Goal: Task Accomplishment & Management: Manage account settings

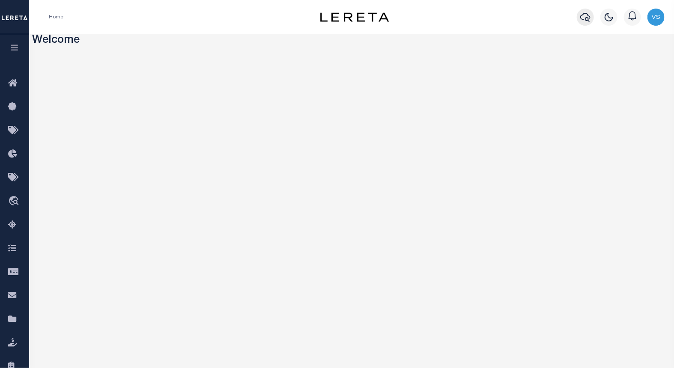
click at [585, 15] on icon "button" at bounding box center [585, 17] width 10 height 10
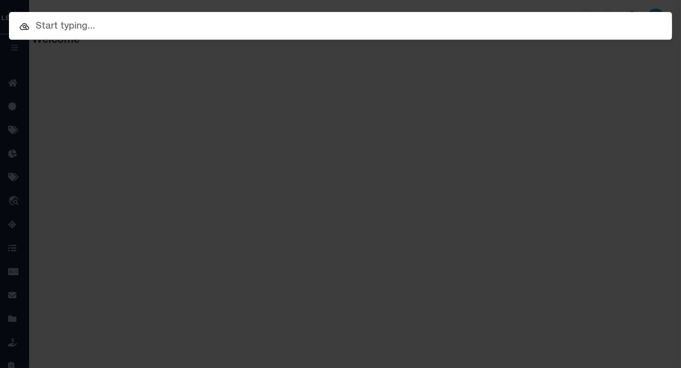
paste input "5014776"
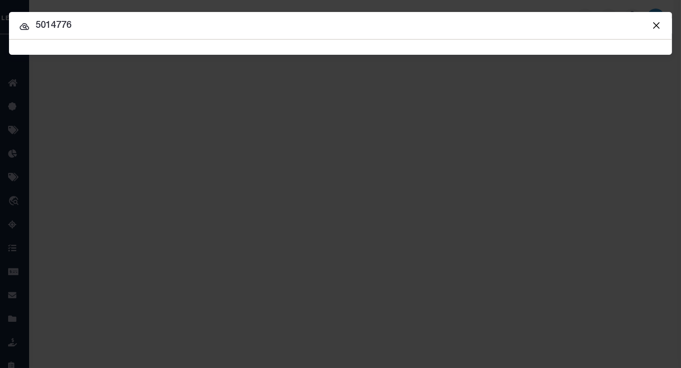
type input "5014776"
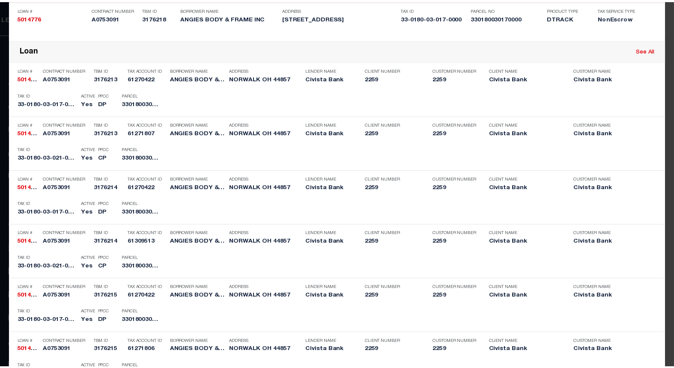
scroll to position [618, 0]
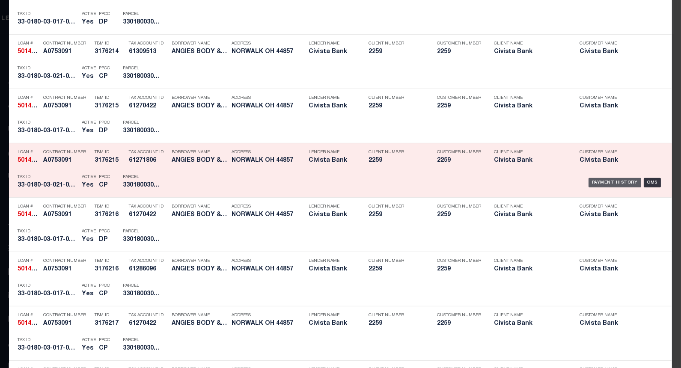
click at [604, 185] on div "Payment History" at bounding box center [615, 182] width 53 height 9
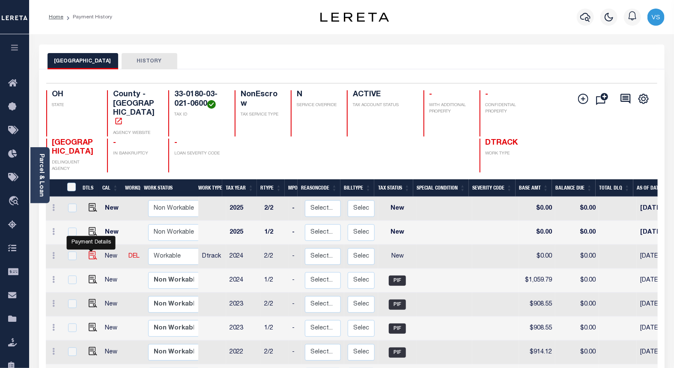
click at [89, 251] on img "" at bounding box center [93, 255] width 9 height 9
checkbox input "true"
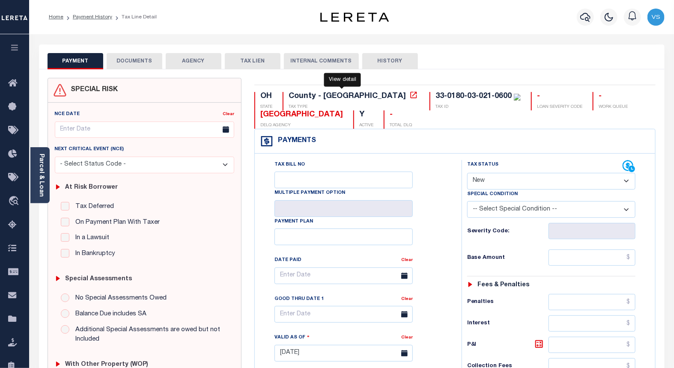
click at [409, 96] on icon at bounding box center [413, 95] width 9 height 9
drag, startPoint x: 436, startPoint y: 96, endPoint x: 361, endPoint y: 90, distance: 75.2
click at [361, 90] on div "OH STATE County - OH TAX TYPE 33-0180-03-021-0600 TAX ID - LOAN SEVERITY CODE -…" at bounding box center [455, 356] width 414 height 556
click at [476, 180] on select "- Select Status Code - Open Due/Unpaid Paid Incomplete No Tax Due Internal Refu…" at bounding box center [551, 181] width 169 height 17
select select "PYD"
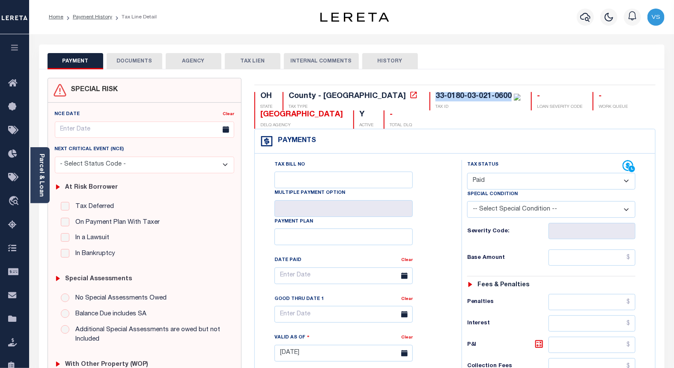
click at [467, 173] on select "- Select Status Code - Open Due/Unpaid Paid Incomplete No Tax Due Internal Refu…" at bounding box center [551, 181] width 169 height 17
type input "10/10/2025"
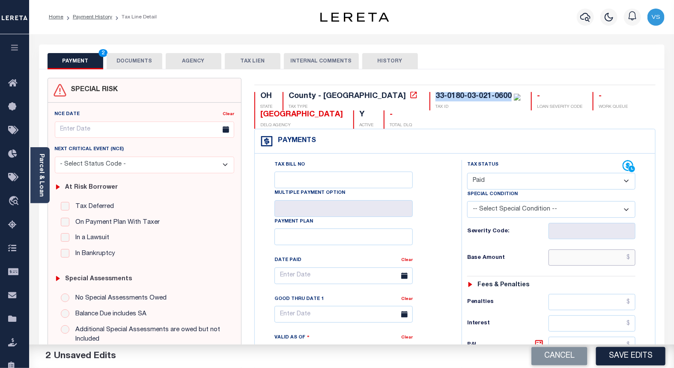
click at [565, 258] on input "text" at bounding box center [592, 258] width 87 height 16
paste input "1,059.79"
type input "$1,059.79"
click at [132, 61] on button "DOCUMENTS" at bounding box center [135, 61] width 56 height 16
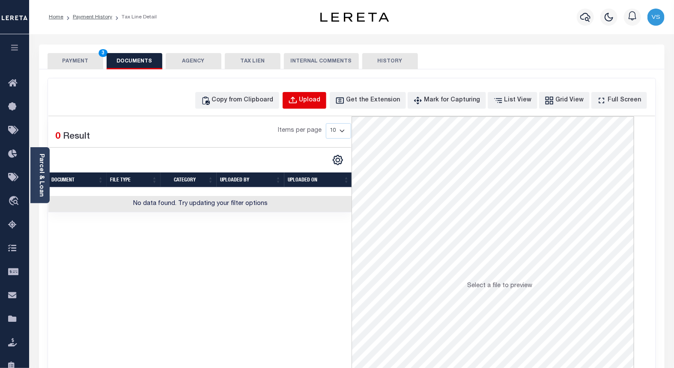
click at [320, 100] on div "Upload" at bounding box center [309, 100] width 21 height 9
select select "POP"
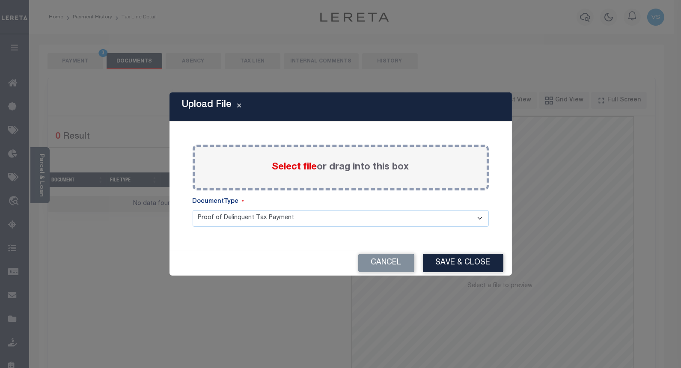
click at [277, 170] on span "Select file" at bounding box center [294, 167] width 45 height 9
click at [0, 0] on input "Select file or drag into this box" at bounding box center [0, 0] width 0 height 0
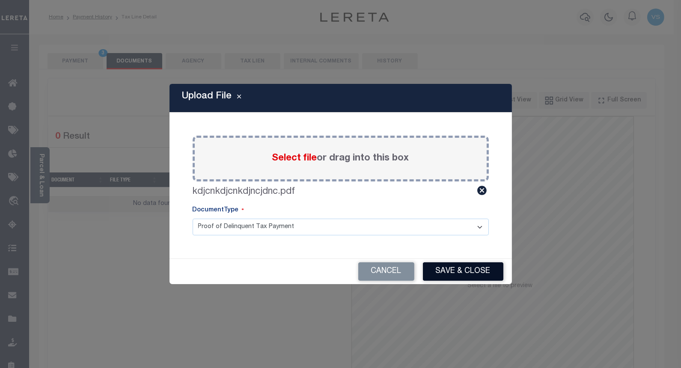
click at [480, 276] on button "Save & Close" at bounding box center [463, 272] width 81 height 18
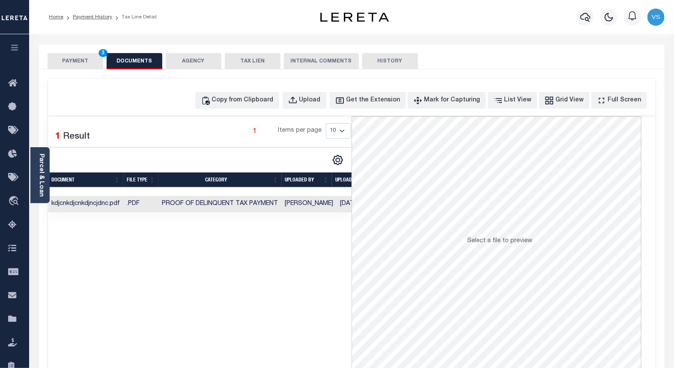
click at [74, 61] on button "PAYMENT 3" at bounding box center [76, 61] width 56 height 16
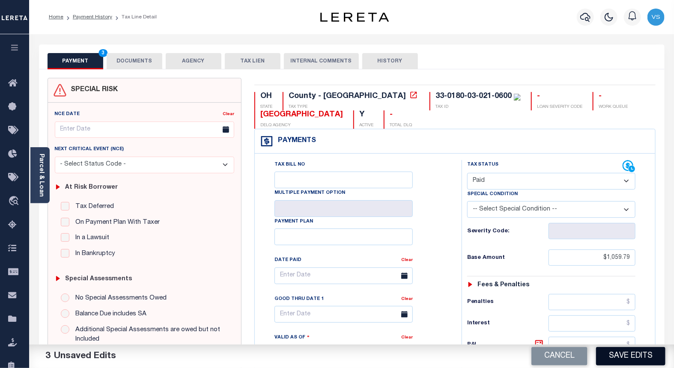
click at [616, 356] on button "Save Edits" at bounding box center [630, 356] width 69 height 18
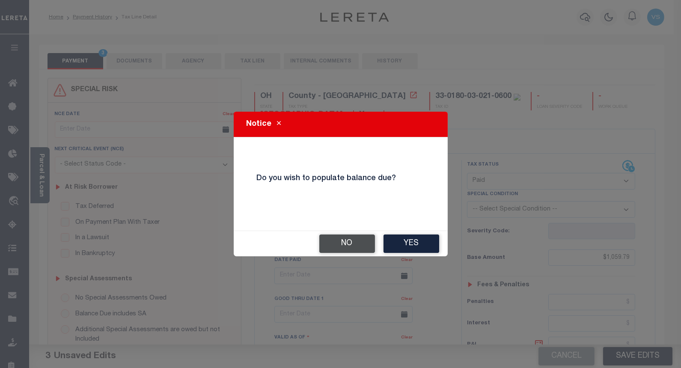
click at [351, 245] on button "No" at bounding box center [348, 244] width 56 height 18
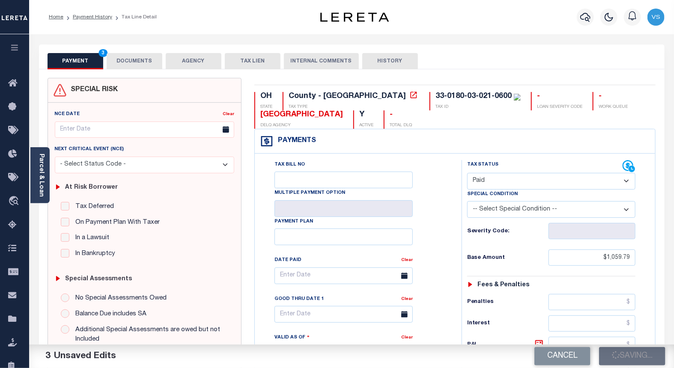
checkbox input "false"
type input "$1,059.79"
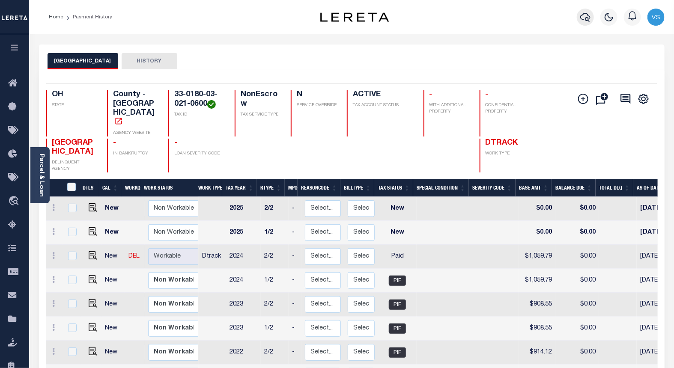
click at [580, 10] on button "button" at bounding box center [585, 17] width 17 height 17
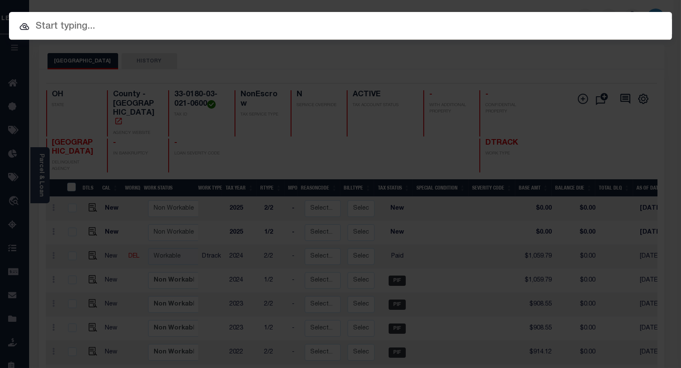
paste input "5014776"
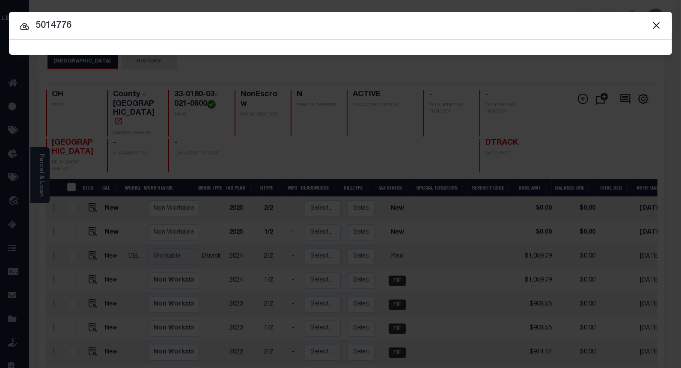
type input "5014776"
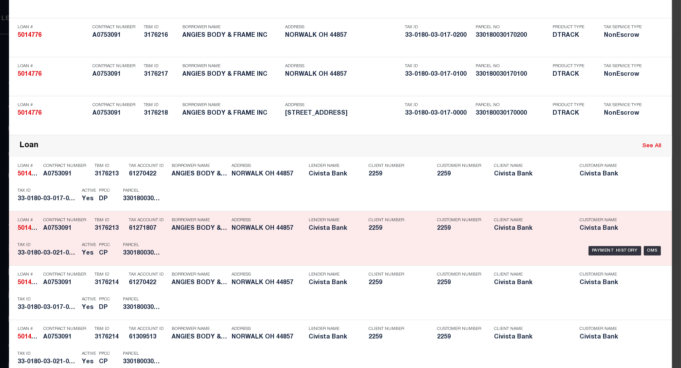
scroll to position [380, 0]
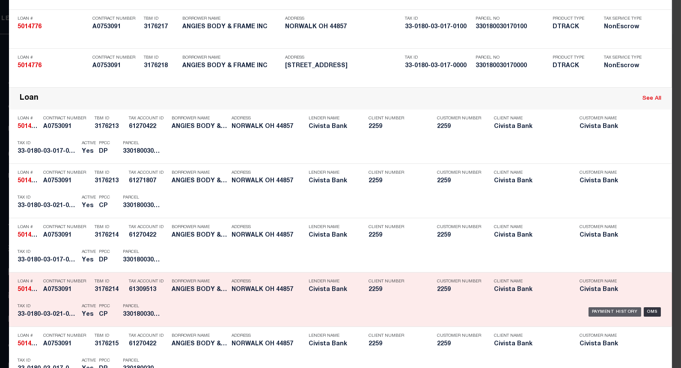
click at [601, 310] on div "Payment History" at bounding box center [615, 312] width 53 height 9
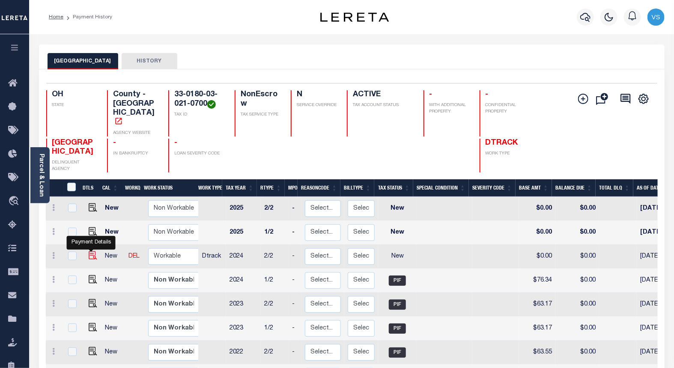
click at [89, 251] on img "" at bounding box center [93, 255] width 9 height 9
checkbox input "true"
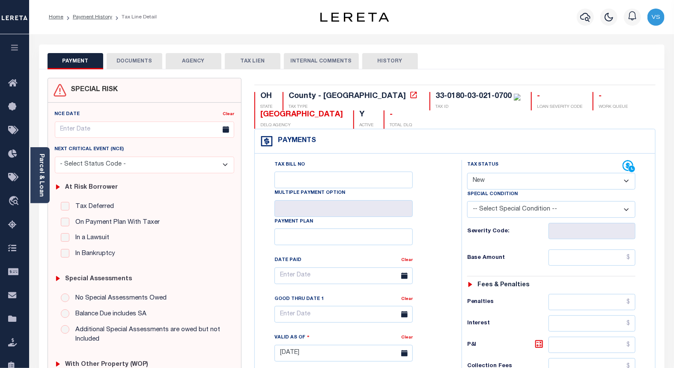
click at [496, 180] on select "- Select Status Code - Open Due/Unpaid Paid Incomplete No Tax Due Internal Refu…" at bounding box center [551, 181] width 169 height 17
select select "PYD"
click at [467, 173] on select "- Select Status Code - Open Due/Unpaid Paid Incomplete No Tax Due Internal Refu…" at bounding box center [551, 181] width 169 height 17
type input "[DATE]"
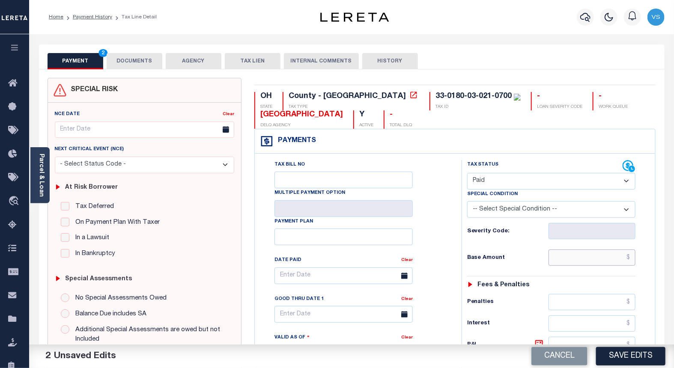
click at [606, 263] on input "text" at bounding box center [592, 258] width 87 height 16
paste input "76.34"
type input "$76.34"
click at [127, 59] on button "DOCUMENTS" at bounding box center [135, 61] width 56 height 16
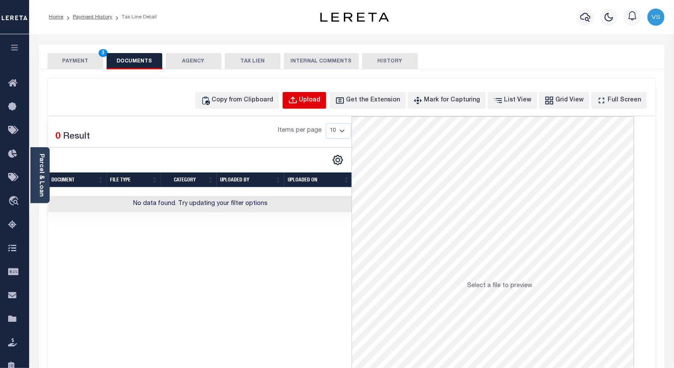
click at [318, 99] on div "Upload" at bounding box center [309, 100] width 21 height 9
select select "POP"
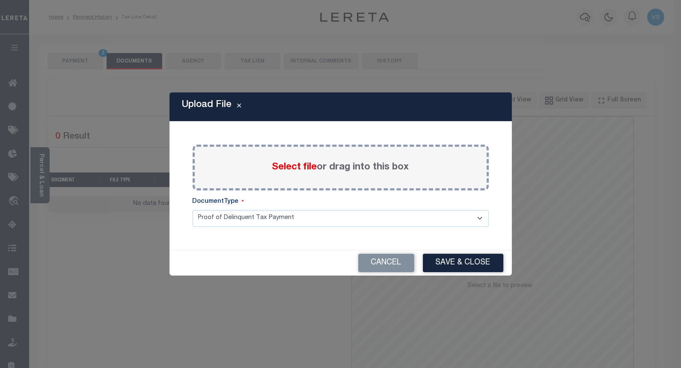
click at [287, 167] on span "Select file" at bounding box center [294, 167] width 45 height 9
click at [0, 0] on input "Select file or drag into this box" at bounding box center [0, 0] width 0 height 0
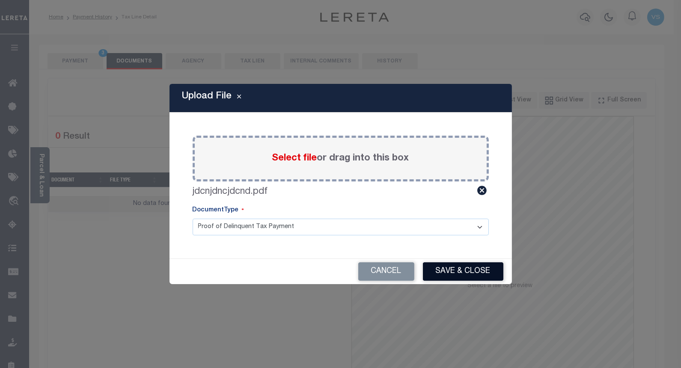
click at [443, 264] on button "Save & Close" at bounding box center [463, 272] width 81 height 18
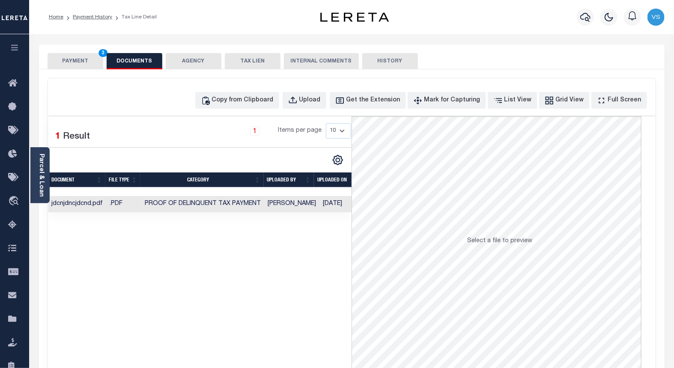
click at [77, 58] on button "PAYMENT 3" at bounding box center [76, 61] width 56 height 16
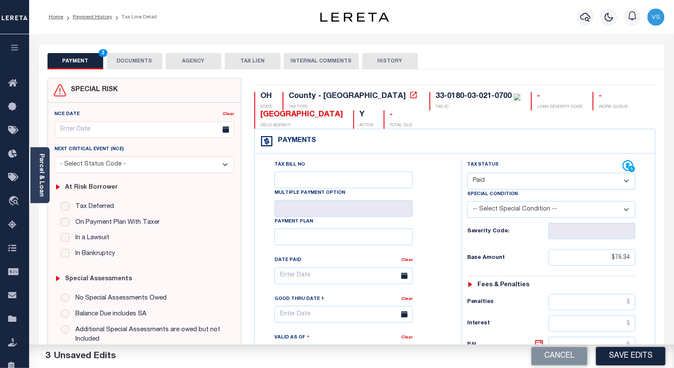
scroll to position [190, 0]
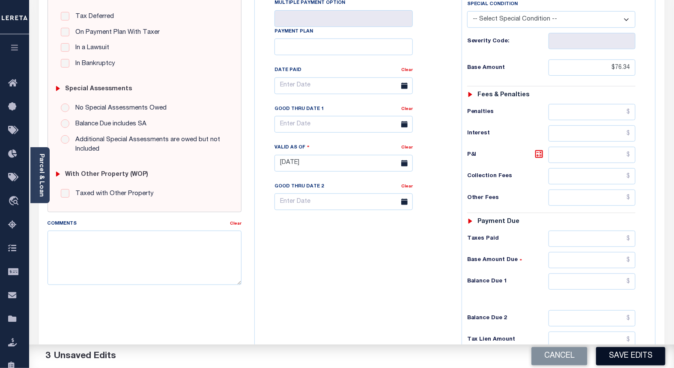
click at [609, 350] on button "Save Edits" at bounding box center [630, 356] width 69 height 18
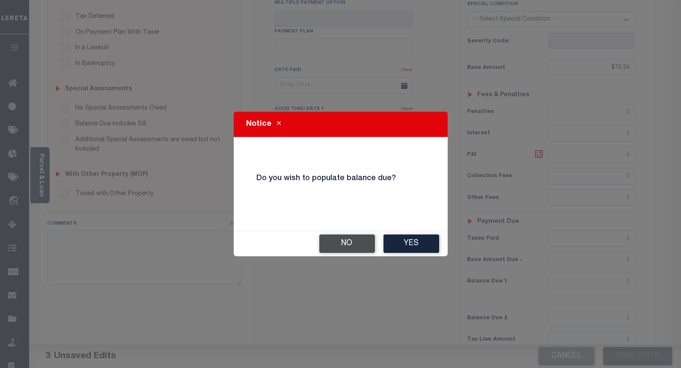
click at [341, 242] on button "No" at bounding box center [348, 244] width 56 height 18
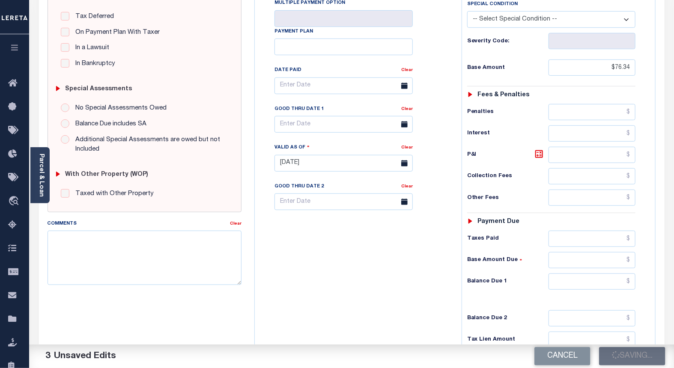
checkbox input "false"
type input "$76.34"
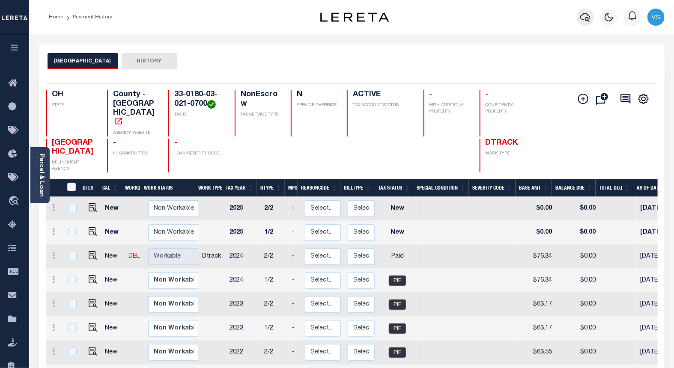
click at [587, 14] on icon "button" at bounding box center [585, 17] width 10 height 9
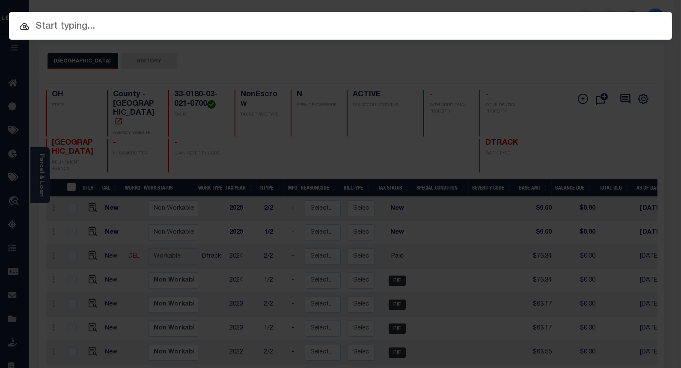
paste input "5014776"
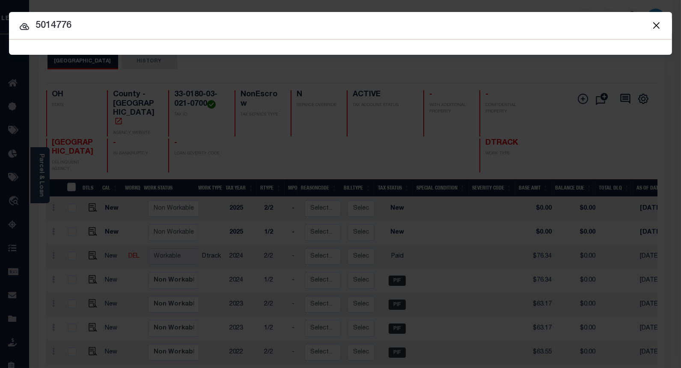
type input "5014776"
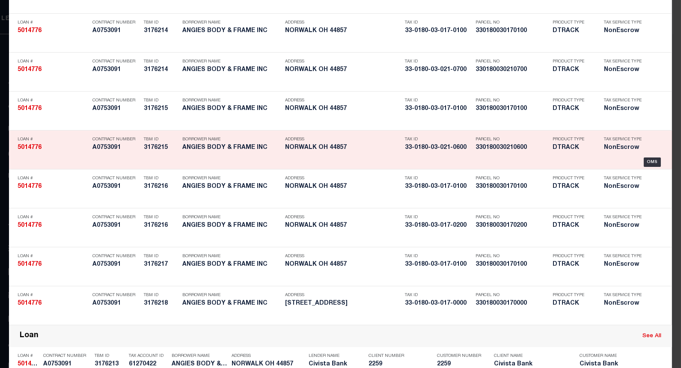
scroll to position [403, 0]
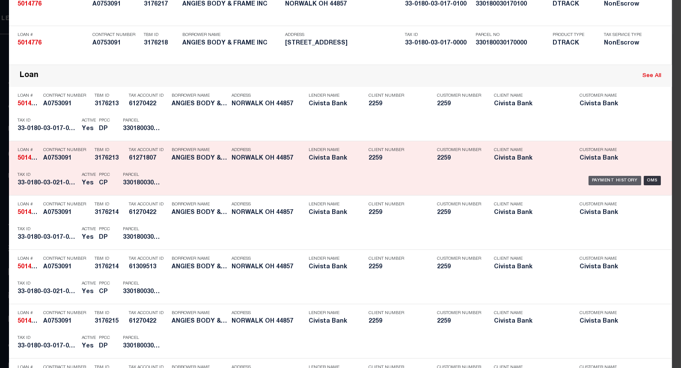
click at [593, 177] on div "Payment History" at bounding box center [615, 180] width 53 height 9
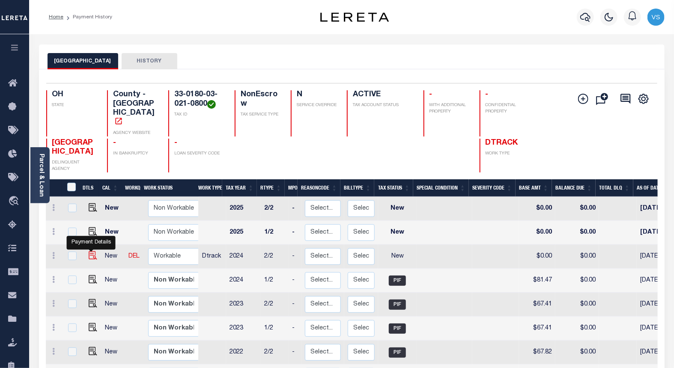
click at [90, 251] on img "" at bounding box center [93, 255] width 9 height 9
checkbox input "true"
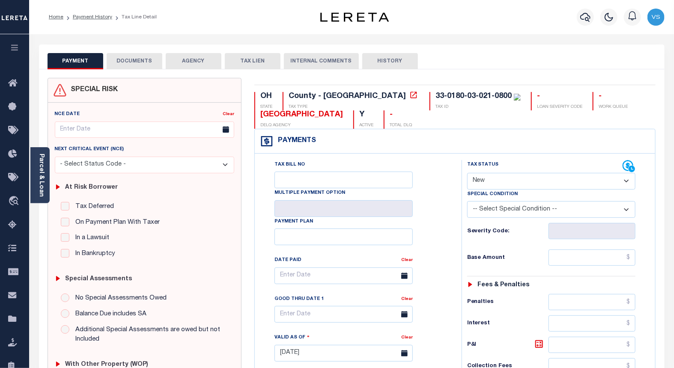
drag, startPoint x: 478, startPoint y: 181, endPoint x: 480, endPoint y: 187, distance: 6.8
click at [478, 181] on select "- Select Status Code - Open Due/Unpaid Paid Incomplete No Tax Due Internal Refu…" at bounding box center [551, 181] width 169 height 17
select select "PYD"
click at [467, 173] on select "- Select Status Code - Open Due/Unpaid Paid Incomplete No Tax Due Internal Refu…" at bounding box center [551, 181] width 169 height 17
type input "[DATE]"
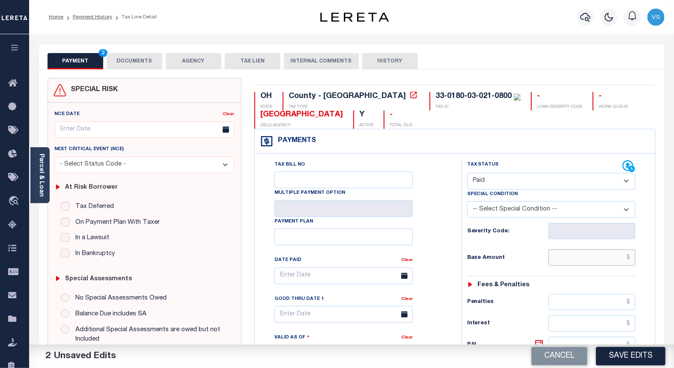
click at [569, 253] on input "text" at bounding box center [592, 258] width 87 height 16
paste input "81.47"
type input "$81.47"
click at [134, 58] on button "DOCUMENTS" at bounding box center [135, 61] width 56 height 16
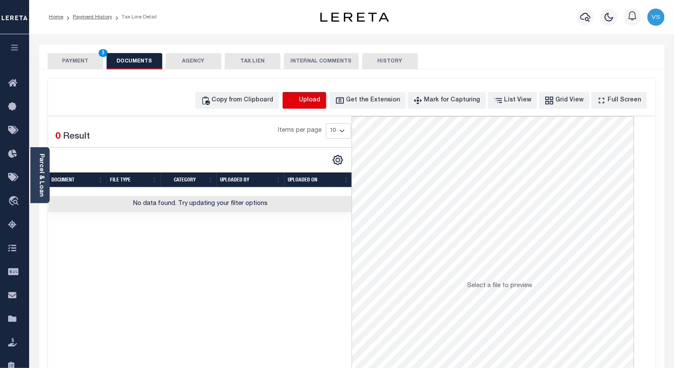
click at [296, 101] on icon "button" at bounding box center [293, 99] width 8 height 7
select select "POP"
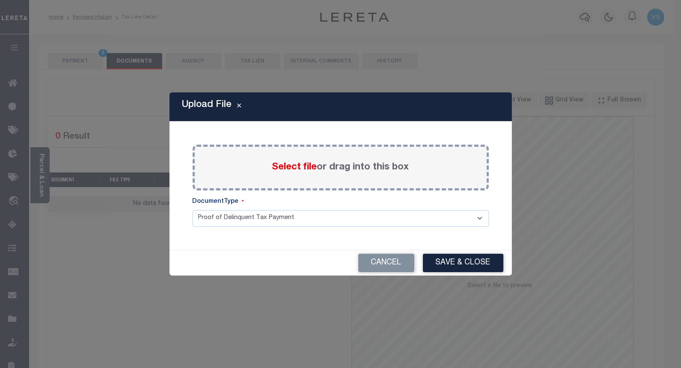
click at [287, 167] on span "Select file" at bounding box center [294, 167] width 45 height 9
click at [0, 0] on input "Select file or drag into this box" at bounding box center [0, 0] width 0 height 0
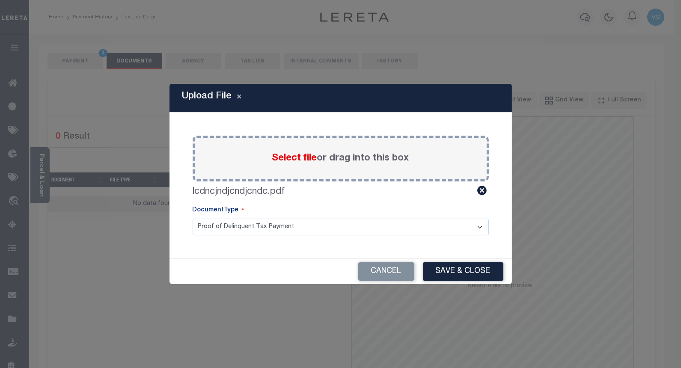
drag, startPoint x: 442, startPoint y: 275, endPoint x: 451, endPoint y: 236, distance: 40.2
click at [443, 275] on button "Save & Close" at bounding box center [463, 272] width 81 height 18
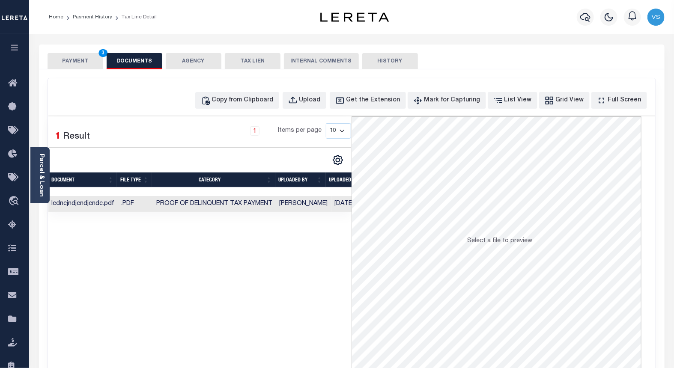
click at [66, 62] on button "PAYMENT 3" at bounding box center [76, 61] width 56 height 16
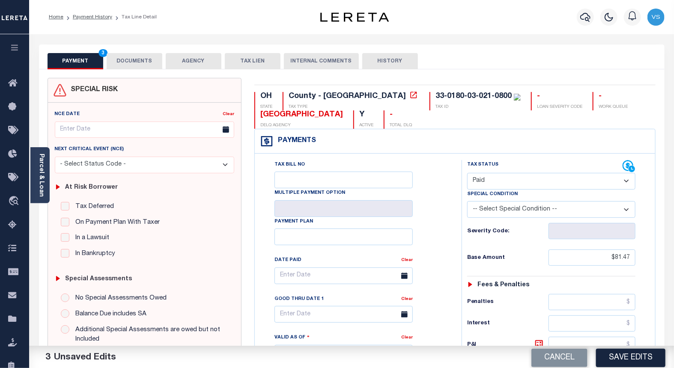
scroll to position [95, 0]
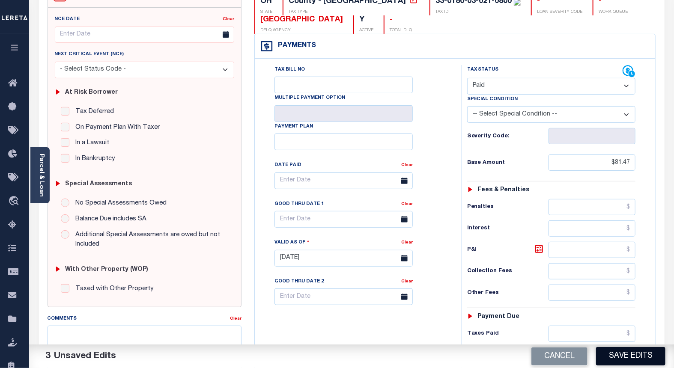
click at [604, 353] on button "Save Edits" at bounding box center [630, 356] width 69 height 18
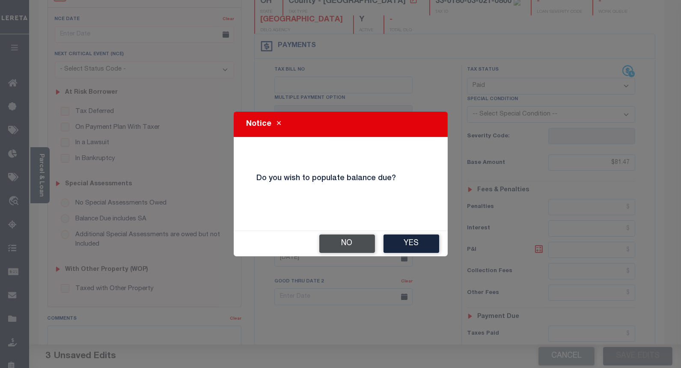
click at [338, 243] on button "No" at bounding box center [348, 244] width 56 height 18
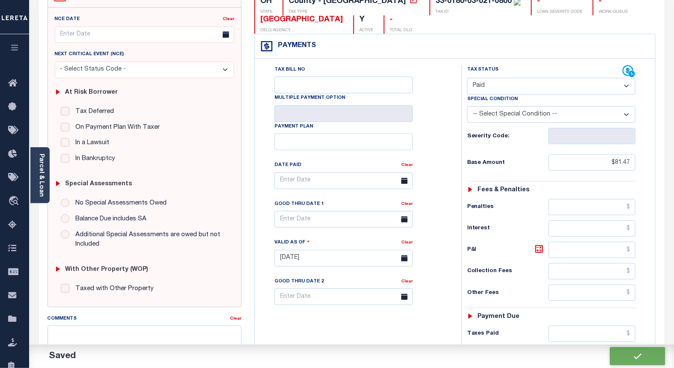
checkbox input "false"
type input "$81.47"
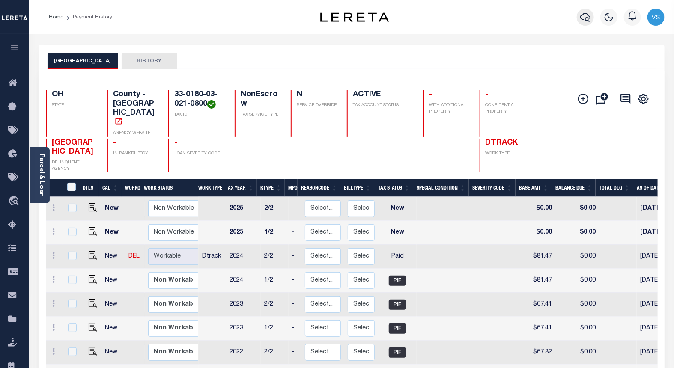
click at [580, 16] on button "button" at bounding box center [585, 17] width 17 height 17
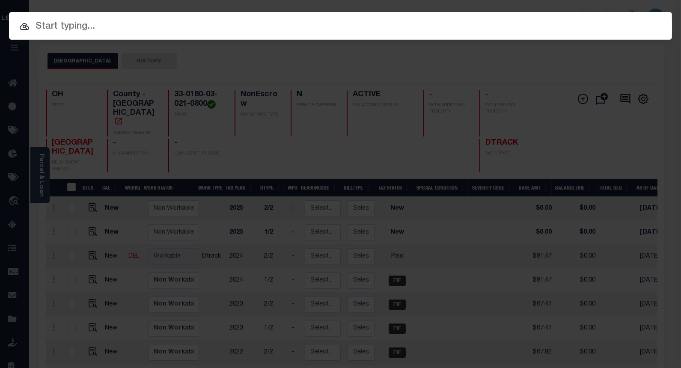
paste input "10029364"
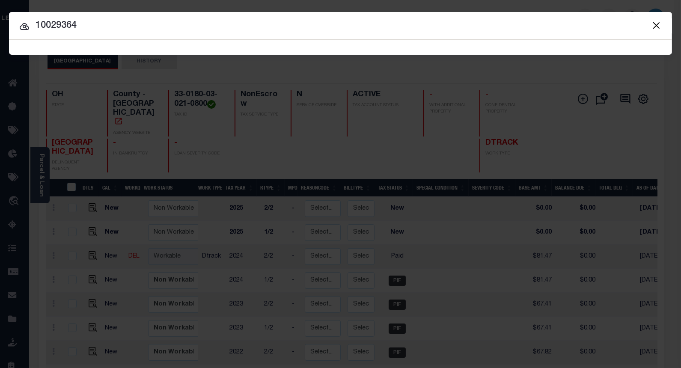
type input "10029364"
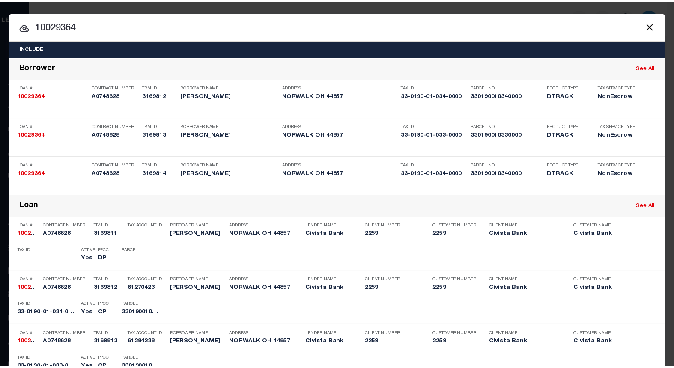
scroll to position [143, 0]
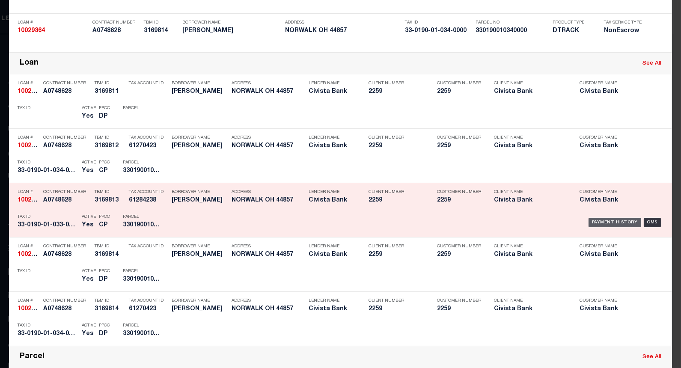
click at [599, 221] on div "Payment History" at bounding box center [615, 222] width 53 height 9
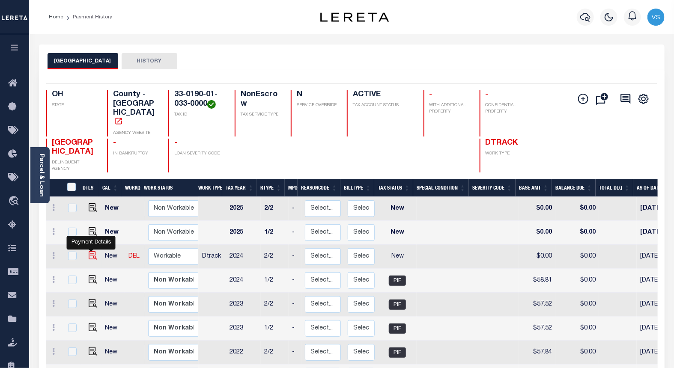
click at [92, 251] on img "" at bounding box center [93, 255] width 9 height 9
checkbox input "true"
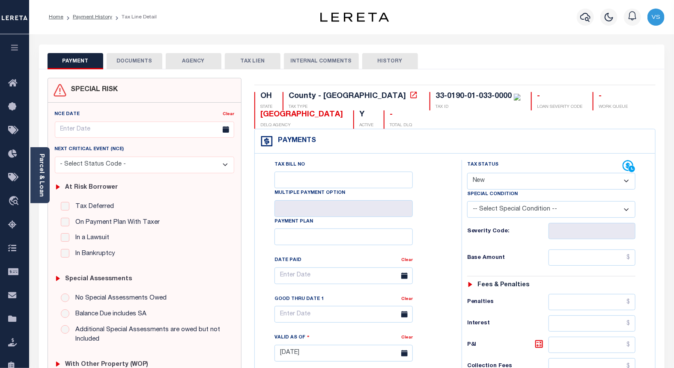
drag, startPoint x: 494, startPoint y: 182, endPoint x: 490, endPoint y: 189, distance: 7.5
click at [494, 182] on select "- Select Status Code - Open Due/Unpaid Paid Incomplete No Tax Due Internal Refu…" at bounding box center [551, 181] width 169 height 17
select select "PYD"
click at [467, 173] on select "- Select Status Code - Open Due/Unpaid Paid Incomplete No Tax Due Internal Refu…" at bounding box center [551, 181] width 169 height 17
type input "[DATE]"
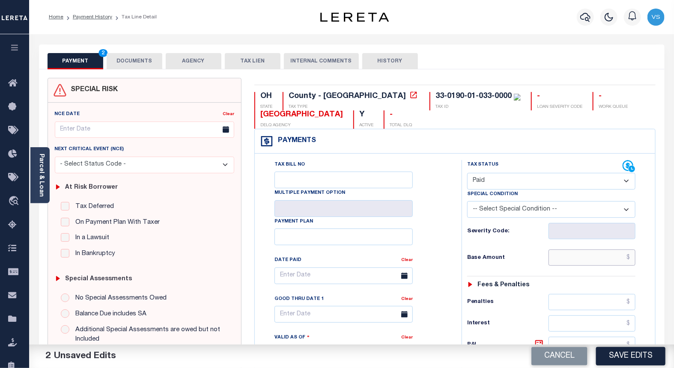
click at [583, 258] on input "text" at bounding box center [592, 258] width 87 height 16
paste input "58.81"
type input "$58.81"
click at [614, 352] on button "Save Edits" at bounding box center [630, 356] width 69 height 18
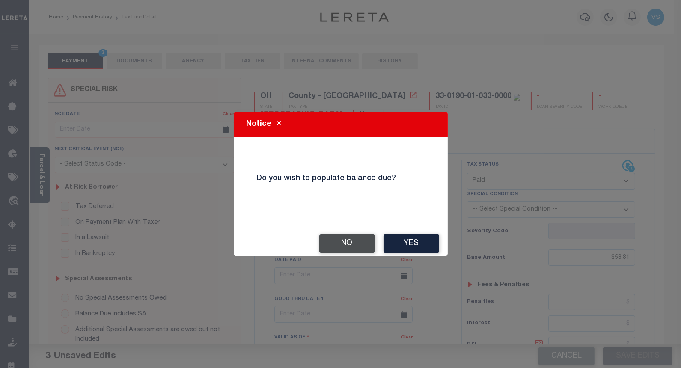
click at [331, 246] on button "No" at bounding box center [348, 244] width 56 height 18
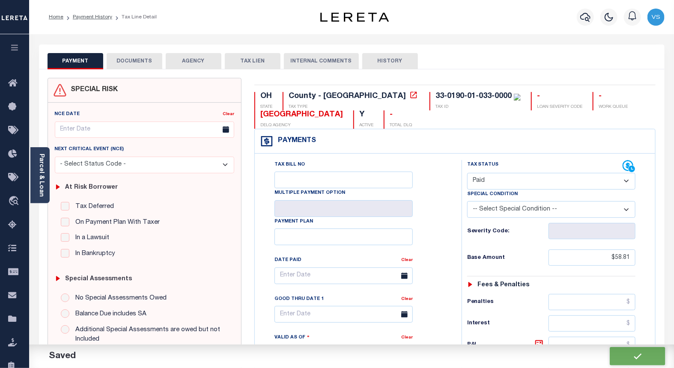
checkbox input "false"
type input "$58.81"
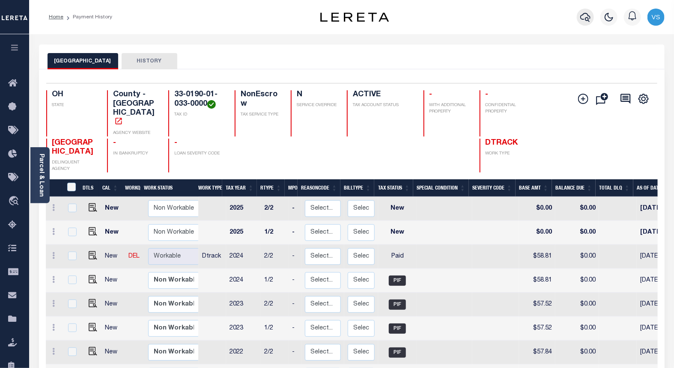
click at [582, 15] on icon "button" at bounding box center [585, 17] width 10 height 10
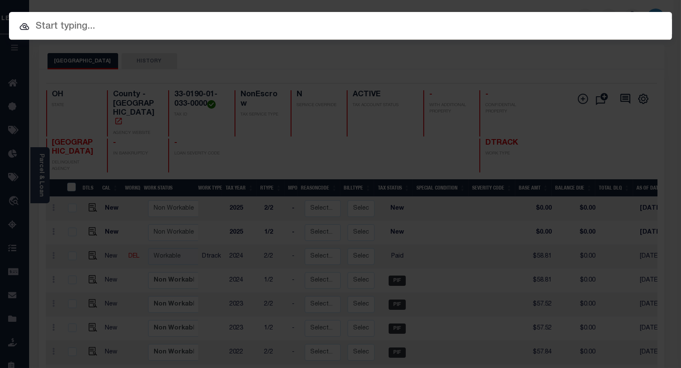
paste input "10029364"
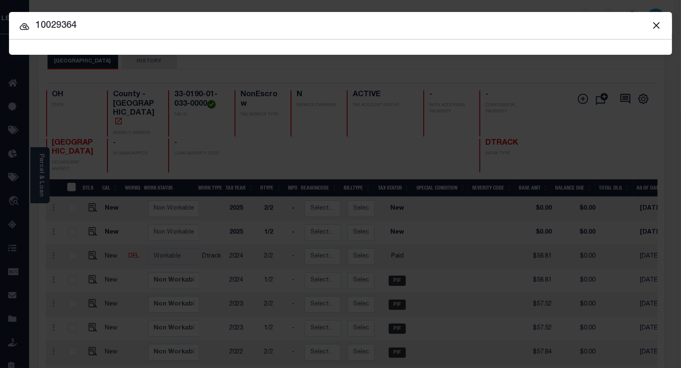
type input "10029364"
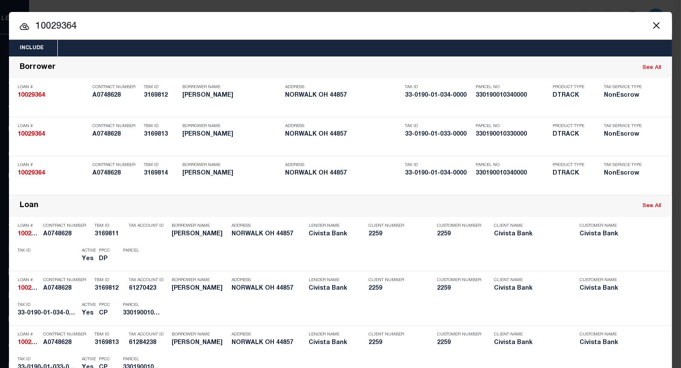
click at [596, 306] on div "Payment History OMS" at bounding box center [419, 311] width 490 height 25
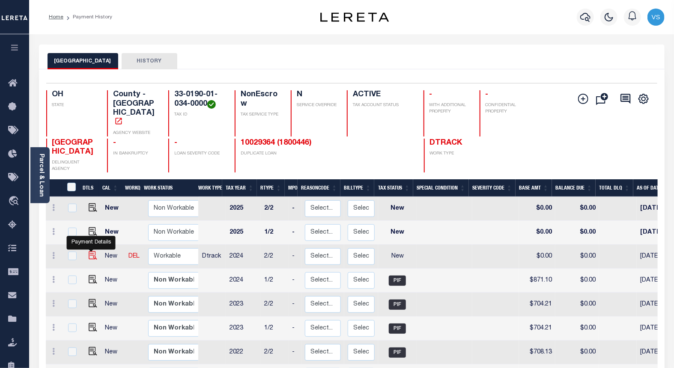
click at [91, 251] on img "" at bounding box center [93, 255] width 9 height 9
checkbox input "true"
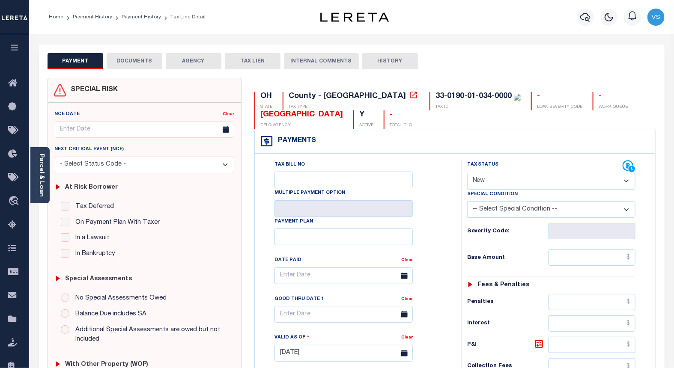
drag, startPoint x: 482, startPoint y: 182, endPoint x: 482, endPoint y: 190, distance: 7.7
click at [482, 182] on select "- Select Status Code - Open Due/Unpaid Paid Incomplete No Tax Due Internal Refu…" at bounding box center [551, 181] width 169 height 17
select select "PYD"
click at [467, 173] on select "- Select Status Code - Open Due/Unpaid Paid Incomplete No Tax Due Internal Refu…" at bounding box center [551, 181] width 169 height 17
type input "10/10/2025"
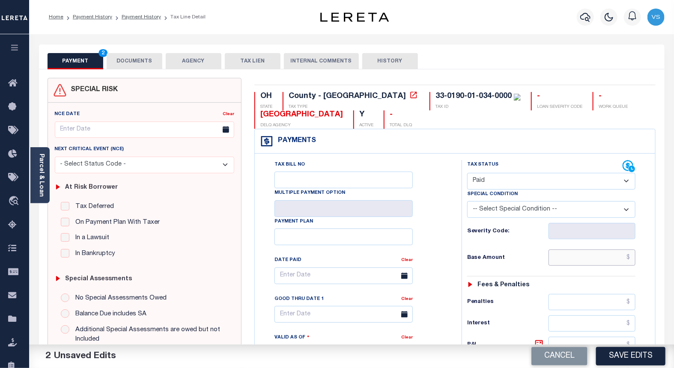
click at [572, 254] on input "text" at bounding box center [592, 258] width 87 height 16
paste input "871.10"
type input "$871.10"
click at [130, 60] on button "DOCUMENTS" at bounding box center [135, 61] width 56 height 16
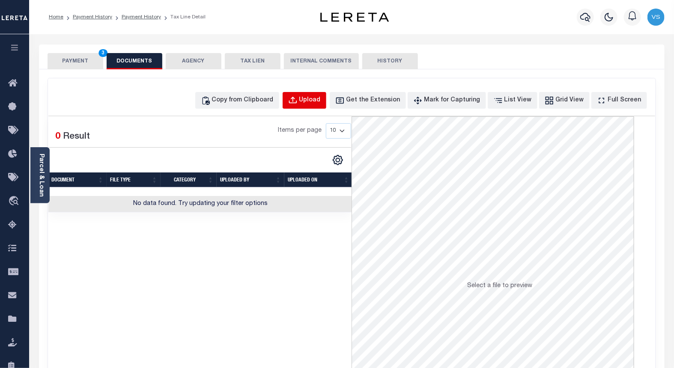
click at [316, 98] on div "Upload" at bounding box center [309, 100] width 21 height 9
select select "POP"
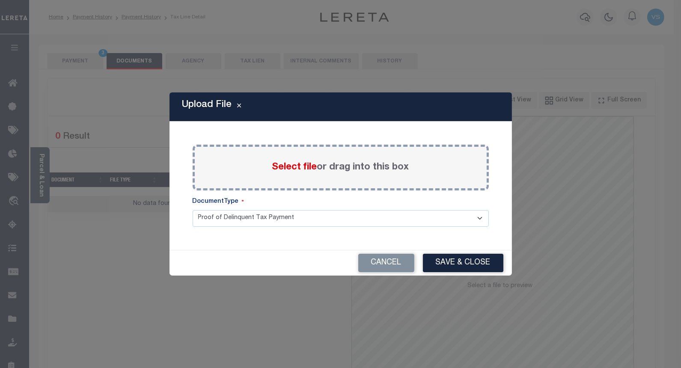
click at [290, 164] on span "Select file" at bounding box center [294, 167] width 45 height 9
click at [0, 0] on input "Select file or drag into this box" at bounding box center [0, 0] width 0 height 0
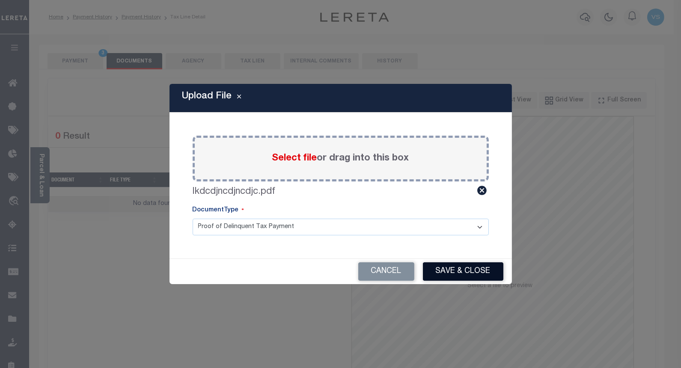
click at [456, 263] on button "Save & Close" at bounding box center [463, 272] width 81 height 18
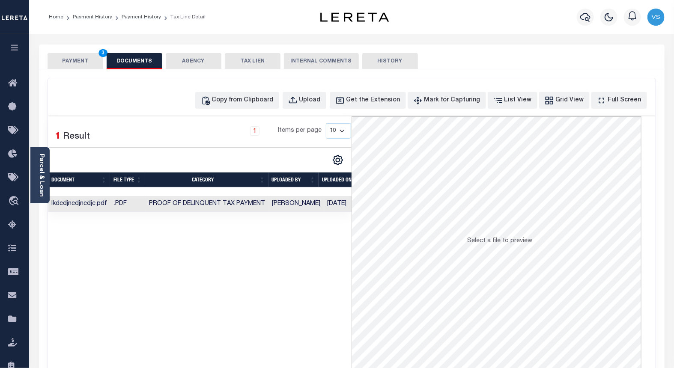
click at [69, 63] on button "PAYMENT 3" at bounding box center [76, 61] width 56 height 16
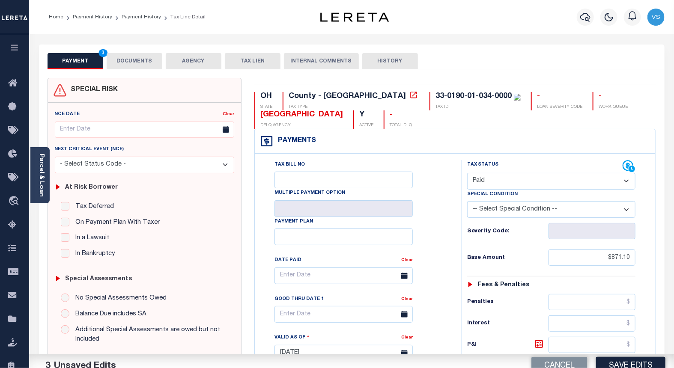
scroll to position [190, 0]
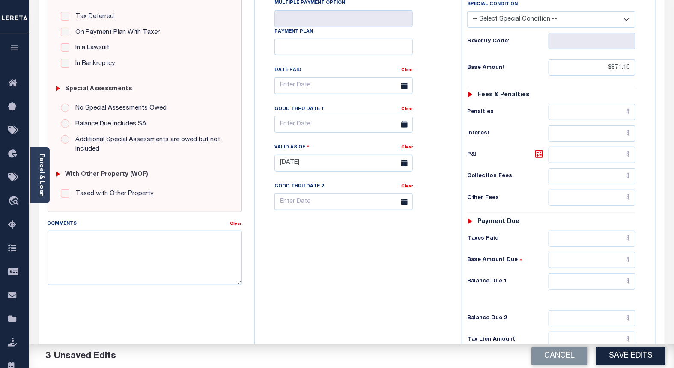
click at [604, 345] on div "Cancel Save Edits" at bounding box center [513, 357] width 323 height 24
click at [606, 353] on button "Save Edits" at bounding box center [630, 356] width 69 height 18
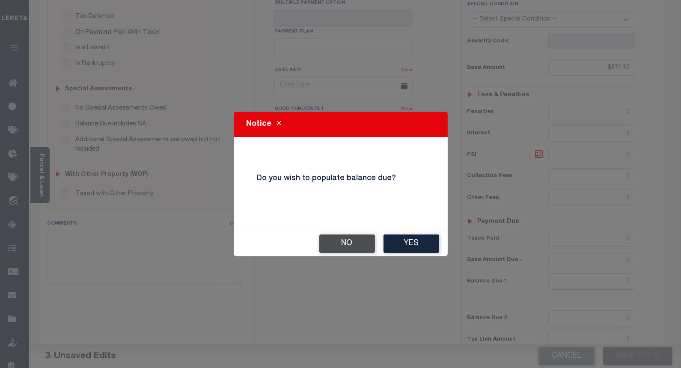
click at [335, 248] on button "No" at bounding box center [348, 244] width 56 height 18
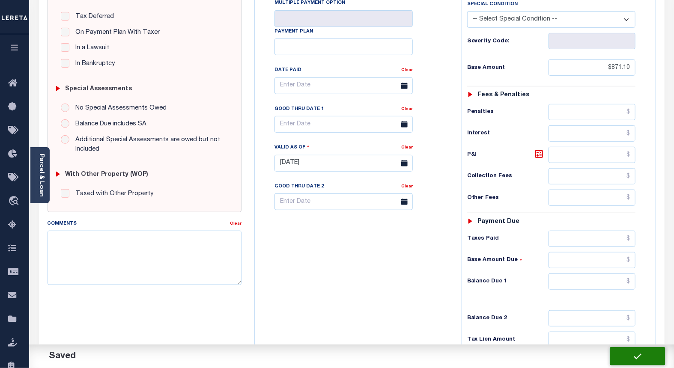
checkbox input "false"
type input "$871.1"
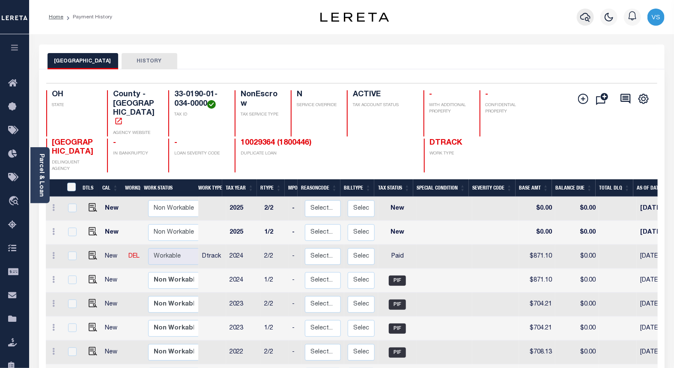
click at [588, 18] on icon "button" at bounding box center [585, 17] width 10 height 9
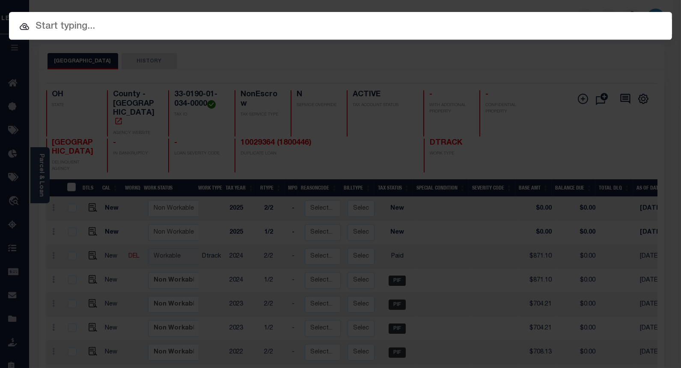
paste input "10052728"
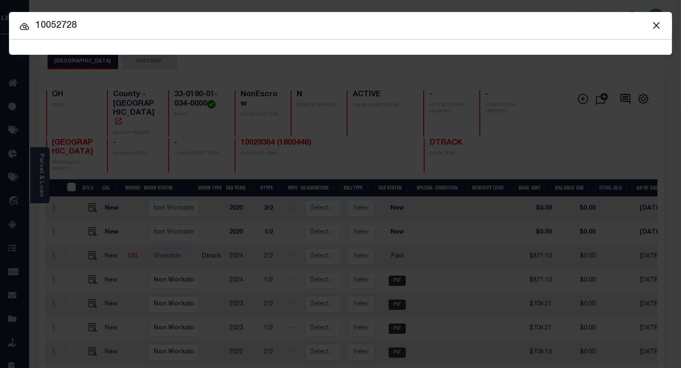
type input "10052728"
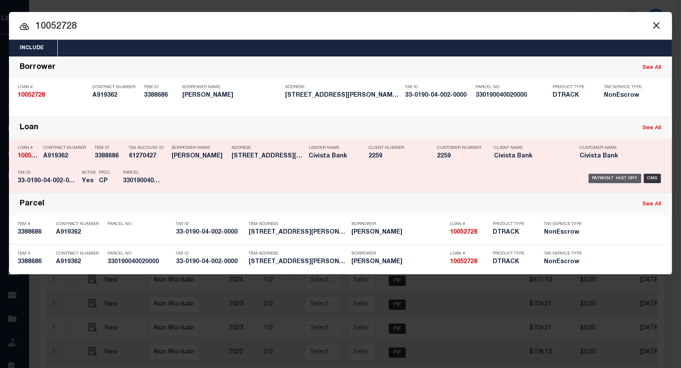
click at [600, 179] on div "Payment History" at bounding box center [615, 178] width 53 height 9
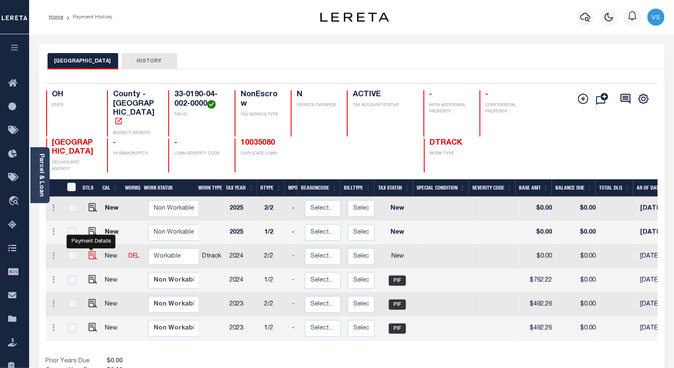
click at [91, 251] on img "" at bounding box center [93, 255] width 9 height 9
checkbox input "true"
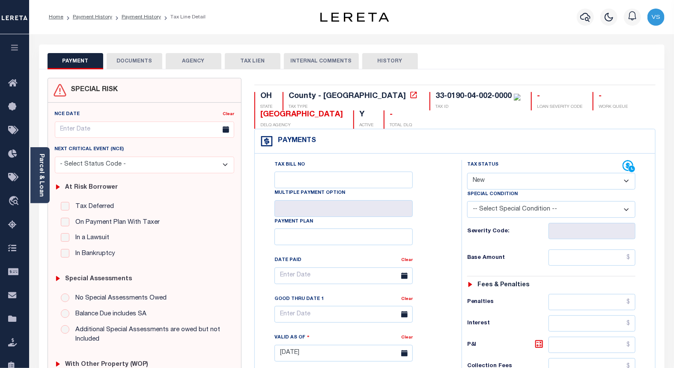
click at [495, 180] on select "- Select Status Code - Open Due/Unpaid Paid Incomplete No Tax Due Internal Refu…" at bounding box center [551, 181] width 169 height 17
select select "PYD"
click at [467, 173] on select "- Select Status Code - Open Due/Unpaid Paid Incomplete No Tax Due Internal Refu…" at bounding box center [551, 181] width 169 height 17
type input "[DATE]"
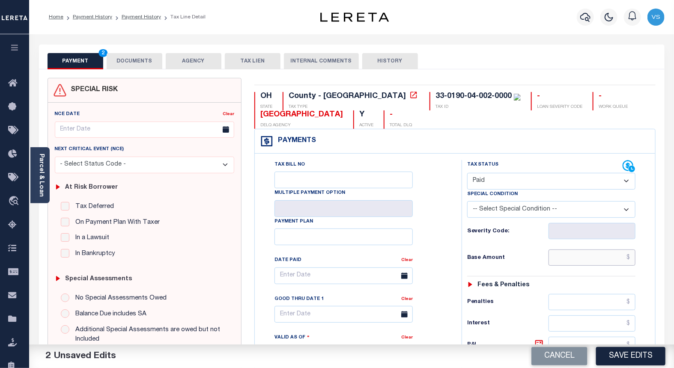
click at [573, 252] on input "text" at bounding box center [592, 258] width 87 height 16
paste input "762.22"
type input "$762.22"
click at [132, 57] on button "DOCUMENTS" at bounding box center [135, 61] width 56 height 16
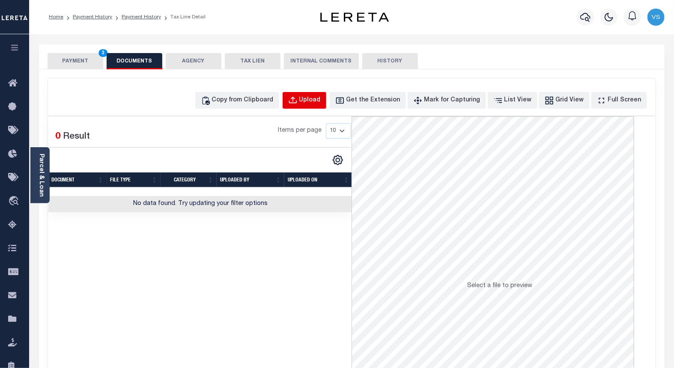
click at [317, 97] on div "Upload" at bounding box center [309, 100] width 21 height 9
select select "POP"
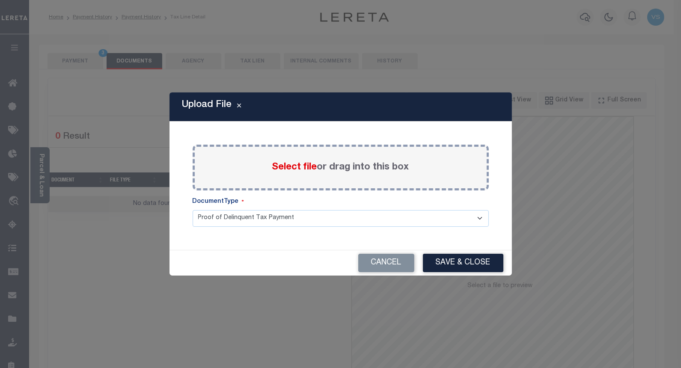
click at [292, 168] on span "Select file" at bounding box center [294, 167] width 45 height 9
click at [0, 0] on input "Select file or drag into this box" at bounding box center [0, 0] width 0 height 0
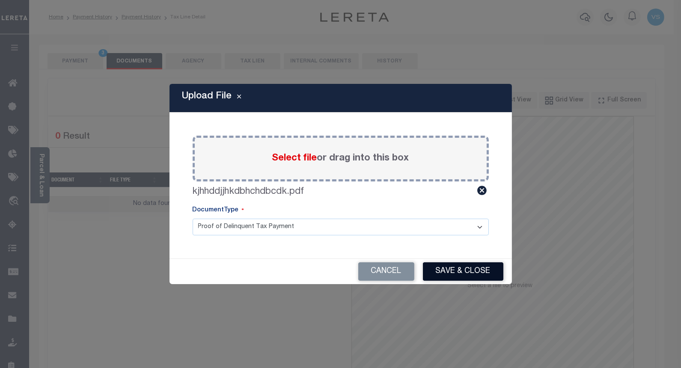
click at [437, 263] on button "Save & Close" at bounding box center [463, 272] width 81 height 18
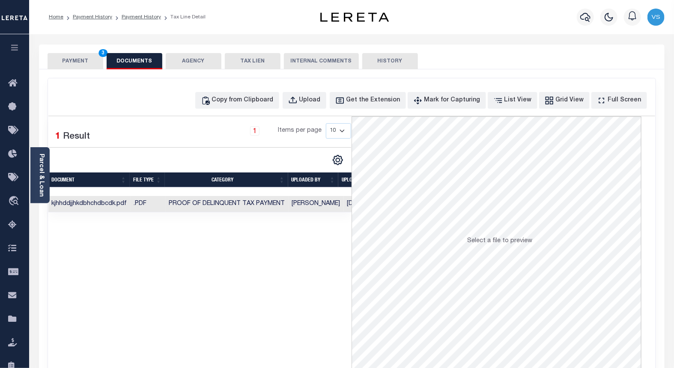
click at [68, 59] on button "PAYMENT 3" at bounding box center [76, 61] width 56 height 16
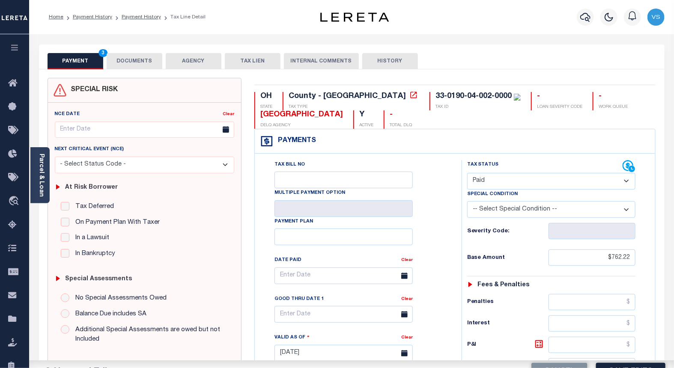
scroll to position [190, 0]
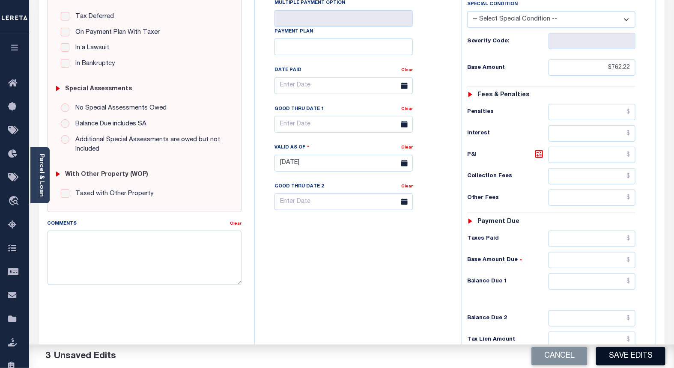
click at [613, 353] on button "Save Edits" at bounding box center [630, 356] width 69 height 18
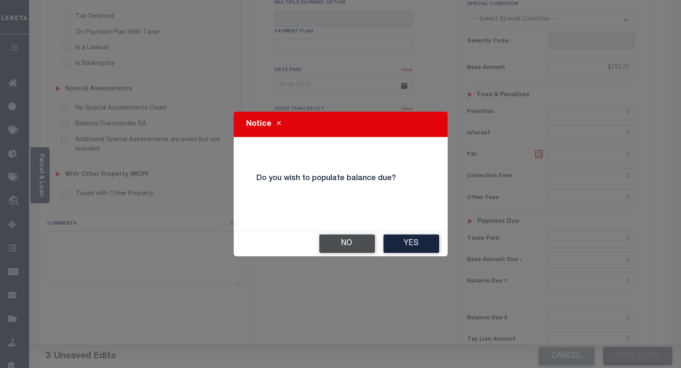
click at [352, 247] on button "No" at bounding box center [348, 244] width 56 height 18
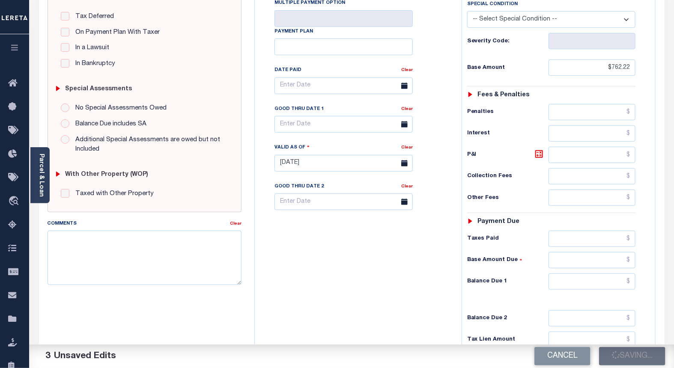
checkbox input "false"
type input "$762.22"
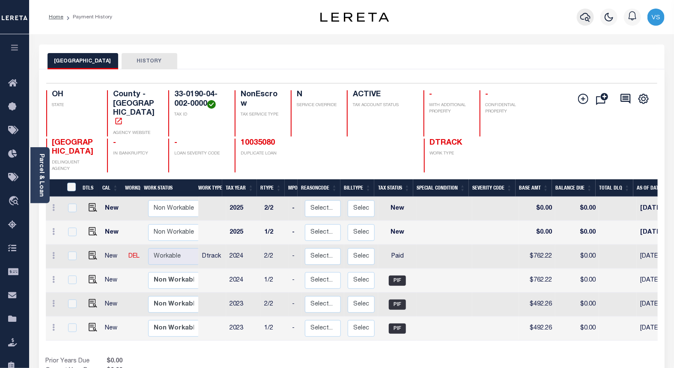
click at [586, 20] on icon "button" at bounding box center [585, 17] width 10 height 9
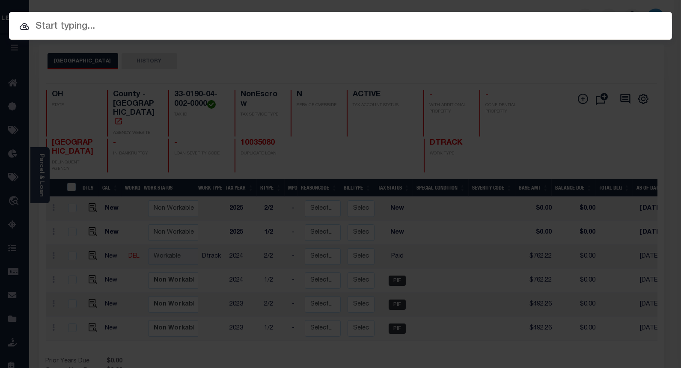
paste input "10048727"
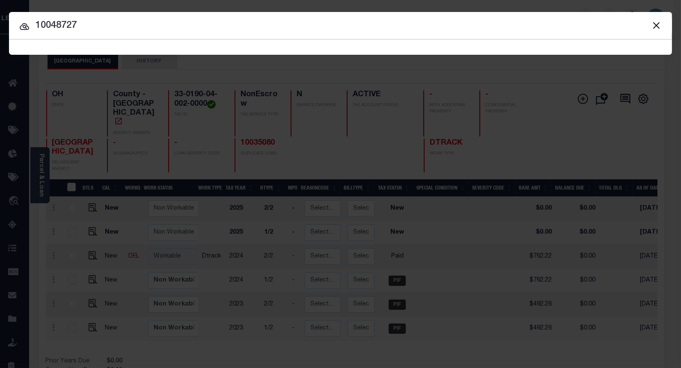
type input "10048727"
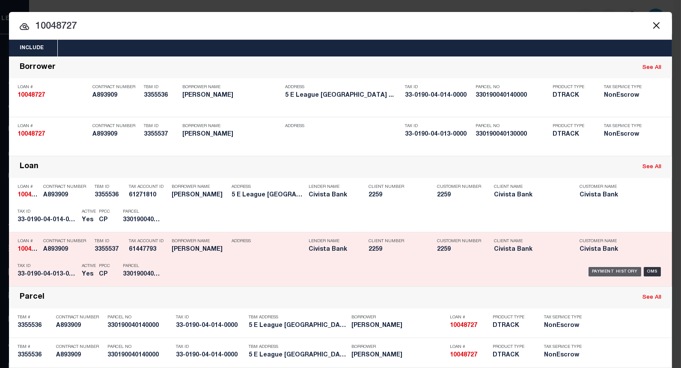
click at [606, 270] on div "Payment History" at bounding box center [615, 271] width 53 height 9
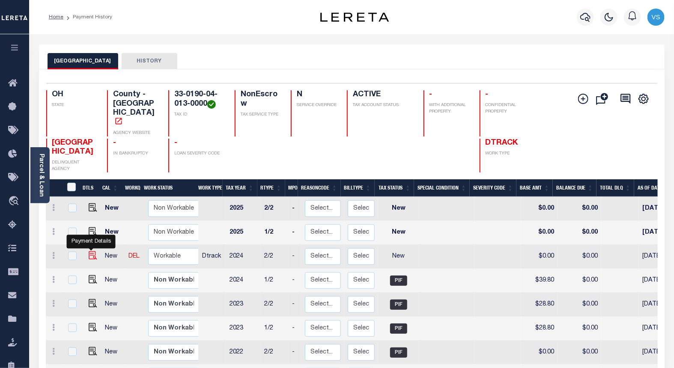
click at [91, 251] on img "" at bounding box center [93, 255] width 9 height 9
checkbox input "true"
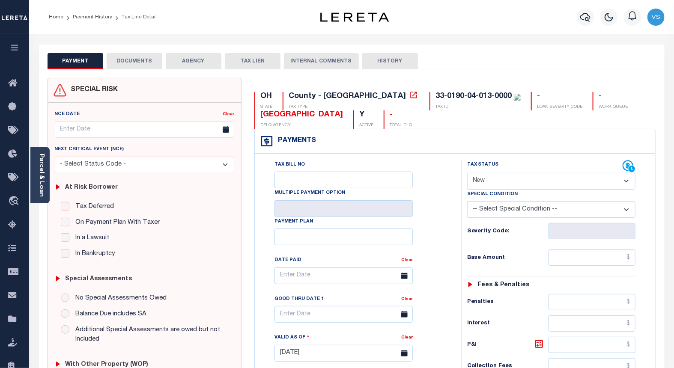
click at [482, 179] on select "- Select Status Code - Open Due/Unpaid Paid Incomplete No Tax Due Internal Refu…" at bounding box center [551, 181] width 169 height 17
select select "PYD"
click at [467, 173] on select "- Select Status Code - Open Due/Unpaid Paid Incomplete No Tax Due Internal Refu…" at bounding box center [551, 181] width 169 height 17
type input "[DATE]"
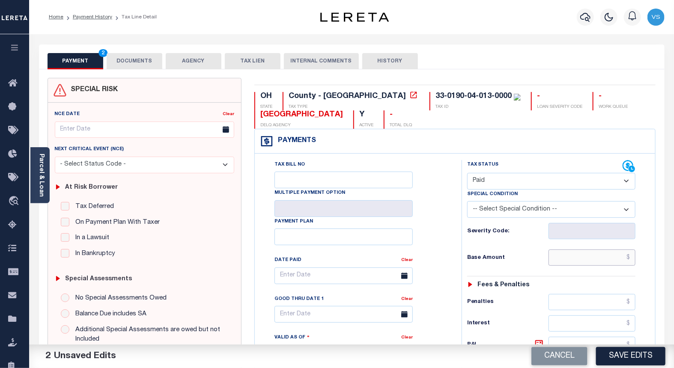
click at [576, 253] on input "text" at bounding box center [592, 258] width 87 height 16
paste input "39.80"
type input "$39.80"
click at [137, 60] on button "DOCUMENTS" at bounding box center [135, 61] width 56 height 16
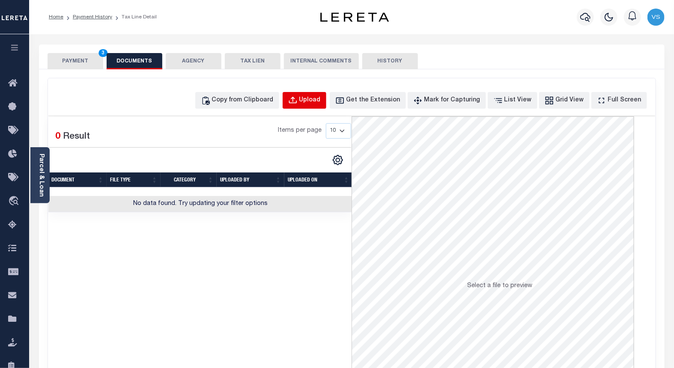
click at [321, 101] on div "Upload" at bounding box center [309, 100] width 21 height 9
select select "POP"
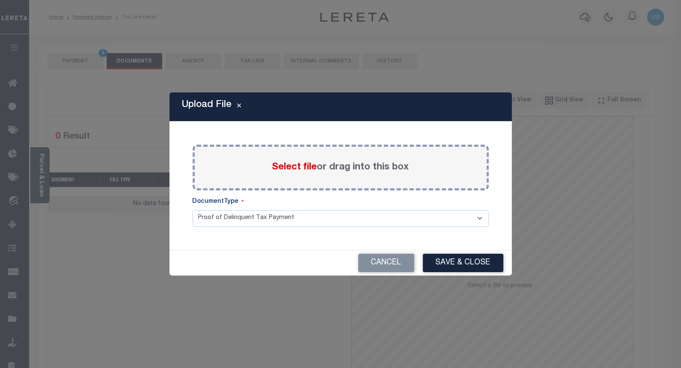
click at [290, 169] on span "Select file" at bounding box center [294, 167] width 45 height 9
click at [0, 0] on input "Select file or drag into this box" at bounding box center [0, 0] width 0 height 0
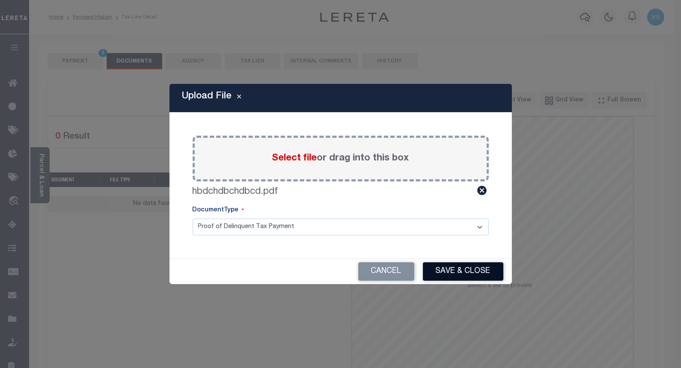
click at [454, 272] on button "Save & Close" at bounding box center [463, 272] width 81 height 18
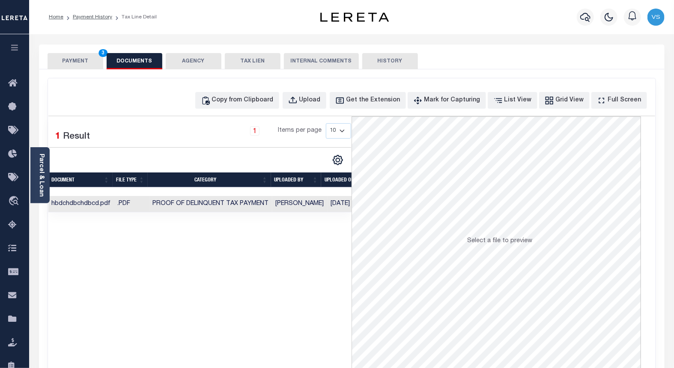
click at [64, 63] on button "PAYMENT 3" at bounding box center [76, 61] width 56 height 16
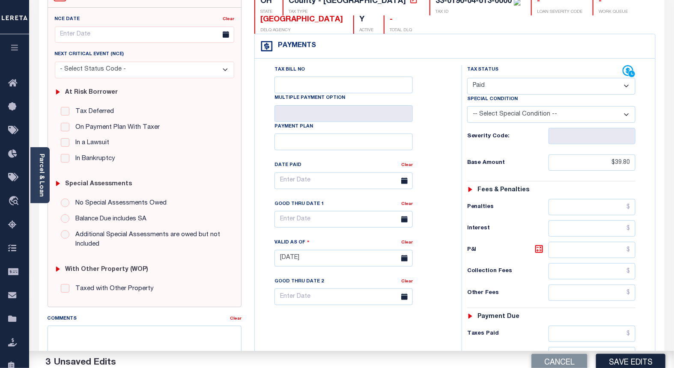
scroll to position [190, 0]
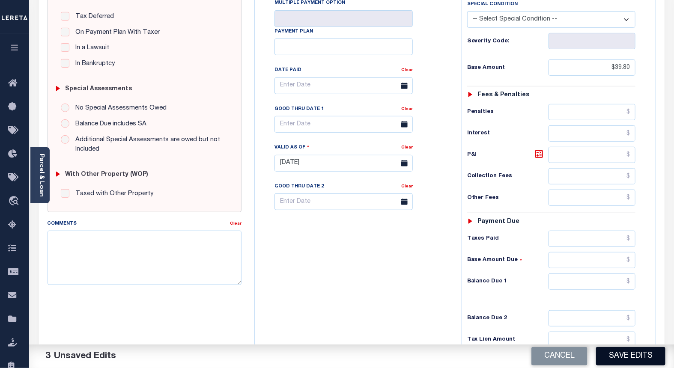
click at [601, 357] on button "Save Edits" at bounding box center [630, 356] width 69 height 18
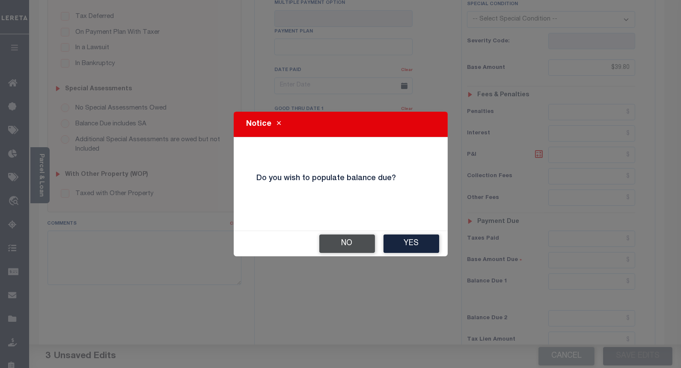
click at [332, 244] on button "No" at bounding box center [348, 244] width 56 height 18
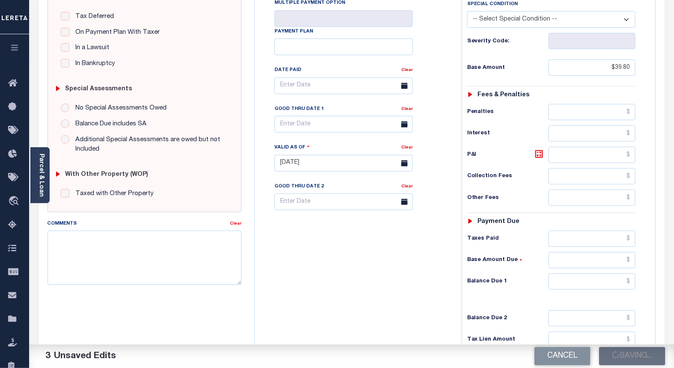
checkbox input "false"
type input "$39.8"
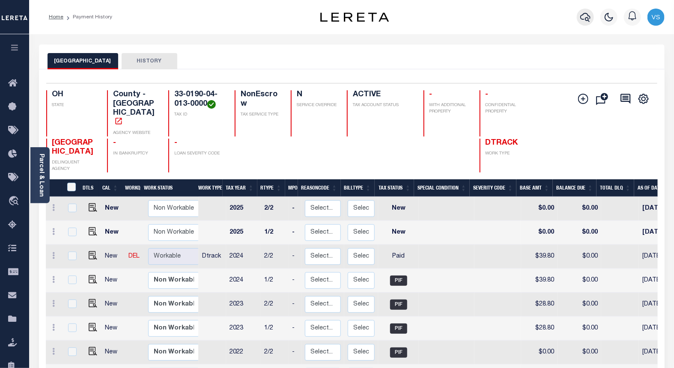
click at [584, 19] on icon "button" at bounding box center [585, 17] width 10 height 10
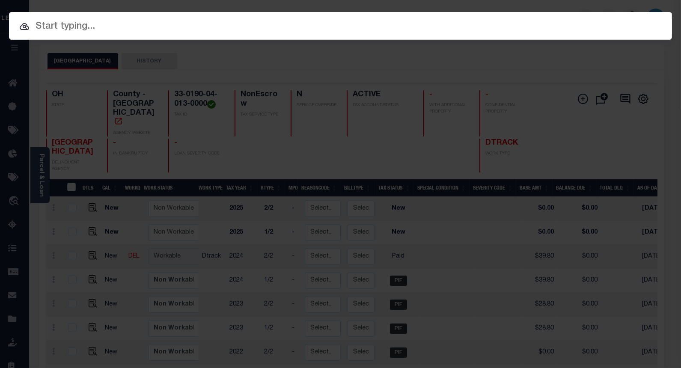
paste input "10048727"
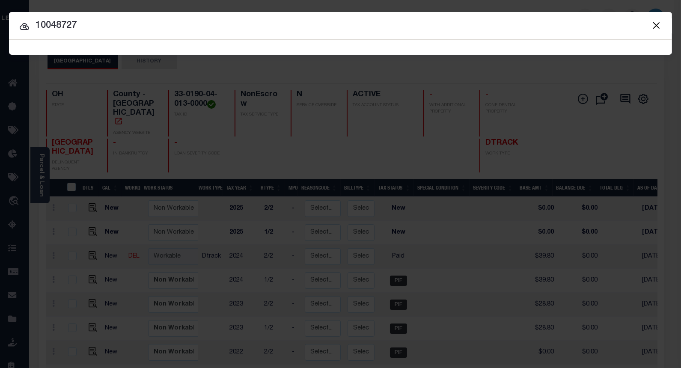
type input "10048727"
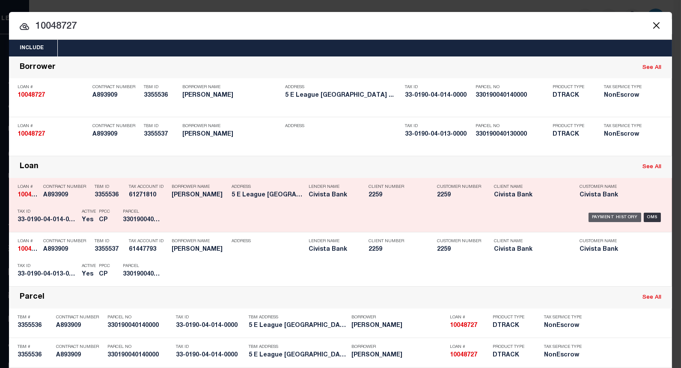
click at [611, 218] on div "Payment History" at bounding box center [615, 217] width 53 height 9
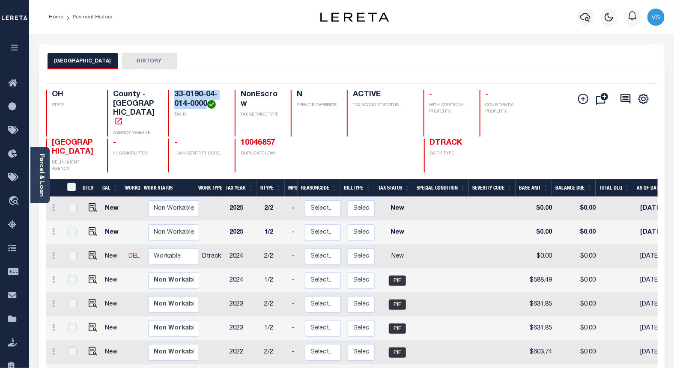
drag, startPoint x: 207, startPoint y: 105, endPoint x: 173, endPoint y: 96, distance: 35.5
click at [173, 96] on div "33-0190-04-014-0000 TAX ID" at bounding box center [196, 113] width 56 height 46
click at [91, 251] on img "" at bounding box center [93, 255] width 9 height 9
checkbox input "true"
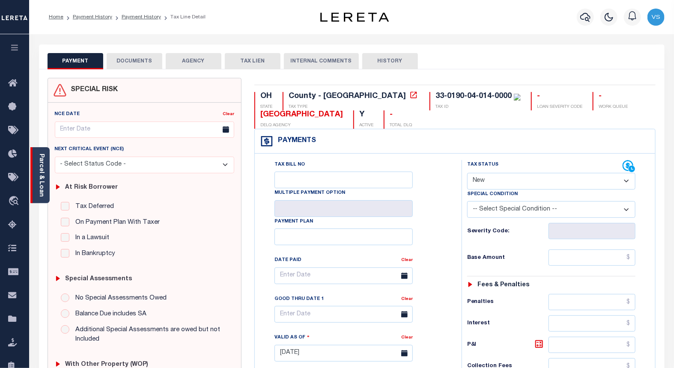
click at [43, 191] on link "Parcel & Loan" at bounding box center [41, 175] width 6 height 43
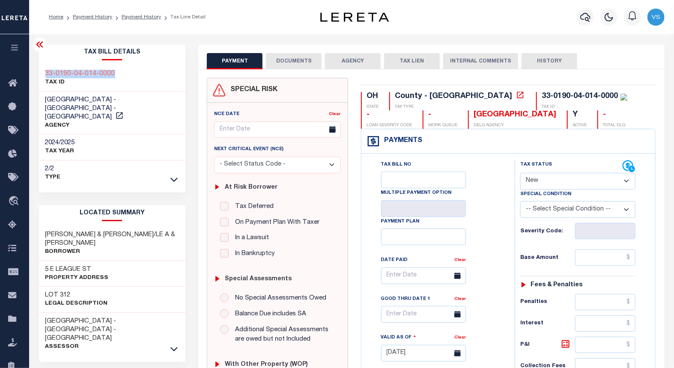
drag, startPoint x: 117, startPoint y: 75, endPoint x: 44, endPoint y: 74, distance: 73.2
click at [44, 74] on div "33-0190-04-014-0000 TAX ID" at bounding box center [112, 79] width 147 height 26
click at [525, 186] on select "- Select Status Code - Open Due/Unpaid Paid Incomplete No Tax Due Internal Refu…" at bounding box center [577, 181] width 115 height 17
select select "INC"
click at [520, 173] on select "- Select Status Code - Open Due/Unpaid Paid Incomplete No Tax Due Internal Refu…" at bounding box center [577, 181] width 115 height 17
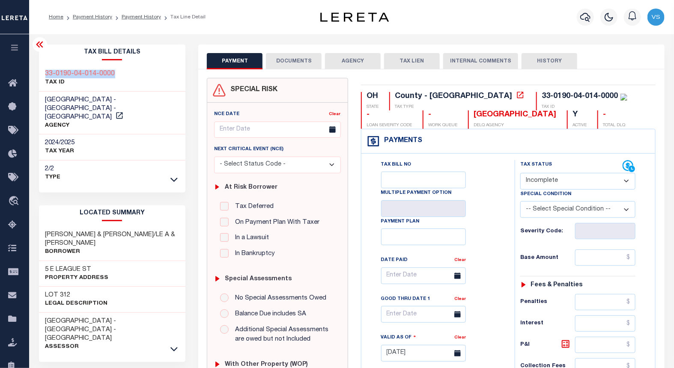
type input "[DATE]"
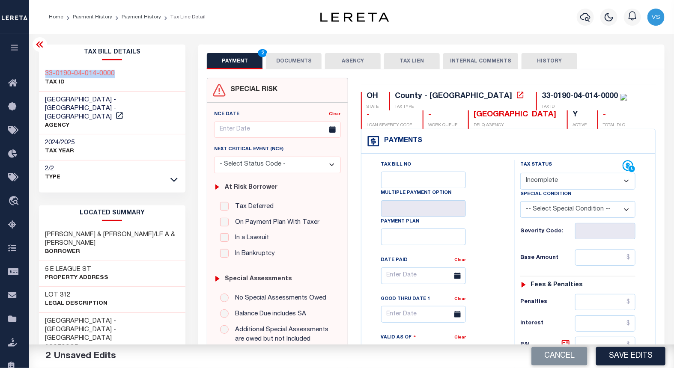
click at [529, 185] on select "- Select Status Code - Open Due/Unpaid Paid Incomplete No Tax Due Internal Refu…" at bounding box center [577, 181] width 115 height 17
select select "PYD"
click at [520, 173] on select "- Select Status Code - Open Due/Unpaid Paid Incomplete No Tax Due Internal Refu…" at bounding box center [577, 181] width 115 height 17
click at [583, 261] on input "text" at bounding box center [605, 258] width 61 height 16
paste input "588.49"
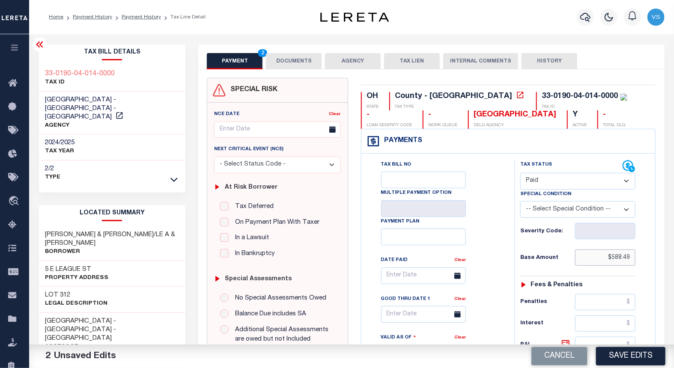
type input "$588.49"
click at [292, 64] on button "DOCUMENTS" at bounding box center [294, 61] width 56 height 16
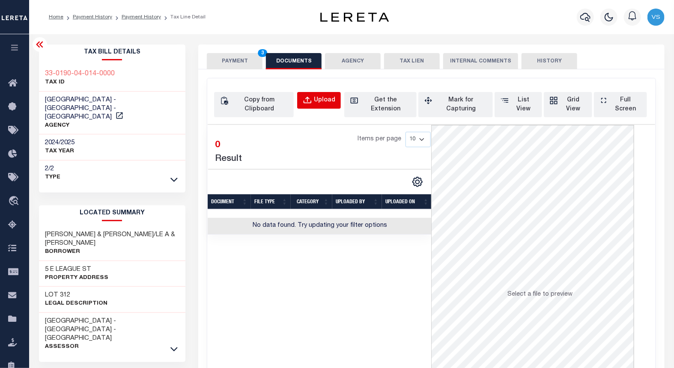
click at [315, 99] on div "Upload" at bounding box center [324, 100] width 21 height 9
select select "POP"
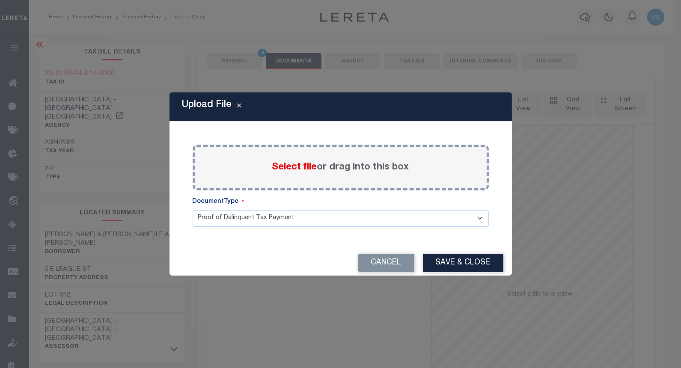
click at [290, 169] on span "Select file" at bounding box center [294, 167] width 45 height 9
click at [0, 0] on input "Select file or drag into this box" at bounding box center [0, 0] width 0 height 0
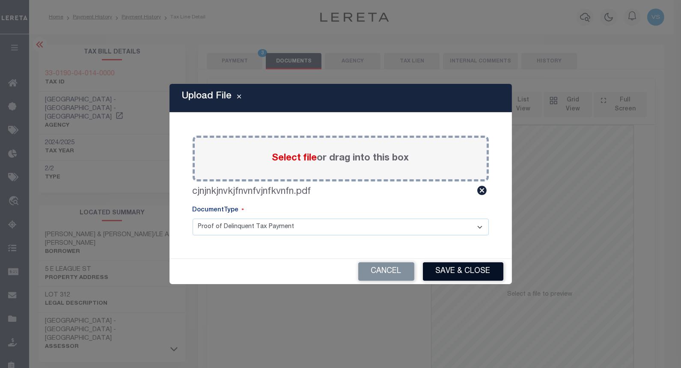
click at [439, 275] on button "Save & Close" at bounding box center [463, 272] width 81 height 18
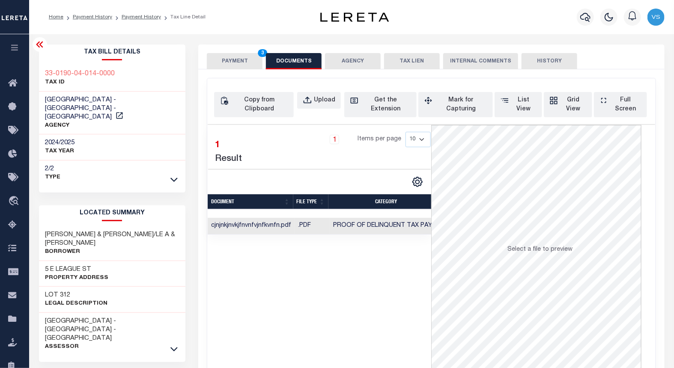
click at [238, 63] on button "PAYMENT 3" at bounding box center [235, 61] width 56 height 16
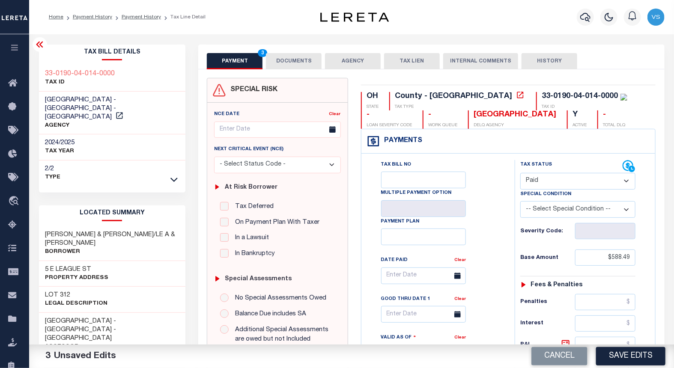
scroll to position [95, 0]
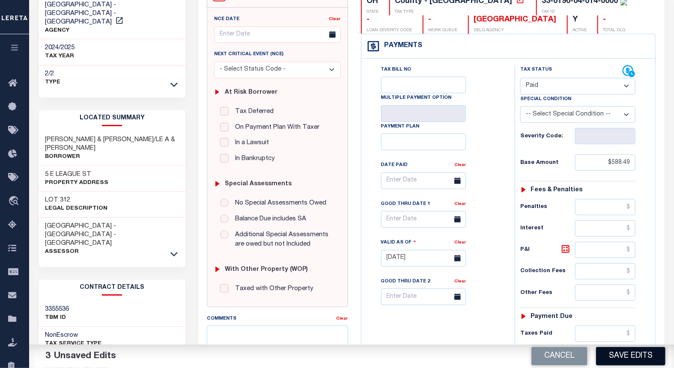
click at [612, 356] on button "Save Edits" at bounding box center [630, 356] width 69 height 18
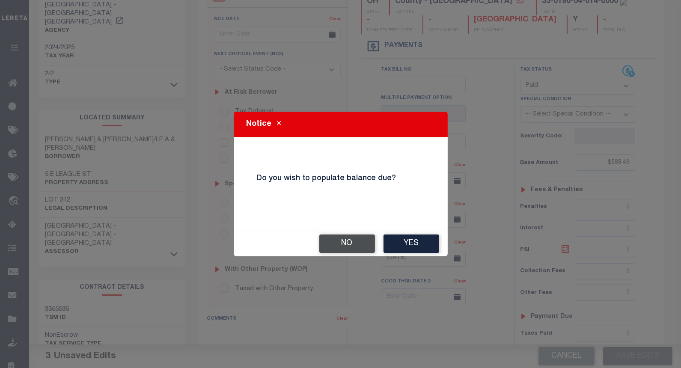
click at [337, 242] on button "No" at bounding box center [348, 244] width 56 height 18
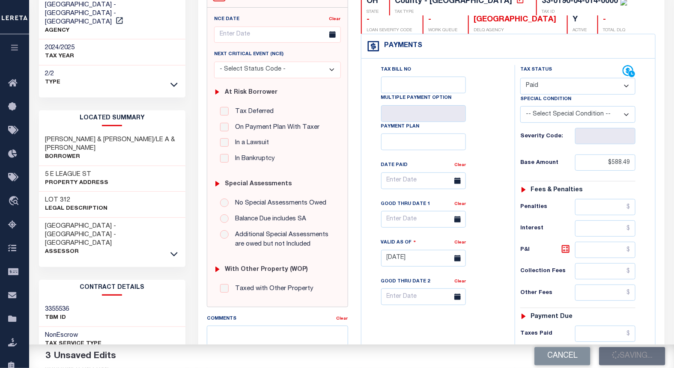
checkbox input "false"
type input "$588.49"
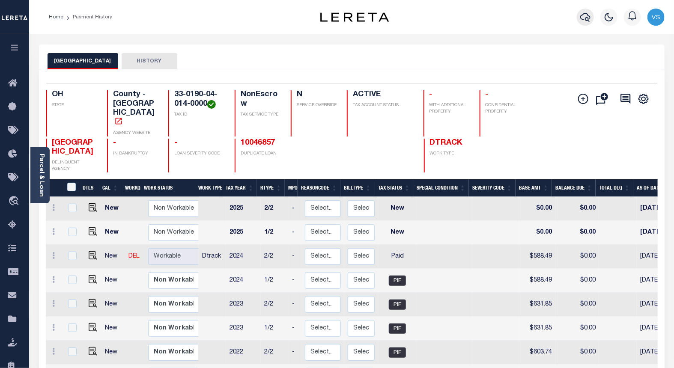
click at [580, 17] on icon "button" at bounding box center [585, 17] width 10 height 9
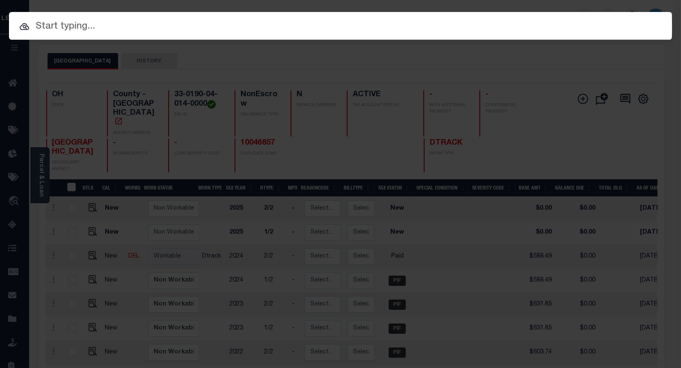
paste input "10048727"
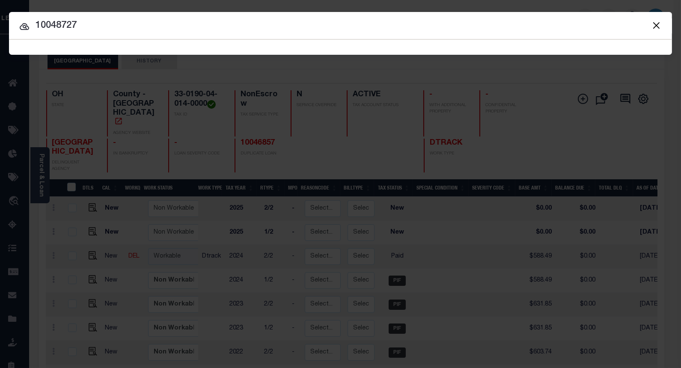
type input "10048727"
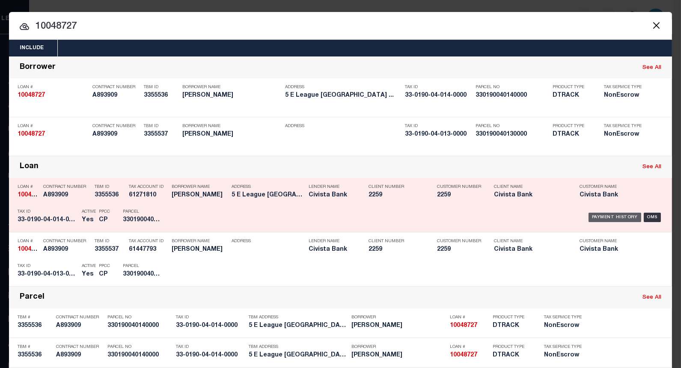
click at [598, 216] on div "Payment History" at bounding box center [615, 217] width 53 height 9
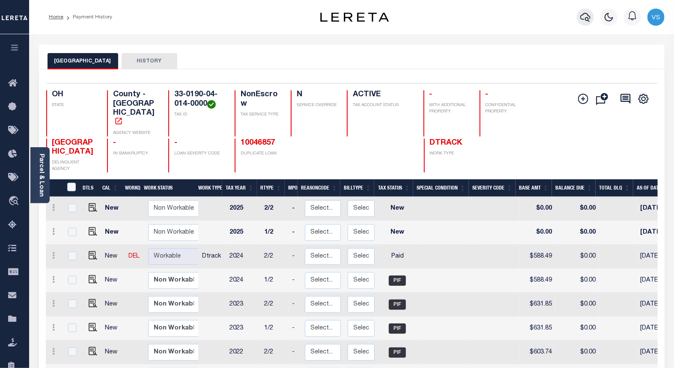
click at [586, 18] on icon "button" at bounding box center [585, 17] width 10 height 10
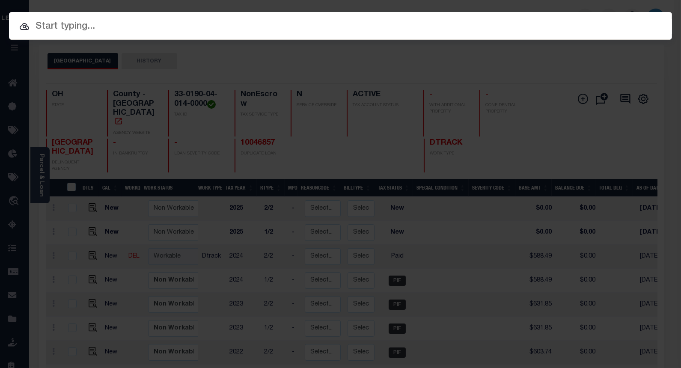
paste input "10044168"
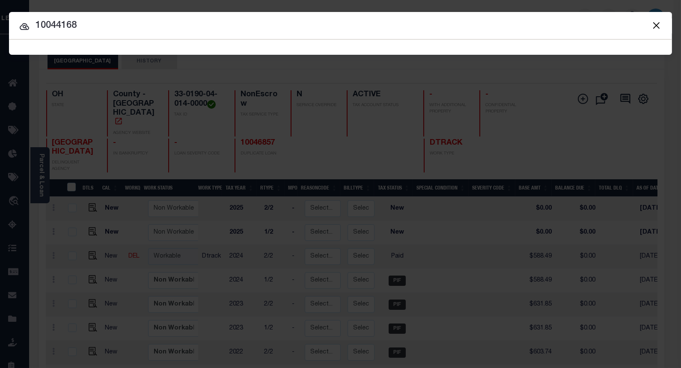
type input "10044168"
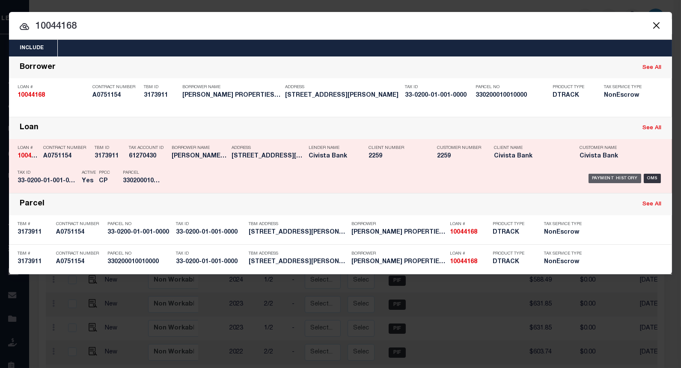
click at [604, 177] on div "Payment History" at bounding box center [615, 178] width 53 height 9
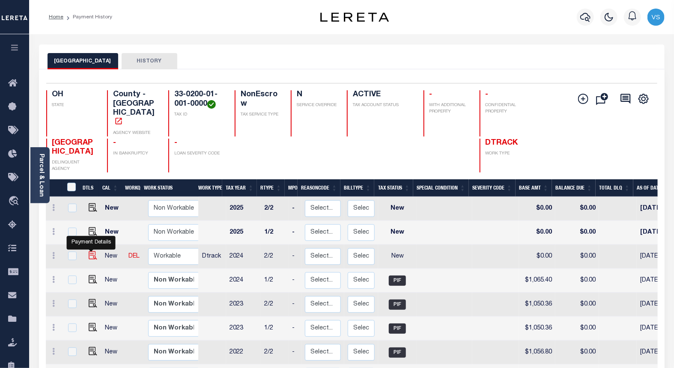
click at [91, 251] on img "" at bounding box center [93, 255] width 9 height 9
checkbox input "true"
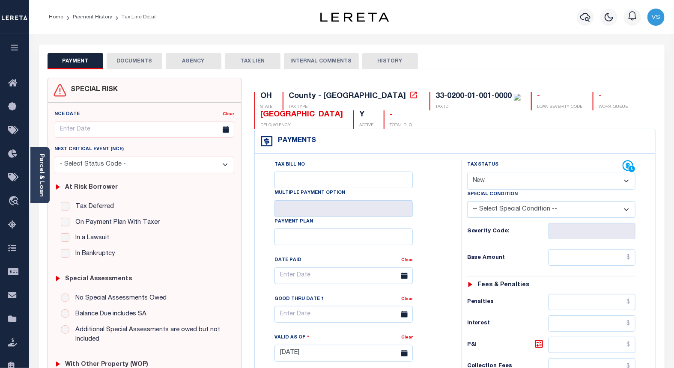
click at [482, 182] on select "- Select Status Code - Open Due/Unpaid Paid Incomplete No Tax Due Internal Refu…" at bounding box center [551, 181] width 169 height 17
select select "PYD"
click at [467, 173] on select "- Select Status Code - Open Due/Unpaid Paid Incomplete No Tax Due Internal Refu…" at bounding box center [551, 181] width 169 height 17
type input "[DATE]"
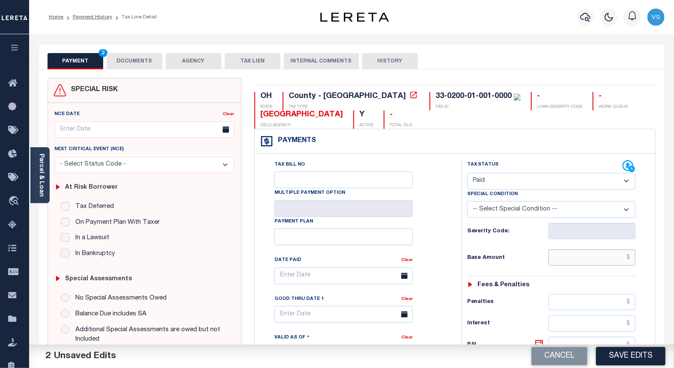
click at [583, 260] on input "text" at bounding box center [592, 258] width 87 height 16
paste input "1,065.40"
type input "$1,065.40"
click at [122, 60] on button "DOCUMENTS" at bounding box center [135, 61] width 56 height 16
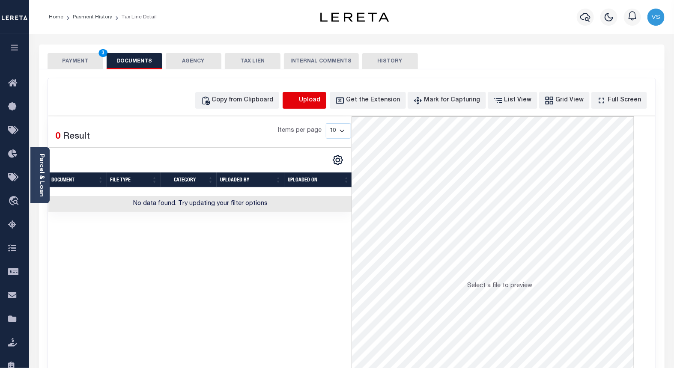
click at [313, 100] on button "Upload" at bounding box center [305, 100] width 44 height 17
select select "POP"
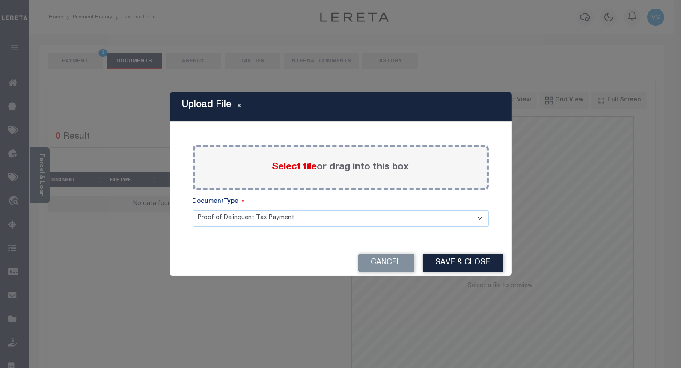
click at [284, 168] on span "Select file" at bounding box center [294, 167] width 45 height 9
click at [0, 0] on input "Select file or drag into this box" at bounding box center [0, 0] width 0 height 0
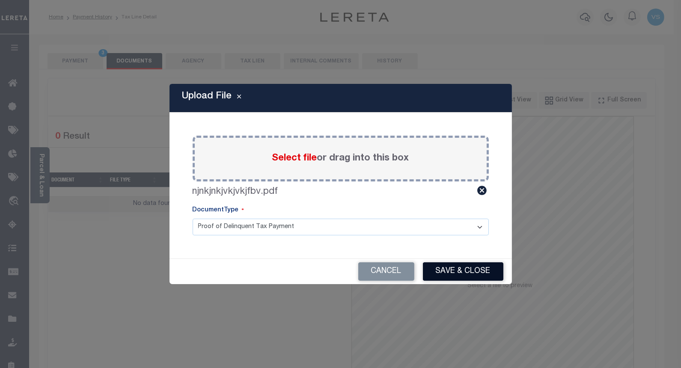
click at [453, 269] on button "Save & Close" at bounding box center [463, 272] width 81 height 18
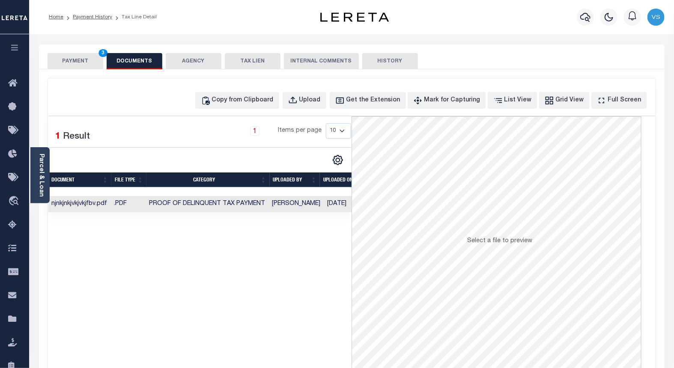
click at [60, 60] on button "PAYMENT 3" at bounding box center [76, 61] width 56 height 16
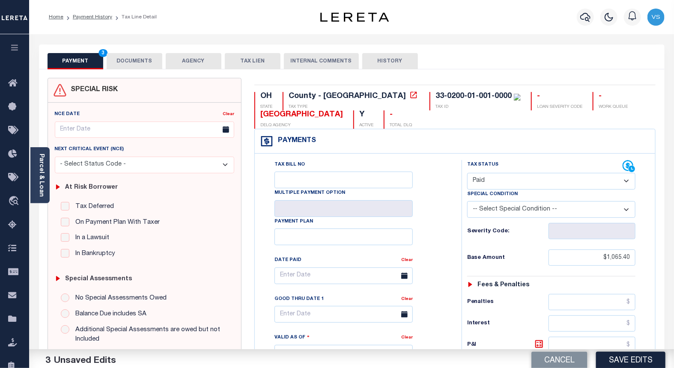
scroll to position [238, 0]
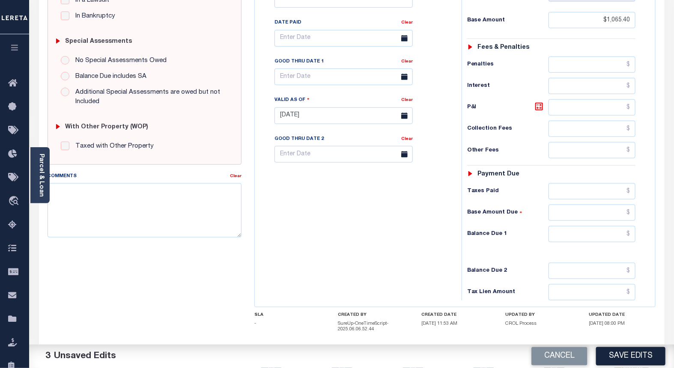
drag, startPoint x: 611, startPoint y: 357, endPoint x: 602, endPoint y: 336, distance: 22.4
click at [610, 358] on button "Save Edits" at bounding box center [630, 356] width 69 height 18
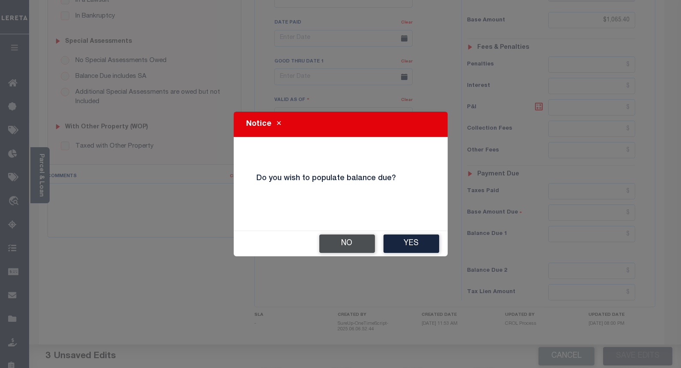
click at [349, 244] on button "No" at bounding box center [348, 244] width 56 height 18
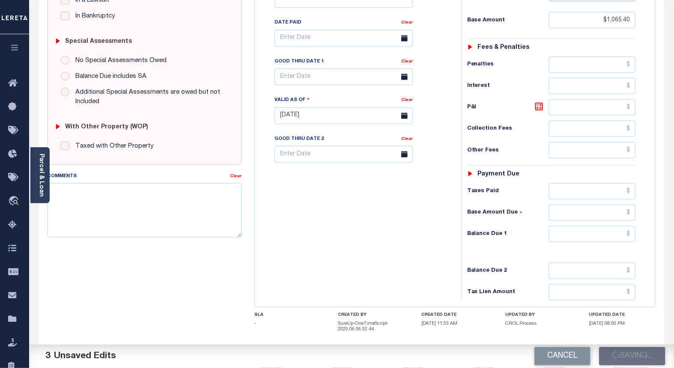
checkbox input "false"
type input "$1,065.4"
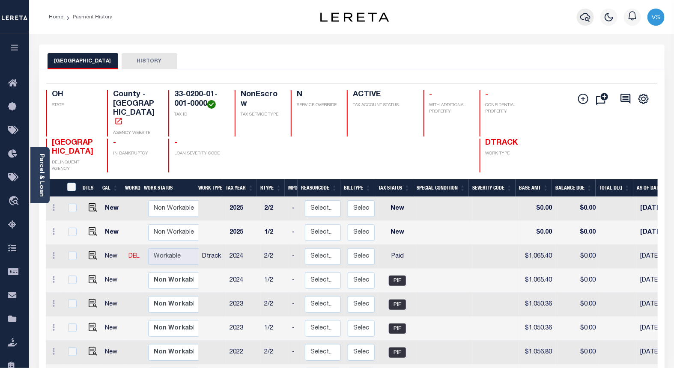
click at [583, 19] on icon "button" at bounding box center [585, 17] width 10 height 9
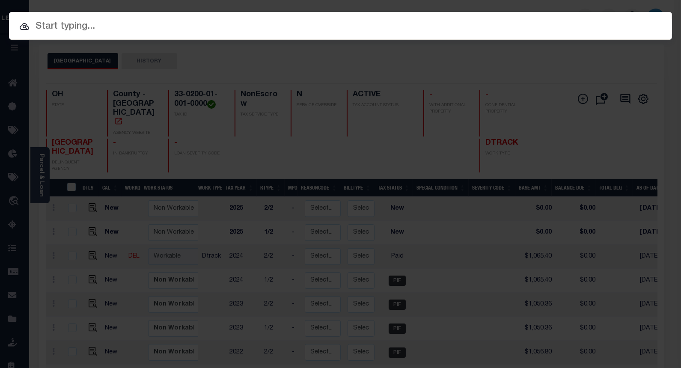
paste input "10029608"
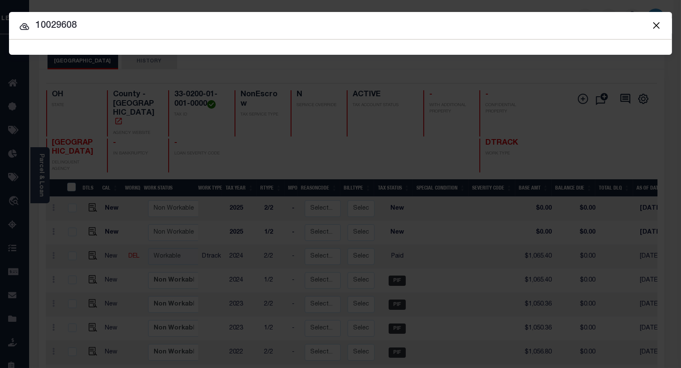
type input "10029608"
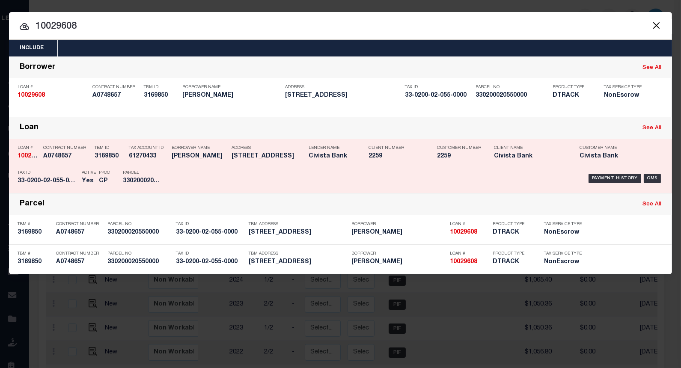
click at [189, 175] on div "Payment History OMS" at bounding box center [419, 178] width 490 height 25
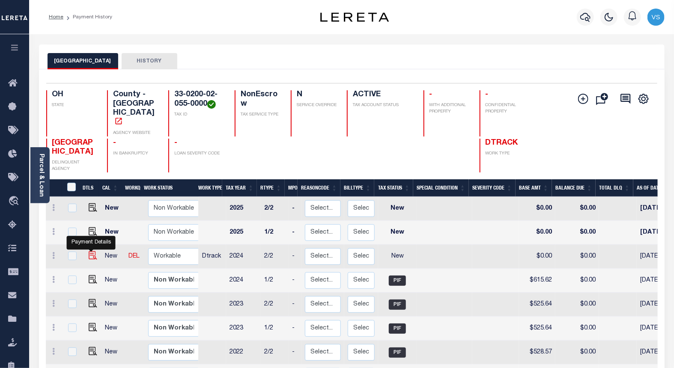
click at [91, 251] on img "" at bounding box center [93, 255] width 9 height 9
checkbox input "true"
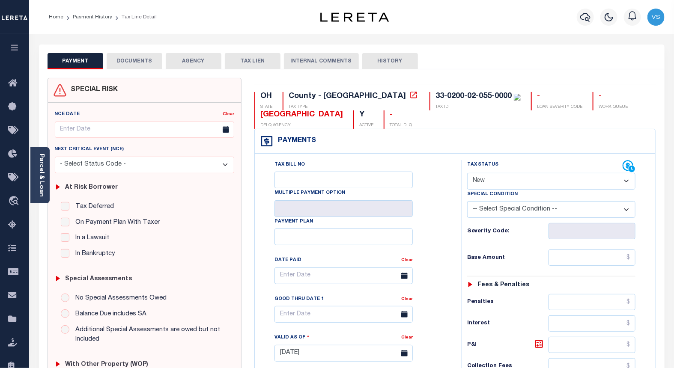
click at [487, 179] on select "- Select Status Code - Open Due/Unpaid Paid Incomplete No Tax Due Internal Refu…" at bounding box center [551, 181] width 169 height 17
select select "PYD"
click at [467, 173] on select "- Select Status Code - Open Due/Unpaid Paid Incomplete No Tax Due Internal Refu…" at bounding box center [551, 181] width 169 height 17
type input "[DATE]"
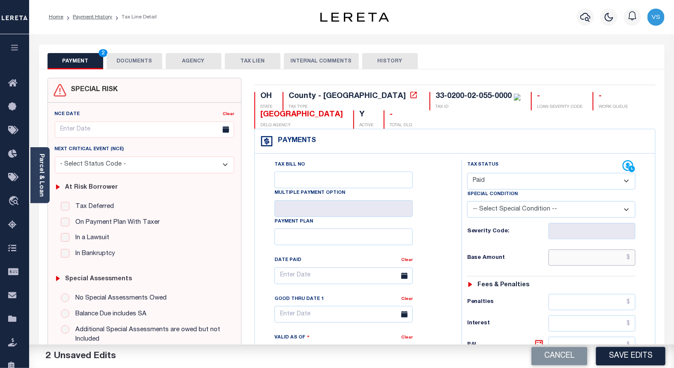
click at [575, 261] on input "text" at bounding box center [592, 258] width 87 height 16
paste input "615.62"
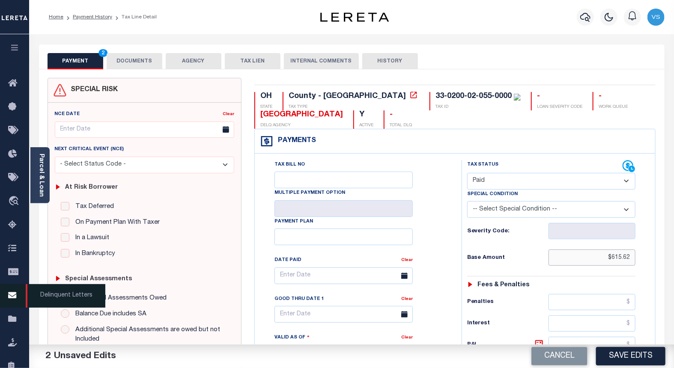
type input "$615.62"
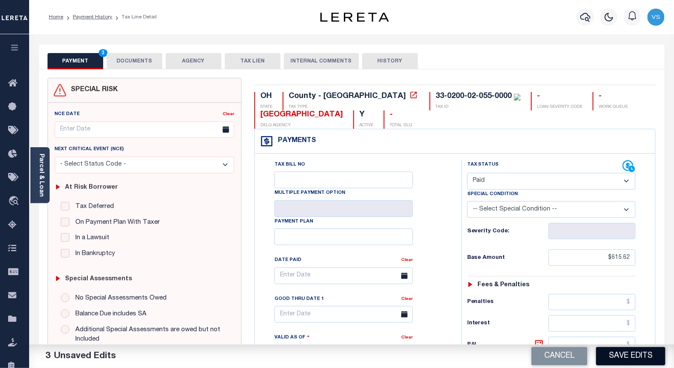
click at [609, 355] on button "Save Edits" at bounding box center [630, 356] width 69 height 18
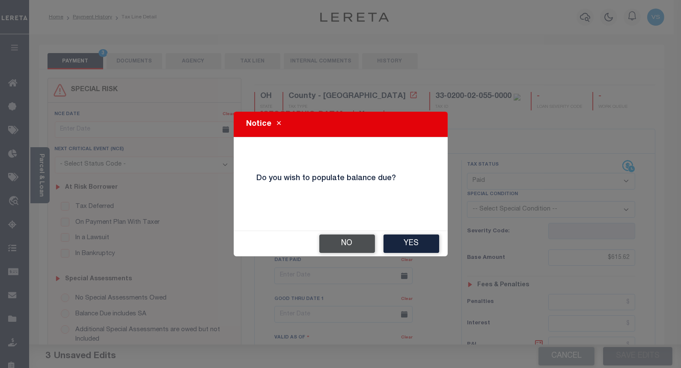
click at [332, 240] on button "No" at bounding box center [348, 244] width 56 height 18
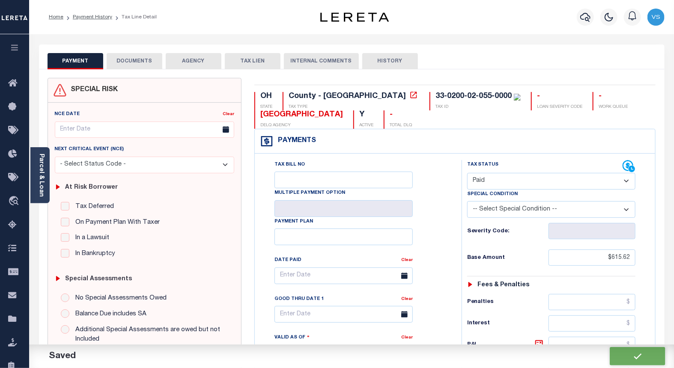
checkbox input "false"
type input "$615.62"
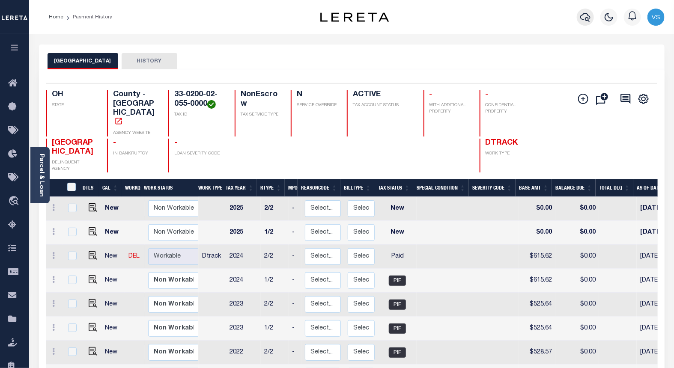
click at [585, 15] on icon "button" at bounding box center [585, 17] width 10 height 10
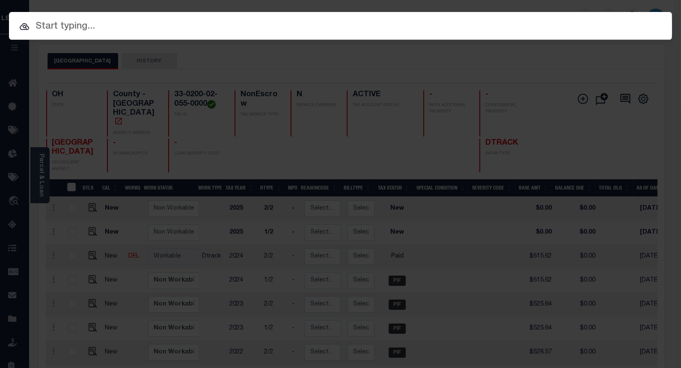
paste input "10036052"
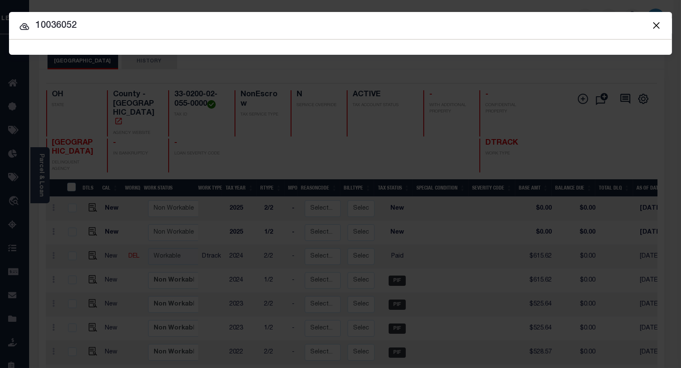
type input "10036052"
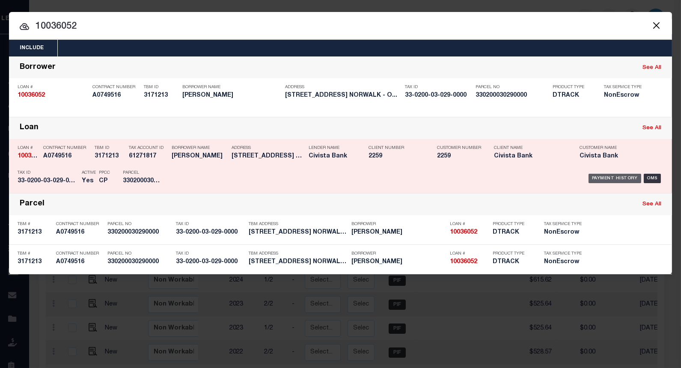
click at [611, 176] on div "Payment History" at bounding box center [615, 178] width 53 height 9
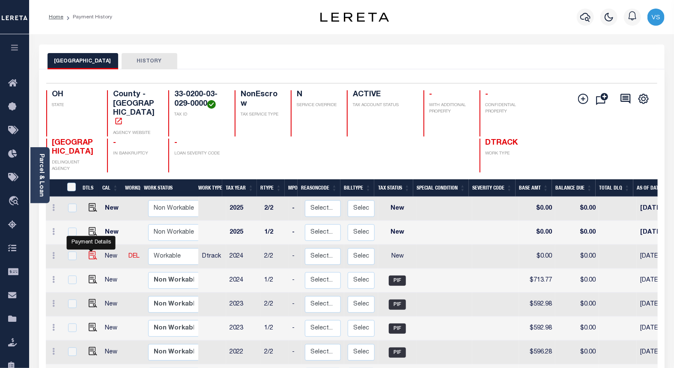
click at [89, 251] on img "" at bounding box center [93, 255] width 9 height 9
checkbox input "true"
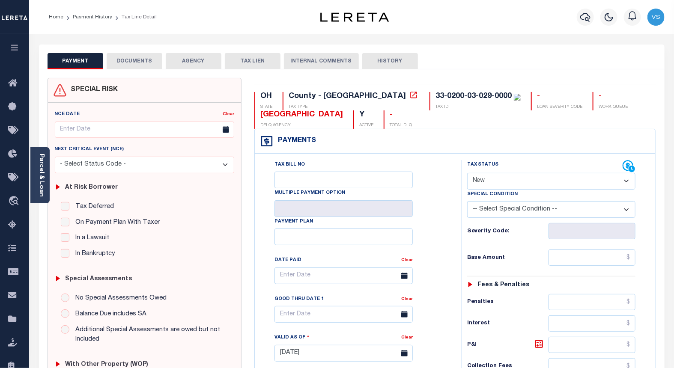
click at [487, 181] on select "- Select Status Code - Open Due/Unpaid Paid Incomplete No Tax Due Internal Refu…" at bounding box center [551, 181] width 169 height 17
select select "PYD"
click at [467, 173] on select "- Select Status Code - Open Due/Unpaid Paid Incomplete No Tax Due Internal Refu…" at bounding box center [551, 181] width 169 height 17
type input "[DATE]"
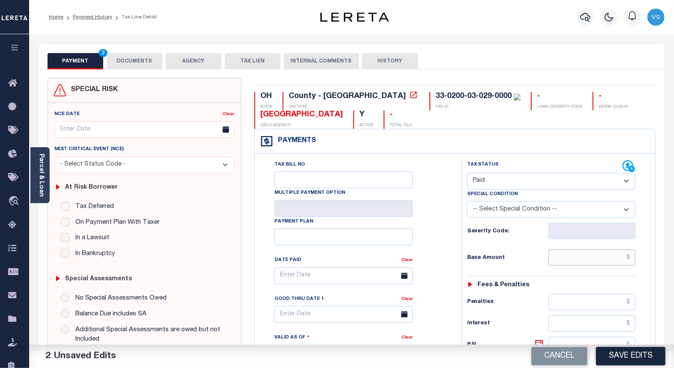
click at [580, 259] on input "text" at bounding box center [592, 258] width 87 height 16
paste input "713.77"
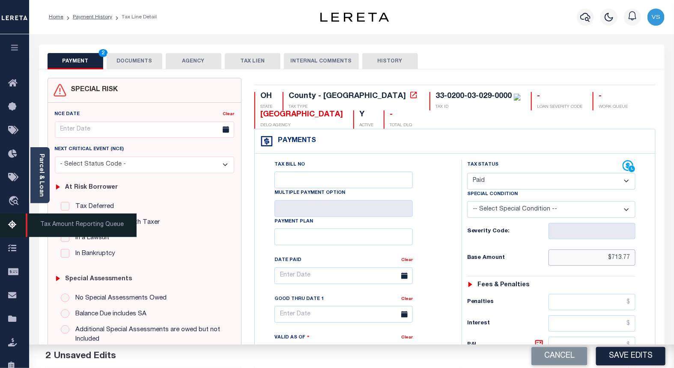
type input "$713.77"
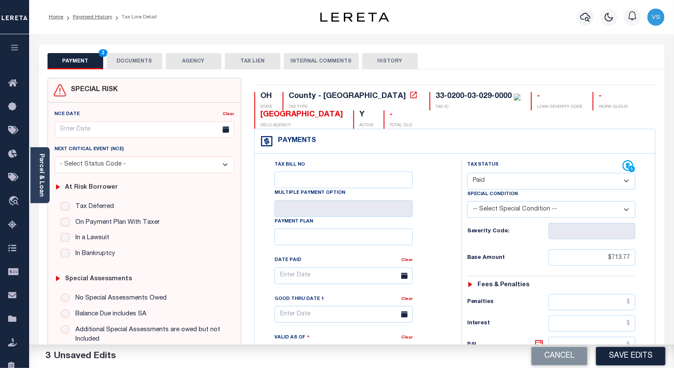
click at [125, 60] on button "DOCUMENTS" at bounding box center [135, 61] width 56 height 16
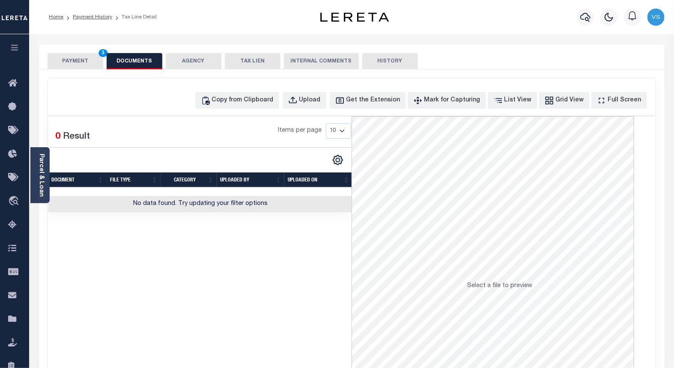
click at [85, 59] on button "PAYMENT 3" at bounding box center [76, 61] width 56 height 16
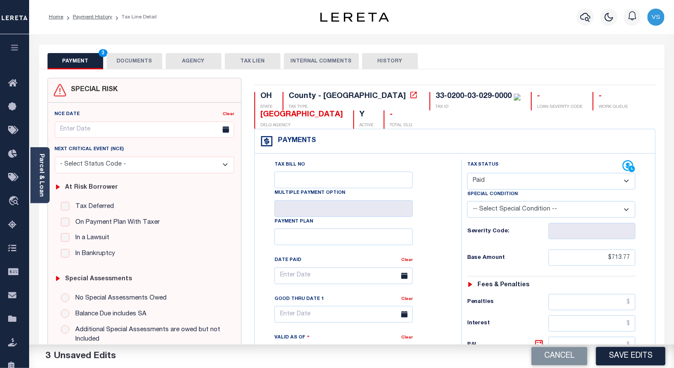
click at [119, 63] on button "DOCUMENTS" at bounding box center [135, 61] width 56 height 16
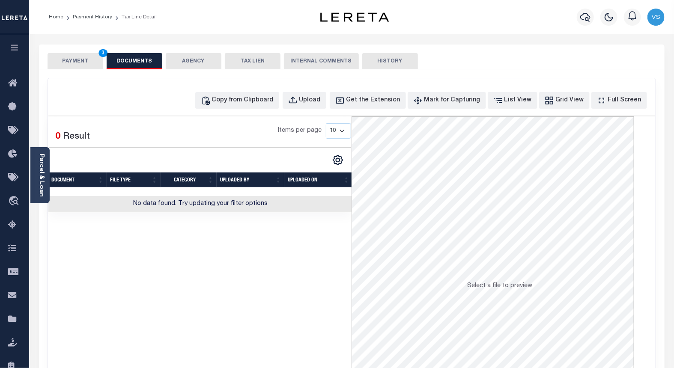
click at [70, 63] on button "PAYMENT 3" at bounding box center [76, 61] width 56 height 16
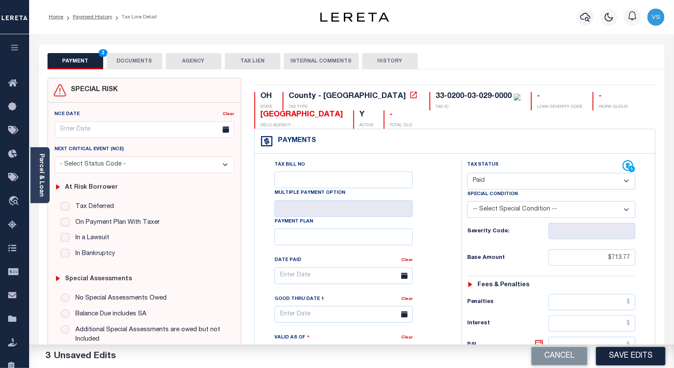
click at [127, 62] on button "DOCUMENTS" at bounding box center [135, 61] width 56 height 16
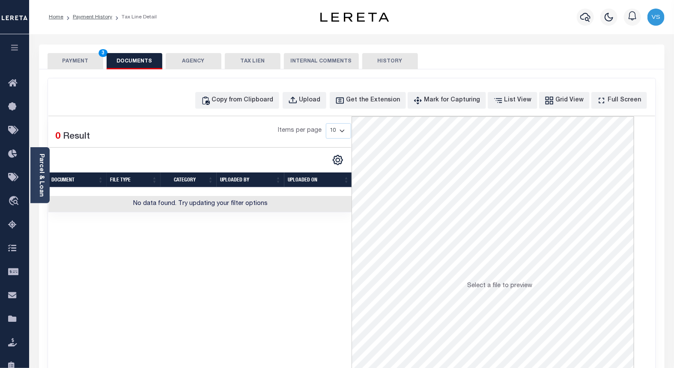
click at [87, 59] on button "PAYMENT 3" at bounding box center [76, 61] width 56 height 16
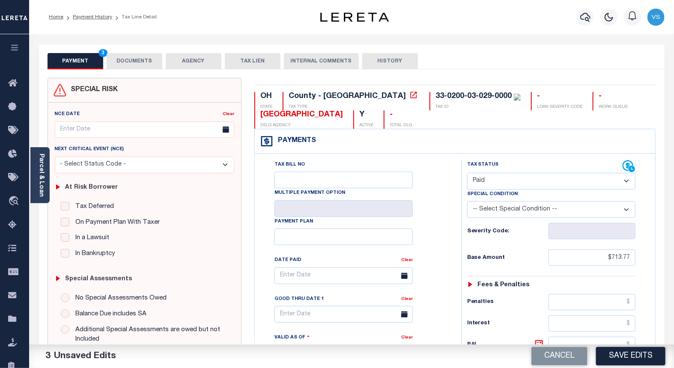
click at [131, 62] on button "DOCUMENTS" at bounding box center [135, 61] width 56 height 16
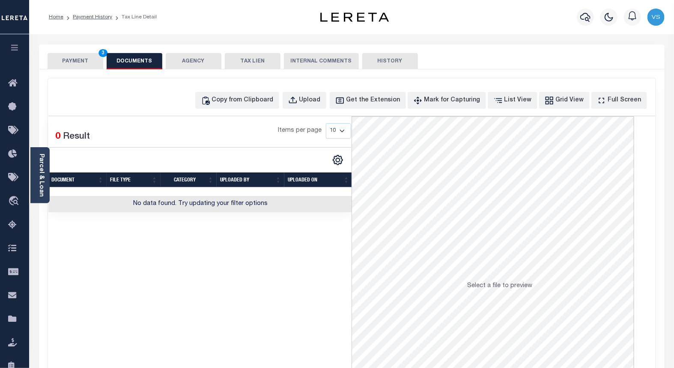
click at [72, 60] on button "PAYMENT 3" at bounding box center [76, 61] width 56 height 16
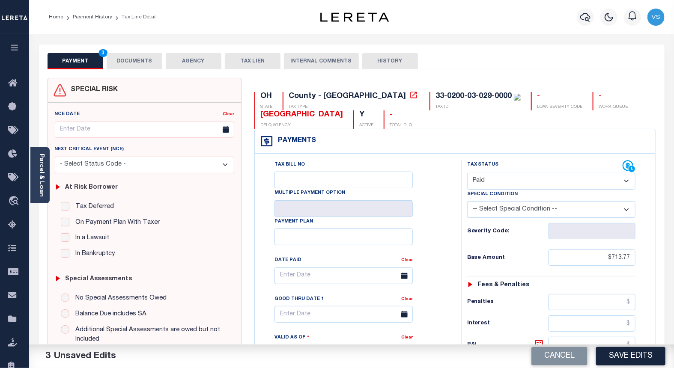
click at [130, 60] on button "DOCUMENTS" at bounding box center [135, 61] width 56 height 16
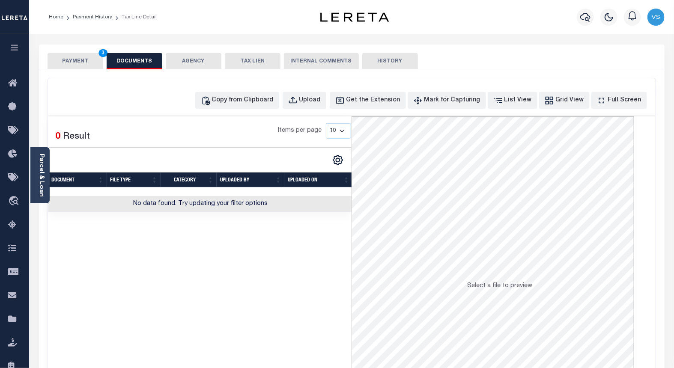
click at [86, 63] on button "PAYMENT 3" at bounding box center [76, 61] width 56 height 16
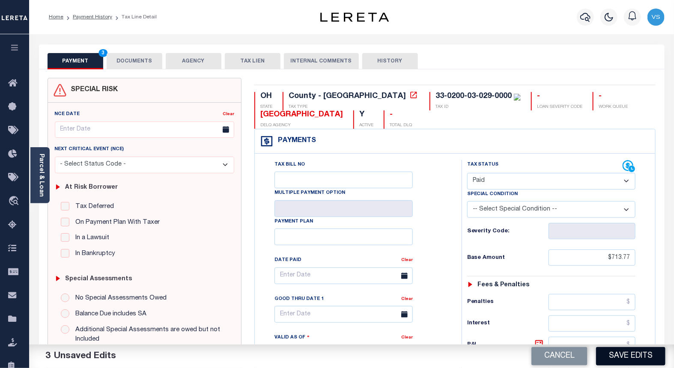
click at [618, 354] on button "Save Edits" at bounding box center [630, 356] width 69 height 18
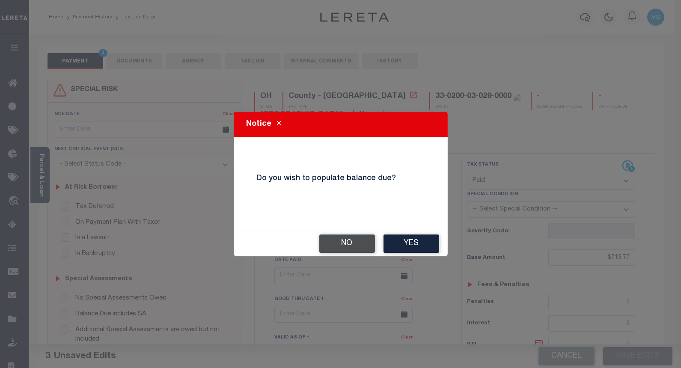
click at [331, 249] on button "No" at bounding box center [348, 244] width 56 height 18
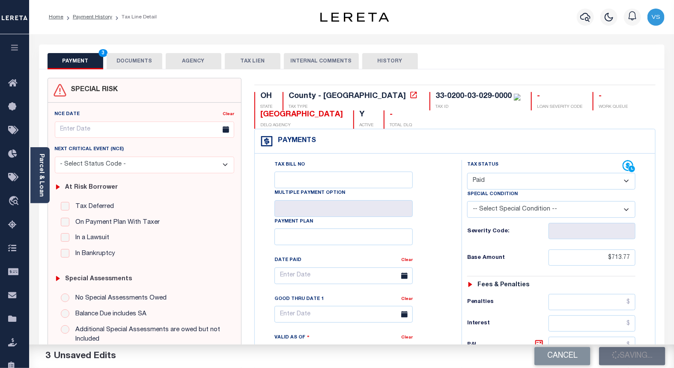
checkbox input "false"
type input "$713.77"
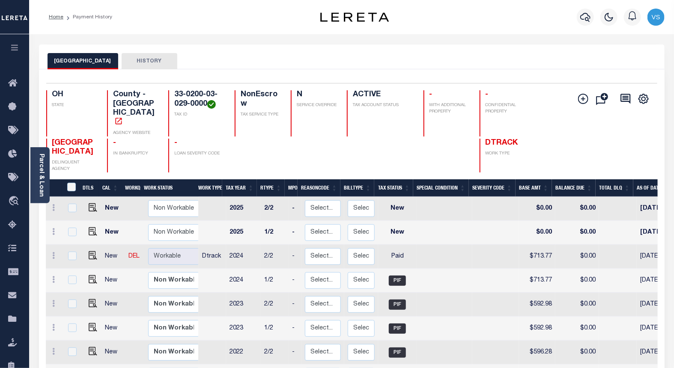
click at [582, 18] on button "button" at bounding box center [585, 17] width 17 height 17
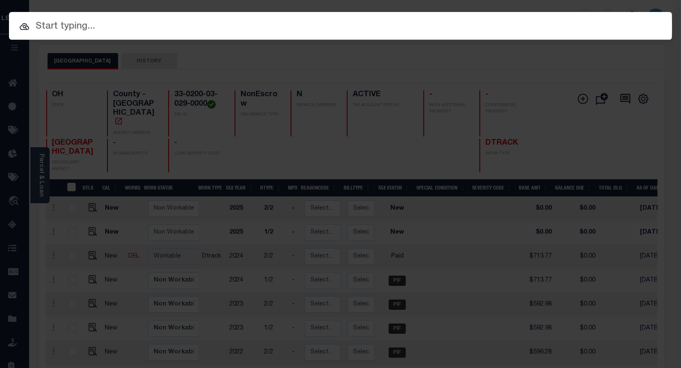
paste input "10027530"
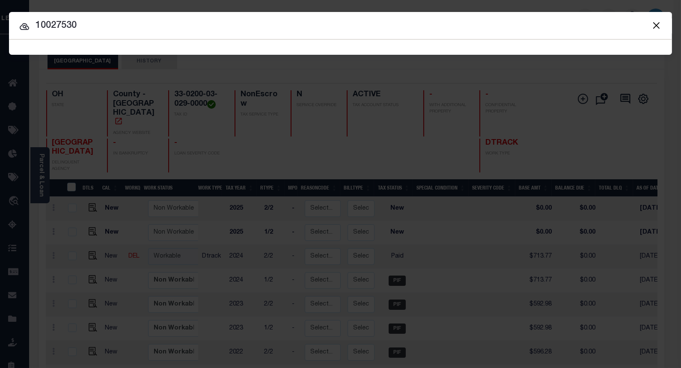
type input "10027530"
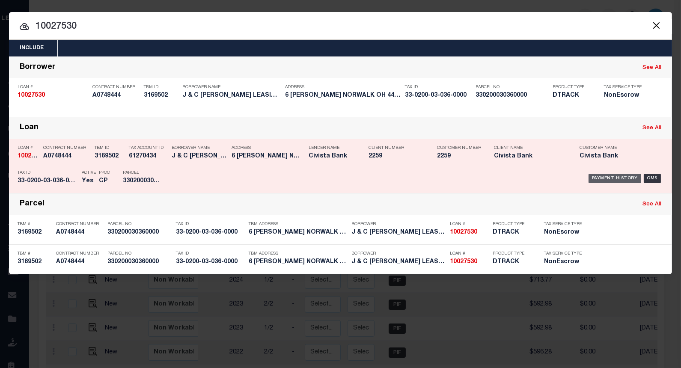
click at [595, 178] on div "Payment History" at bounding box center [615, 178] width 53 height 9
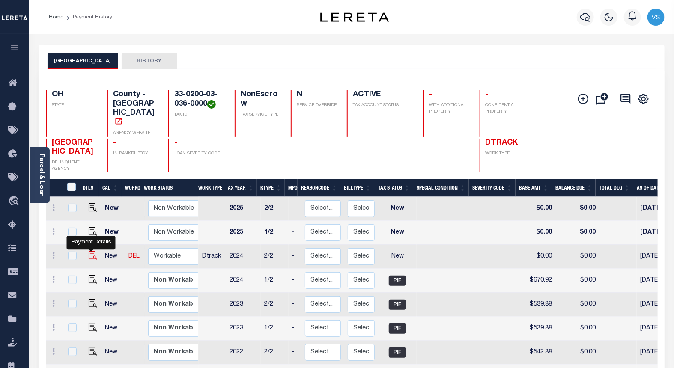
click at [92, 251] on img "" at bounding box center [93, 255] width 9 height 9
checkbox input "true"
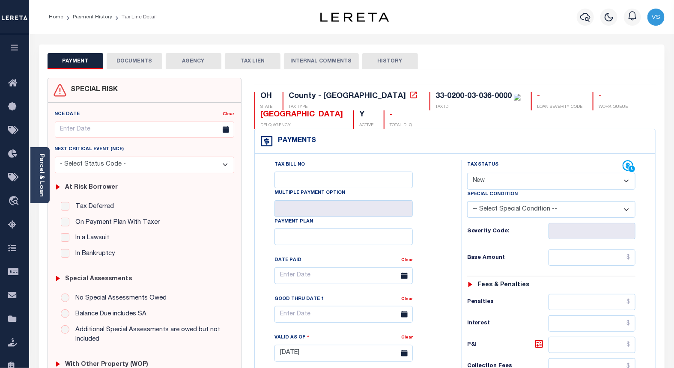
click at [477, 183] on select "- Select Status Code - Open Due/Unpaid Paid Incomplete No Tax Due Internal Refu…" at bounding box center [551, 181] width 169 height 17
select select "PYD"
click at [467, 173] on select "- Select Status Code - Open Due/Unpaid Paid Incomplete No Tax Due Internal Refu…" at bounding box center [551, 181] width 169 height 17
type input "[DATE]"
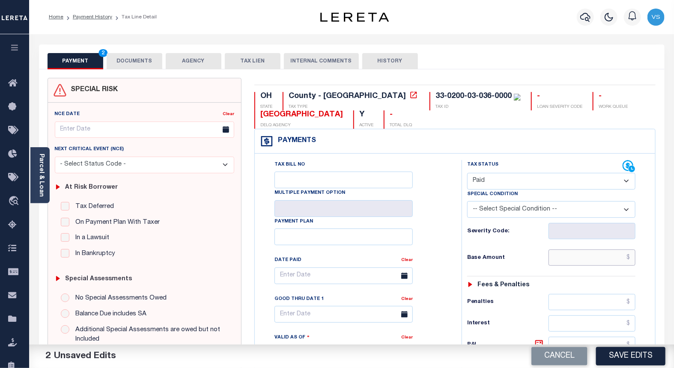
click at [592, 263] on input "text" at bounding box center [592, 258] width 87 height 16
paste input "670.92"
type input "$670.92"
click at [633, 360] on button "Save Edits" at bounding box center [630, 356] width 69 height 18
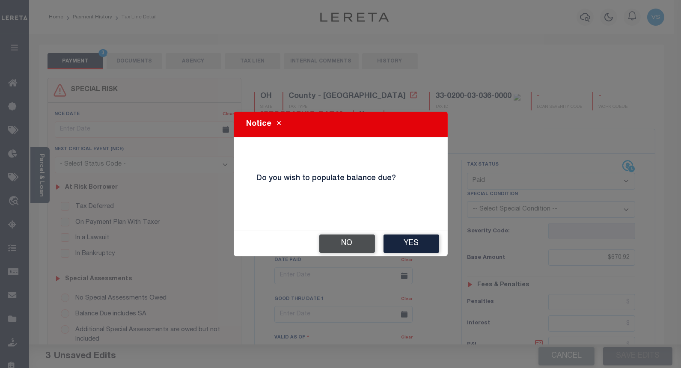
click at [335, 246] on button "No" at bounding box center [348, 244] width 56 height 18
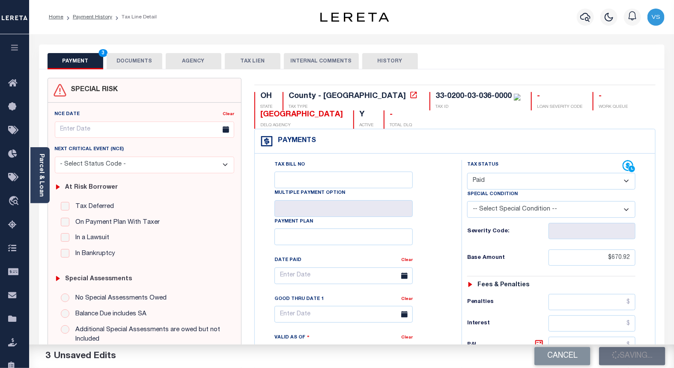
checkbox input "false"
type input "$670.92"
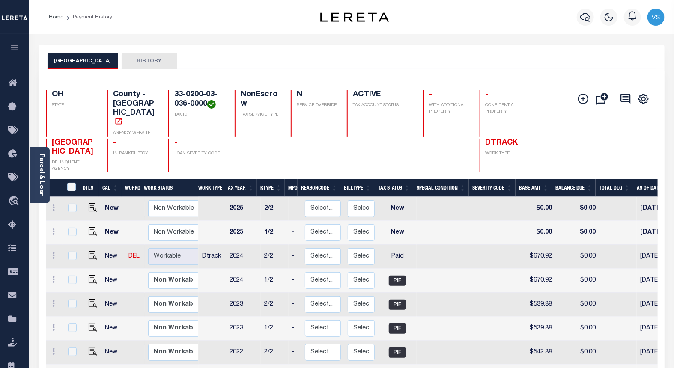
drag, startPoint x: 589, startPoint y: 18, endPoint x: 487, endPoint y: 48, distance: 106.7
click at [588, 18] on icon "button" at bounding box center [585, 17] width 10 height 9
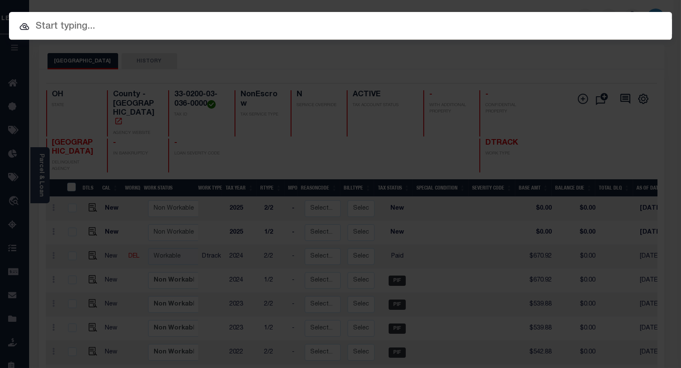
paste input "10047796"
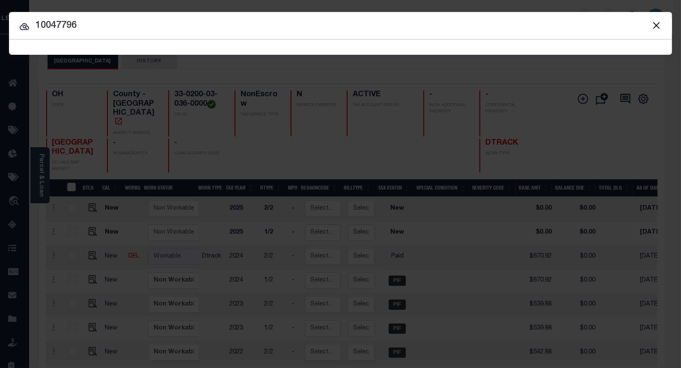
type input "10047796"
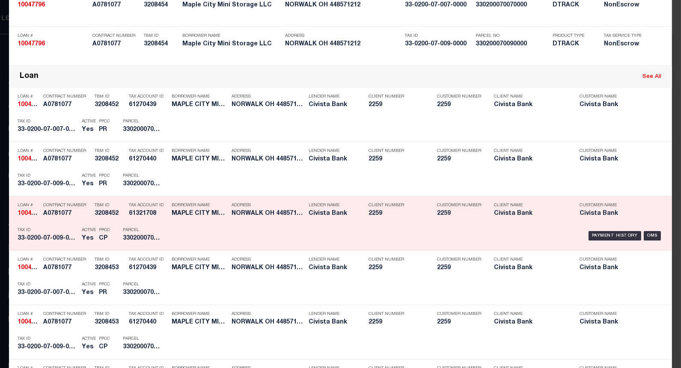
scroll to position [428, 0]
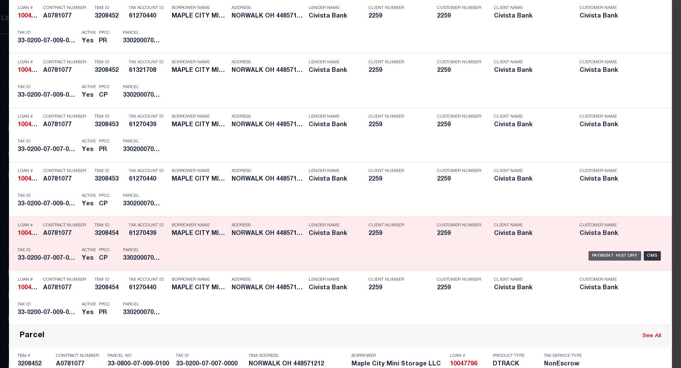
click at [599, 252] on div "Payment History" at bounding box center [615, 255] width 53 height 9
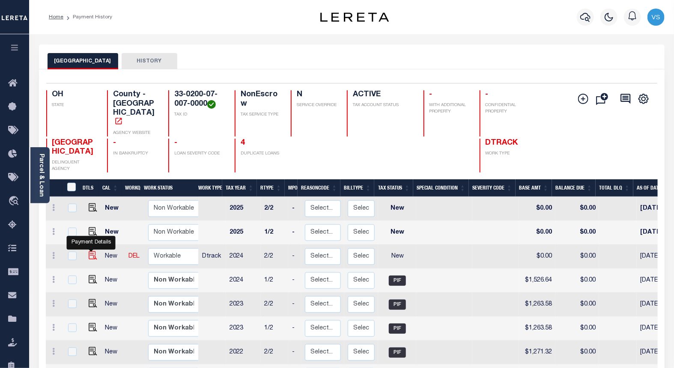
click at [90, 251] on img "" at bounding box center [93, 255] width 9 height 9
checkbox input "true"
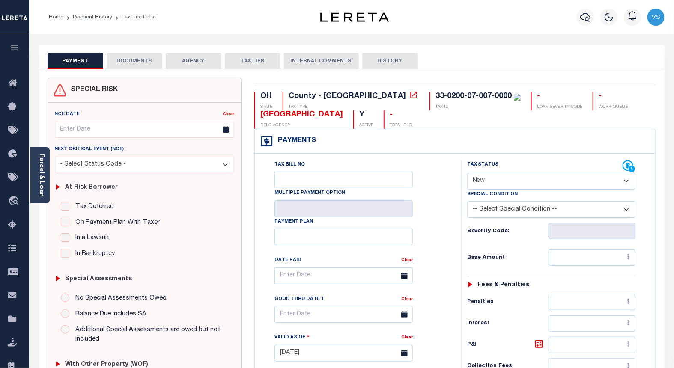
click at [493, 181] on select "- Select Status Code - Open Due/Unpaid Paid Incomplete No Tax Due Internal Refu…" at bounding box center [551, 181] width 169 height 17
select select "PYD"
click at [467, 173] on select "- Select Status Code - Open Due/Unpaid Paid Incomplete No Tax Due Internal Refu…" at bounding box center [551, 181] width 169 height 17
type input "10/10/2025"
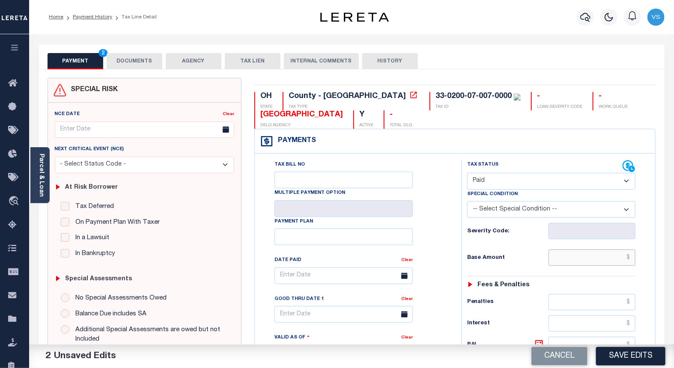
click at [572, 258] on input "text" at bounding box center [592, 258] width 87 height 16
paste input "670.92"
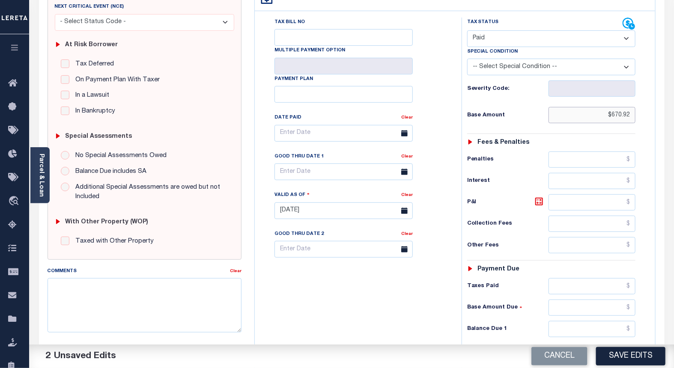
scroll to position [48, 0]
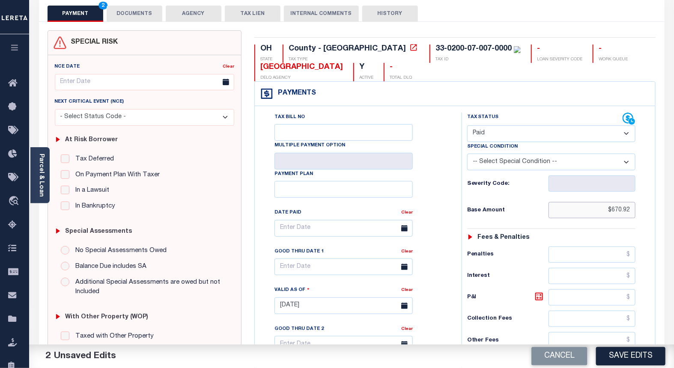
type input "$670.92"
click at [611, 356] on button "Save Edits" at bounding box center [630, 356] width 69 height 18
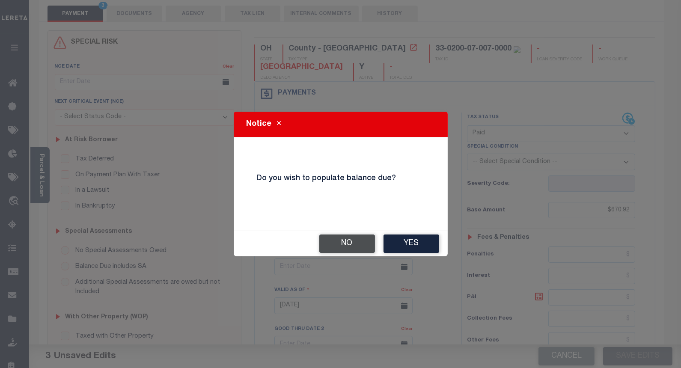
click at [331, 250] on button "No" at bounding box center [348, 244] width 56 height 18
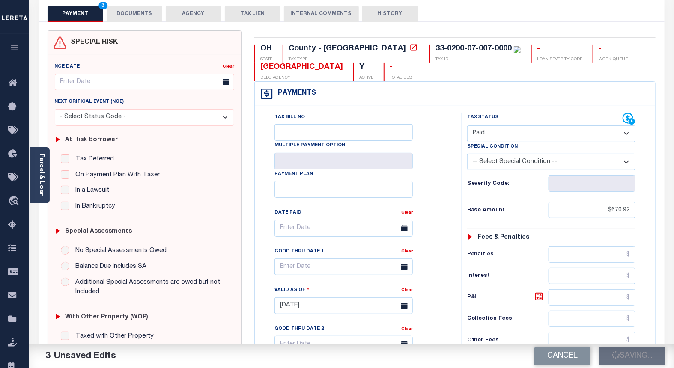
checkbox input "false"
type input "$670.92"
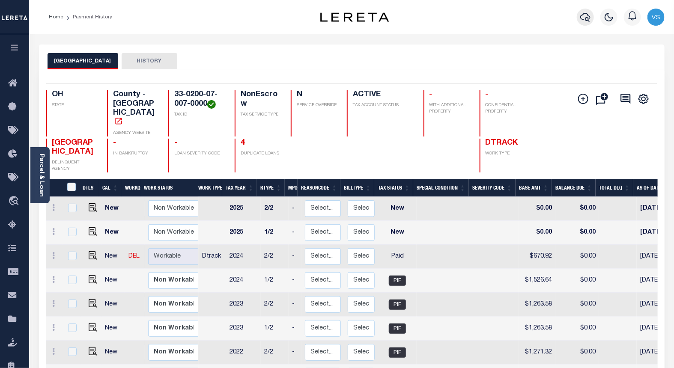
click at [582, 18] on icon "button" at bounding box center [585, 17] width 10 height 10
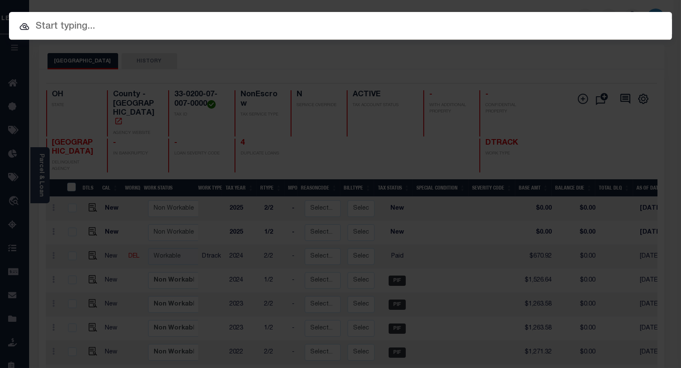
paste input "10042776"
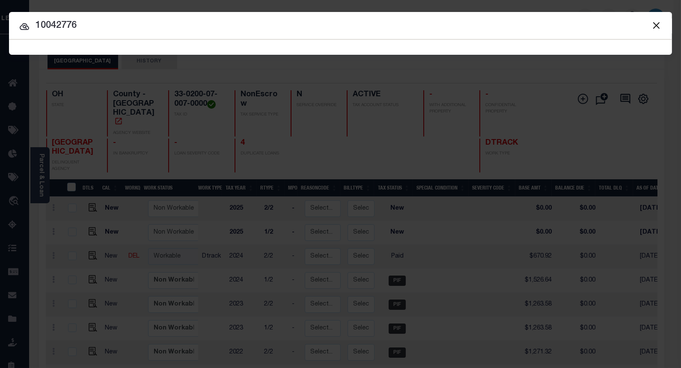
type input "10042776"
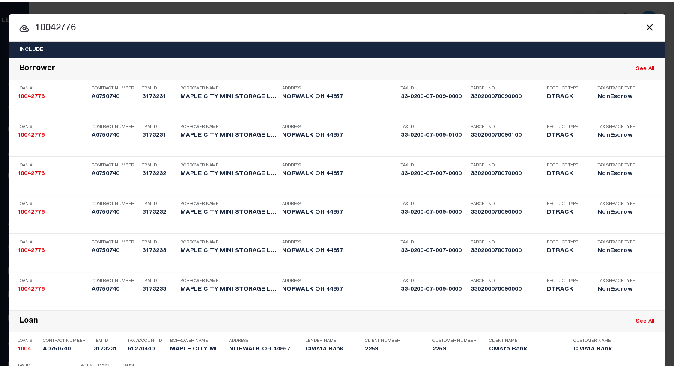
scroll to position [301, 0]
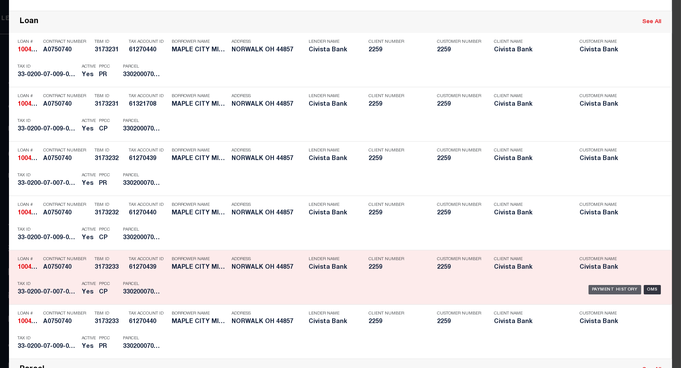
click at [609, 289] on div "Payment History" at bounding box center [615, 289] width 53 height 9
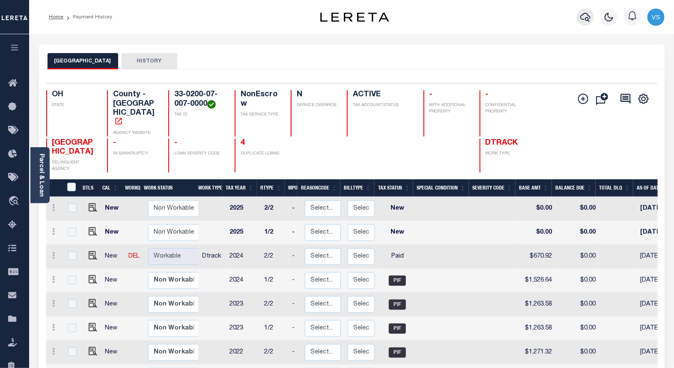
click at [582, 11] on button "button" at bounding box center [585, 17] width 17 height 17
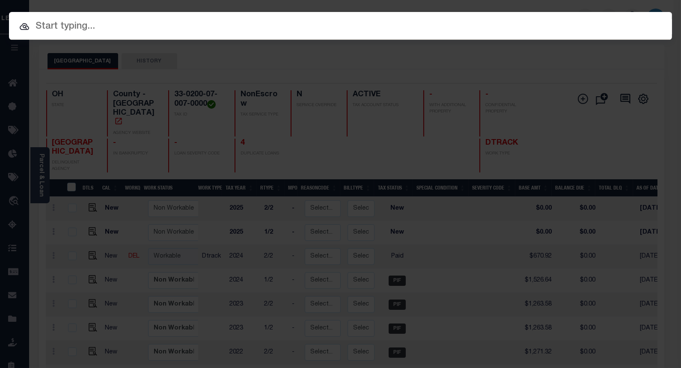
paste input "10047796"
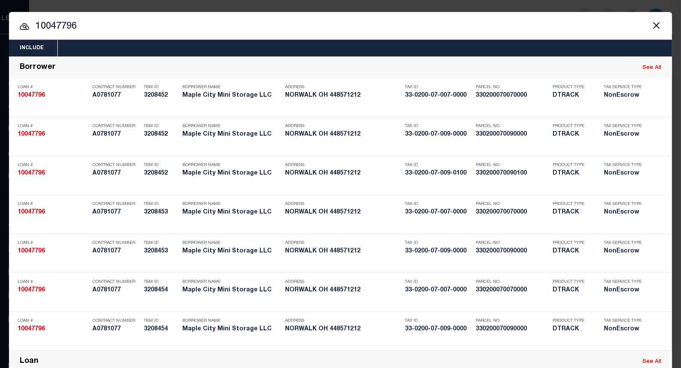
type input "10047796"
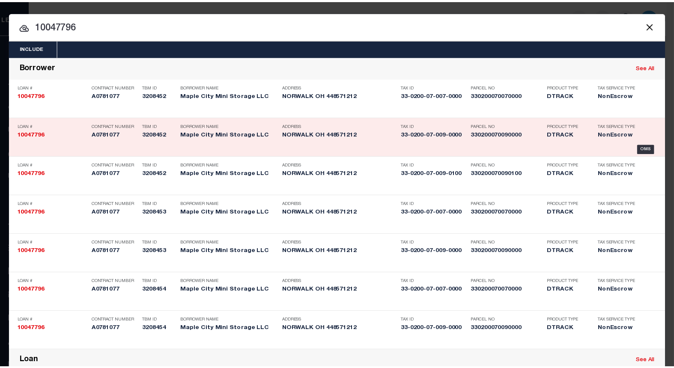
scroll to position [286, 0]
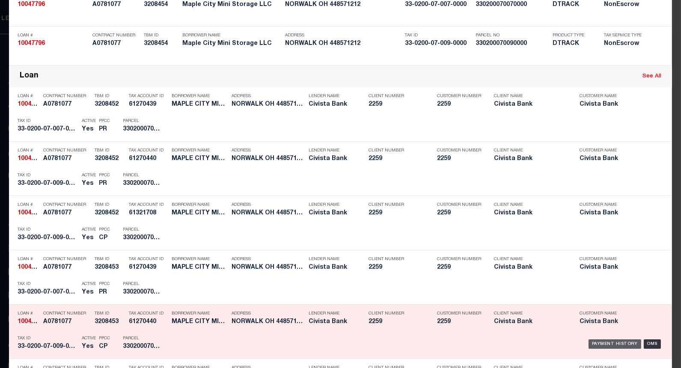
click at [606, 343] on div "Payment History" at bounding box center [615, 344] width 53 height 9
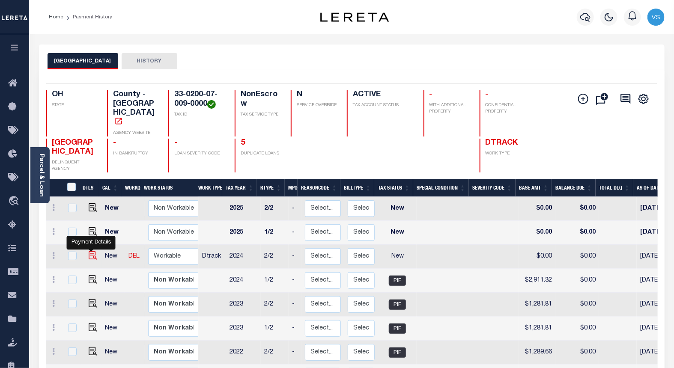
click at [93, 251] on img "" at bounding box center [93, 255] width 9 height 9
checkbox input "true"
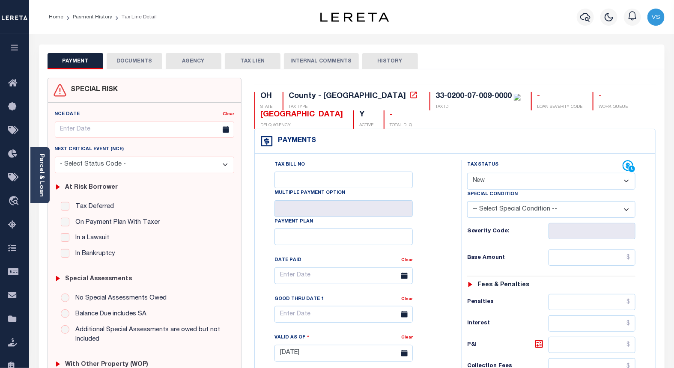
click at [352, 144] on div "Payments Warning! Search Status is not "Completed", amounts can not be keyed." at bounding box center [455, 141] width 400 height 24
click at [508, 181] on select "- Select Status Code - Open Due/Unpaid Paid Incomplete No Tax Due Internal Refu…" at bounding box center [551, 181] width 169 height 17
select select "PYD"
click at [467, 173] on select "- Select Status Code - Open Due/Unpaid Paid Incomplete No Tax Due Internal Refu…" at bounding box center [551, 181] width 169 height 17
type input "10/10/2025"
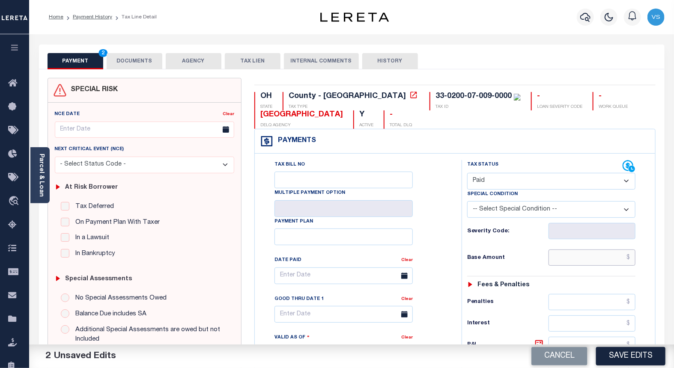
click at [578, 256] on input "text" at bounding box center [592, 258] width 87 height 16
paste input "2,911.32"
type input "$2,911.32"
click at [125, 60] on button "DOCUMENTS" at bounding box center [135, 61] width 56 height 16
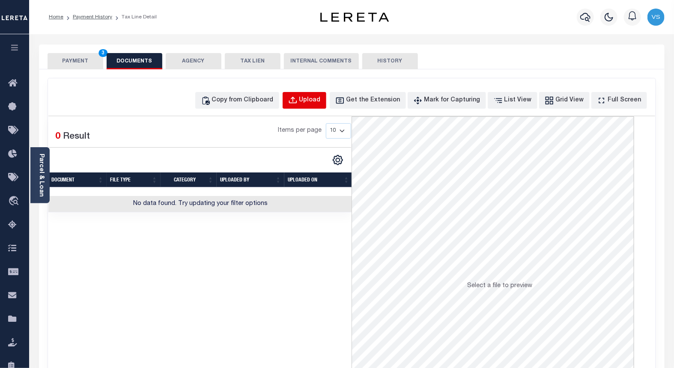
click at [321, 103] on div "Upload" at bounding box center [309, 100] width 21 height 9
select select "POP"
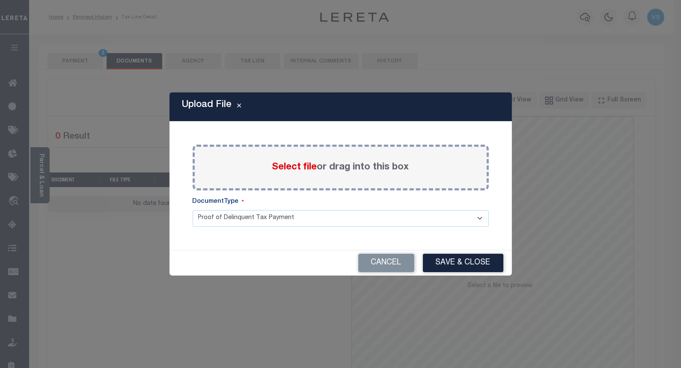
click at [284, 167] on span "Select file" at bounding box center [294, 167] width 45 height 9
click at [0, 0] on input "Select file or drag into this box" at bounding box center [0, 0] width 0 height 0
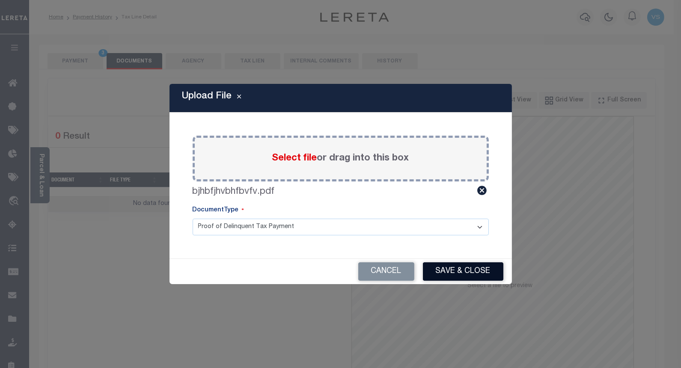
click at [452, 273] on button "Save & Close" at bounding box center [463, 272] width 81 height 18
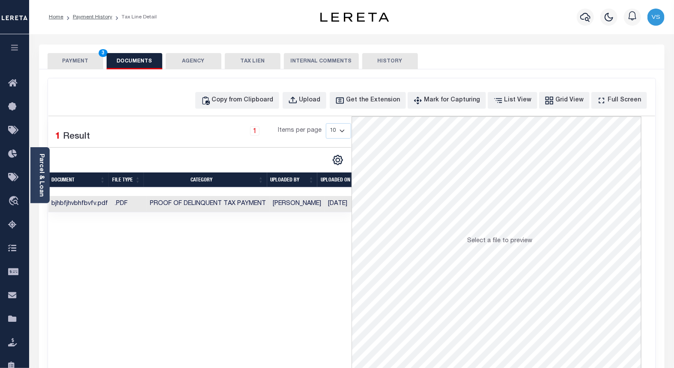
click at [68, 62] on button "PAYMENT 3" at bounding box center [76, 61] width 56 height 16
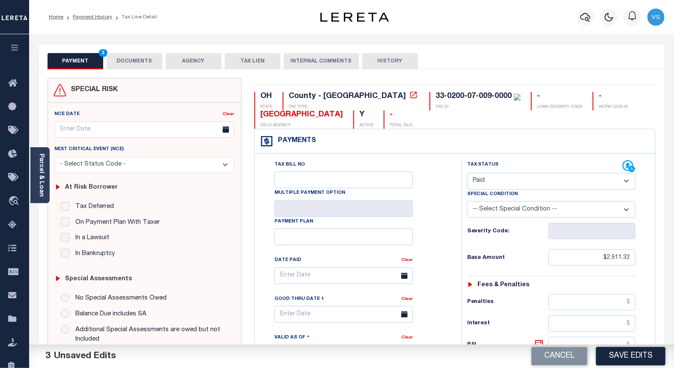
click at [619, 350] on button "Save Edits" at bounding box center [630, 356] width 69 height 18
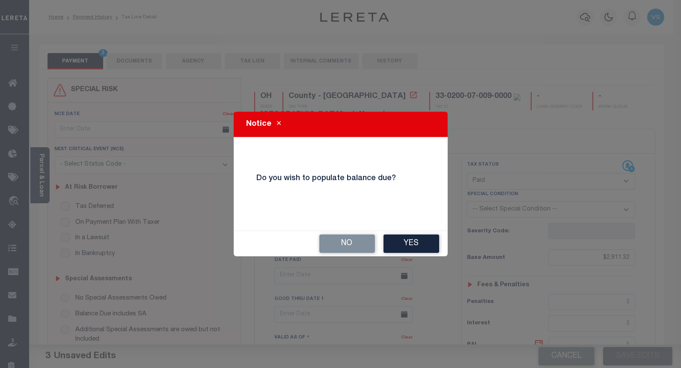
click at [344, 242] on button "No" at bounding box center [348, 244] width 56 height 18
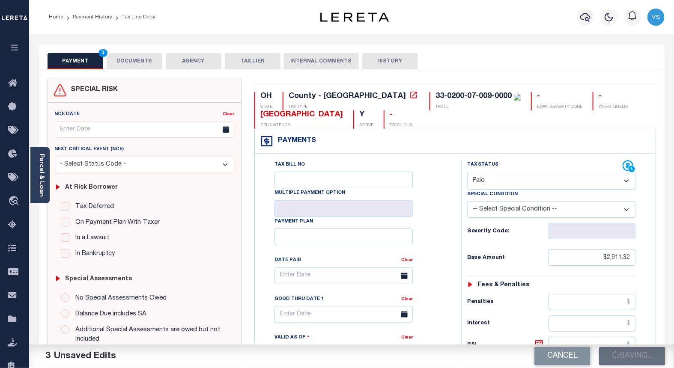
checkbox input "false"
type input "$2,911.32"
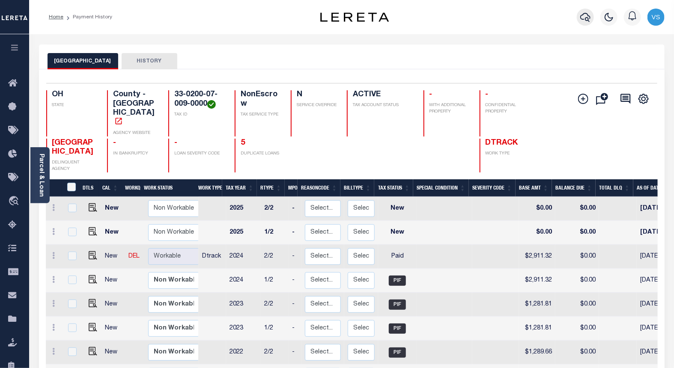
click at [582, 20] on icon "button" at bounding box center [585, 17] width 10 height 10
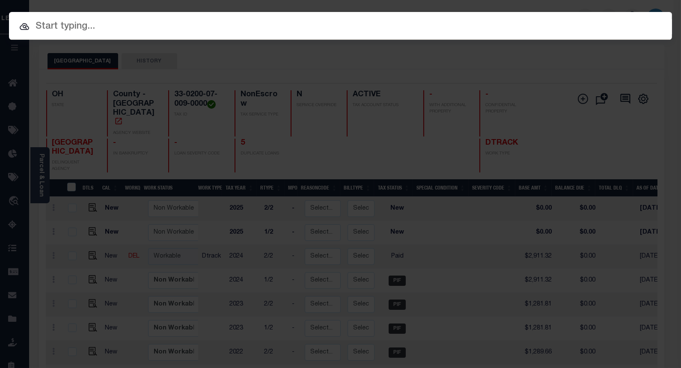
paste input "10042776"
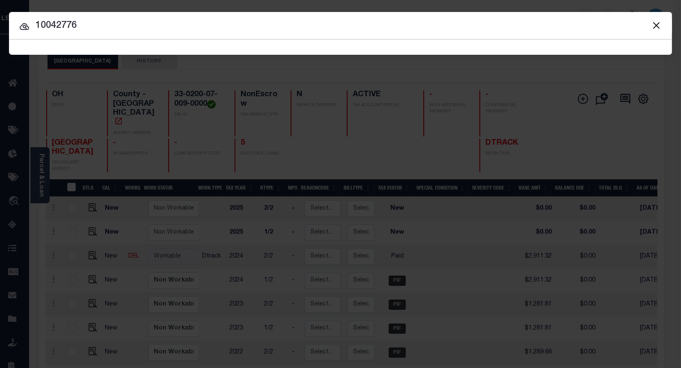
type input "10042776"
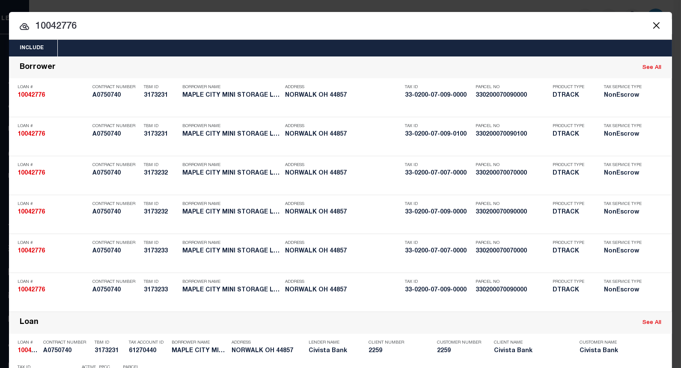
click at [93, 27] on input "10042776" at bounding box center [340, 26] width 663 height 15
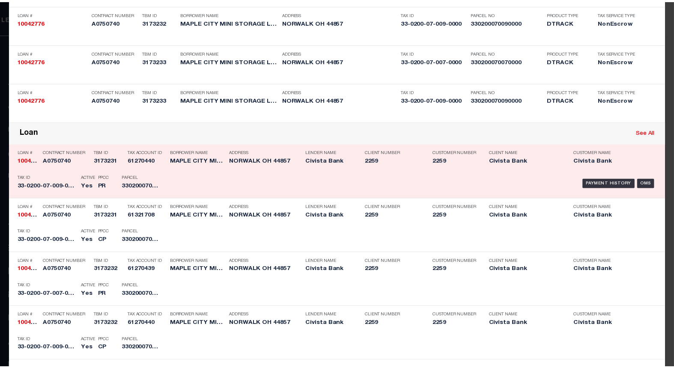
scroll to position [333, 0]
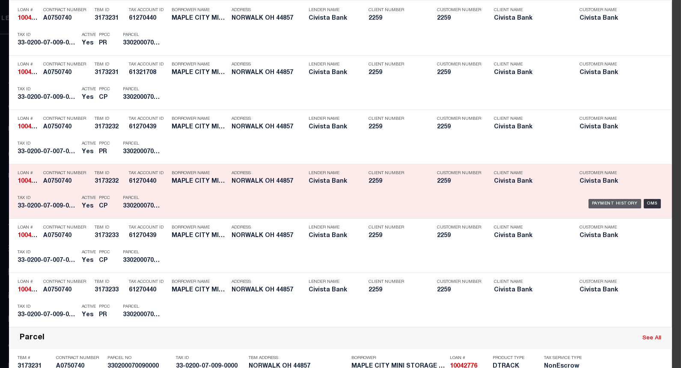
click at [599, 204] on div "Payment History" at bounding box center [615, 203] width 53 height 9
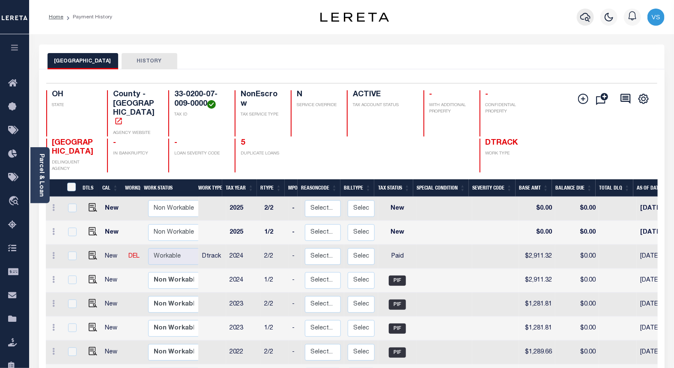
click at [590, 15] on icon "button" at bounding box center [585, 17] width 10 height 10
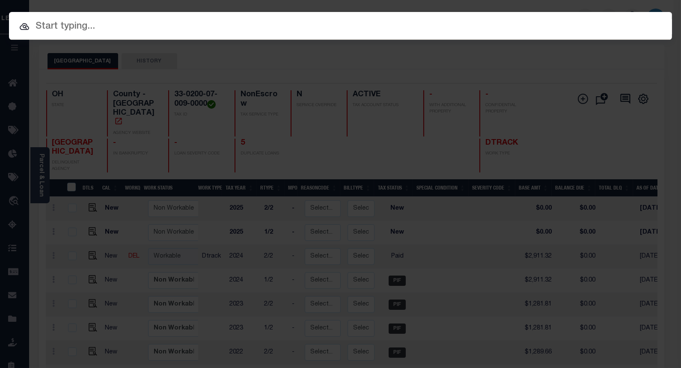
paste input "10047796"
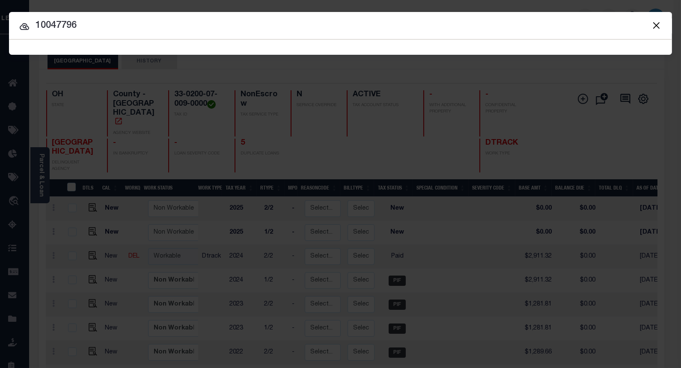
type input "10047796"
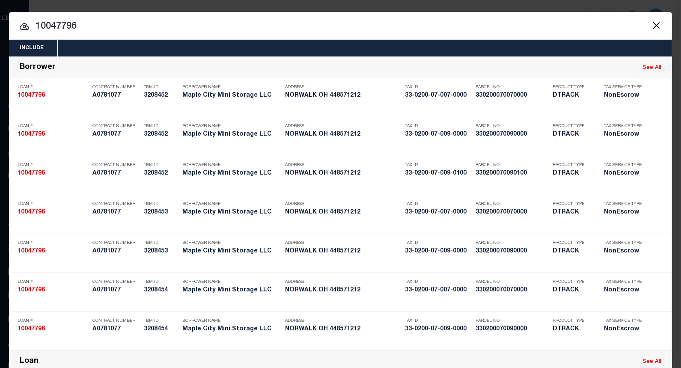
scroll to position [340, 0]
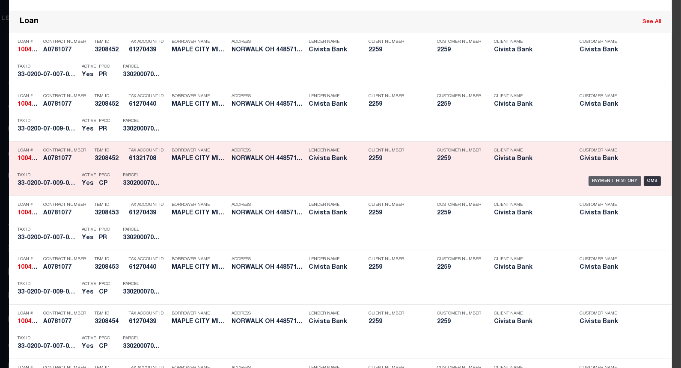
click at [605, 181] on div "Payment History" at bounding box center [615, 180] width 53 height 9
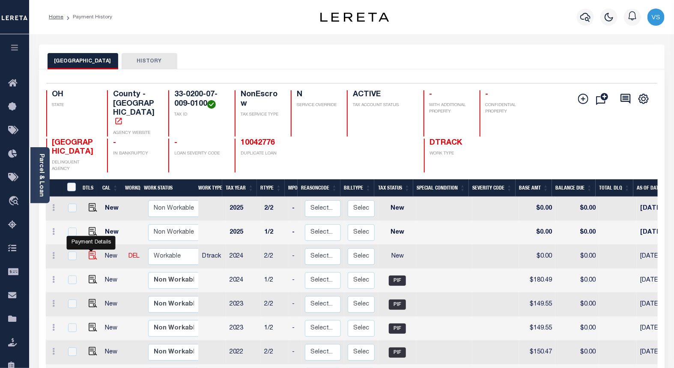
click at [93, 251] on img "" at bounding box center [93, 255] width 9 height 9
checkbox input "true"
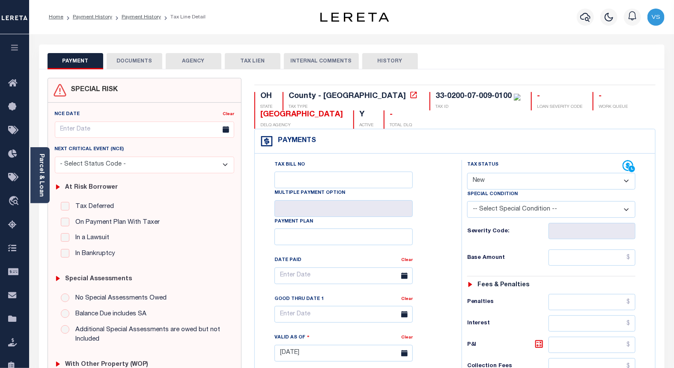
click at [491, 181] on select "- Select Status Code - Open Due/Unpaid Paid Incomplete No Tax Due Internal Refu…" at bounding box center [551, 181] width 169 height 17
select select "PYD"
click at [467, 173] on select "- Select Status Code - Open Due/Unpaid Paid Incomplete No Tax Due Internal Refu…" at bounding box center [551, 181] width 169 height 17
type input "[DATE]"
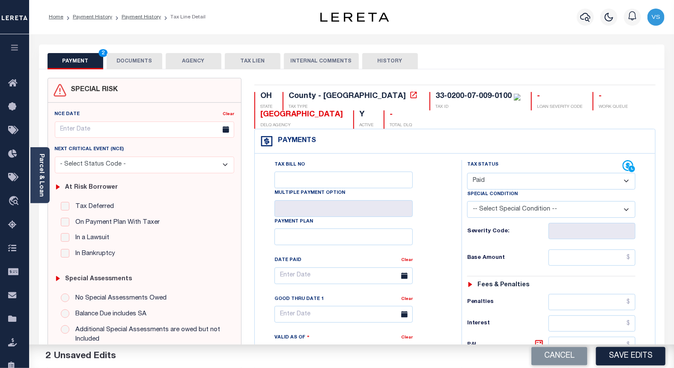
scroll to position [95, 0]
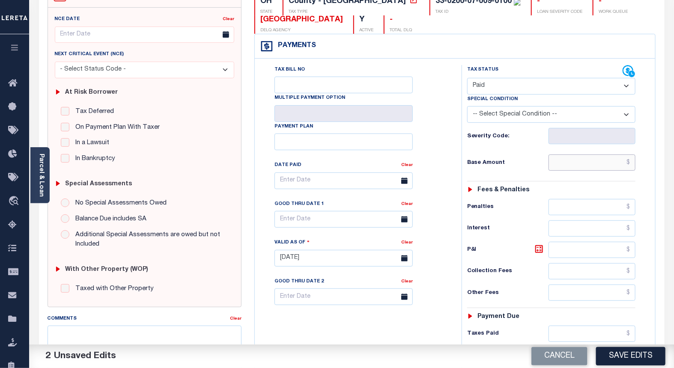
click at [596, 161] on input "text" at bounding box center [592, 163] width 87 height 16
paste input "180.49"
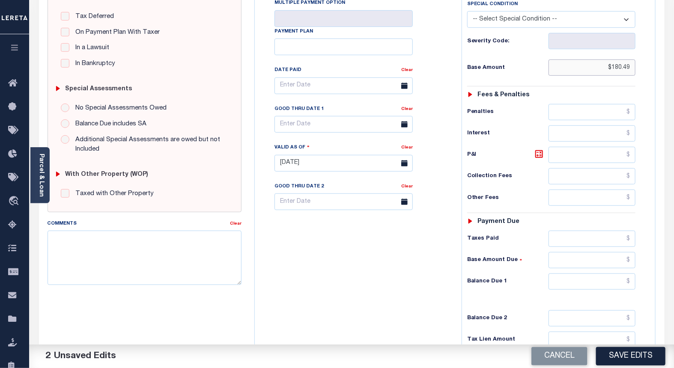
scroll to position [287, 0]
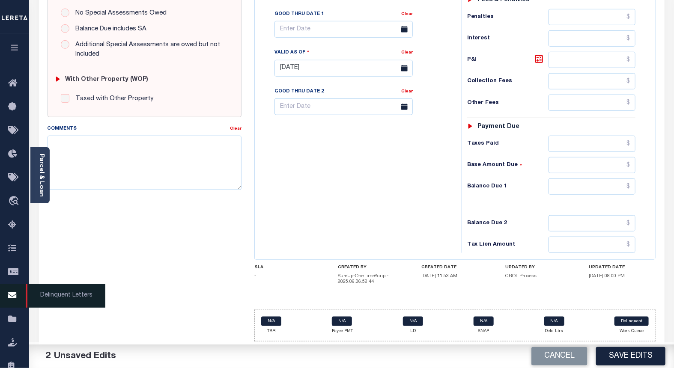
type input "$180.49"
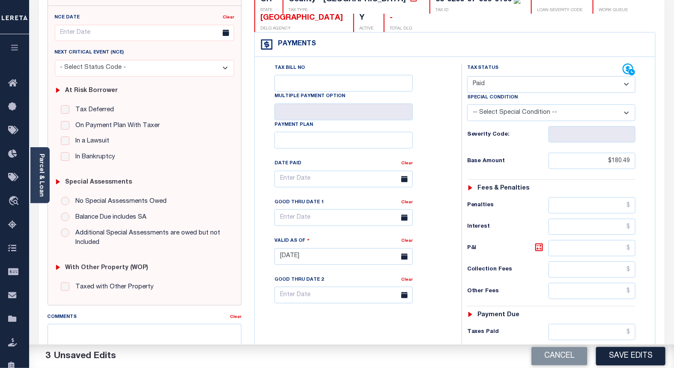
scroll to position [240, 0]
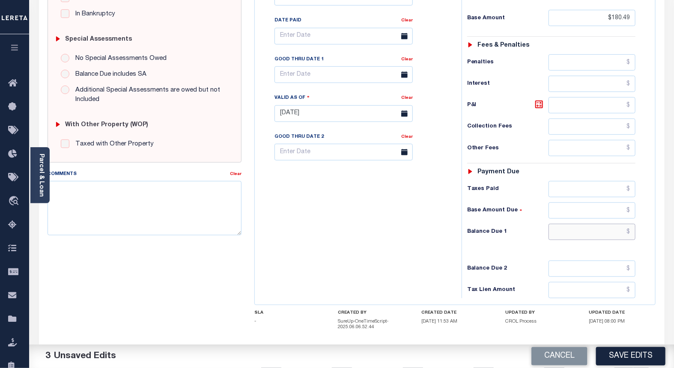
click at [594, 236] on input "text" at bounding box center [592, 232] width 87 height 16
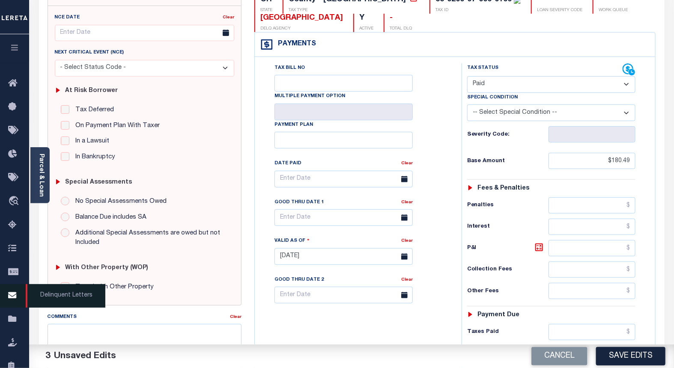
type input "$0.00"
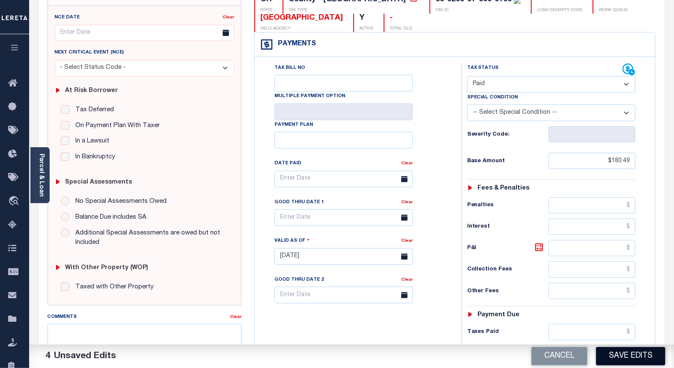
click at [616, 355] on button "Save Edits" at bounding box center [630, 356] width 69 height 18
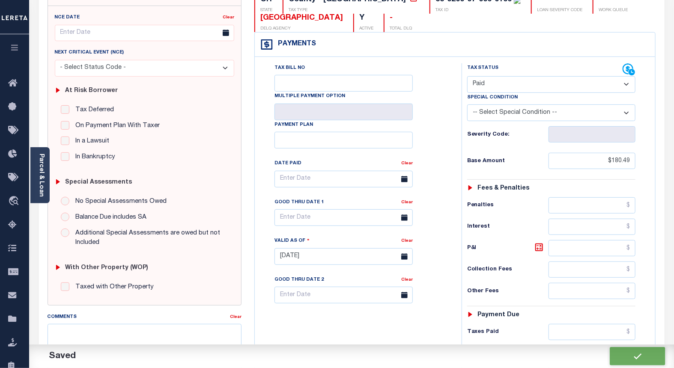
checkbox input "false"
type input "$180.49"
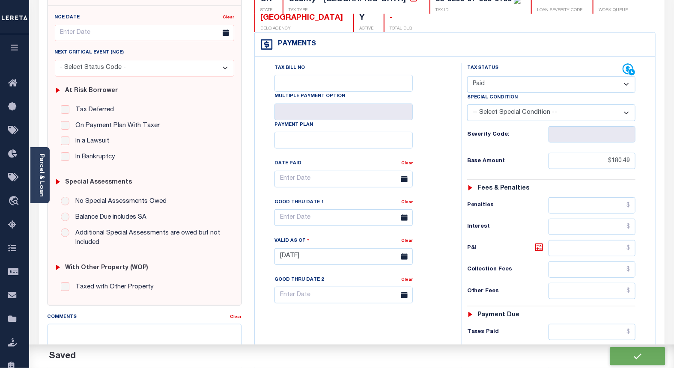
type input "$0"
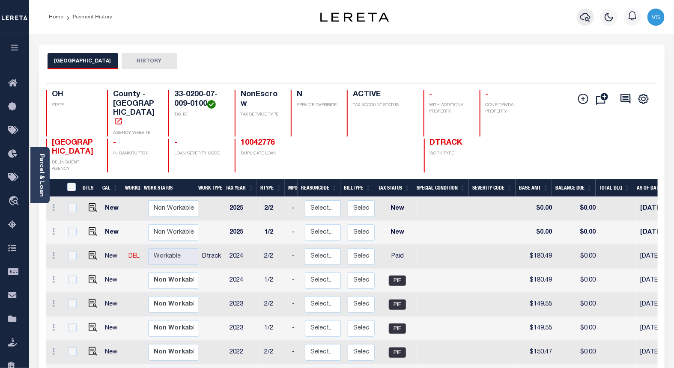
click at [581, 18] on icon "button" at bounding box center [585, 17] width 10 height 10
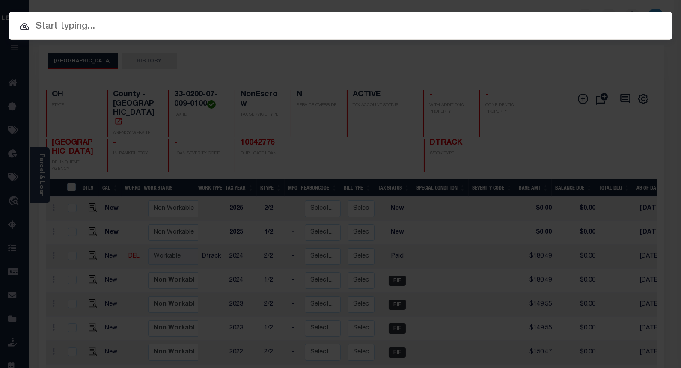
paste input "10042776"
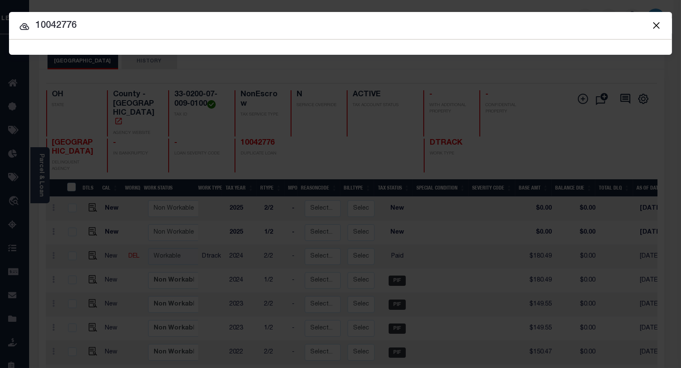
type input "10042776"
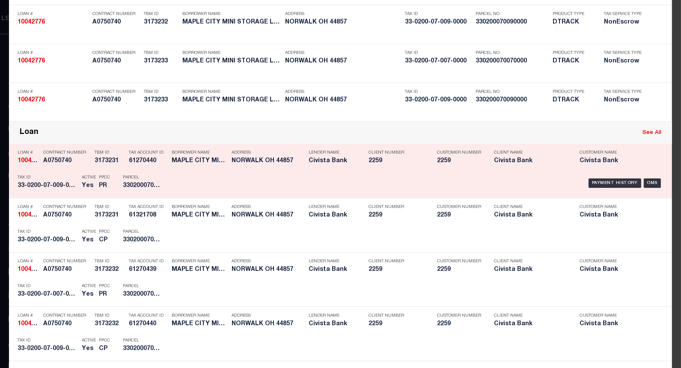
scroll to position [380, 0]
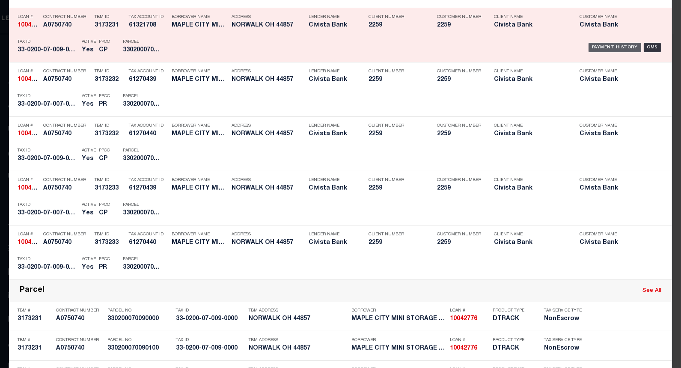
click at [601, 46] on div "Payment History" at bounding box center [615, 47] width 53 height 9
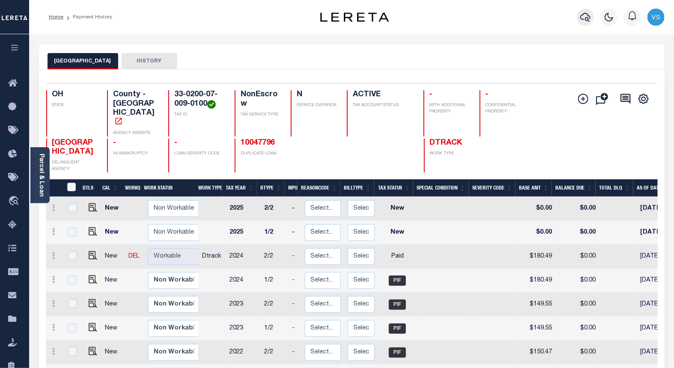
click at [585, 18] on icon "button" at bounding box center [585, 17] width 10 height 10
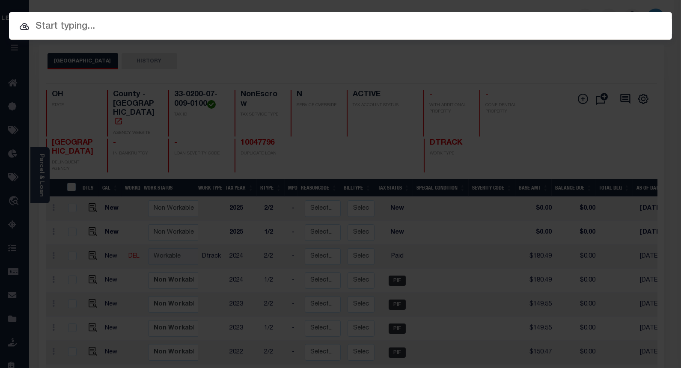
paste input "10027126"
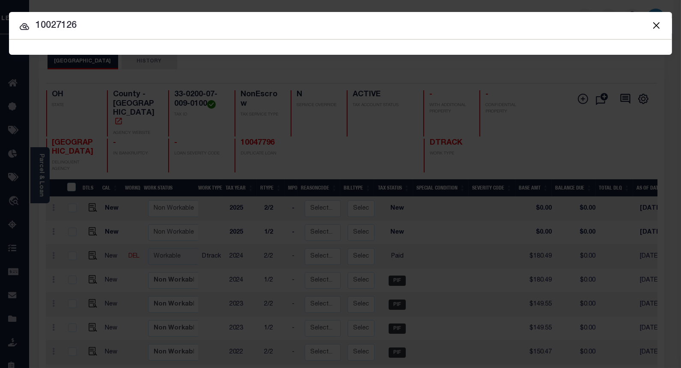
type input "10027126"
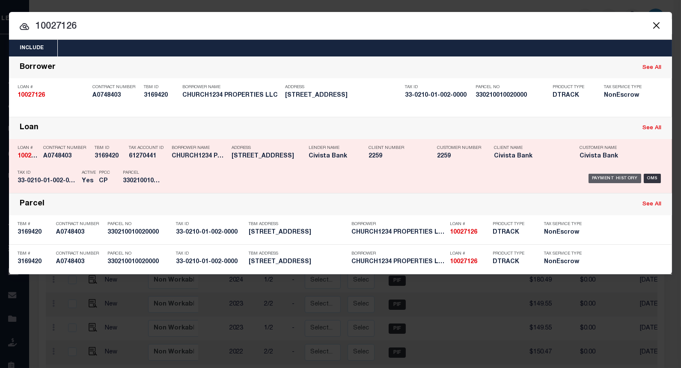
click at [605, 176] on div "Payment History" at bounding box center [615, 178] width 53 height 9
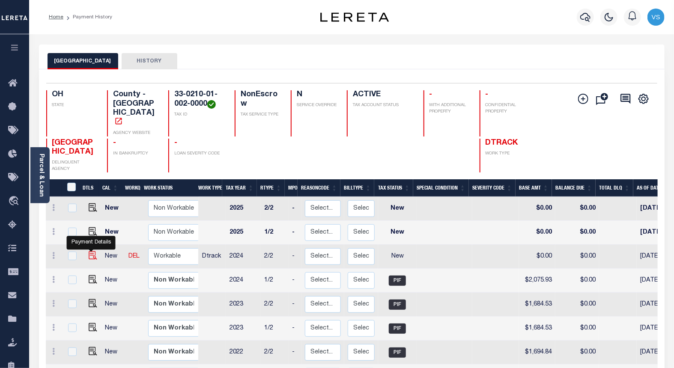
click at [89, 251] on img "" at bounding box center [93, 255] width 9 height 9
checkbox input "true"
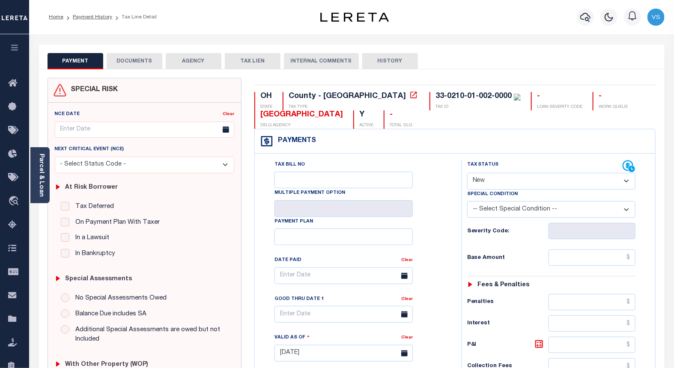
click at [477, 181] on select "- Select Status Code - Open Due/Unpaid Paid Incomplete No Tax Due Internal Refu…" at bounding box center [551, 181] width 169 height 17
select select "PYD"
click at [467, 173] on select "- Select Status Code - Open Due/Unpaid Paid Incomplete No Tax Due Internal Refu…" at bounding box center [551, 181] width 169 height 17
type input "[DATE]"
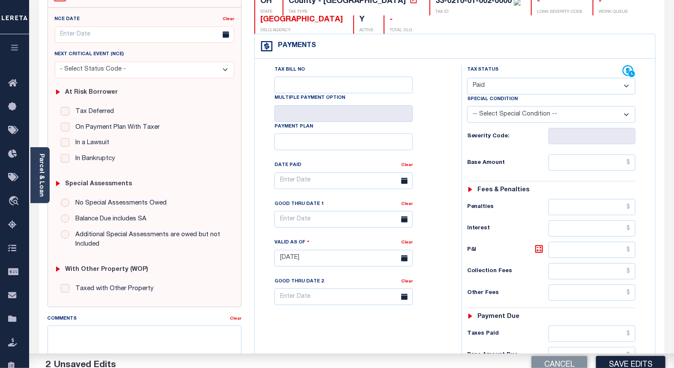
scroll to position [143, 0]
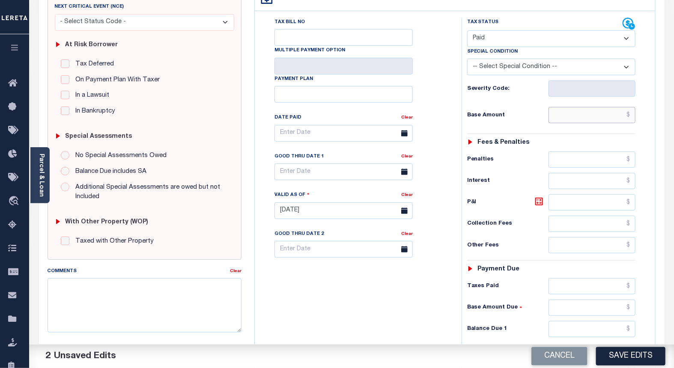
click at [579, 120] on input "text" at bounding box center [592, 115] width 87 height 16
paste input "2,075.93"
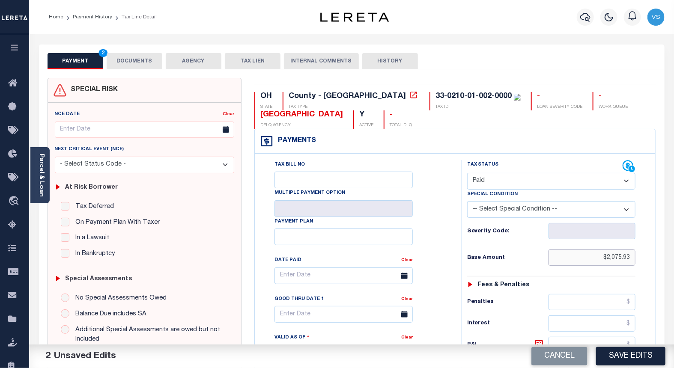
type input "$2,075.93"
click at [129, 60] on button "DOCUMENTS" at bounding box center [135, 61] width 56 height 16
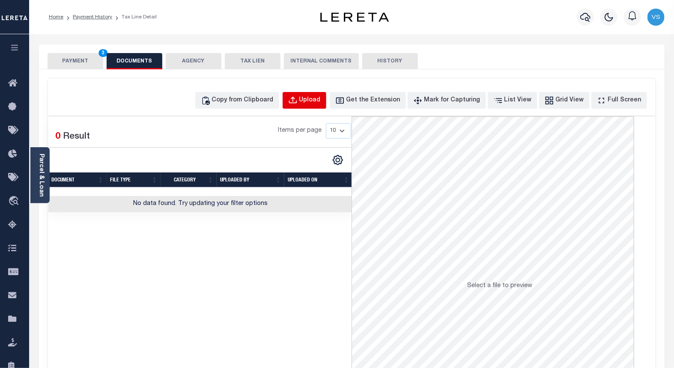
click at [315, 93] on button "Upload" at bounding box center [305, 100] width 44 height 17
select select "POP"
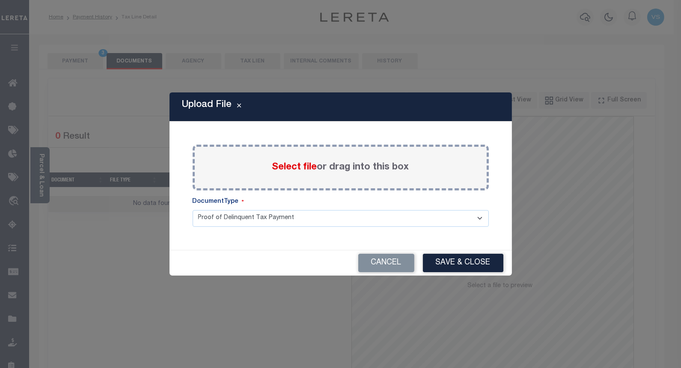
click at [286, 170] on span "Select file" at bounding box center [294, 167] width 45 height 9
click at [0, 0] on input "Select file or drag into this box" at bounding box center [0, 0] width 0 height 0
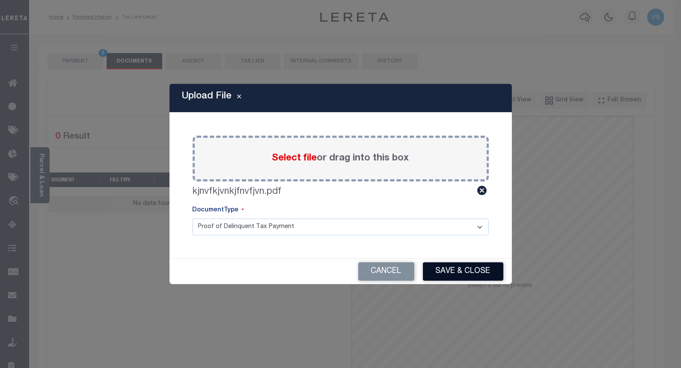
click at [448, 270] on button "Save & Close" at bounding box center [463, 272] width 81 height 18
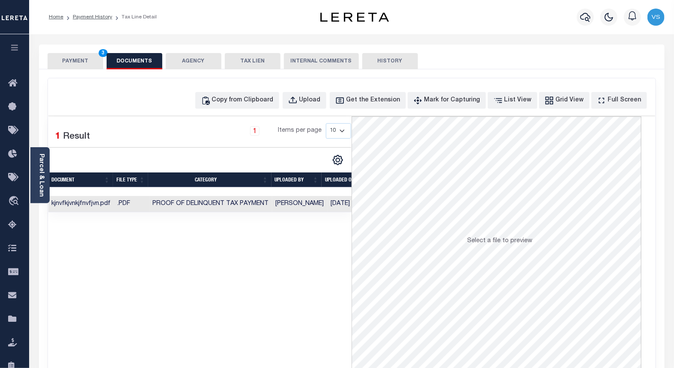
click at [73, 60] on button "PAYMENT 3" at bounding box center [76, 61] width 56 height 16
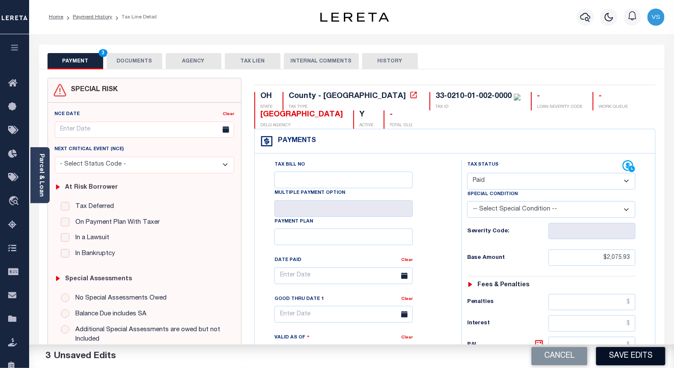
drag, startPoint x: 613, startPoint y: 356, endPoint x: 630, endPoint y: 271, distance: 87.3
click at [615, 355] on button "Save Edits" at bounding box center [630, 356] width 69 height 18
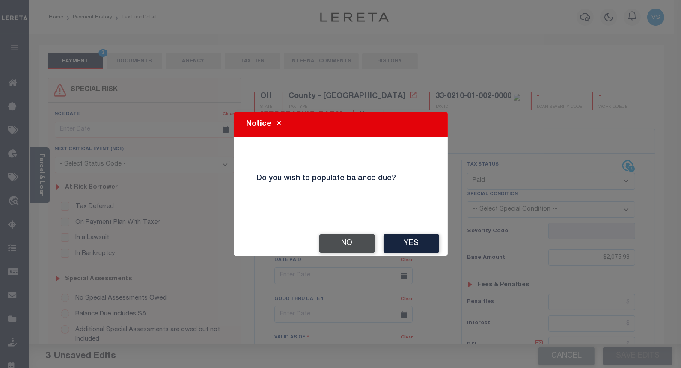
click at [350, 241] on button "No" at bounding box center [348, 244] width 56 height 18
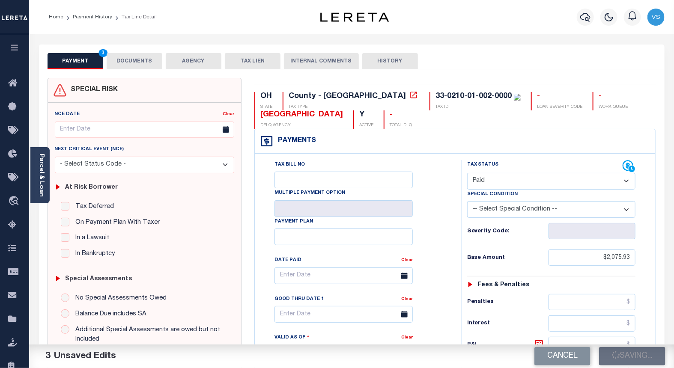
checkbox input "false"
type input "$2,075.93"
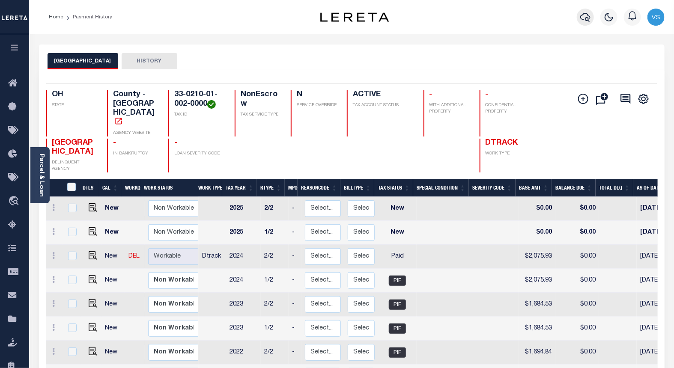
click at [585, 15] on icon "button" at bounding box center [585, 17] width 10 height 10
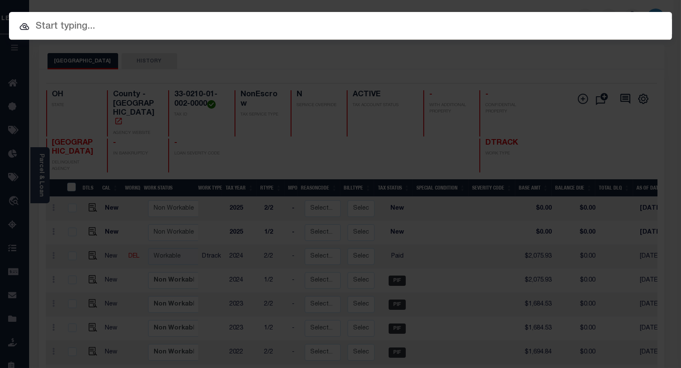
paste input "10035655"
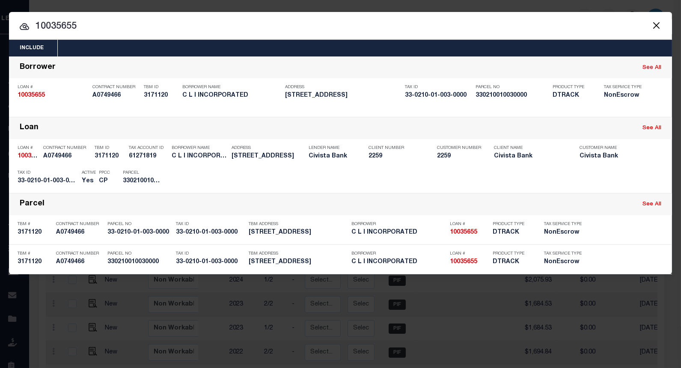
type input "10035655"
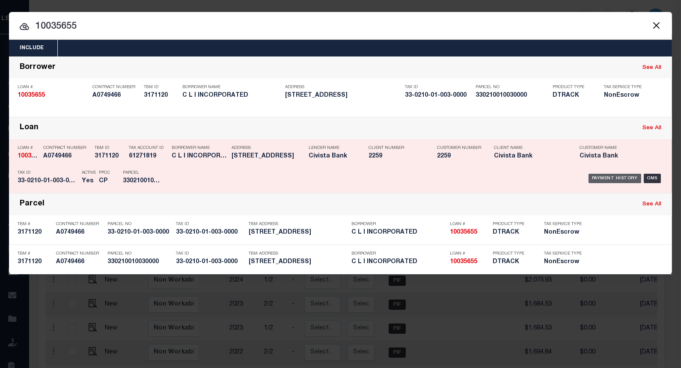
click at [600, 179] on div "Payment History" at bounding box center [615, 178] width 53 height 9
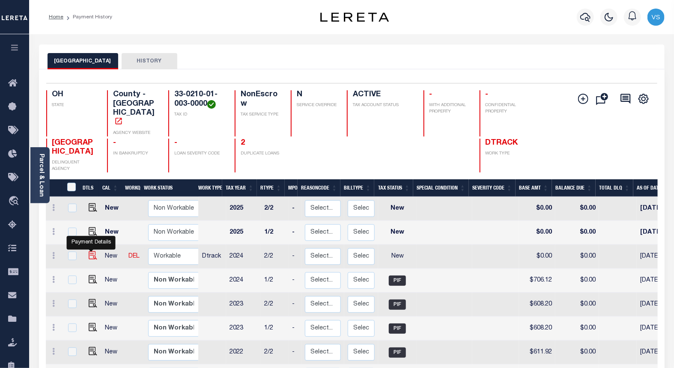
click at [91, 251] on img "" at bounding box center [93, 255] width 9 height 9
checkbox input "true"
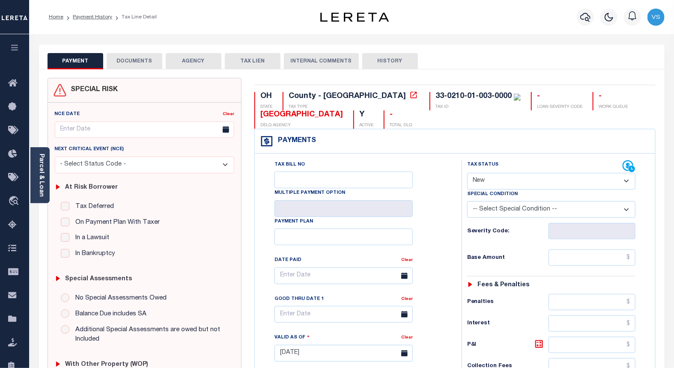
click at [496, 180] on select "- Select Status Code - Open Due/Unpaid Paid Incomplete No Tax Due Internal Refu…" at bounding box center [551, 181] width 169 height 17
select select "PYD"
click at [467, 173] on select "- Select Status Code - Open Due/Unpaid Paid Incomplete No Tax Due Internal Refu…" at bounding box center [551, 181] width 169 height 17
type input "[DATE]"
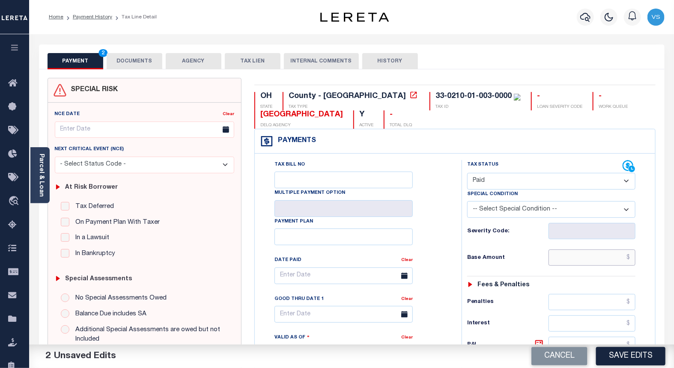
click at [557, 255] on input "text" at bounding box center [592, 258] width 87 height 16
paste input "706.12"
type input "$706.12"
click at [141, 60] on button "DOCUMENTS" at bounding box center [135, 61] width 56 height 16
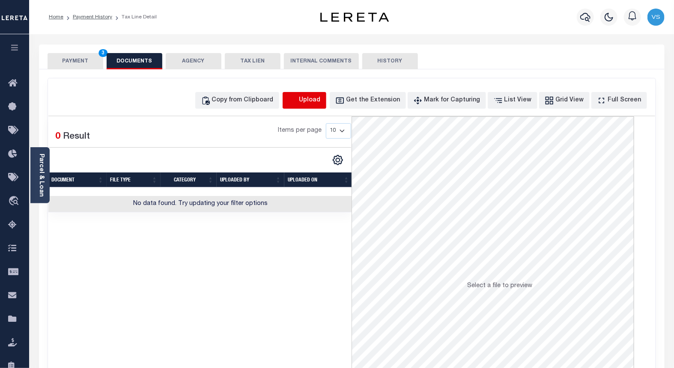
click at [296, 103] on icon "button" at bounding box center [293, 99] width 8 height 7
select select "POP"
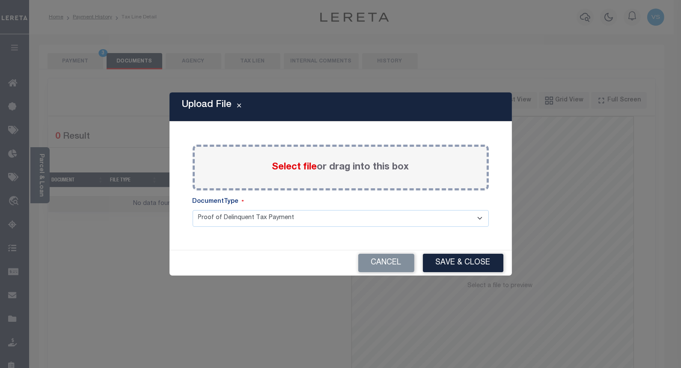
click at [286, 167] on span "Select file" at bounding box center [294, 167] width 45 height 9
click at [0, 0] on input "Select file or drag into this box" at bounding box center [0, 0] width 0 height 0
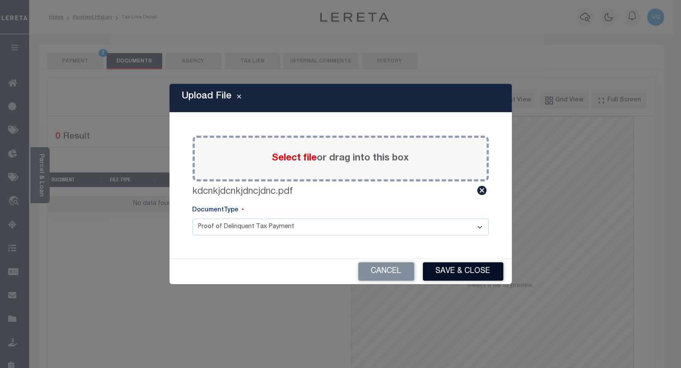
click at [441, 275] on button "Save & Close" at bounding box center [463, 272] width 81 height 18
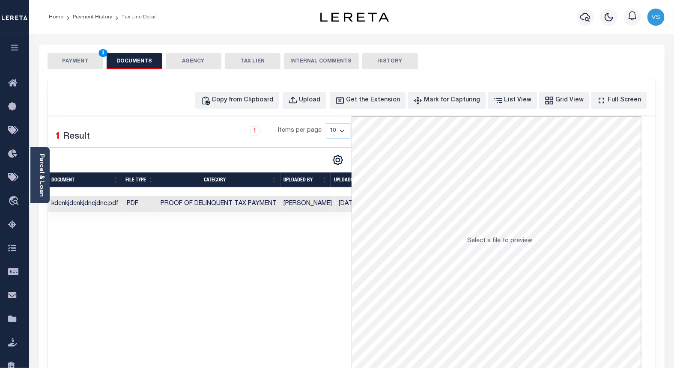
click at [78, 60] on button "PAYMENT 3" at bounding box center [76, 61] width 56 height 16
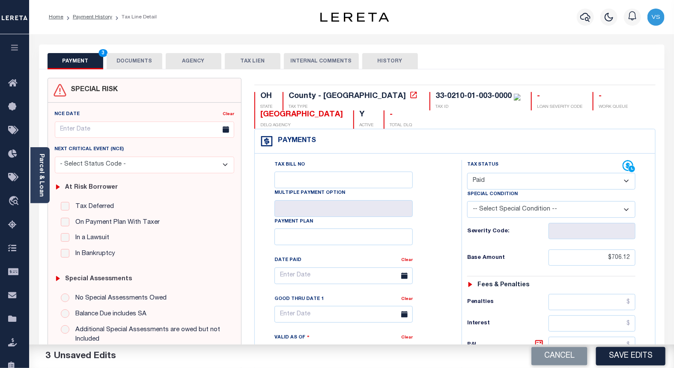
scroll to position [190, 0]
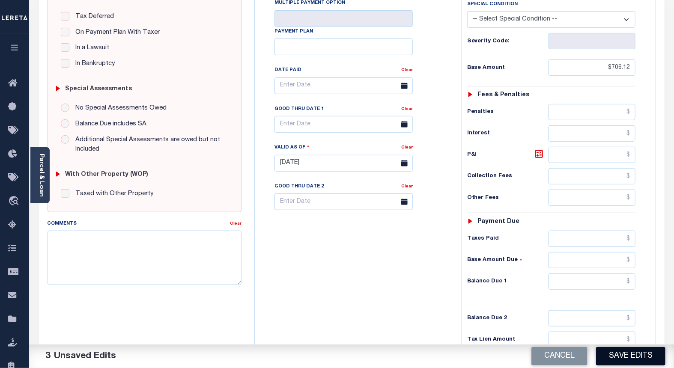
click at [612, 357] on button "Save Edits" at bounding box center [630, 356] width 69 height 18
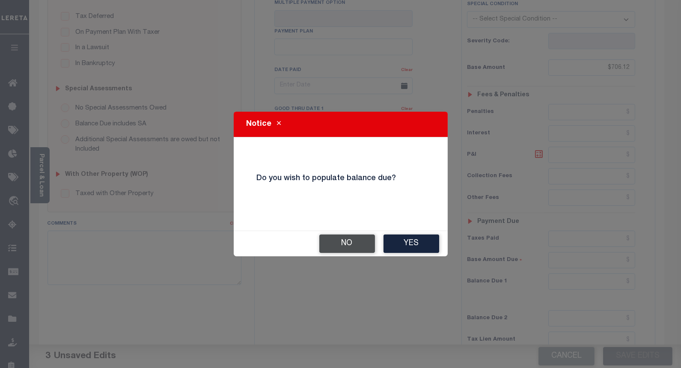
click at [335, 241] on button "No" at bounding box center [348, 244] width 56 height 18
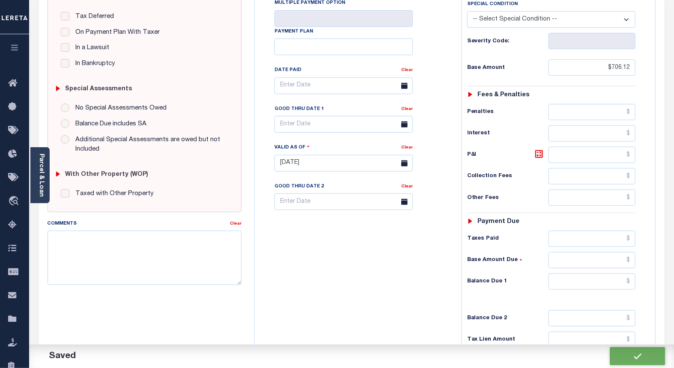
checkbox input "false"
type input "$706.12"
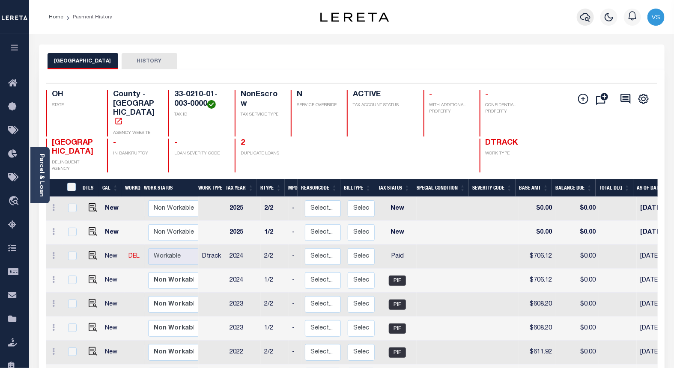
click at [581, 18] on icon "button" at bounding box center [585, 17] width 10 height 10
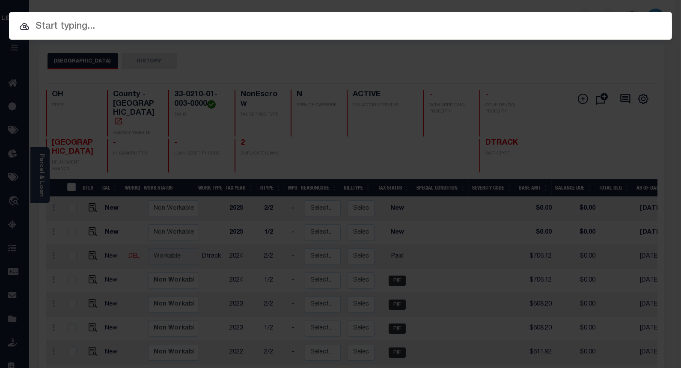
paste input "10046920"
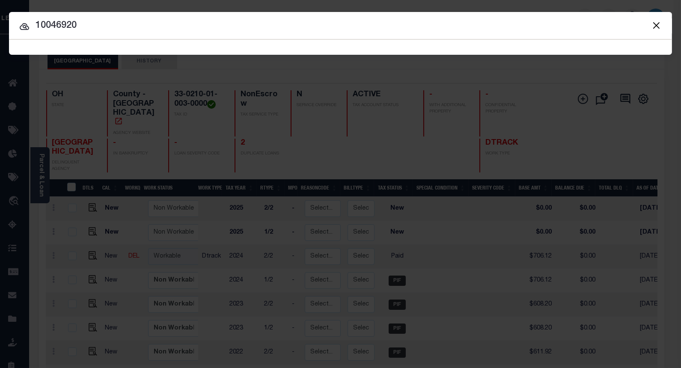
type input "10046920"
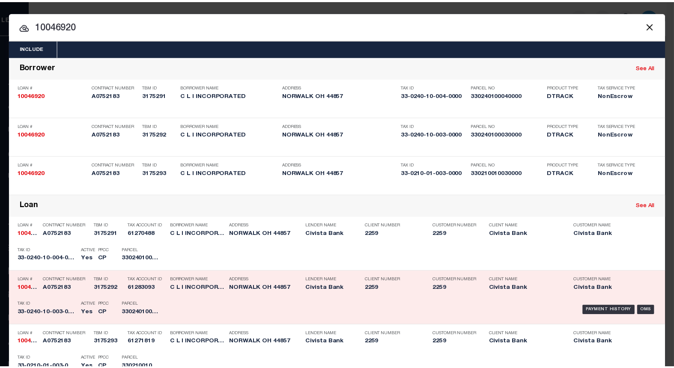
scroll to position [143, 0]
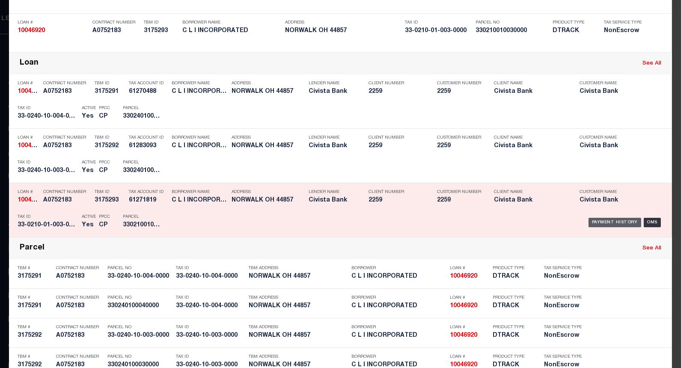
click at [604, 221] on div "Payment History" at bounding box center [615, 222] width 53 height 9
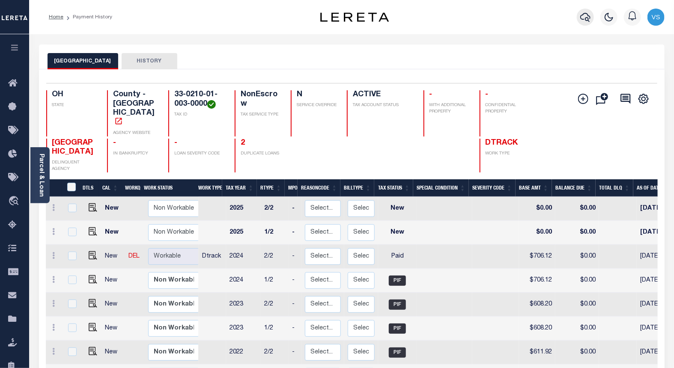
click at [582, 17] on icon "button" at bounding box center [585, 17] width 10 height 10
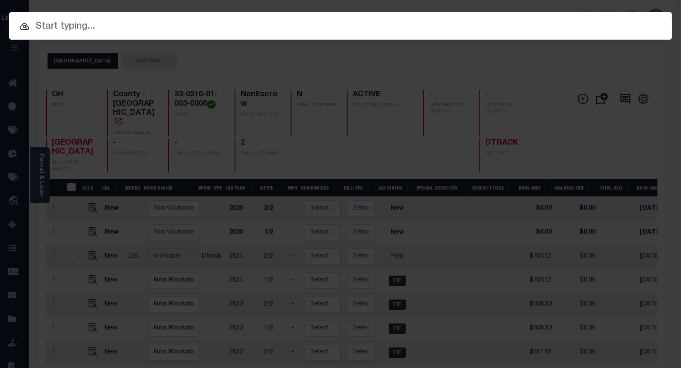
paste input "5020172"
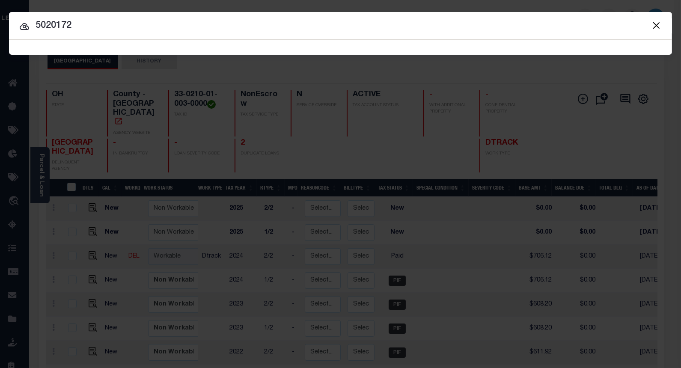
type input "5020172"
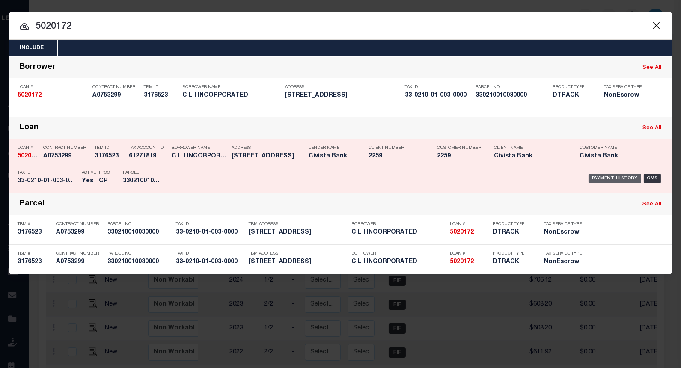
click at [600, 179] on div "Payment History" at bounding box center [615, 178] width 53 height 9
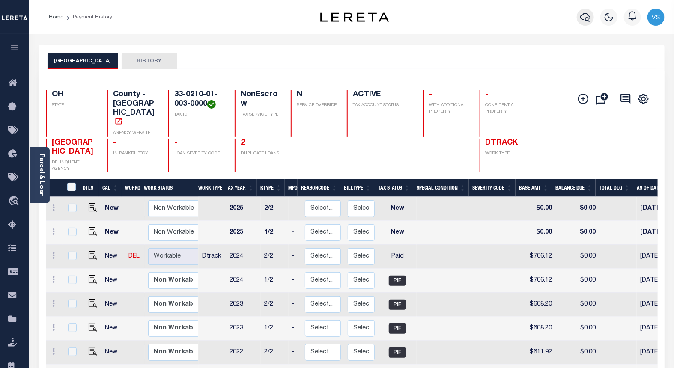
click at [585, 18] on icon "button" at bounding box center [585, 17] width 10 height 10
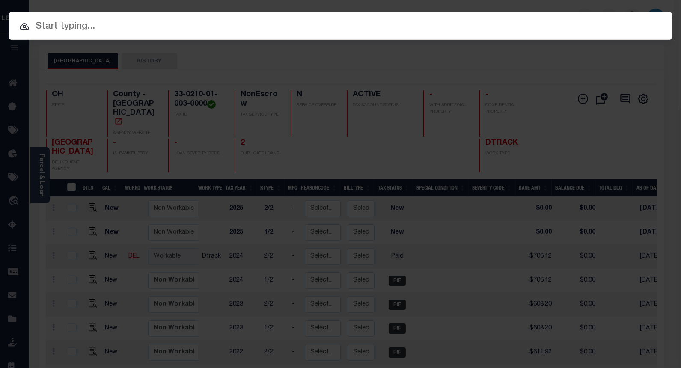
paste input "10035236"
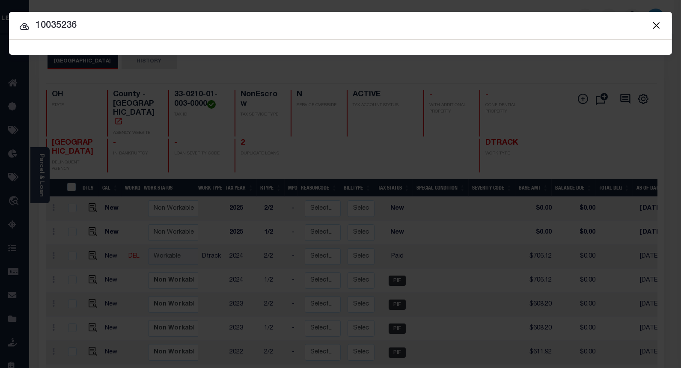
type input "10035236"
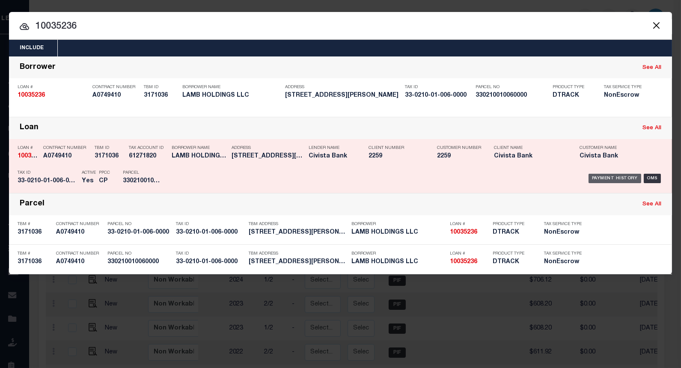
click at [602, 177] on div "Payment History" at bounding box center [615, 178] width 53 height 9
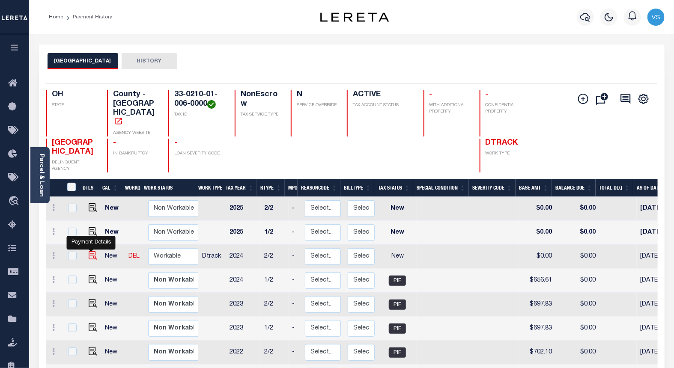
click at [95, 251] on img "" at bounding box center [93, 255] width 9 height 9
checkbox input "true"
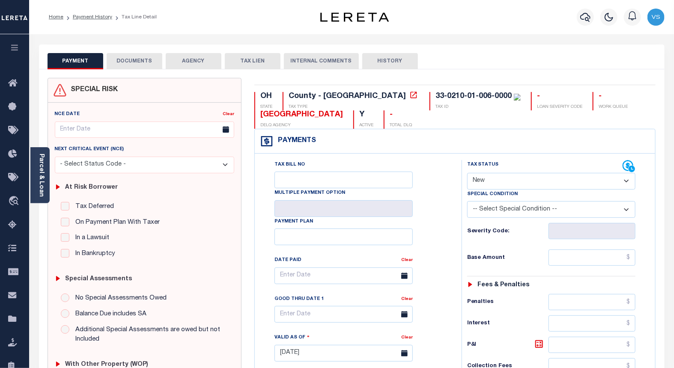
click at [500, 180] on select "- Select Status Code - Open Due/Unpaid Paid Incomplete No Tax Due Internal Refu…" at bounding box center [551, 181] width 169 height 17
select select "PYD"
click at [467, 173] on select "- Select Status Code - Open Due/Unpaid Paid Incomplete No Tax Due Internal Refu…" at bounding box center [551, 181] width 169 height 17
type input "[DATE]"
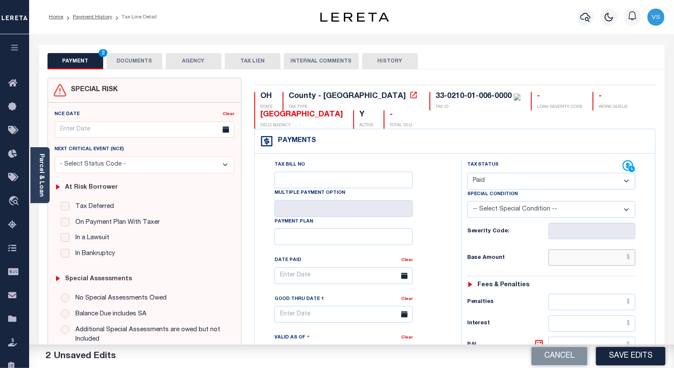
click at [587, 257] on input "text" at bounding box center [592, 258] width 87 height 16
paste input "656.61"
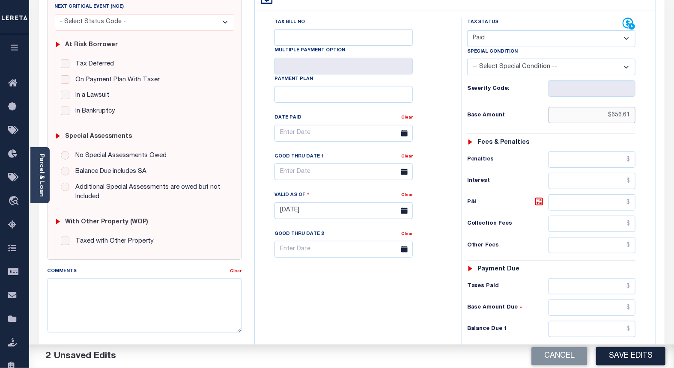
type input "$656.61"
click at [188, 296] on textarea "Comments" at bounding box center [145, 305] width 194 height 54
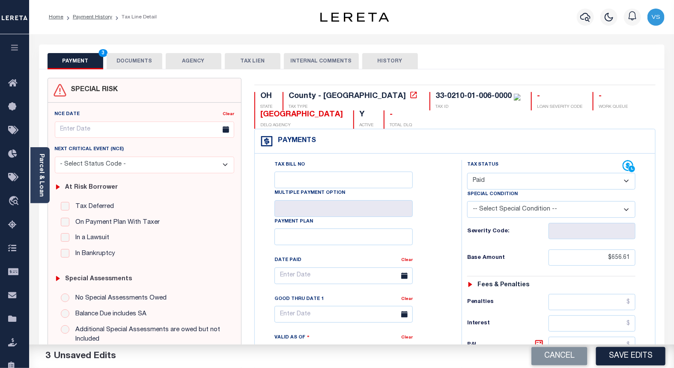
click at [131, 64] on button "DOCUMENTS" at bounding box center [135, 61] width 56 height 16
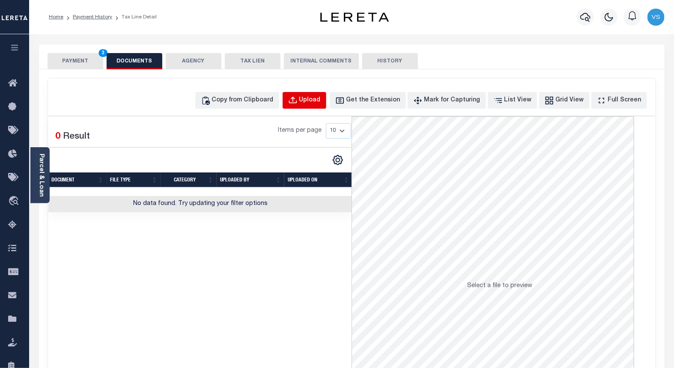
click at [311, 105] on button "Upload" at bounding box center [305, 100] width 44 height 17
select select "POP"
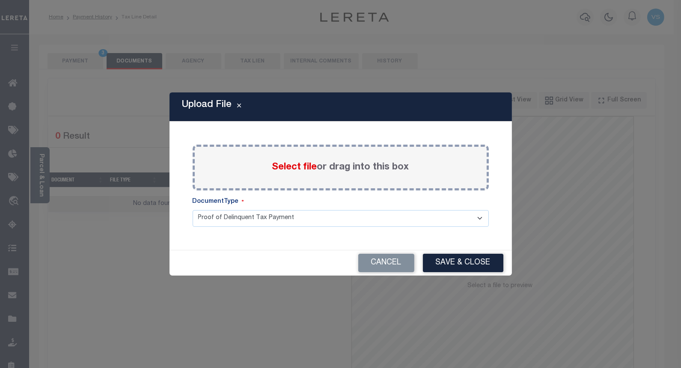
click at [284, 167] on span "Select file" at bounding box center [294, 167] width 45 height 9
click at [0, 0] on input "Select file or drag into this box" at bounding box center [0, 0] width 0 height 0
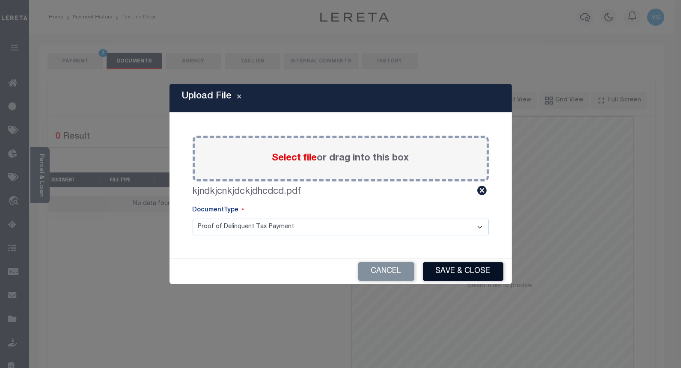
click at [442, 264] on div "Cancel Save & Close" at bounding box center [341, 271] width 343 height 25
click at [442, 272] on button "Save & Close" at bounding box center [463, 272] width 81 height 18
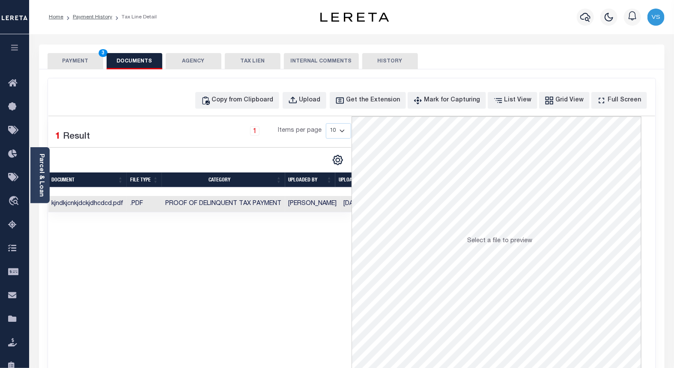
click at [76, 61] on button "PAYMENT 3" at bounding box center [76, 61] width 56 height 16
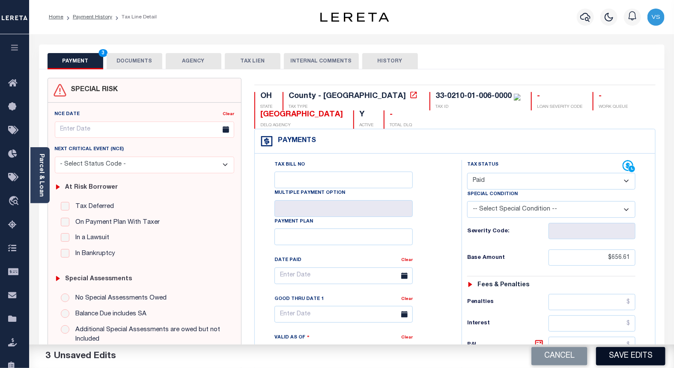
click at [606, 357] on button "Save Edits" at bounding box center [630, 356] width 69 height 18
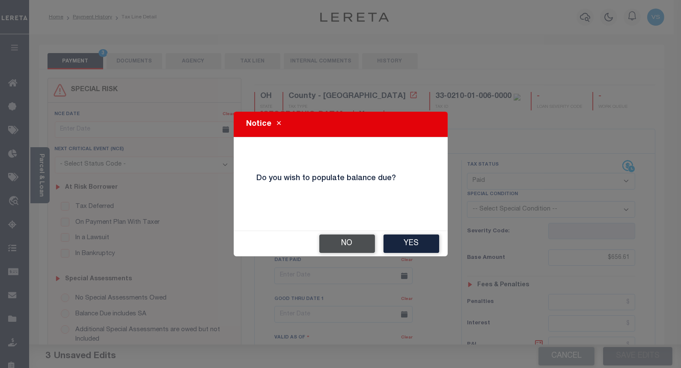
click at [336, 244] on button "No" at bounding box center [348, 244] width 56 height 18
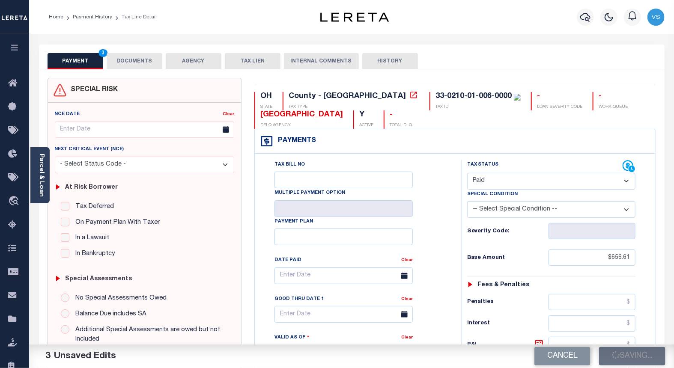
checkbox input "false"
type input "$656.61"
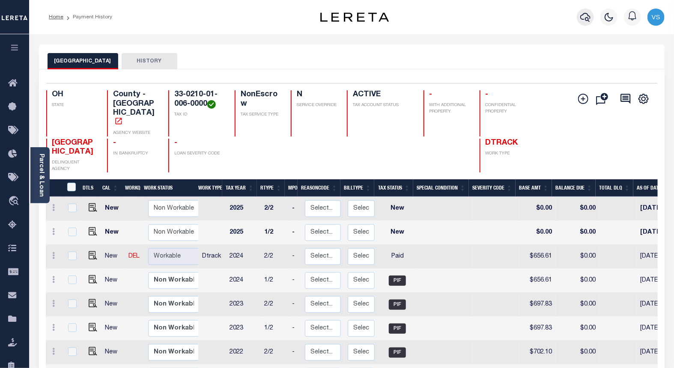
click at [587, 18] on icon "button" at bounding box center [585, 17] width 10 height 9
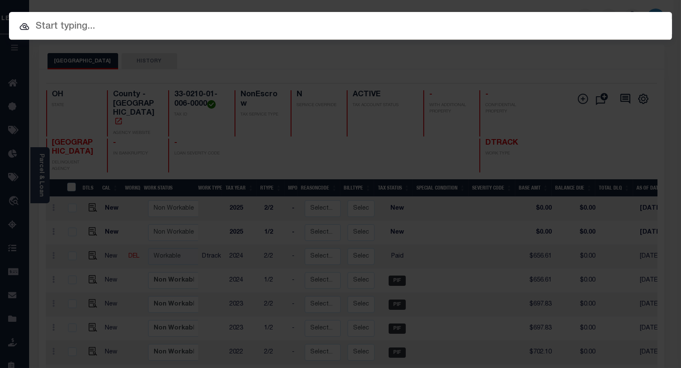
paste input "10047063"
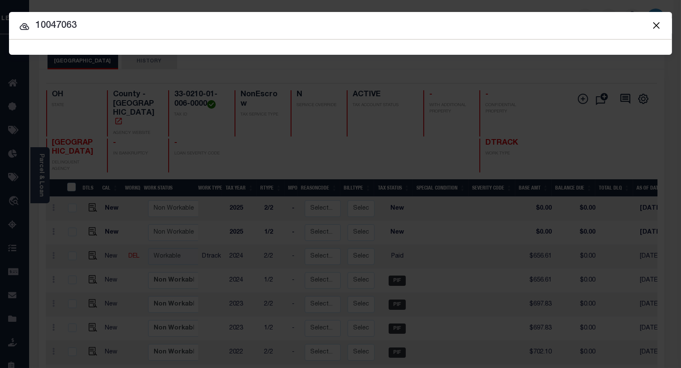
type input "10047063"
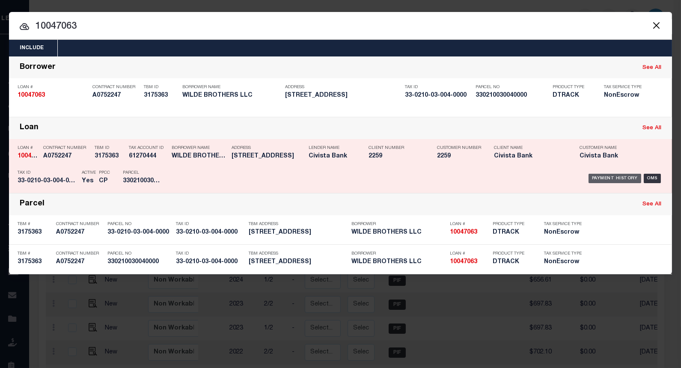
click at [602, 179] on div "Payment History" at bounding box center [615, 178] width 53 height 9
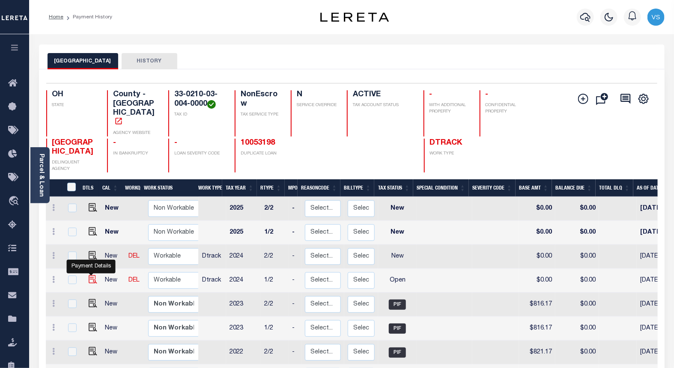
click at [89, 275] on img "" at bounding box center [93, 279] width 9 height 9
checkbox input "true"
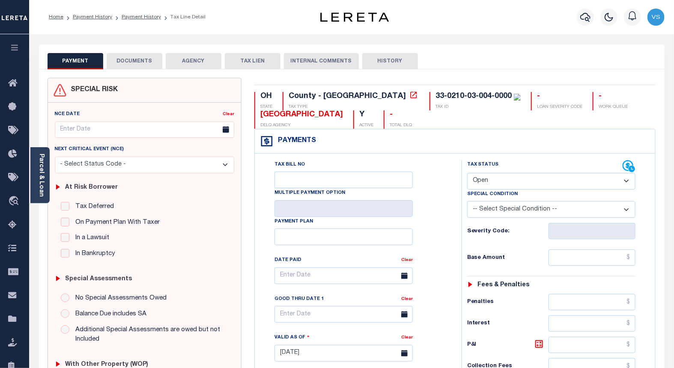
click at [495, 182] on select "- Select Status Code - Open Due/Unpaid Paid Incomplete No Tax Due Internal Refu…" at bounding box center [551, 181] width 169 height 17
select select "PYD"
click at [467, 173] on select "- Select Status Code - Open Due/Unpaid Paid Incomplete No Tax Due Internal Refu…" at bounding box center [551, 181] width 169 height 17
type input "[DATE]"
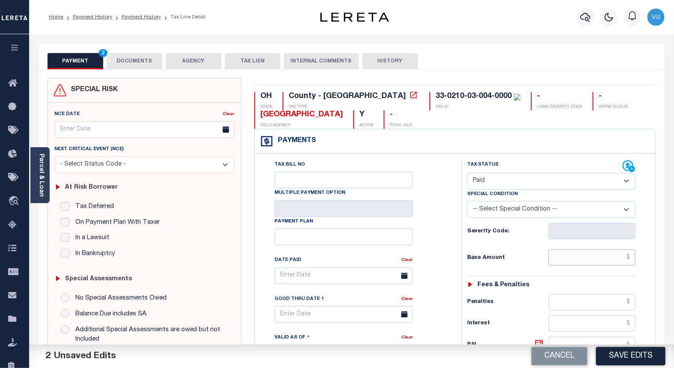
click at [586, 256] on input "text" at bounding box center [592, 258] width 87 height 16
paste input "958.08"
type input "$958.08"
click at [132, 59] on button "DOCUMENTS" at bounding box center [135, 61] width 56 height 16
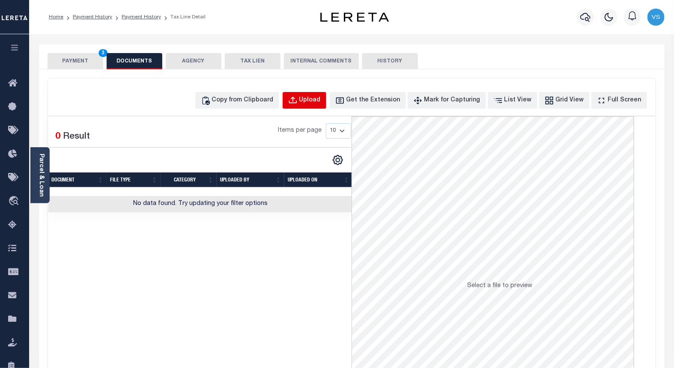
click at [319, 101] on div "Upload" at bounding box center [309, 100] width 21 height 9
select select "POP"
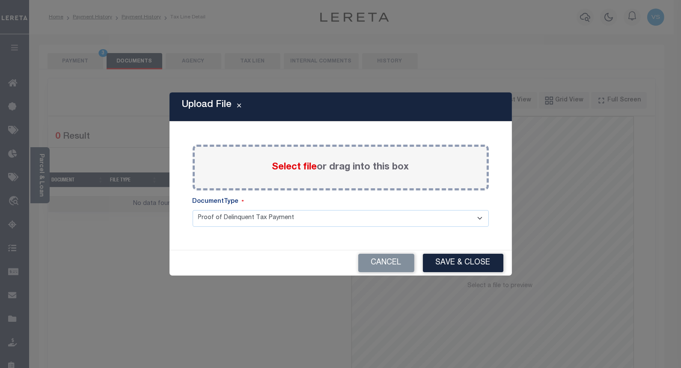
click at [288, 169] on span "Select file" at bounding box center [294, 167] width 45 height 9
click at [0, 0] on input "Select file or drag into this box" at bounding box center [0, 0] width 0 height 0
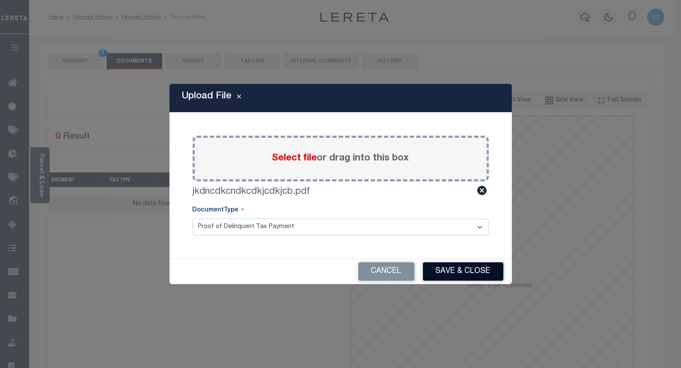
click at [450, 271] on button "Save & Close" at bounding box center [463, 272] width 81 height 18
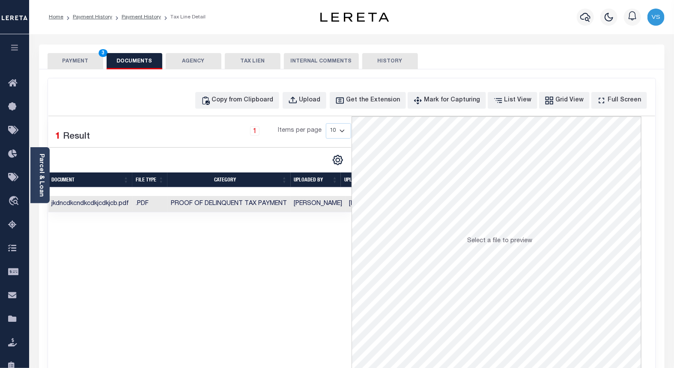
click at [82, 61] on button "PAYMENT 3" at bounding box center [76, 61] width 56 height 16
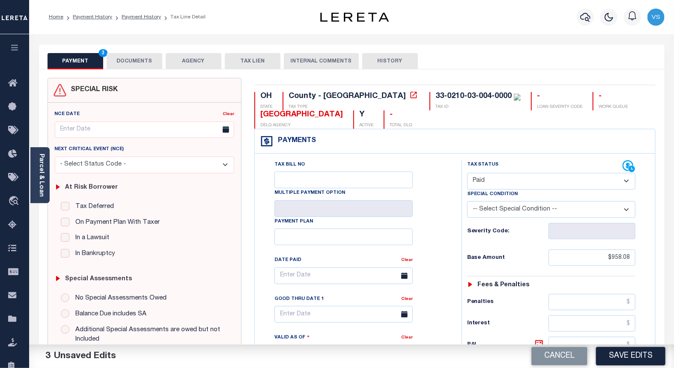
scroll to position [143, 0]
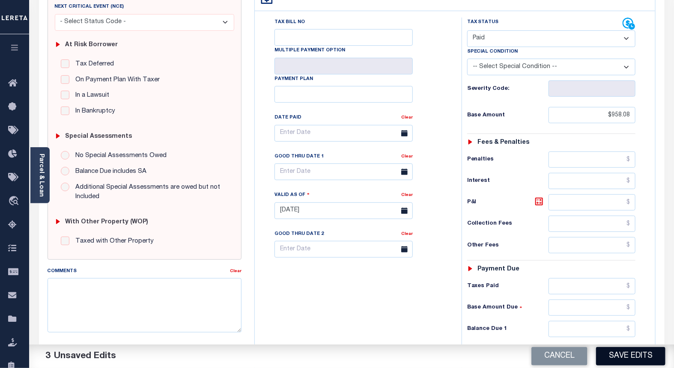
click at [614, 354] on button "Save Edits" at bounding box center [630, 356] width 69 height 18
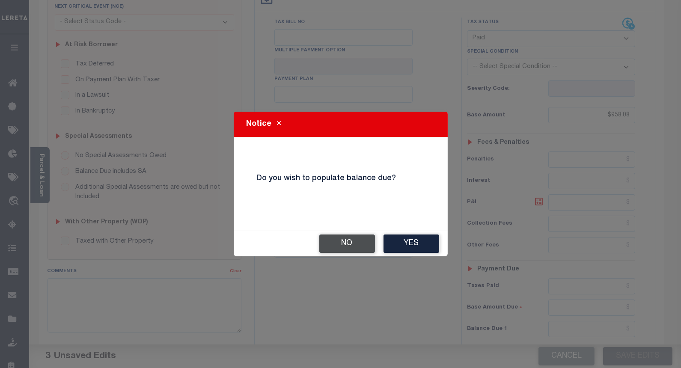
click at [337, 242] on button "No" at bounding box center [348, 244] width 56 height 18
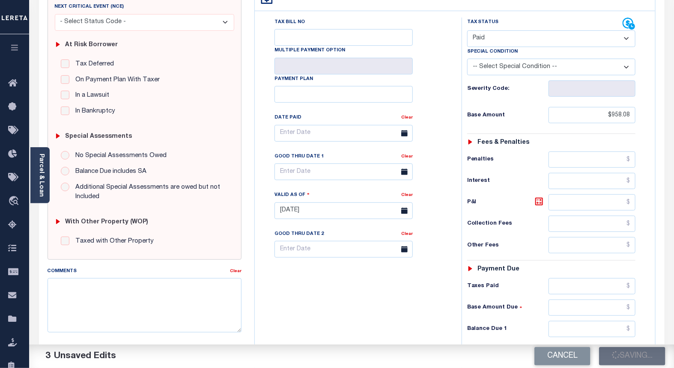
checkbox input "false"
type input "$958.08"
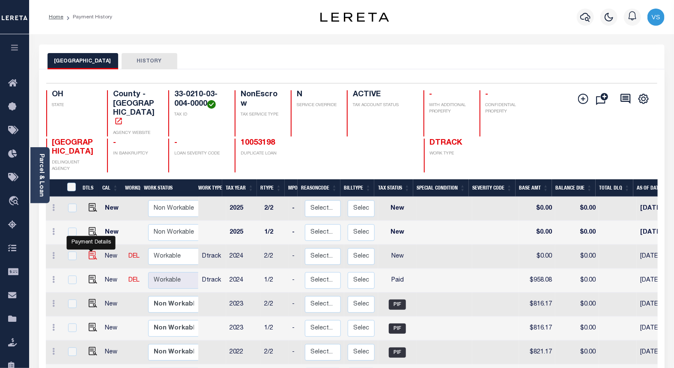
click at [89, 251] on img "" at bounding box center [93, 255] width 9 height 9
checkbox input "true"
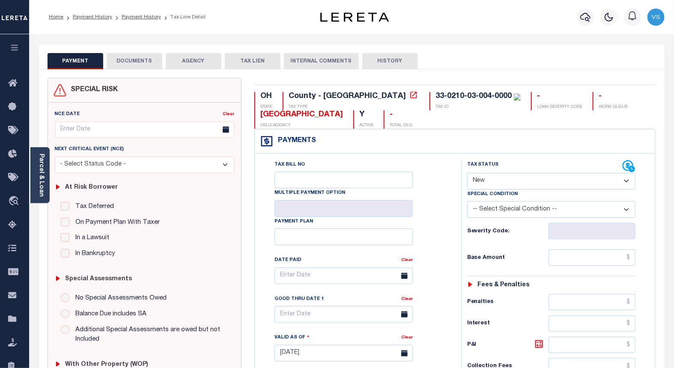
click at [484, 183] on select "- Select Status Code - Open Due/Unpaid Paid Incomplete No Tax Due Internal Refu…" at bounding box center [551, 181] width 169 height 17
select select "PYD"
click at [467, 173] on select "- Select Status Code - Open Due/Unpaid Paid Incomplete No Tax Due Internal Refu…" at bounding box center [551, 181] width 169 height 17
type input "[DATE]"
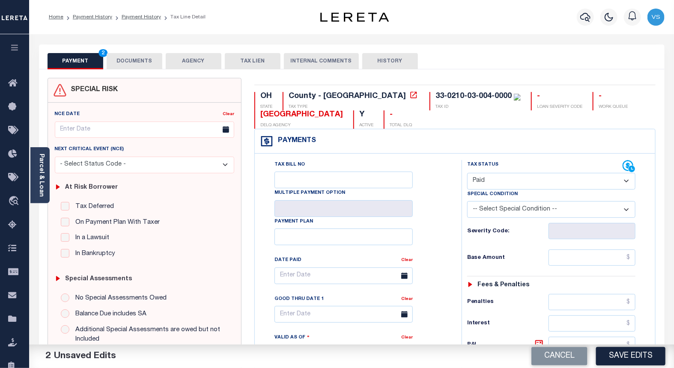
click at [131, 60] on button "DOCUMENTS" at bounding box center [135, 61] width 56 height 16
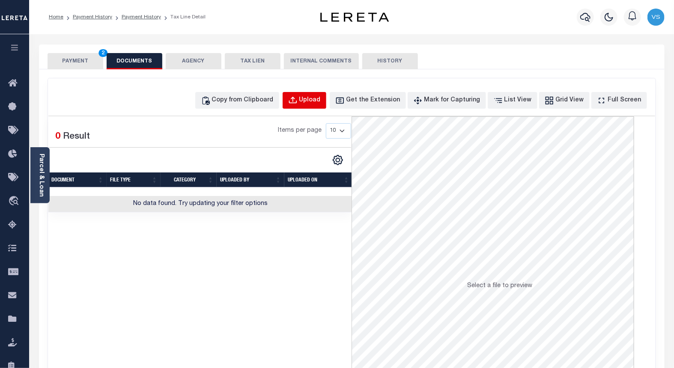
click at [316, 102] on div "Upload" at bounding box center [309, 100] width 21 height 9
select select "POP"
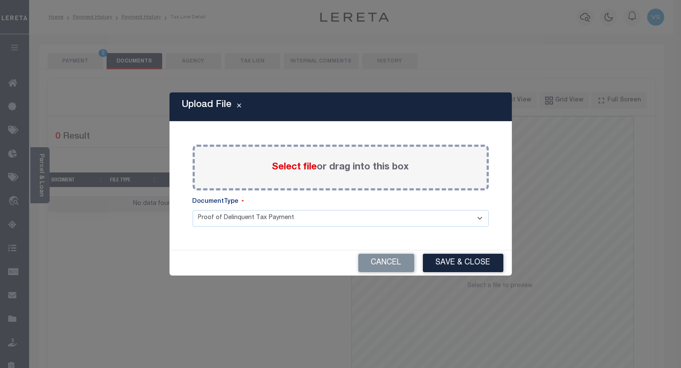
click at [278, 170] on span "Select file" at bounding box center [294, 167] width 45 height 9
click at [0, 0] on input "Select file or drag into this box" at bounding box center [0, 0] width 0 height 0
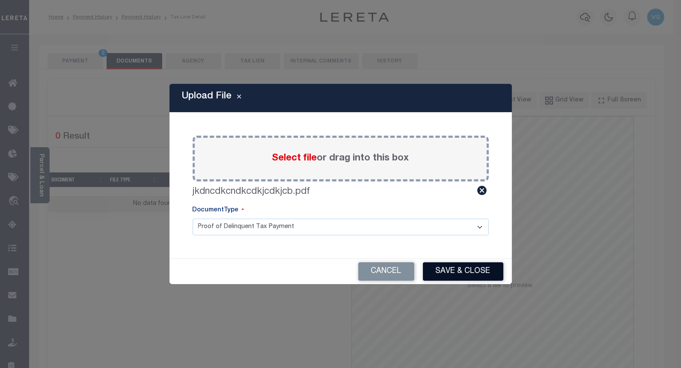
click at [450, 267] on button "Save & Close" at bounding box center [463, 272] width 81 height 18
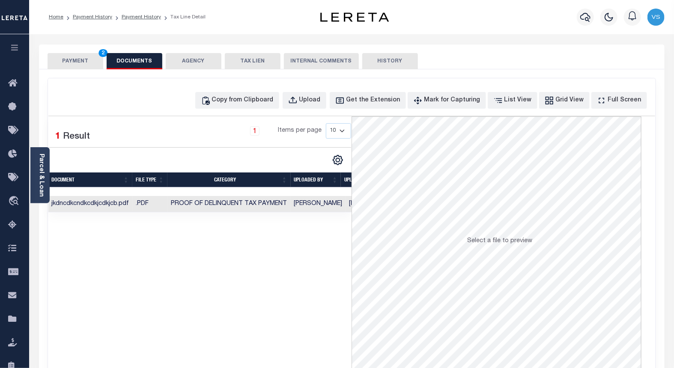
click at [79, 61] on button "PAYMENT 2" at bounding box center [76, 61] width 56 height 16
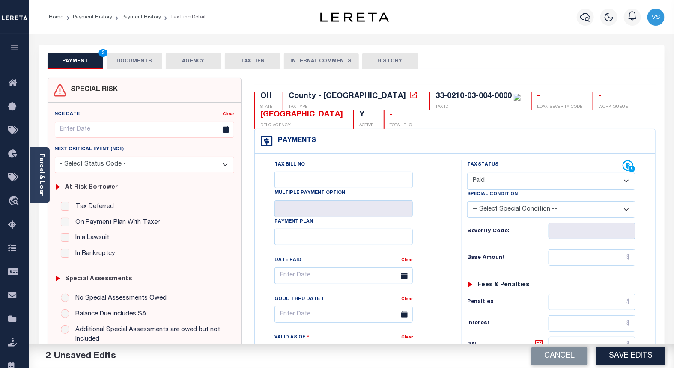
scroll to position [190, 0]
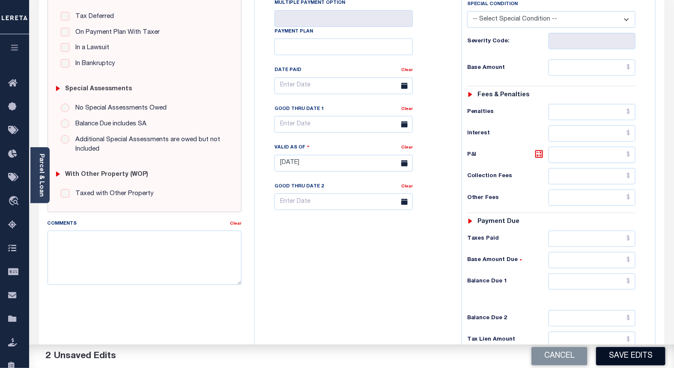
click at [610, 352] on button "Save Edits" at bounding box center [630, 356] width 69 height 18
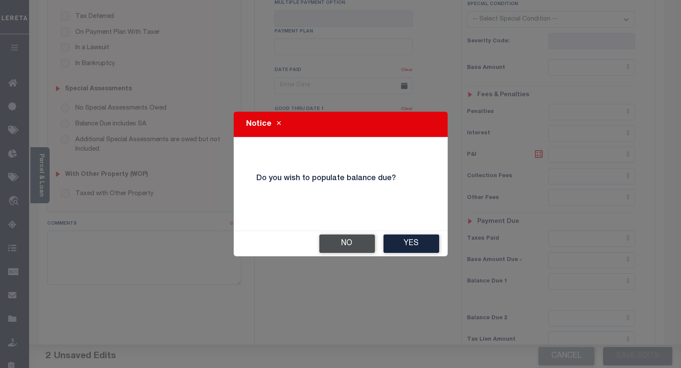
click at [345, 243] on button "No" at bounding box center [348, 244] width 56 height 18
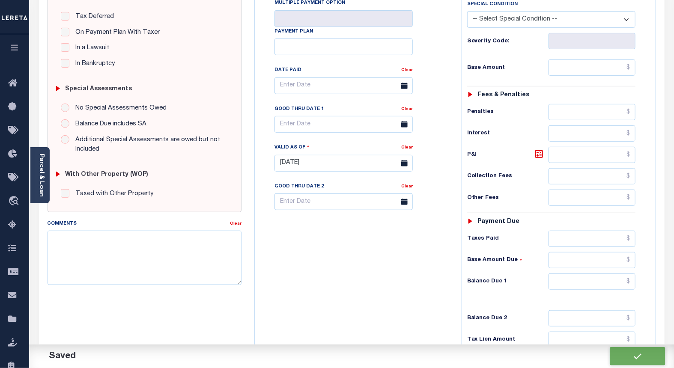
checkbox input "false"
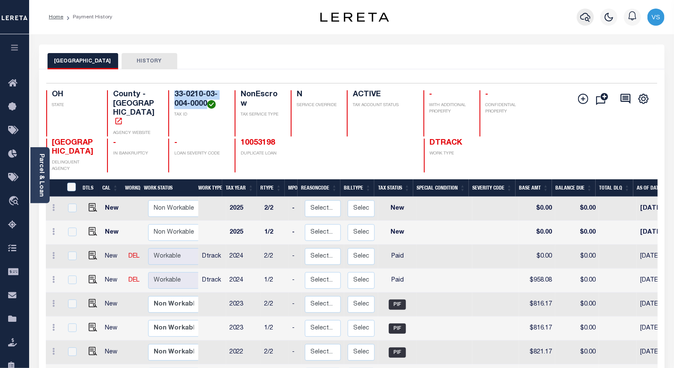
click at [583, 21] on icon "button" at bounding box center [585, 17] width 10 height 10
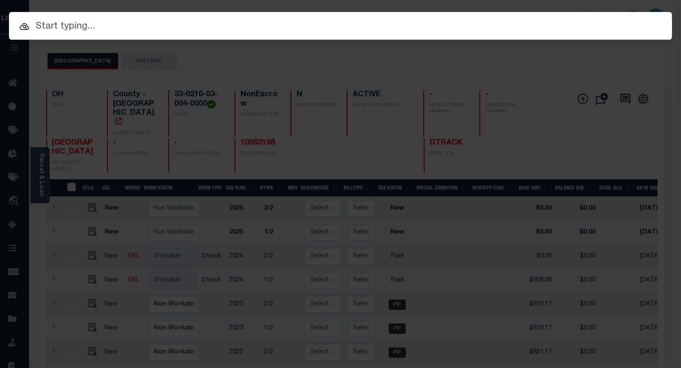
paste input "10047063"
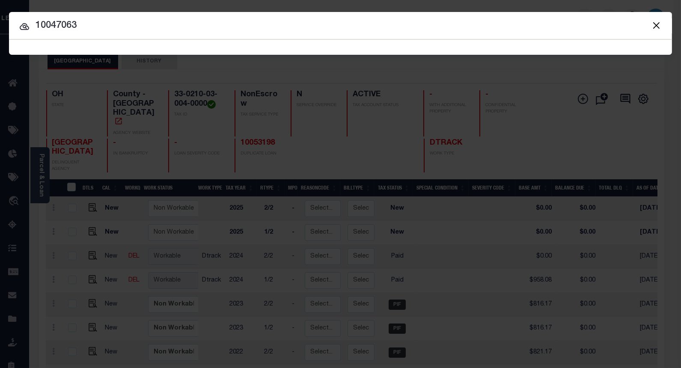
type input "10047063"
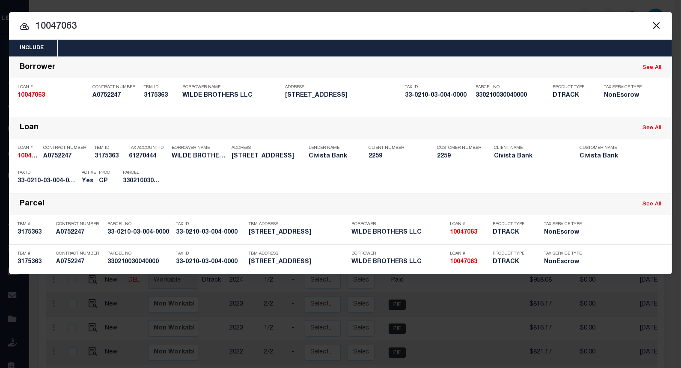
drag, startPoint x: 599, startPoint y: 175, endPoint x: 589, endPoint y: 176, distance: 10.0
click at [598, 176] on div "Payment History" at bounding box center [615, 178] width 53 height 9
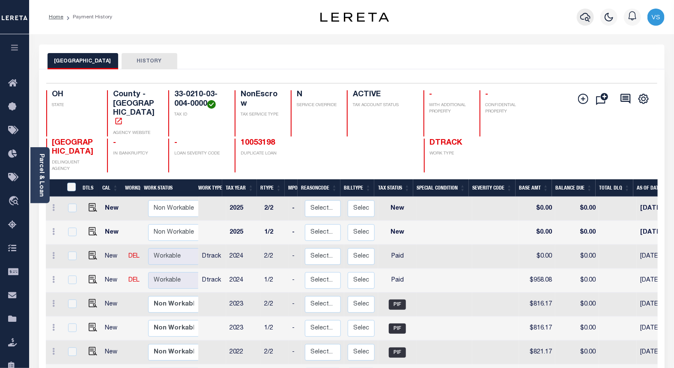
click at [582, 19] on icon "button" at bounding box center [585, 17] width 10 height 9
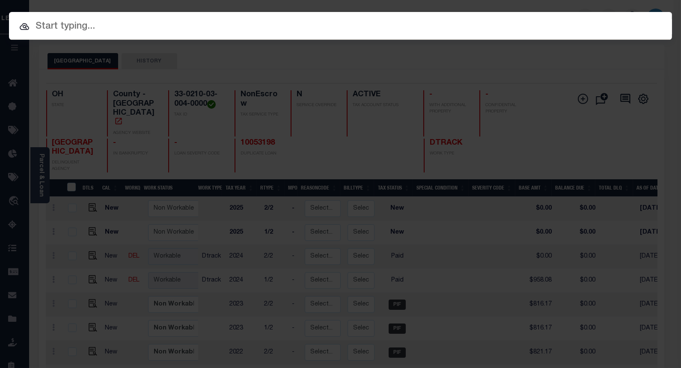
paste input "10002241"
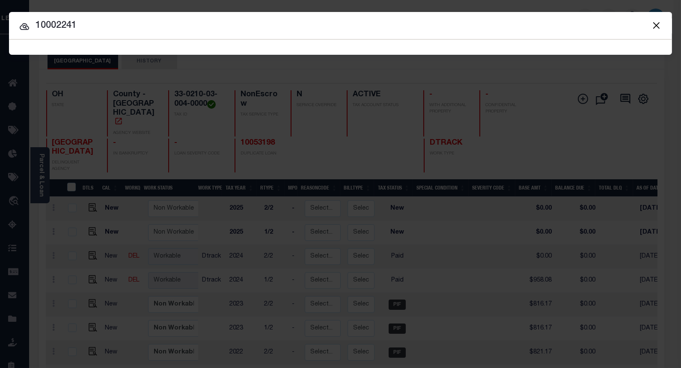
type input "10002241"
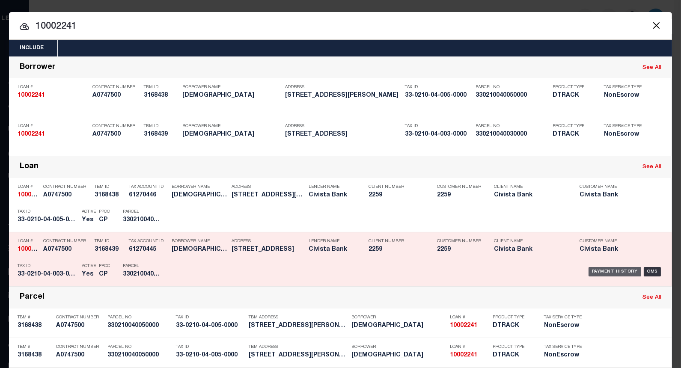
click at [592, 269] on div "Payment History" at bounding box center [615, 271] width 53 height 9
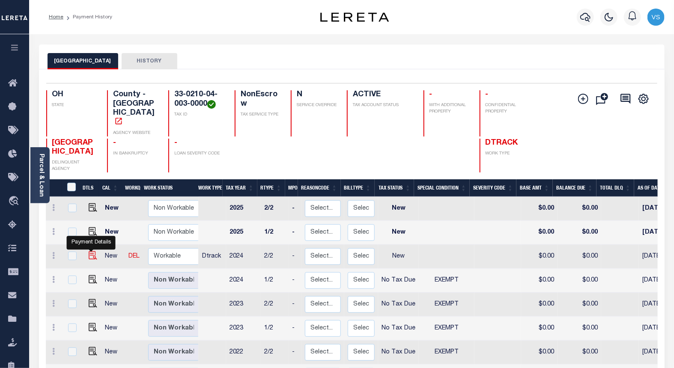
click at [94, 251] on img "" at bounding box center [93, 255] width 9 height 9
checkbox input "true"
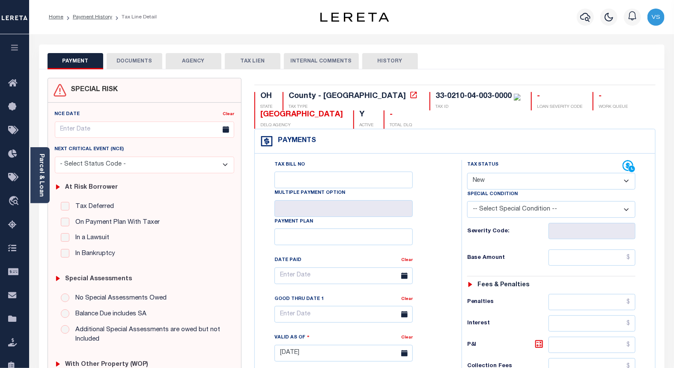
click at [484, 183] on select "- Select Status Code - Open Due/Unpaid Paid Incomplete No Tax Due Internal Refu…" at bounding box center [551, 181] width 169 height 17
select select "NTX"
click at [467, 173] on select "- Select Status Code - Open Due/Unpaid Paid Incomplete No Tax Due Internal Refu…" at bounding box center [551, 181] width 169 height 17
type input "[DATE]"
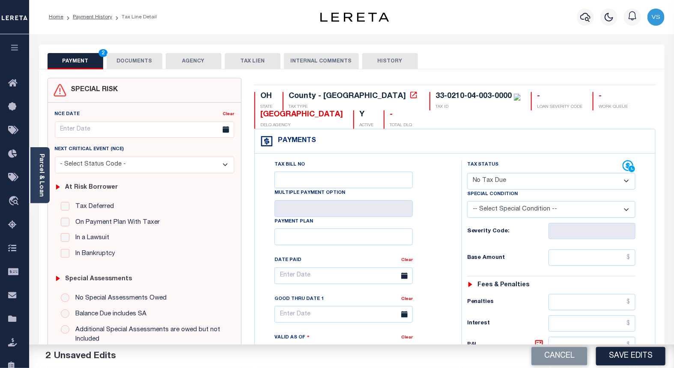
click at [495, 212] on select "-- Select Special Condition -- 3RD PARTY TAX LIEN AGENCY TAX LIEN (A.K.A Inside…" at bounding box center [551, 209] width 169 height 17
select select "7"
click at [467, 202] on select "-- Select Special Condition -- 3RD PARTY TAX LIEN AGENCY TAX LIEN (A.K.A Inside…" at bounding box center [551, 209] width 169 height 17
click at [137, 62] on button "DOCUMENTS" at bounding box center [135, 61] width 56 height 16
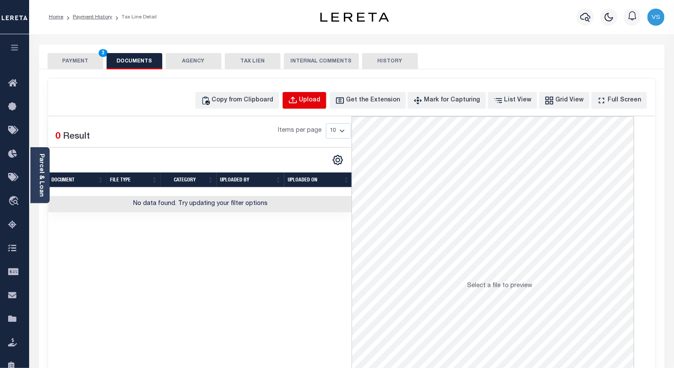
click at [320, 104] on div "Upload" at bounding box center [309, 100] width 21 height 9
select select "POP"
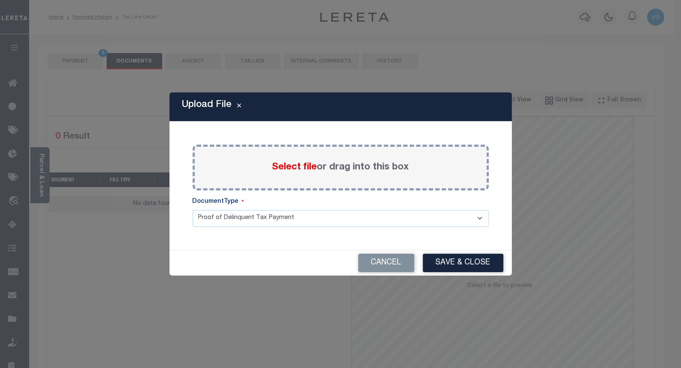
click at [291, 169] on span "Select file" at bounding box center [294, 167] width 45 height 9
click at [0, 0] on input "Select file or drag into this box" at bounding box center [0, 0] width 0 height 0
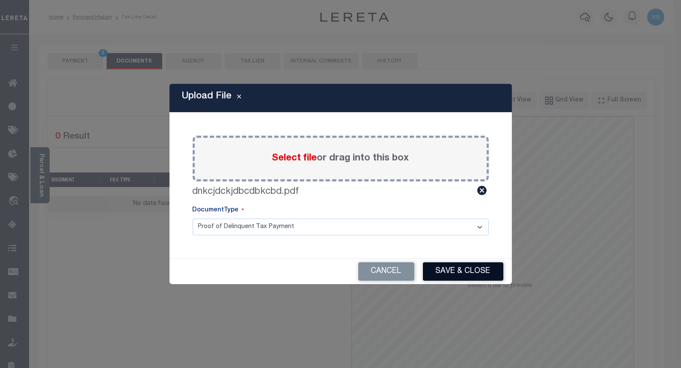
click at [439, 265] on button "Save & Close" at bounding box center [463, 272] width 81 height 18
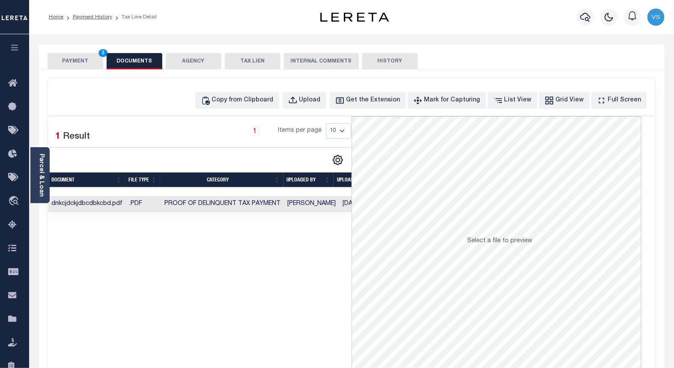
click at [68, 54] on button "PAYMENT 3" at bounding box center [76, 61] width 56 height 16
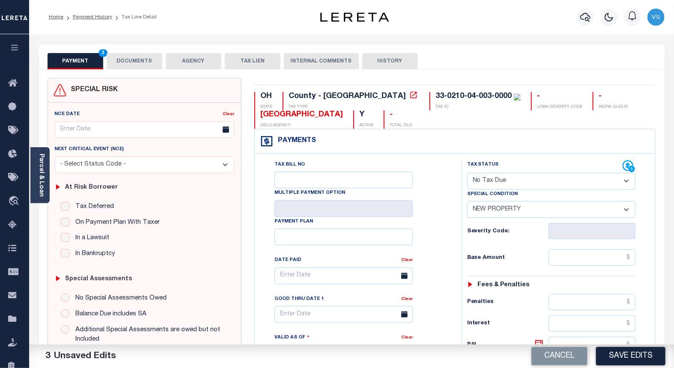
scroll to position [143, 0]
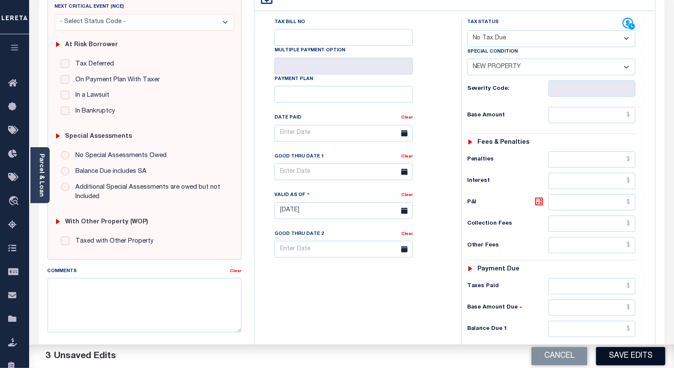
click at [606, 358] on button "Save Edits" at bounding box center [630, 356] width 69 height 18
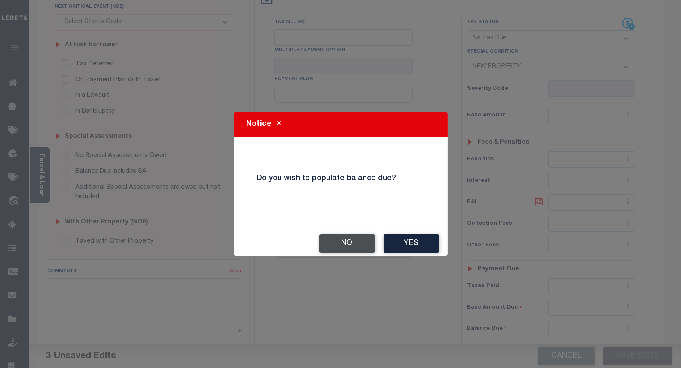
click at [356, 246] on button "No" at bounding box center [348, 244] width 56 height 18
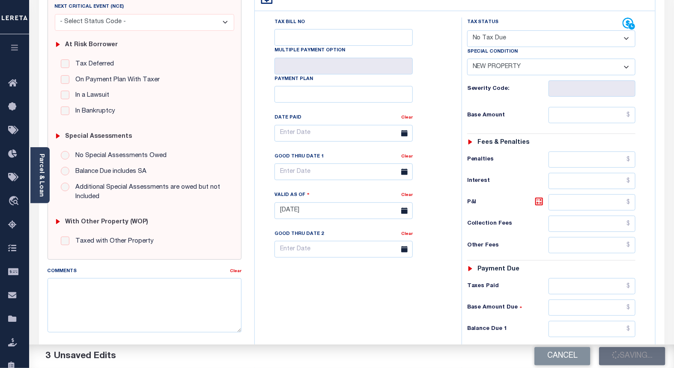
checkbox input "false"
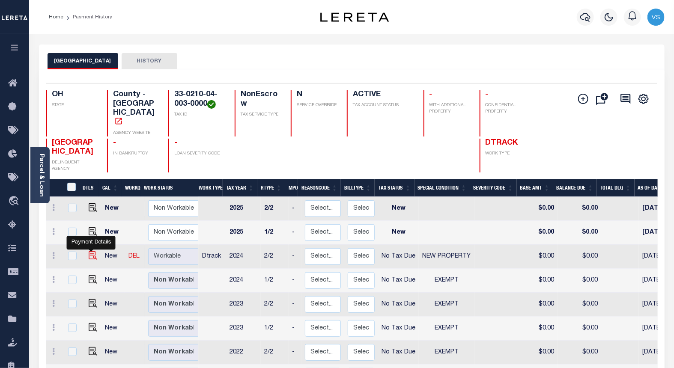
click at [89, 251] on img "" at bounding box center [93, 255] width 9 height 9
checkbox input "true"
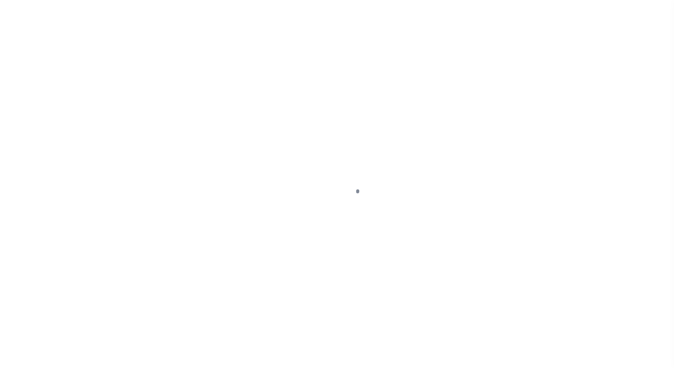
select select "NTX"
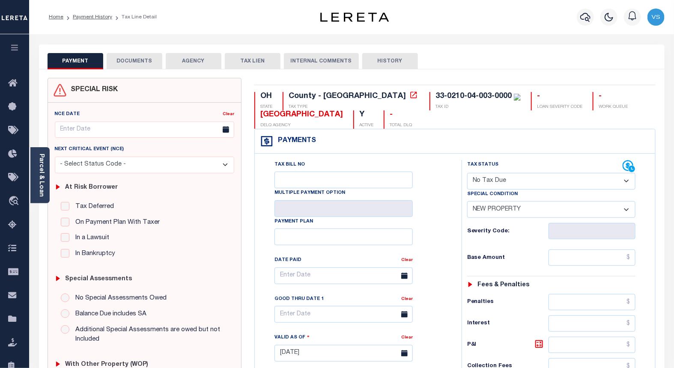
click at [481, 211] on select "-- Select Special Condition -- 3RD PARTY TAX LIEN AGENCY TAX LIEN (A.K.A Inside…" at bounding box center [551, 209] width 169 height 17
select select "5"
click at [467, 202] on select "-- Select Special Condition -- 3RD PARTY TAX LIEN AGENCY TAX LIEN (A.K.A Inside…" at bounding box center [551, 209] width 169 height 17
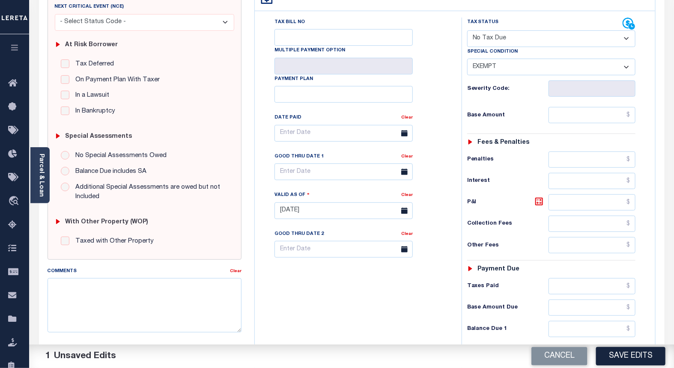
scroll to position [190, 0]
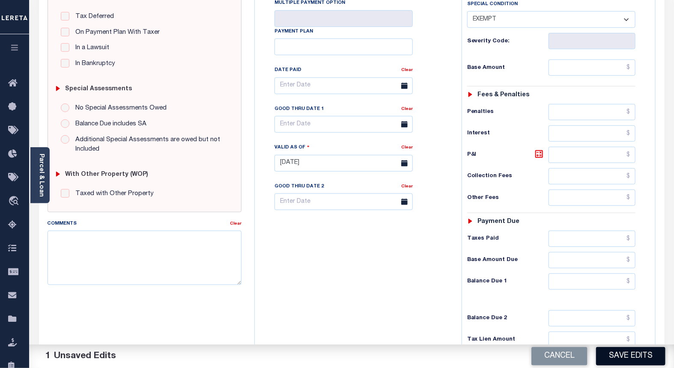
click at [617, 362] on button "Save Edits" at bounding box center [630, 356] width 69 height 18
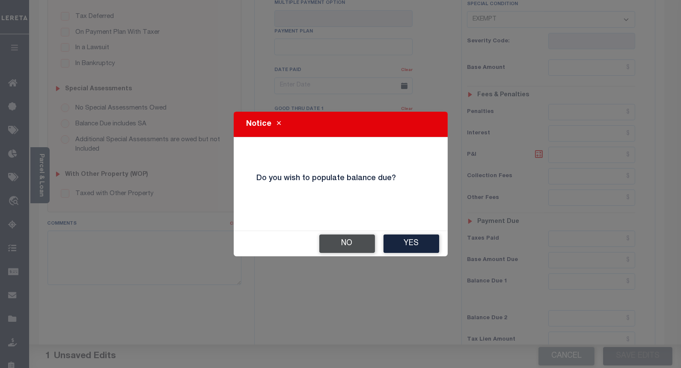
click at [337, 242] on button "No" at bounding box center [348, 244] width 56 height 18
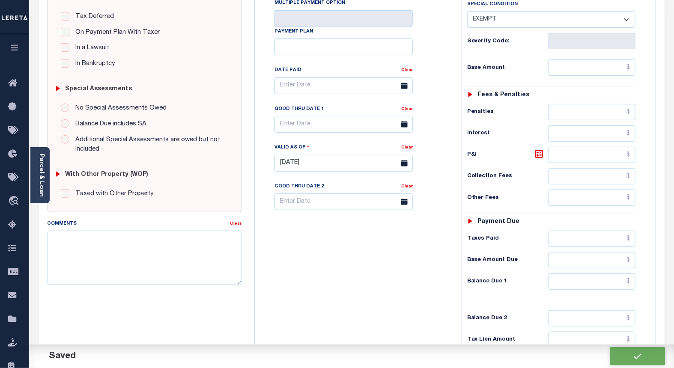
checkbox input "false"
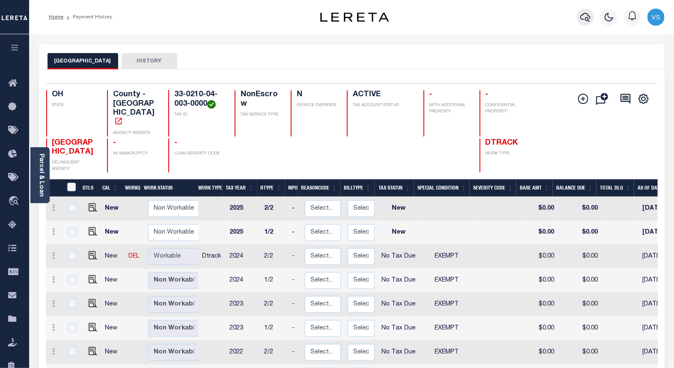
click at [585, 18] on icon "button" at bounding box center [585, 17] width 10 height 9
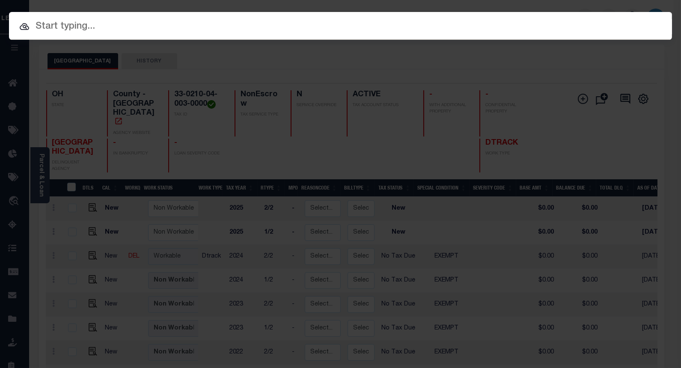
paste input "10002241"
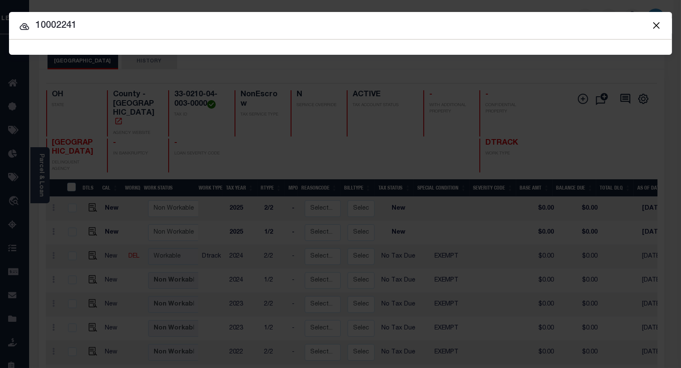
type input "10002241"
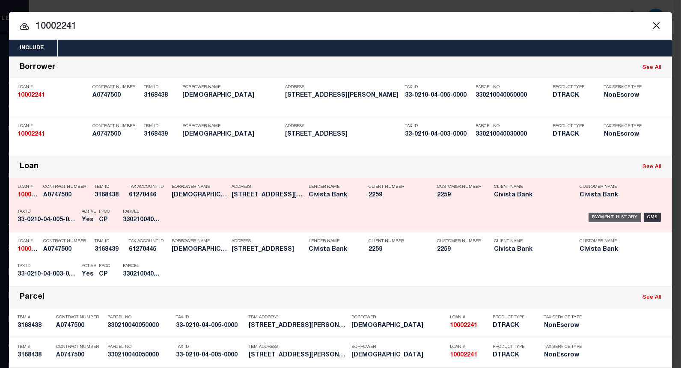
click at [597, 219] on div "Payment History" at bounding box center [615, 217] width 53 height 9
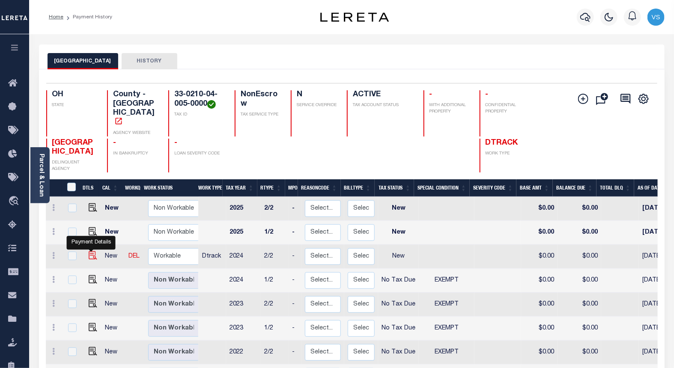
click at [89, 251] on img "" at bounding box center [93, 255] width 9 height 9
checkbox input "true"
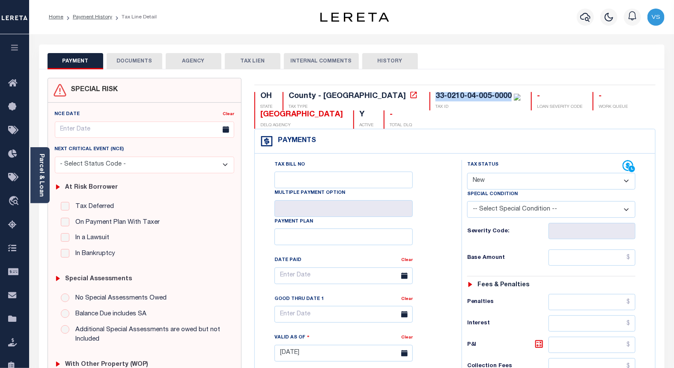
drag, startPoint x: 439, startPoint y: 99, endPoint x: 358, endPoint y: 96, distance: 80.6
click at [430, 96] on div "33-0210-04-005-0000 TAX ID" at bounding box center [475, 101] width 91 height 18
click at [436, 107] on p "TAX ID" at bounding box center [478, 107] width 85 height 6
drag, startPoint x: 440, startPoint y: 97, endPoint x: 355, endPoint y: 93, distance: 84.9
click at [355, 93] on div "OH STATE County - OH TAX TYPE 33-0210-04-005-0000 TAX ID - LOAN SEVERITY CODE -…" at bounding box center [454, 110] width 401 height 37
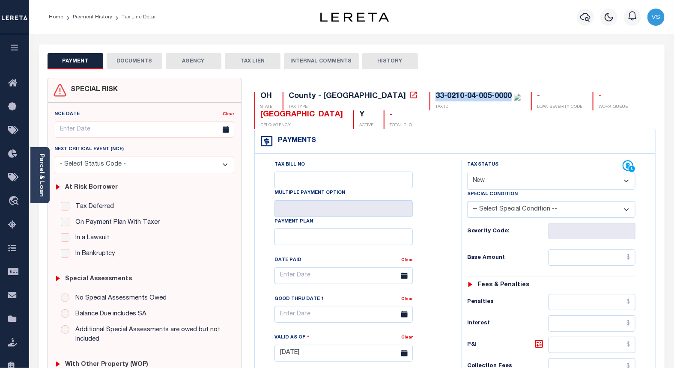
copy div "33-0210-04-005-0000"
click at [397, 127] on div "OH STATE County - OH TAX TYPE 33-0210-04-005-0000 TAX ID - LOAN SEVERITY CODE -…" at bounding box center [454, 110] width 401 height 37
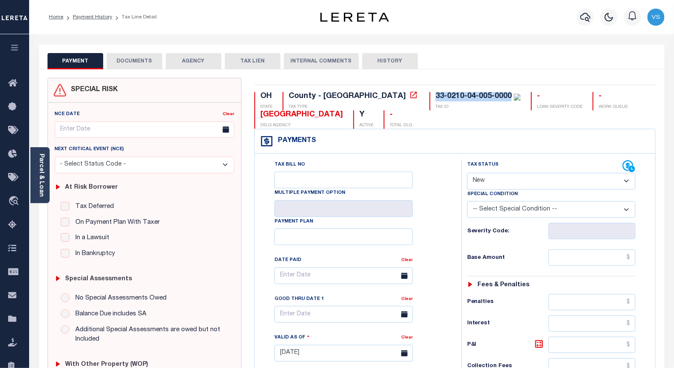
drag, startPoint x: 439, startPoint y: 98, endPoint x: 364, endPoint y: 96, distance: 75.4
click at [436, 96] on div "33-0210-04-005-0000" at bounding box center [474, 97] width 76 height 8
copy div "33-0210-04-005-0000"
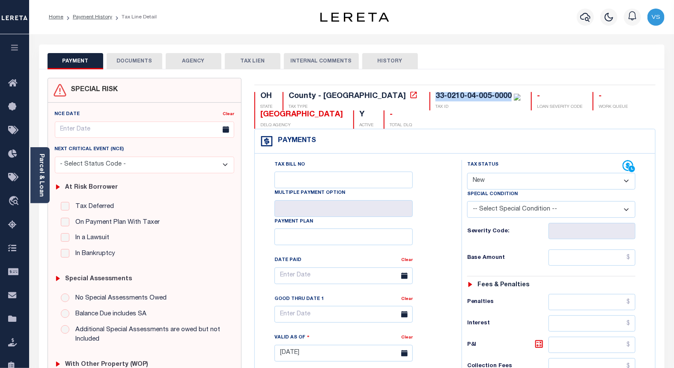
copy div "33-0210-04-005-0000"
click at [490, 182] on select "- Select Status Code - Open Due/Unpaid Paid Incomplete No Tax Due Internal Refu…" at bounding box center [551, 181] width 169 height 17
select select "NTX"
click at [467, 173] on select "- Select Status Code - Open Due/Unpaid Paid Incomplete No Tax Due Internal Refu…" at bounding box center [551, 181] width 169 height 17
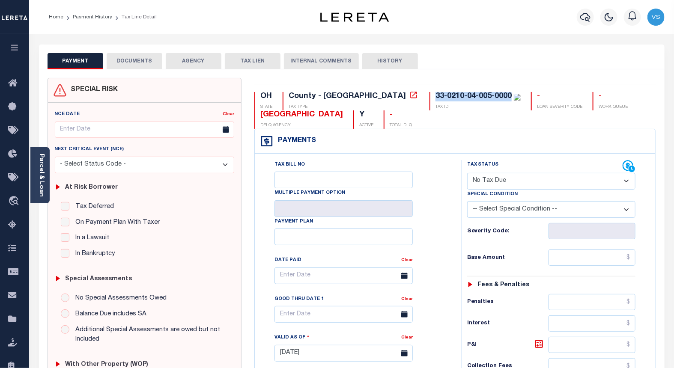
type input "[DATE]"
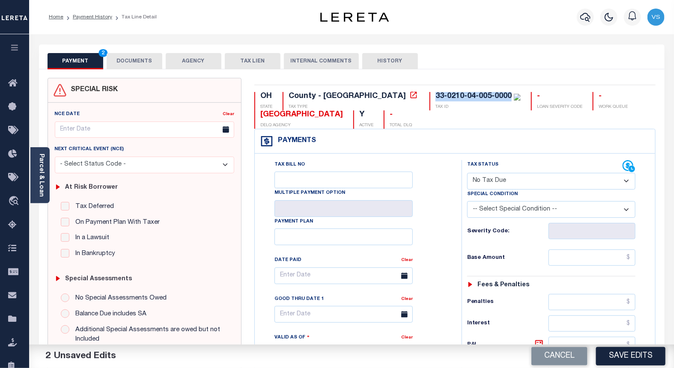
click at [492, 212] on select "-- Select Special Condition -- 3RD PARTY TAX LIEN AGENCY TAX LIEN (A.K.A Inside…" at bounding box center [551, 209] width 169 height 17
select select "5"
click at [467, 202] on select "-- Select Special Condition -- 3RD PARTY TAX LIEN AGENCY TAX LIEN (A.K.A Inside…" at bounding box center [551, 209] width 169 height 17
click at [131, 63] on button "DOCUMENTS" at bounding box center [135, 61] width 56 height 16
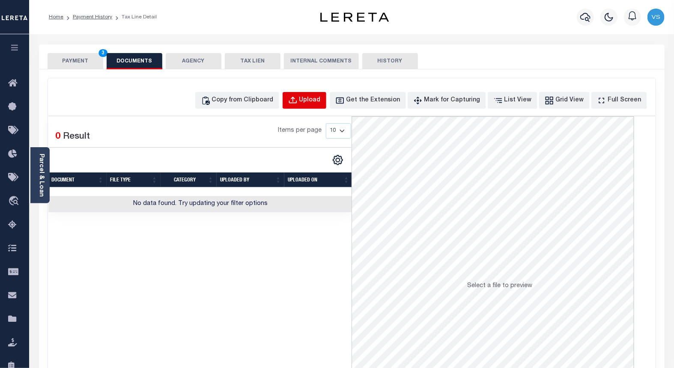
click at [321, 97] on div "Upload" at bounding box center [309, 100] width 21 height 9
select select "POP"
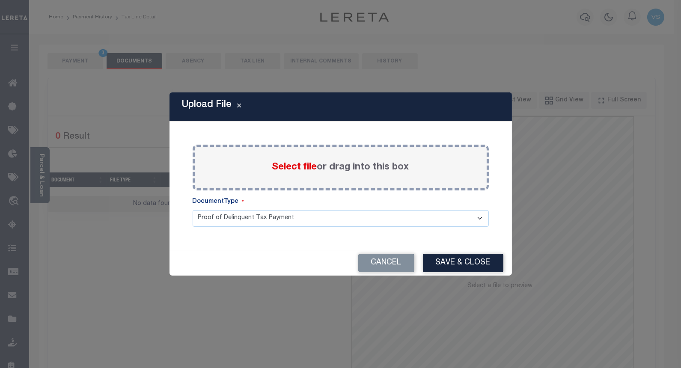
click at [287, 167] on span "Select file" at bounding box center [294, 167] width 45 height 9
click at [0, 0] on input "Select file or drag into this box" at bounding box center [0, 0] width 0 height 0
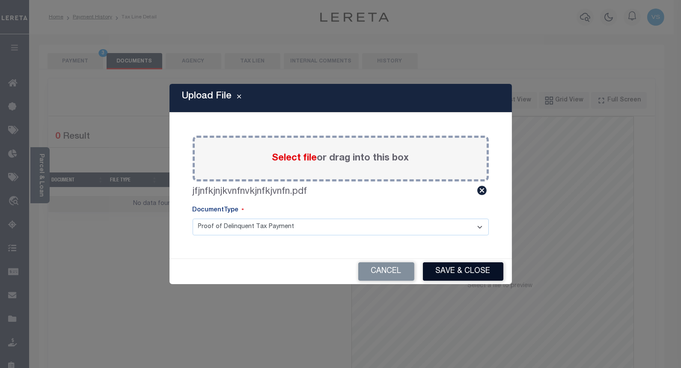
click at [465, 272] on button "Save & Close" at bounding box center [463, 272] width 81 height 18
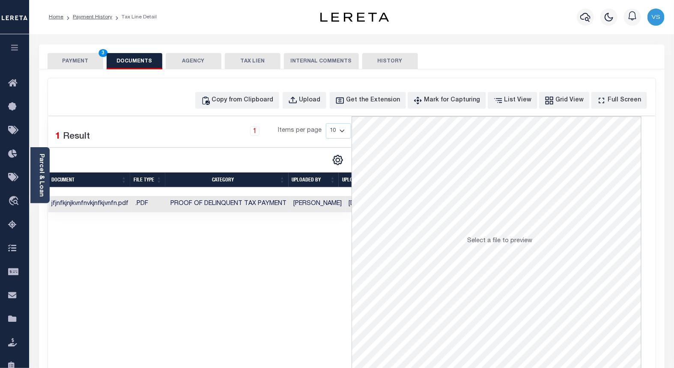
click at [74, 63] on button "PAYMENT 3" at bounding box center [76, 61] width 56 height 16
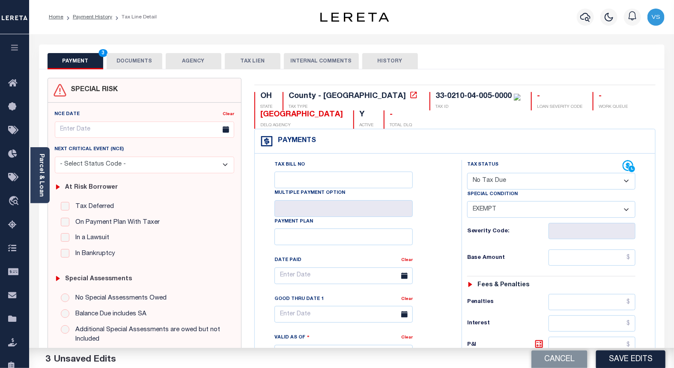
scroll to position [143, 0]
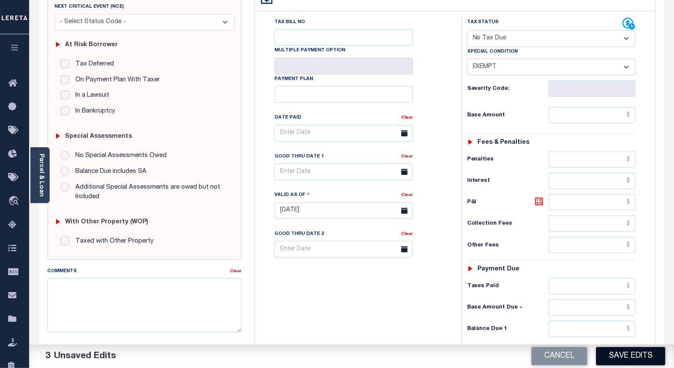
click at [605, 352] on button "Save Edits" at bounding box center [630, 356] width 69 height 18
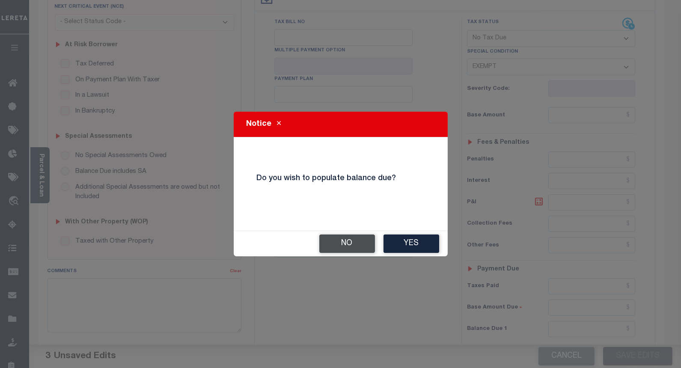
click at [343, 245] on button "No" at bounding box center [348, 244] width 56 height 18
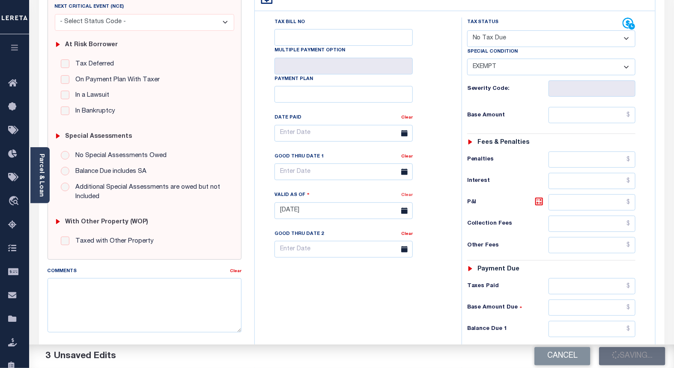
checkbox input "false"
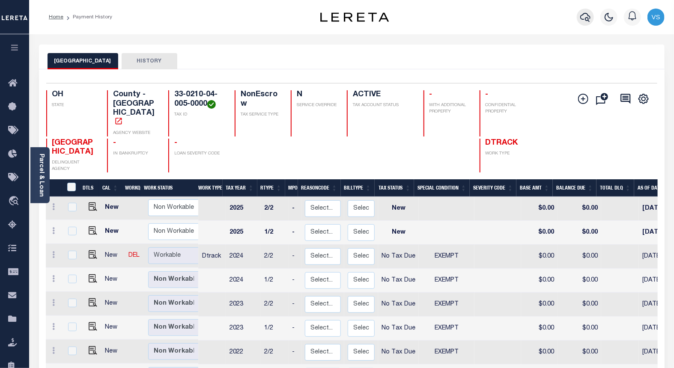
click at [584, 18] on icon "button" at bounding box center [585, 17] width 10 height 10
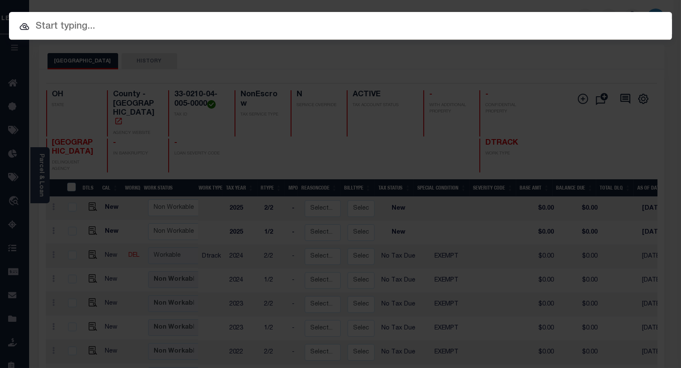
paste input "10044134"
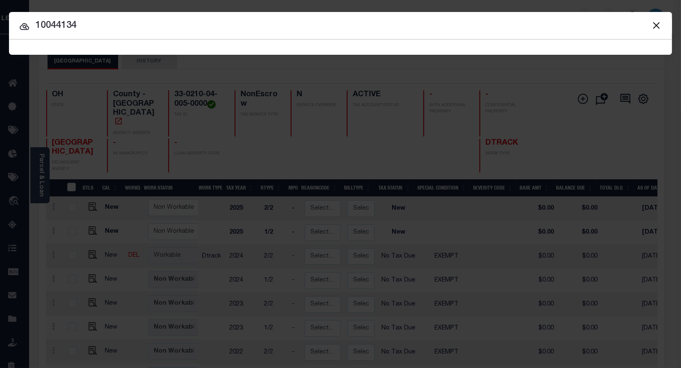
type input "10044134"
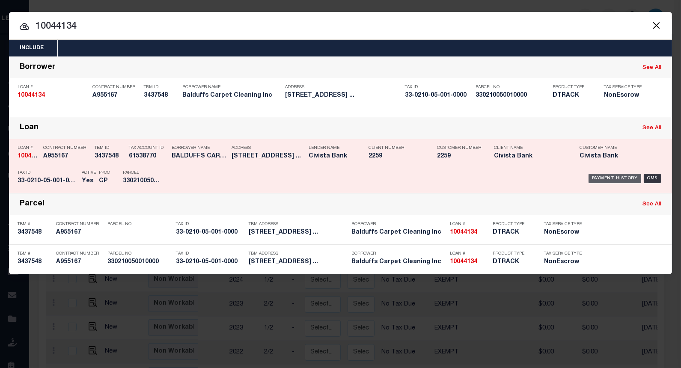
click at [607, 179] on div "Payment History" at bounding box center [615, 178] width 53 height 9
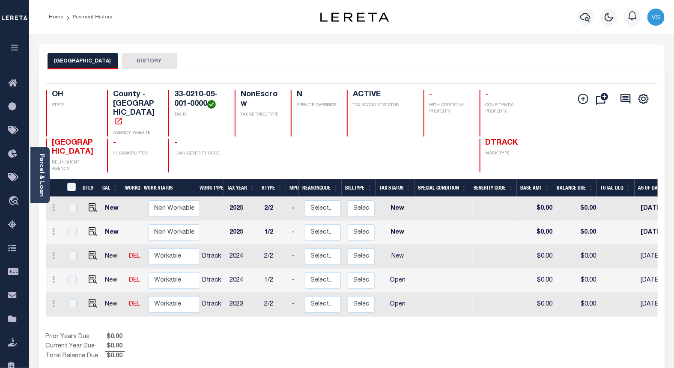
click at [87, 254] on link at bounding box center [90, 257] width 13 height 6
checkbox input "true"
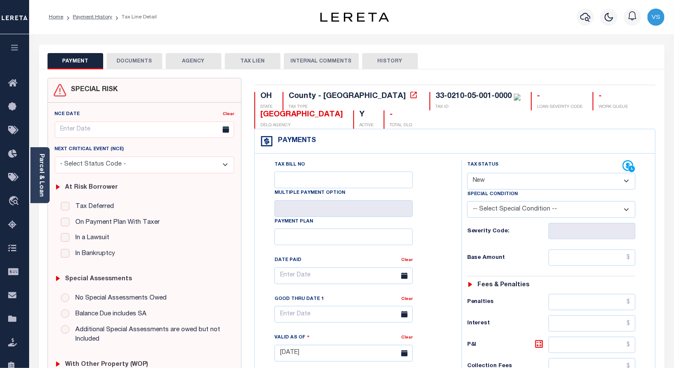
drag, startPoint x: 493, startPoint y: 182, endPoint x: 495, endPoint y: 191, distance: 9.2
click at [493, 182] on select "- Select Status Code - Open Due/Unpaid Paid Incomplete No Tax Due Internal Refu…" at bounding box center [551, 181] width 169 height 17
select select "PYD"
click at [467, 173] on select "- Select Status Code - Open Due/Unpaid Paid Incomplete No Tax Due Internal Refu…" at bounding box center [551, 181] width 169 height 17
type input "[DATE]"
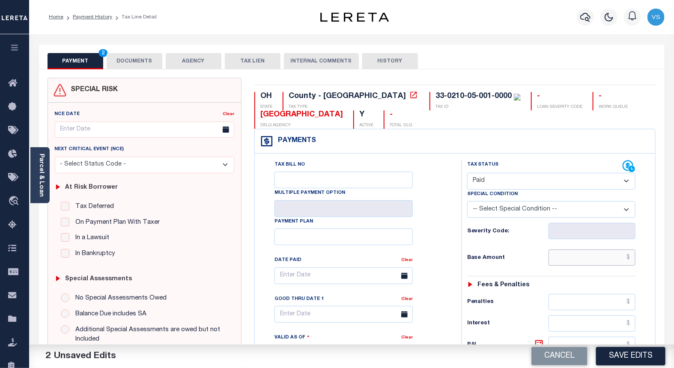
click at [577, 257] on input "text" at bounding box center [592, 258] width 87 height 16
paste input "944.42"
type input "$944.42"
click at [614, 356] on button "Save Edits" at bounding box center [630, 356] width 69 height 18
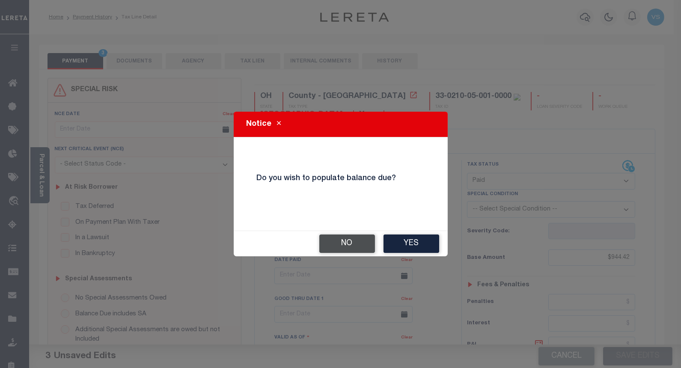
click at [331, 242] on button "No" at bounding box center [348, 244] width 56 height 18
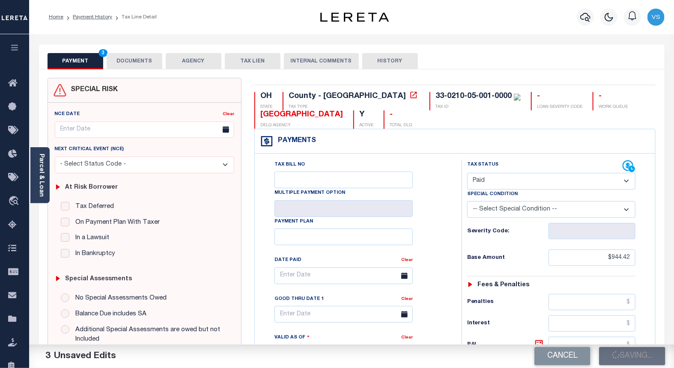
checkbox input "false"
type input "$944.42"
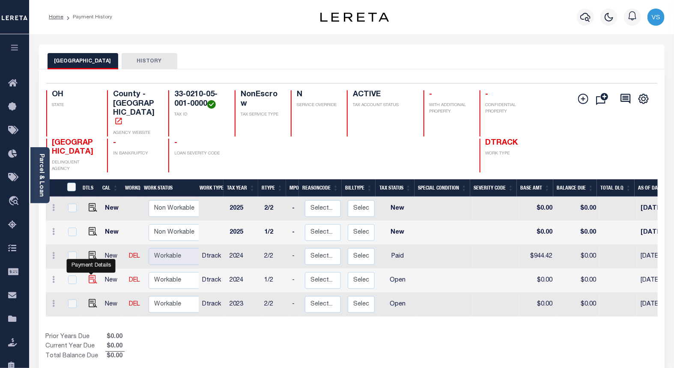
click at [91, 275] on img "" at bounding box center [93, 279] width 9 height 9
checkbox input "true"
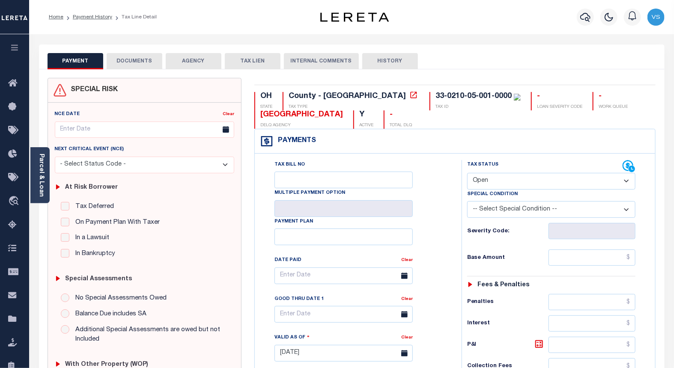
click at [487, 181] on select "- Select Status Code - Open Due/Unpaid Paid Incomplete No Tax Due Internal Refu…" at bounding box center [551, 181] width 169 height 17
select select "PYD"
click at [467, 173] on select "- Select Status Code - Open Due/Unpaid Paid Incomplete No Tax Due Internal Refu…" at bounding box center [551, 181] width 169 height 17
type input "[DATE]"
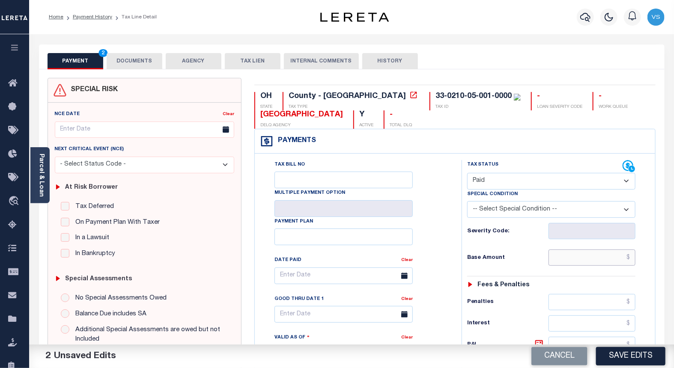
click at [596, 254] on input "text" at bounding box center [592, 258] width 87 height 16
paste input "944.42"
type input "$944.42"
click at [613, 355] on button "Save Edits" at bounding box center [630, 356] width 69 height 18
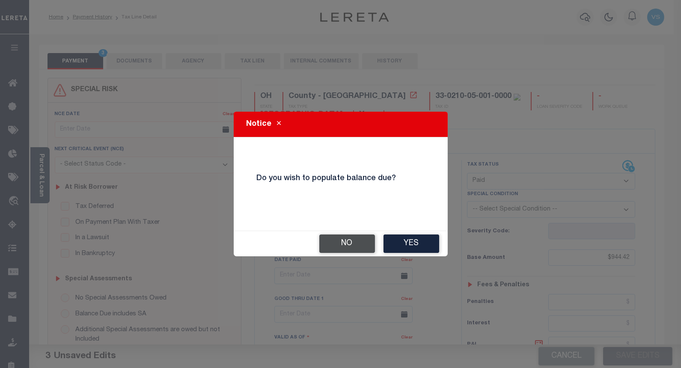
click at [336, 240] on button "No" at bounding box center [348, 244] width 56 height 18
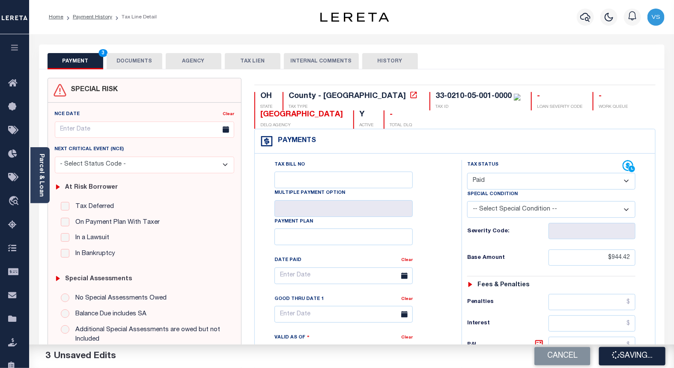
checkbox input "false"
type input "$944.42"
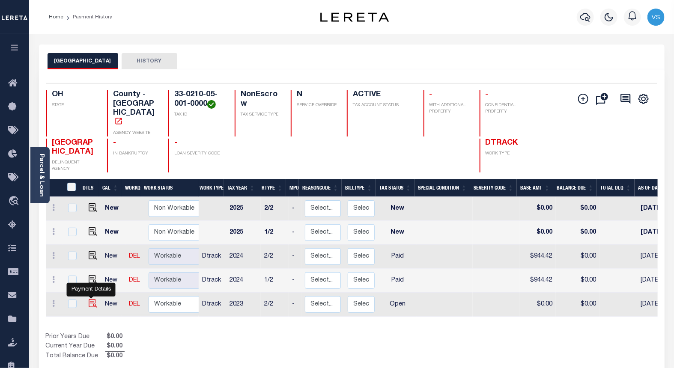
click at [93, 299] on img "" at bounding box center [93, 303] width 9 height 9
checkbox input "true"
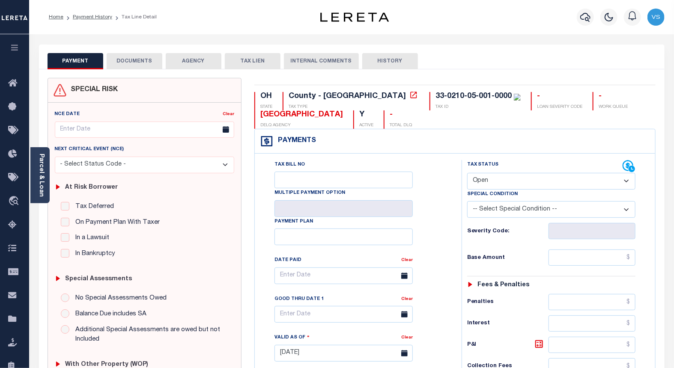
click at [505, 182] on select "- Select Status Code - Open Due/Unpaid Paid Incomplete No Tax Due Internal Refu…" at bounding box center [551, 181] width 169 height 17
select select "PYD"
click at [467, 173] on select "- Select Status Code - Open Due/Unpaid Paid Incomplete No Tax Due Internal Refu…" at bounding box center [551, 181] width 169 height 17
type input "[DATE]"
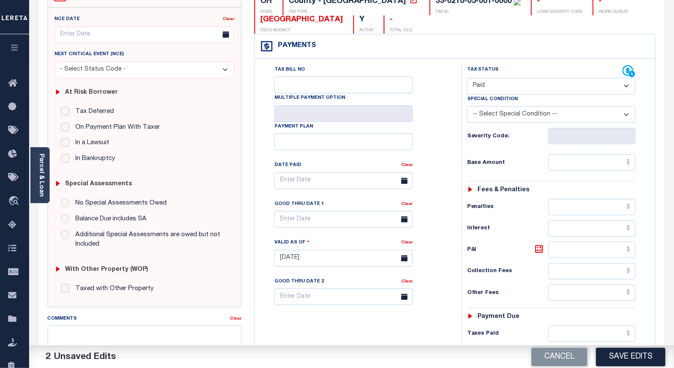
scroll to position [238, 0]
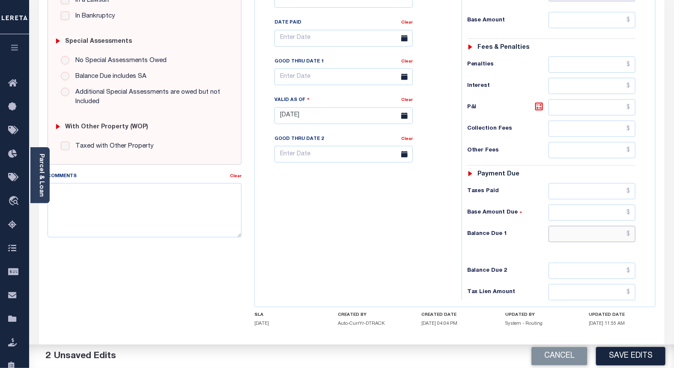
click at [588, 238] on input "text" at bounding box center [592, 234] width 87 height 16
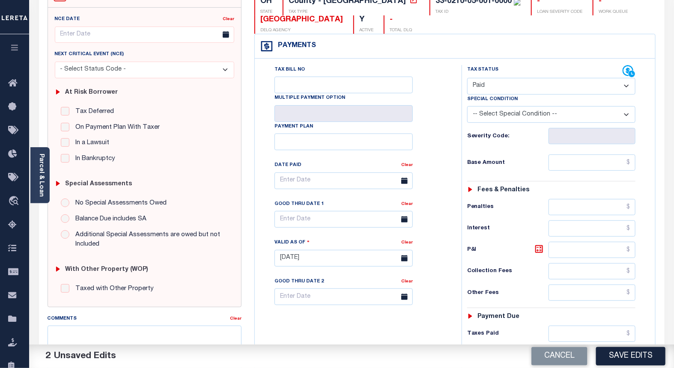
scroll to position [0, 0]
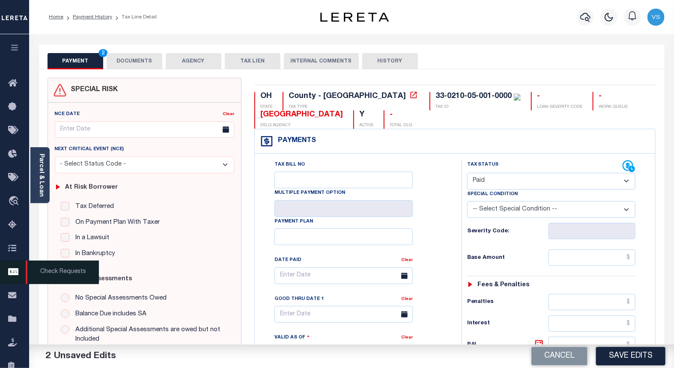
type input "$0.00"
click at [129, 57] on button "DOCUMENTS" at bounding box center [135, 61] width 56 height 16
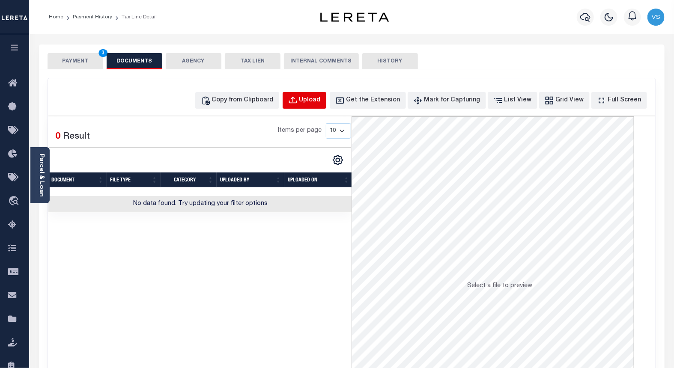
click at [317, 103] on div "Upload" at bounding box center [309, 100] width 21 height 9
select select "POP"
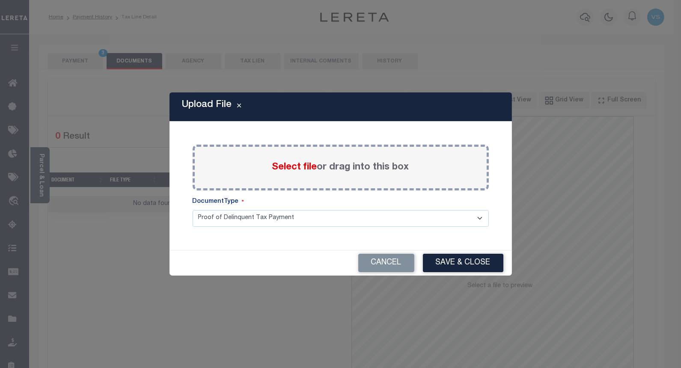
click at [288, 172] on span "Select file" at bounding box center [294, 167] width 45 height 9
click at [0, 0] on input "Select file or drag into this box" at bounding box center [0, 0] width 0 height 0
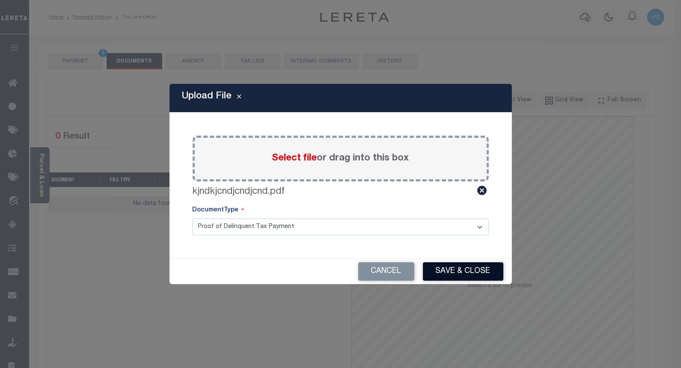
click at [460, 270] on button "Save & Close" at bounding box center [463, 272] width 81 height 18
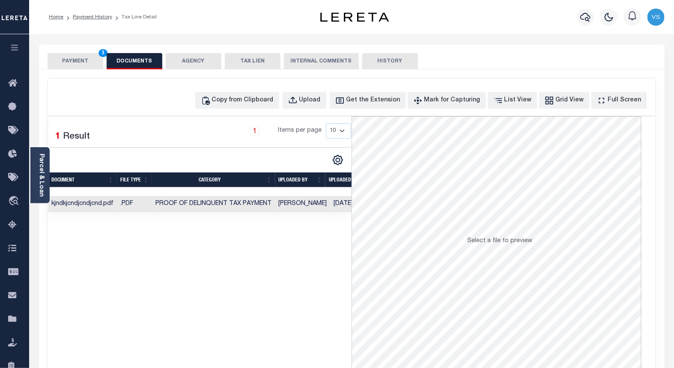
click at [74, 60] on button "PAYMENT 3" at bounding box center [76, 61] width 56 height 16
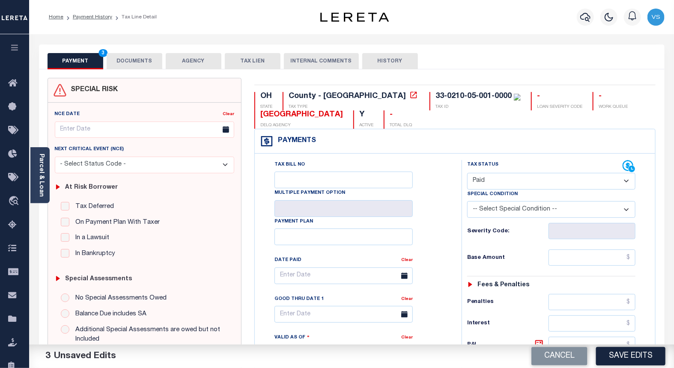
scroll to position [143, 0]
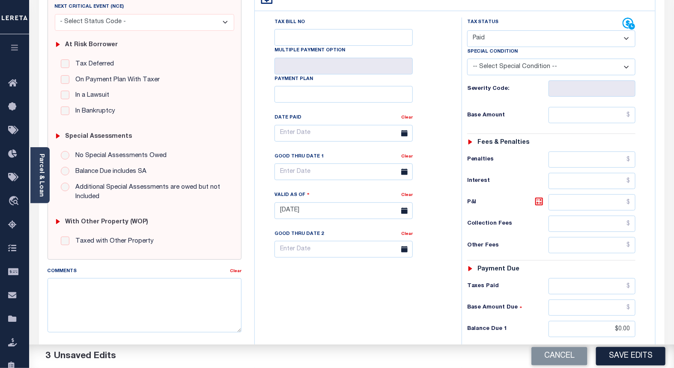
drag, startPoint x: 611, startPoint y: 355, endPoint x: 669, endPoint y: 315, distance: 70.3
click at [613, 355] on button "Save Edits" at bounding box center [630, 356] width 69 height 18
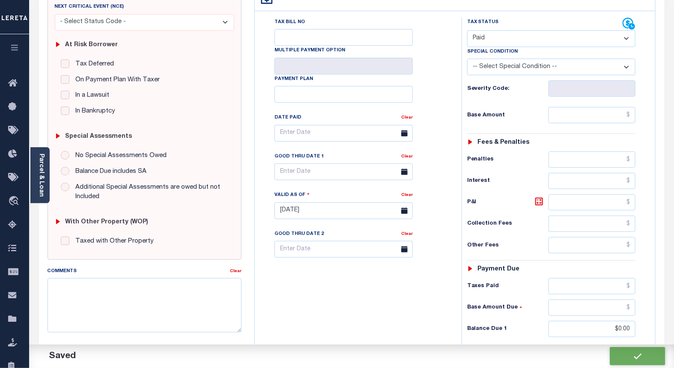
checkbox input "false"
type input "$0"
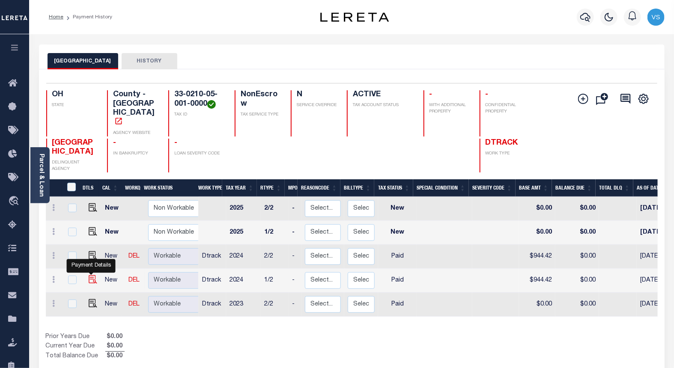
click at [89, 275] on img "" at bounding box center [93, 279] width 9 height 9
checkbox input "true"
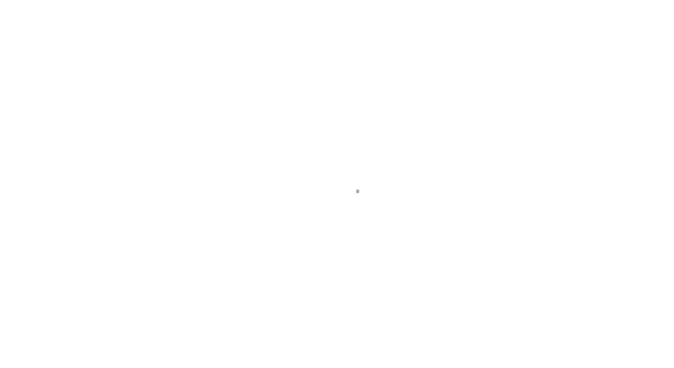
select select "PYD"
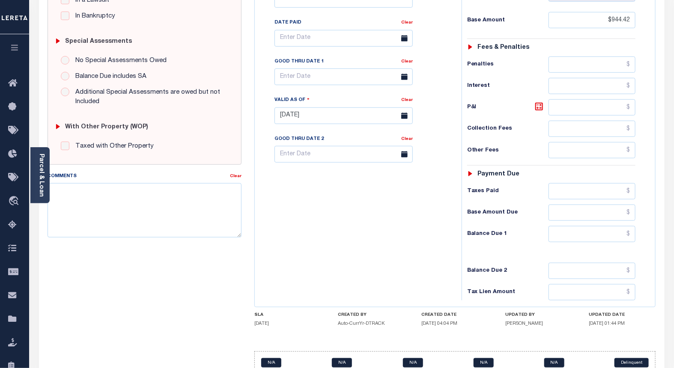
scroll to position [281, 0]
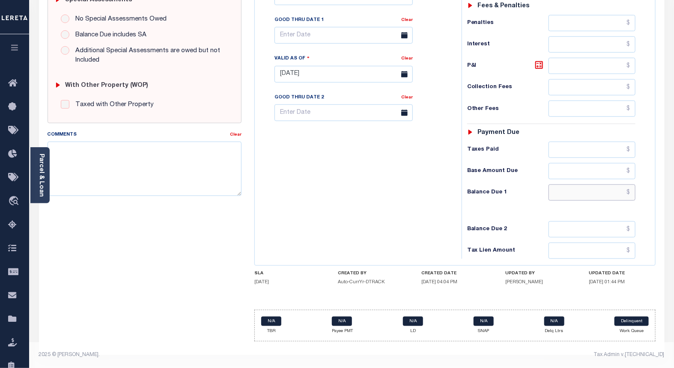
click at [614, 190] on input "text" at bounding box center [592, 193] width 87 height 16
type input "$0.00"
click at [294, 75] on input "[DATE]" at bounding box center [344, 74] width 138 height 17
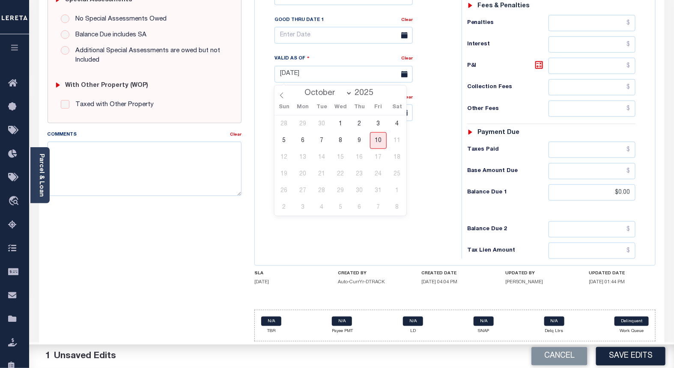
click at [629, 360] on button "Save Edits" at bounding box center [630, 356] width 69 height 18
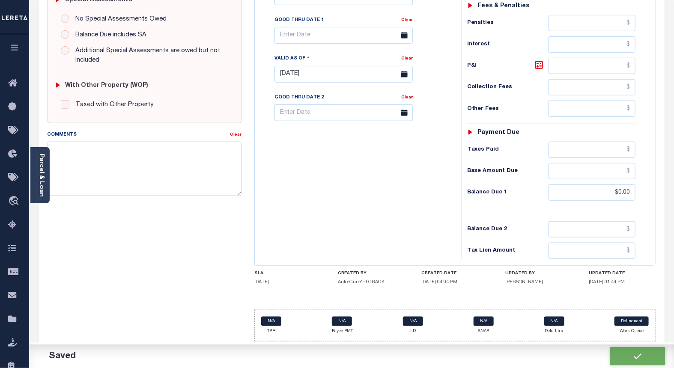
checkbox input "false"
type input "$944.42"
type input "$0"
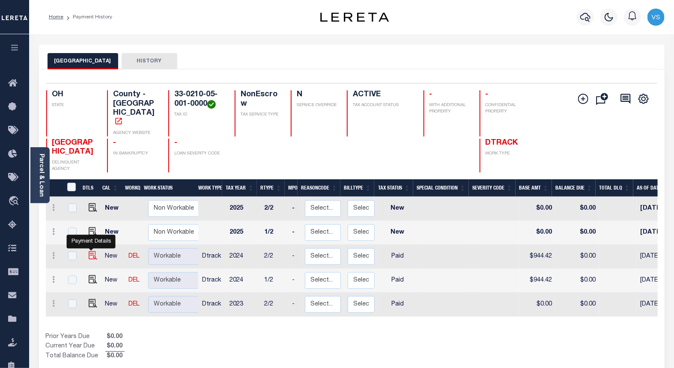
click at [90, 251] on img "" at bounding box center [93, 255] width 9 height 9
checkbox input "true"
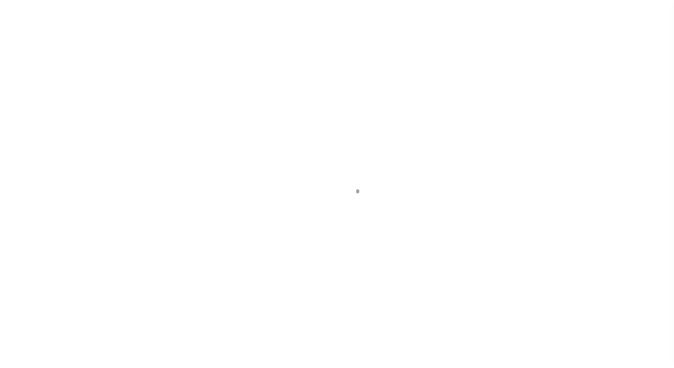
select select "PYD"
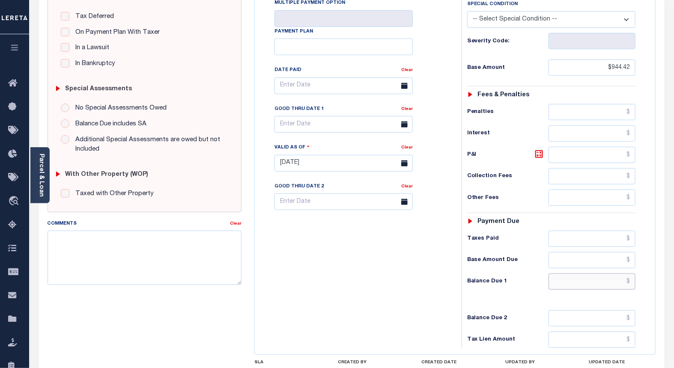
click at [570, 284] on input "text" at bounding box center [592, 282] width 87 height 16
type input "$0.00"
click at [290, 163] on input "[DATE]" at bounding box center [344, 163] width 138 height 17
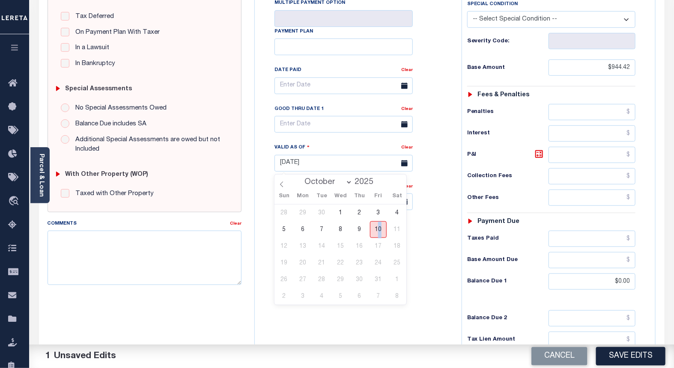
click at [379, 234] on span "10" at bounding box center [378, 229] width 17 height 17
click at [630, 350] on button "Save Edits" at bounding box center [630, 356] width 69 height 18
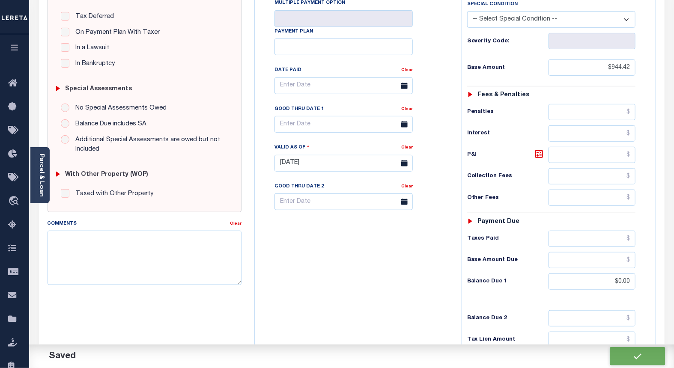
checkbox input "false"
type input "$944.42"
type input "$0"
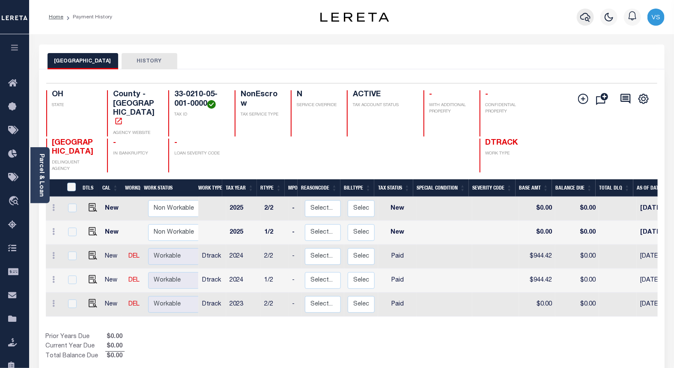
click at [585, 20] on icon "button" at bounding box center [585, 17] width 10 height 9
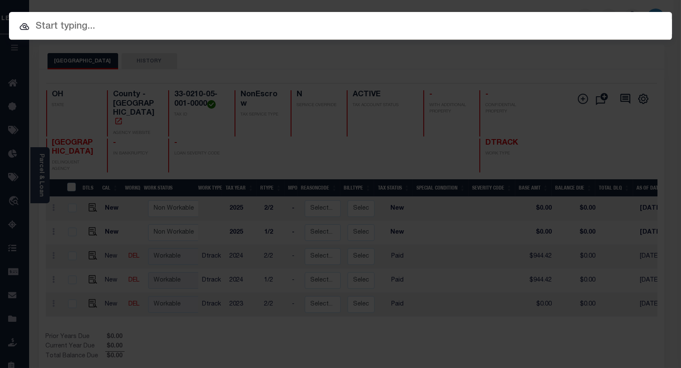
paste input "10046480"
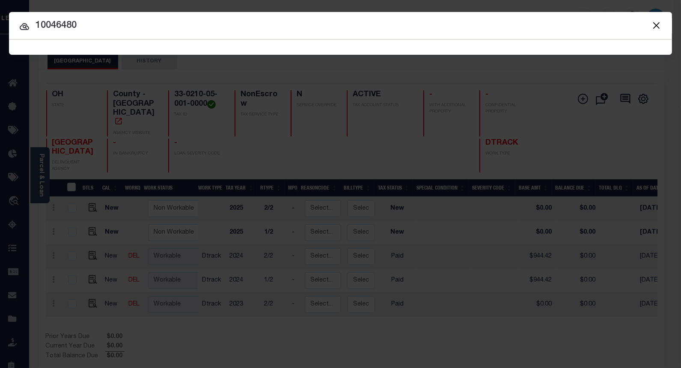
type input "10046480"
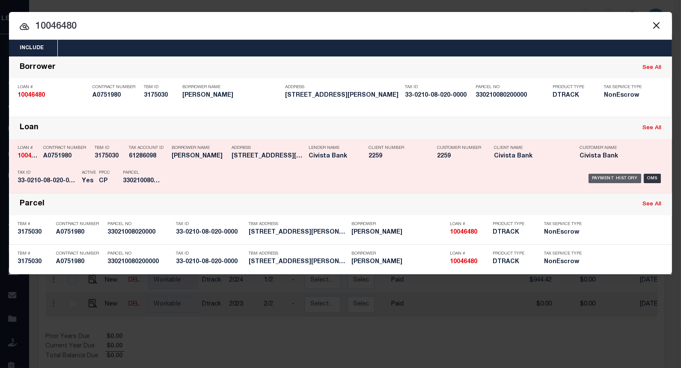
click at [596, 179] on div "Payment History" at bounding box center [615, 178] width 53 height 9
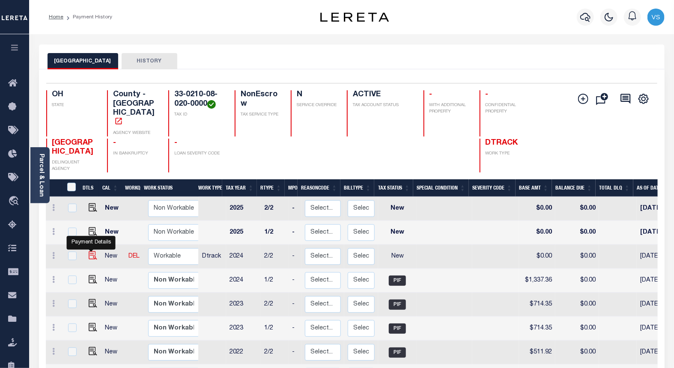
click at [89, 251] on img "" at bounding box center [93, 255] width 9 height 9
checkbox input "true"
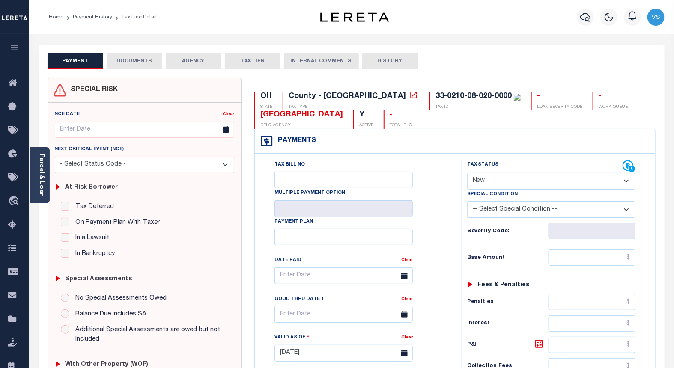
click at [481, 181] on select "- Select Status Code - Open Due/Unpaid Paid Incomplete No Tax Due Internal Refu…" at bounding box center [551, 181] width 169 height 17
select select "PYD"
click at [467, 173] on select "- Select Status Code - Open Due/Unpaid Paid Incomplete No Tax Due Internal Refu…" at bounding box center [551, 181] width 169 height 17
type input "[DATE]"
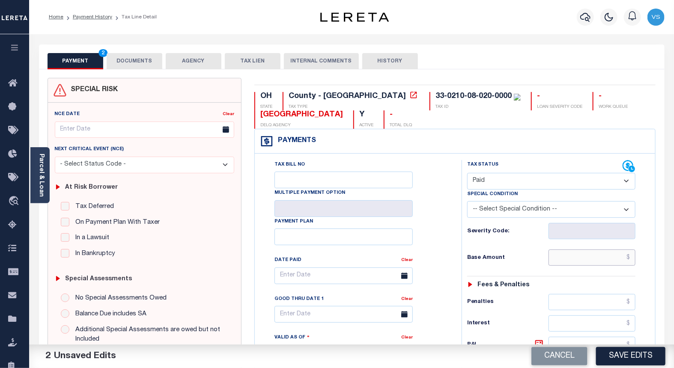
click at [577, 260] on input "text" at bounding box center [592, 258] width 87 height 16
paste input "1,337.36"
type input "$1,337.36"
click at [146, 60] on button "DOCUMENTS" at bounding box center [135, 61] width 56 height 16
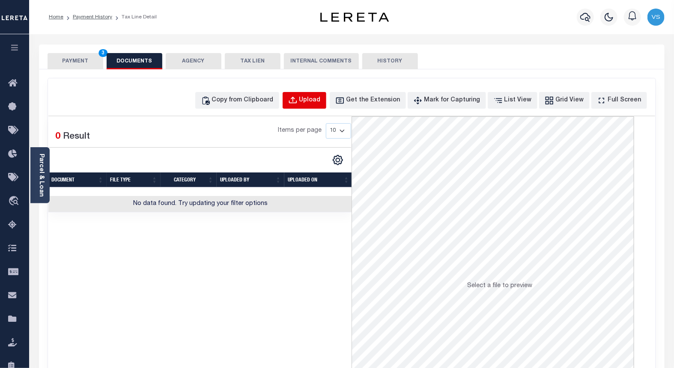
click at [316, 103] on div "Upload" at bounding box center [309, 100] width 21 height 9
select select "POP"
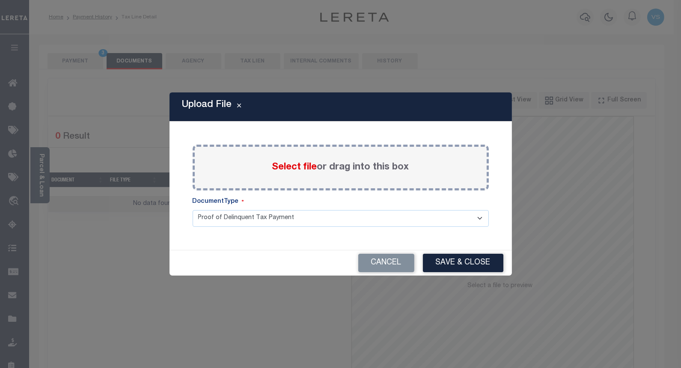
click at [289, 170] on span "Select file" at bounding box center [294, 167] width 45 height 9
click at [0, 0] on input "Select file or drag into this box" at bounding box center [0, 0] width 0 height 0
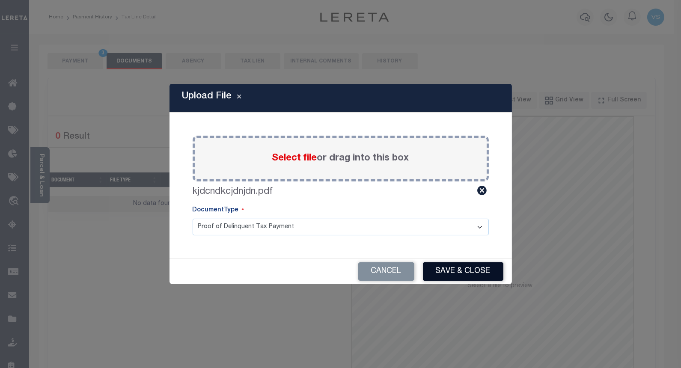
click at [440, 270] on button "Save & Close" at bounding box center [463, 272] width 81 height 18
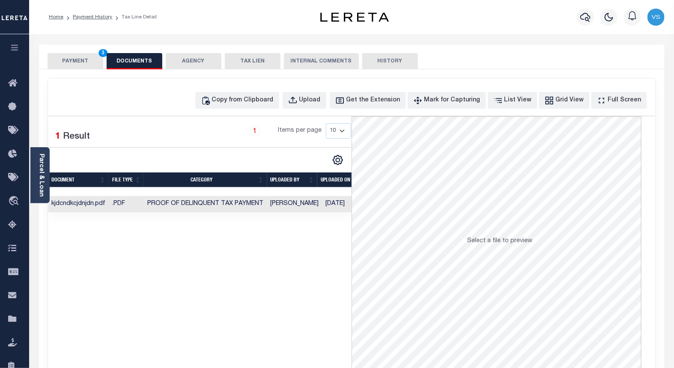
click at [78, 59] on button "PAYMENT 3" at bounding box center [76, 61] width 56 height 16
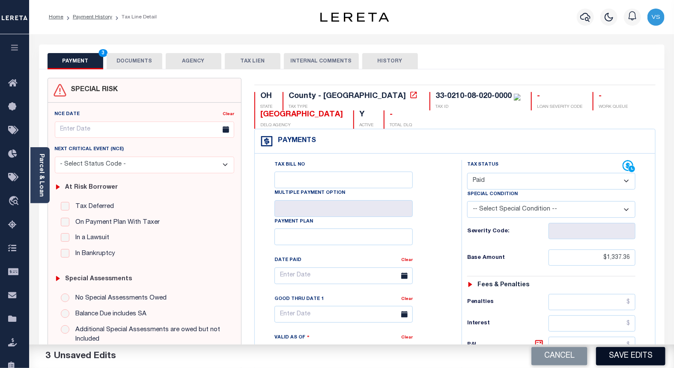
click at [609, 352] on button "Save Edits" at bounding box center [630, 356] width 69 height 18
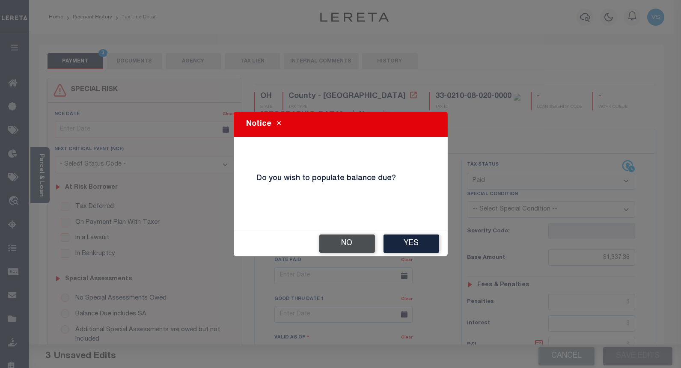
click at [335, 250] on button "No" at bounding box center [348, 244] width 56 height 18
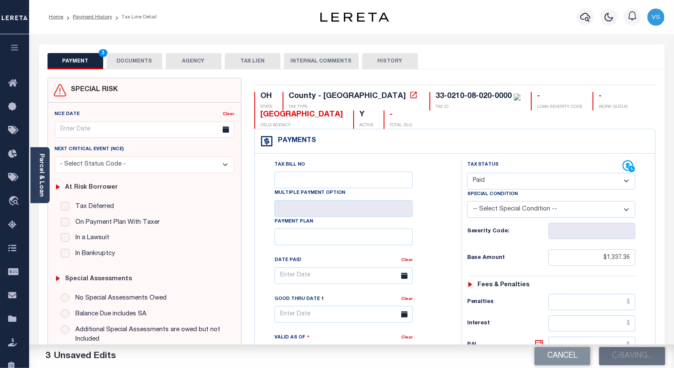
checkbox input "false"
type input "$1,337.36"
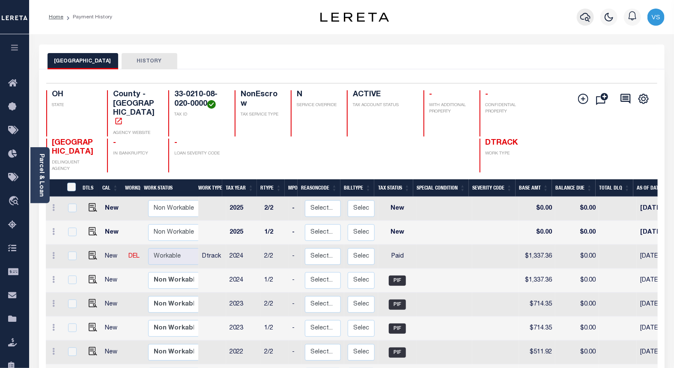
click at [584, 18] on icon "button" at bounding box center [585, 17] width 10 height 10
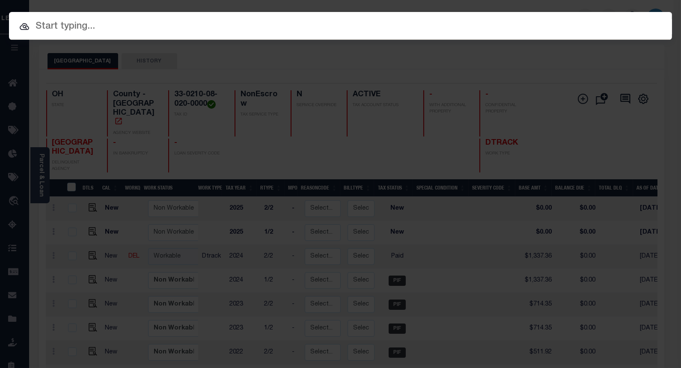
paste input "10045837"
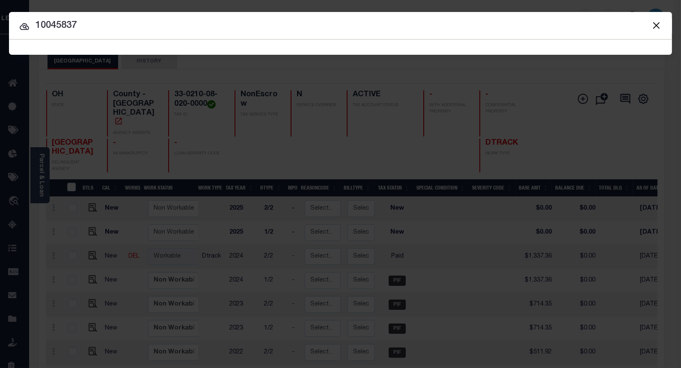
type input "10045837"
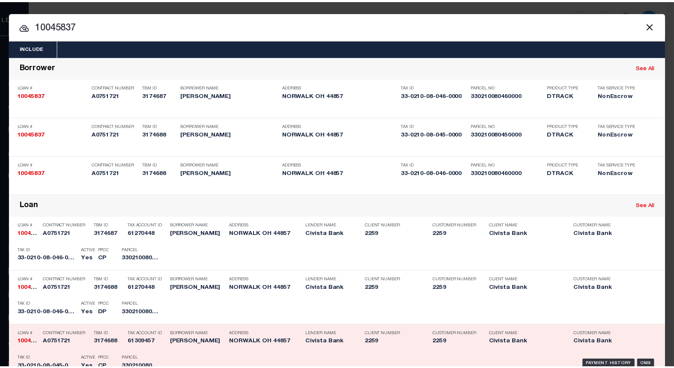
scroll to position [143, 0]
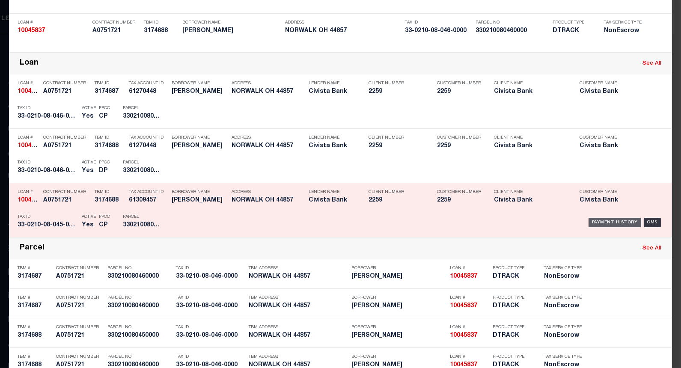
click at [592, 219] on div "Payment History" at bounding box center [615, 222] width 53 height 9
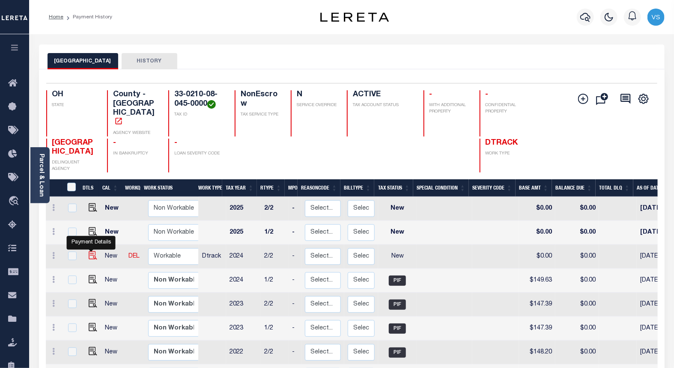
click at [92, 251] on img "" at bounding box center [93, 255] width 9 height 9
checkbox input "true"
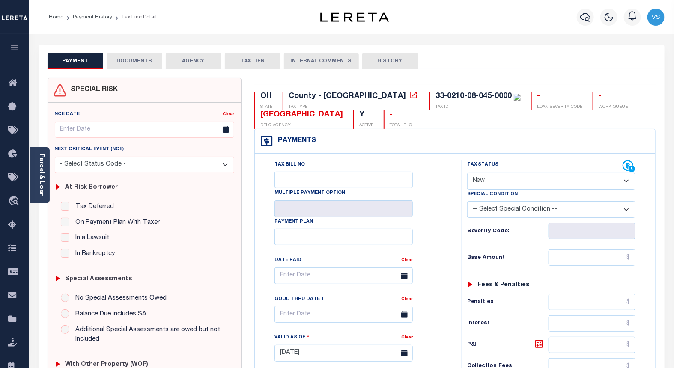
drag, startPoint x: 498, startPoint y: 177, endPoint x: 497, endPoint y: 183, distance: 6.1
click at [498, 177] on select "- Select Status Code - Open Due/Unpaid Paid Incomplete No Tax Due Internal Refu…" at bounding box center [551, 181] width 169 height 17
select select "PYD"
click at [467, 173] on select "- Select Status Code - Open Due/Unpaid Paid Incomplete No Tax Due Internal Refu…" at bounding box center [551, 181] width 169 height 17
type input "[DATE]"
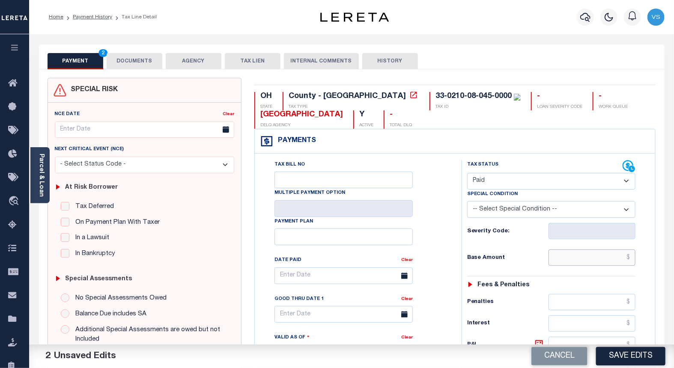
click at [591, 262] on input "text" at bounding box center [592, 258] width 87 height 16
paste input "149.63"
type input "$149.63"
click at [116, 66] on button "DOCUMENTS" at bounding box center [135, 61] width 56 height 16
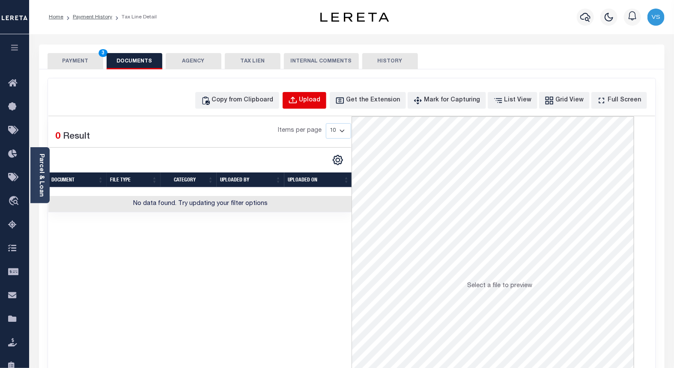
click at [318, 100] on div "Upload" at bounding box center [309, 100] width 21 height 9
select select "POP"
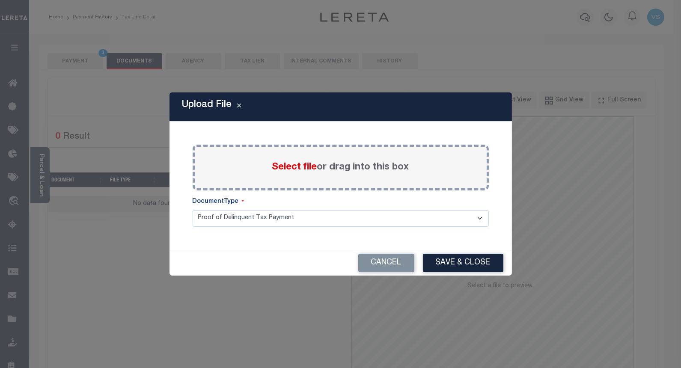
click at [278, 166] on span "Select file" at bounding box center [294, 167] width 45 height 9
click at [0, 0] on input "Select file or drag into this box" at bounding box center [0, 0] width 0 height 0
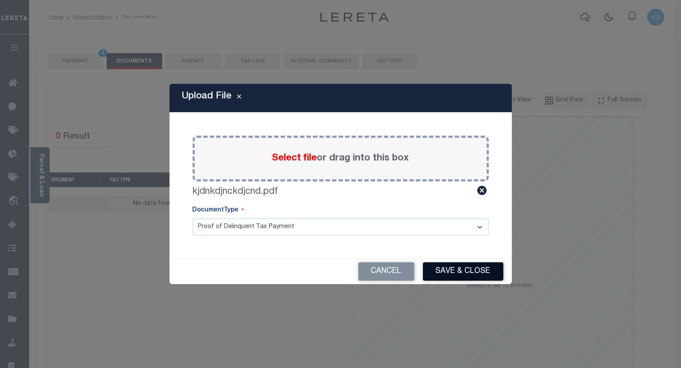
click at [441, 265] on button "Save & Close" at bounding box center [463, 272] width 81 height 18
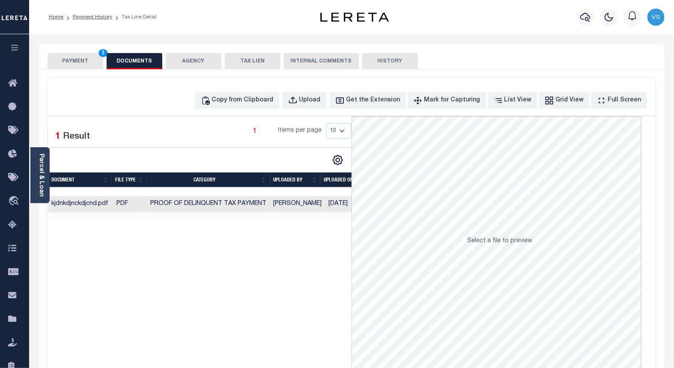
click at [81, 61] on button "PAYMENT 3" at bounding box center [76, 61] width 56 height 16
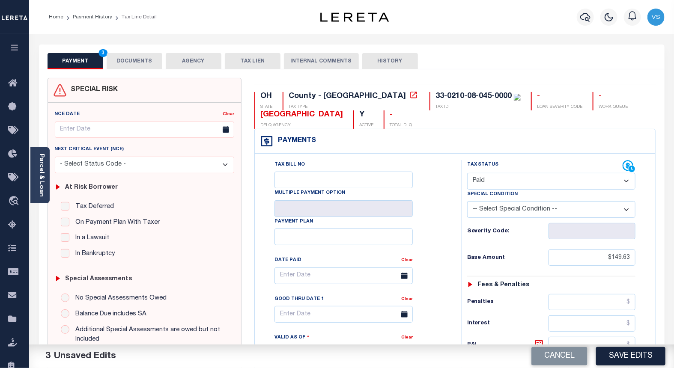
scroll to position [143, 0]
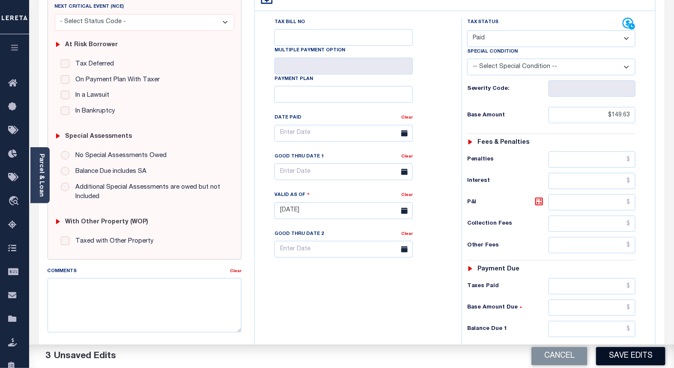
click at [613, 357] on button "Save Edits" at bounding box center [630, 356] width 69 height 18
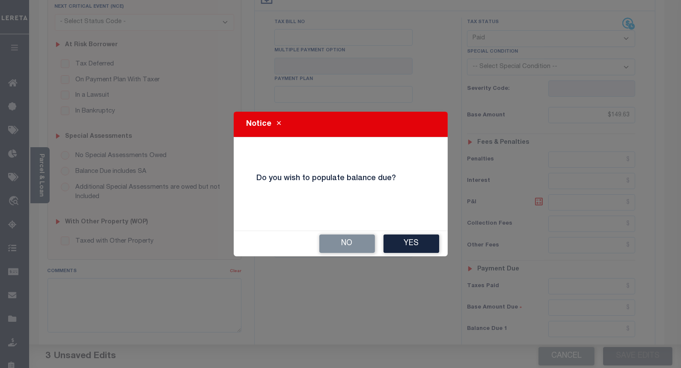
click at [337, 245] on button "No" at bounding box center [348, 244] width 56 height 18
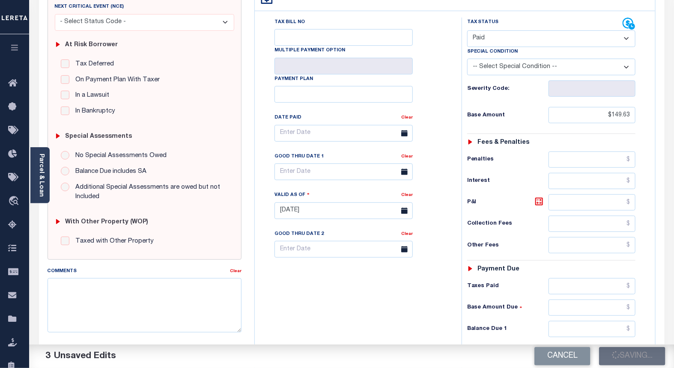
checkbox input "false"
type input "$149.63"
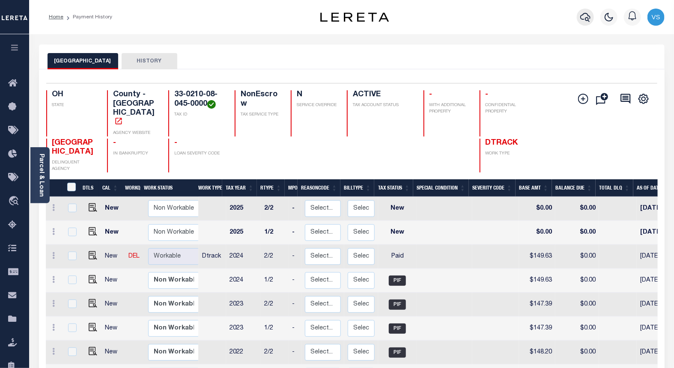
click at [582, 16] on icon "button" at bounding box center [585, 17] width 10 height 10
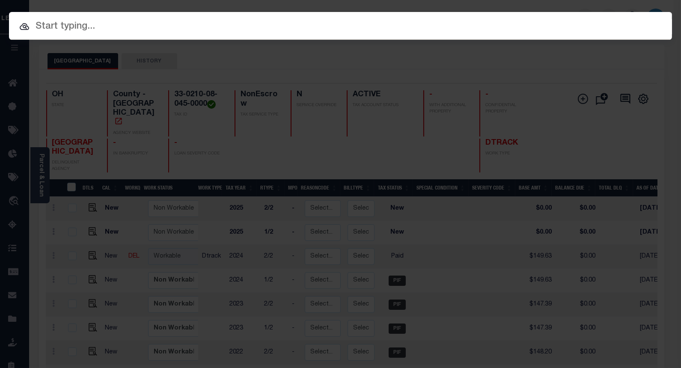
paste input "10045837"
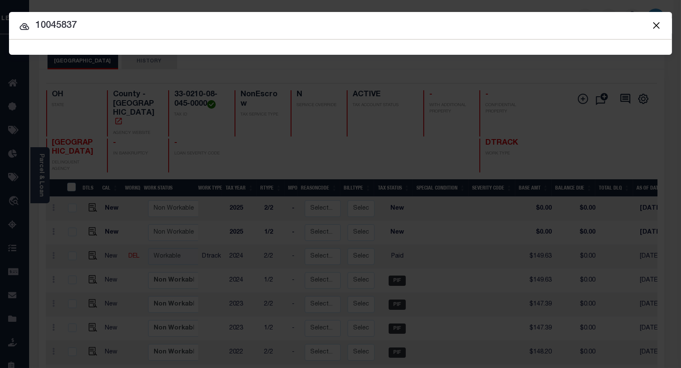
type input "10045837"
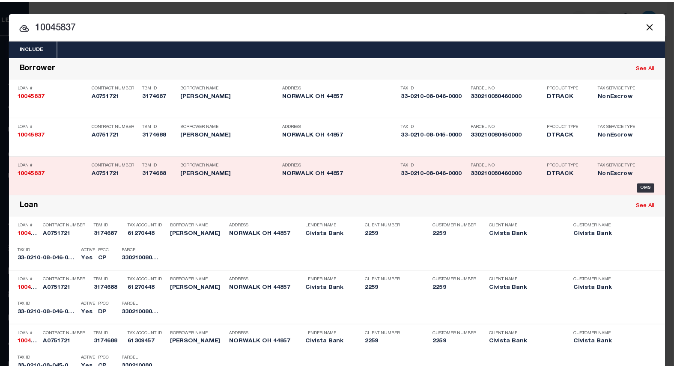
scroll to position [143, 0]
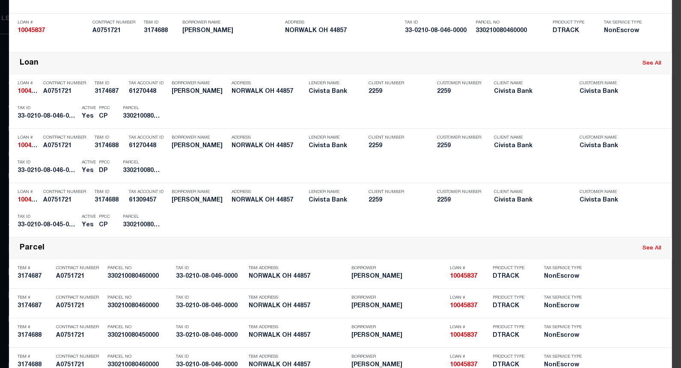
click at [609, 219] on div "Payment History" at bounding box center [615, 222] width 53 height 9
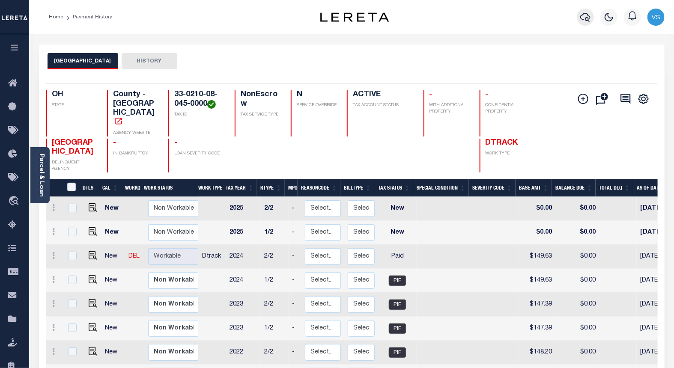
click at [581, 15] on icon "button" at bounding box center [585, 17] width 10 height 9
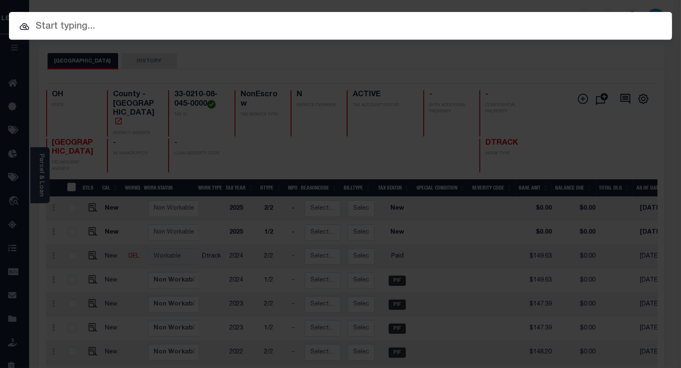
paste input "10032686"
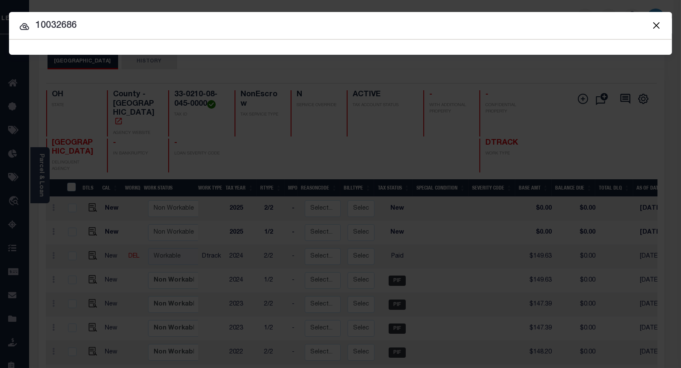
type input "10032686"
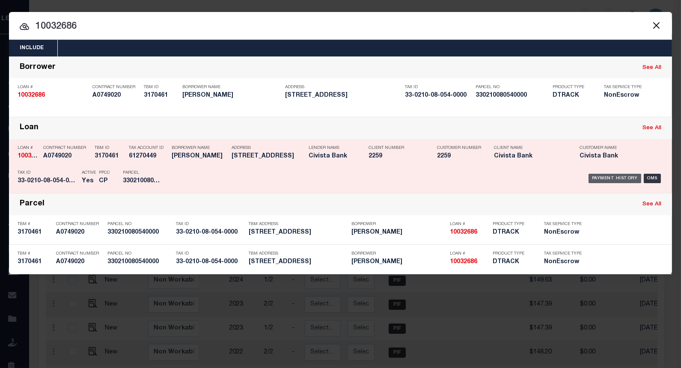
click at [595, 176] on div "Payment History" at bounding box center [615, 178] width 53 height 9
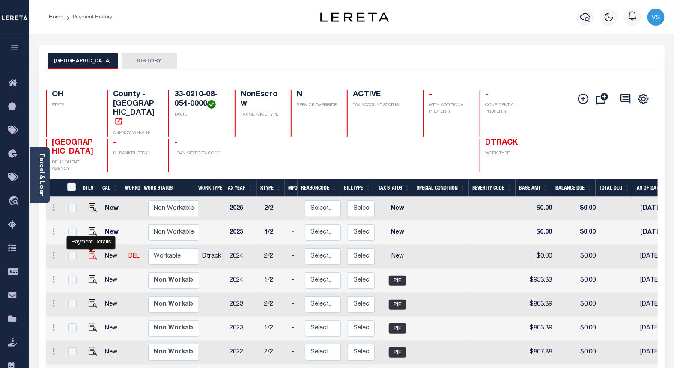
click at [90, 251] on img "" at bounding box center [93, 255] width 9 height 9
checkbox input "true"
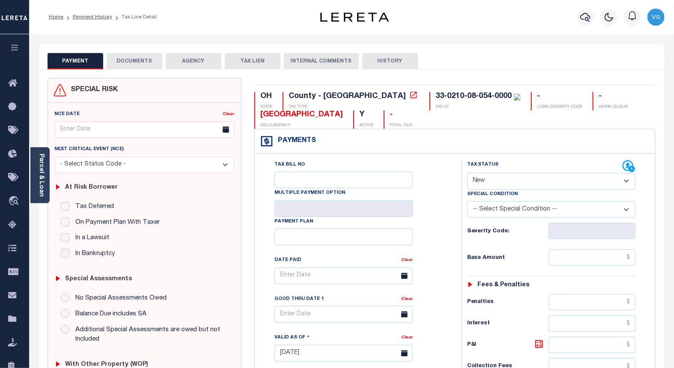
click at [484, 178] on select "- Select Status Code - Open Due/Unpaid Paid Incomplete No Tax Due Internal Refu…" at bounding box center [551, 181] width 169 height 17
select select "PYD"
click at [467, 173] on select "- Select Status Code - Open Due/Unpaid Paid Incomplete No Tax Due Internal Refu…" at bounding box center [551, 181] width 169 height 17
type input "[DATE]"
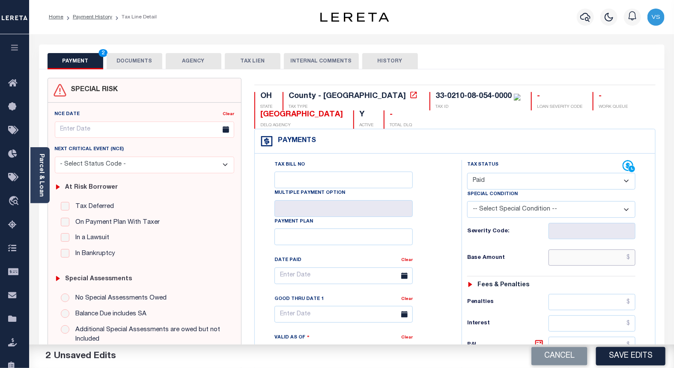
click at [585, 260] on input "text" at bounding box center [592, 258] width 87 height 16
paste input "953.33"
type input "$953.33"
click at [126, 60] on button "DOCUMENTS" at bounding box center [135, 61] width 56 height 16
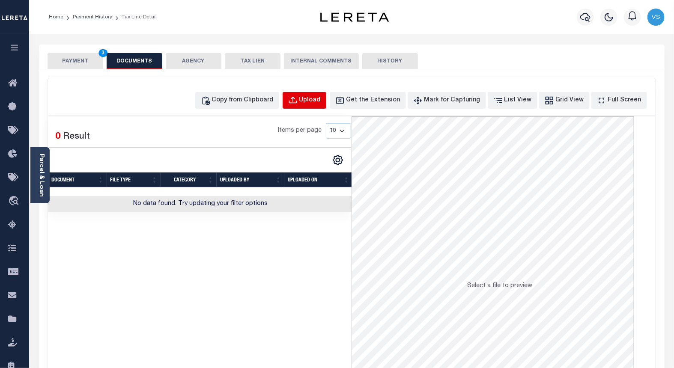
click at [320, 101] on div "Upload" at bounding box center [309, 100] width 21 height 9
select select "POP"
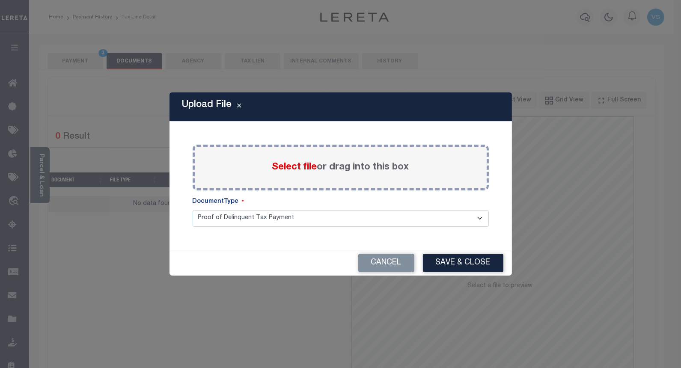
click at [281, 169] on span "Select file" at bounding box center [294, 167] width 45 height 9
click at [0, 0] on input "Select file or drag into this box" at bounding box center [0, 0] width 0 height 0
click at [292, 169] on span "Select file" at bounding box center [294, 167] width 45 height 9
click at [0, 0] on input "Select file or drag into this box" at bounding box center [0, 0] width 0 height 0
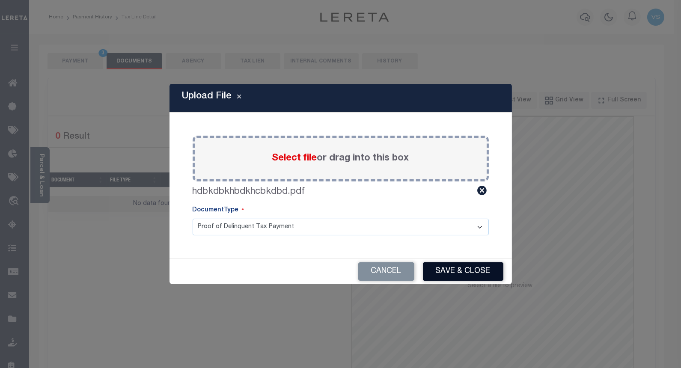
click at [447, 273] on button "Save & Close" at bounding box center [463, 272] width 81 height 18
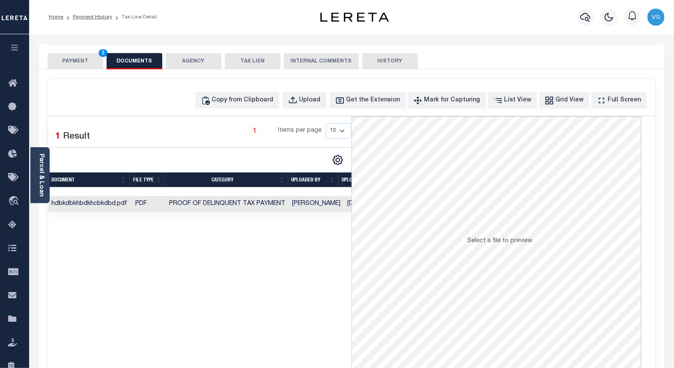
click at [75, 61] on button "PAYMENT 3" at bounding box center [76, 61] width 56 height 16
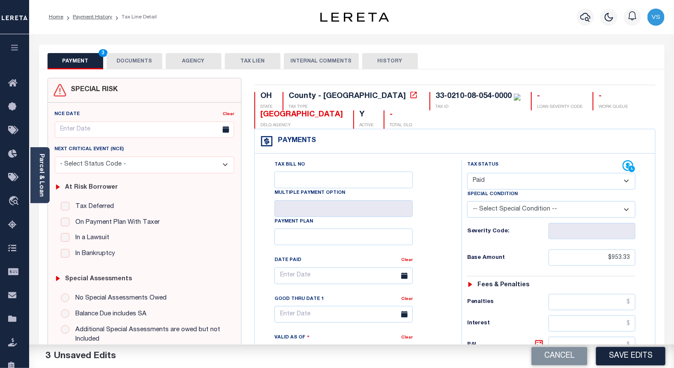
scroll to position [95, 0]
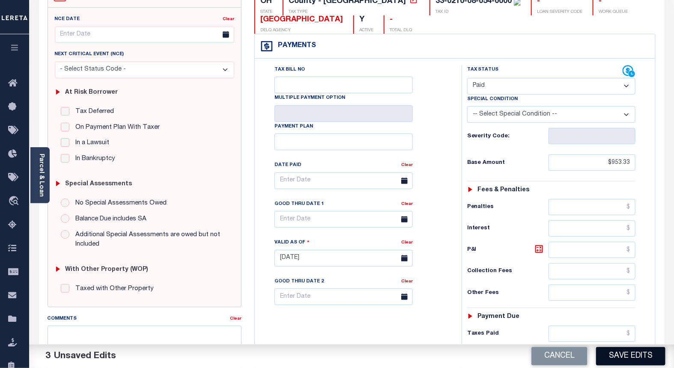
click at [612, 356] on button "Save Edits" at bounding box center [630, 356] width 69 height 18
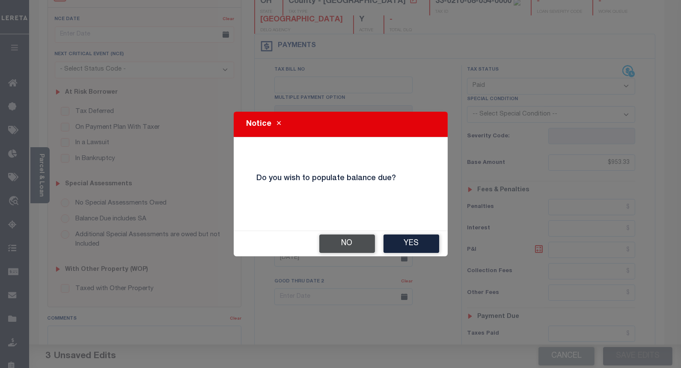
click at [338, 242] on button "No" at bounding box center [348, 244] width 56 height 18
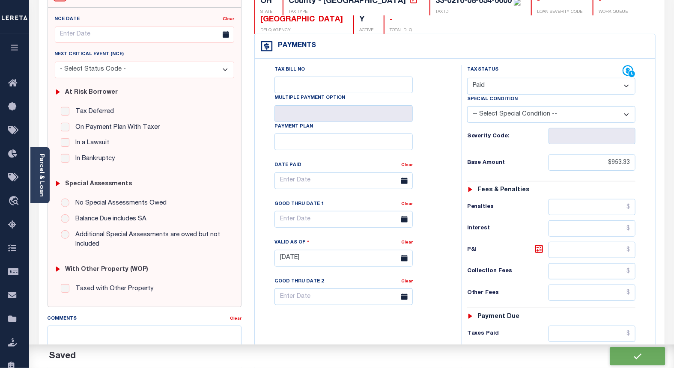
checkbox input "false"
type input "$953.33"
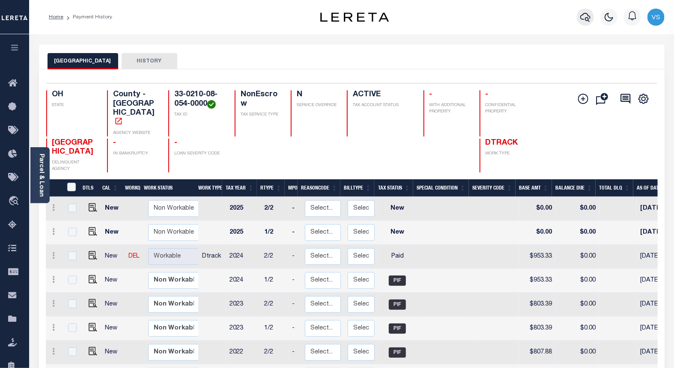
click at [582, 20] on icon "button" at bounding box center [585, 17] width 10 height 10
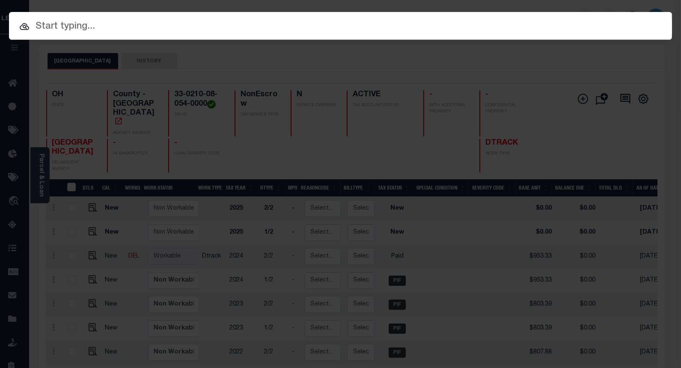
paste input "10049071"
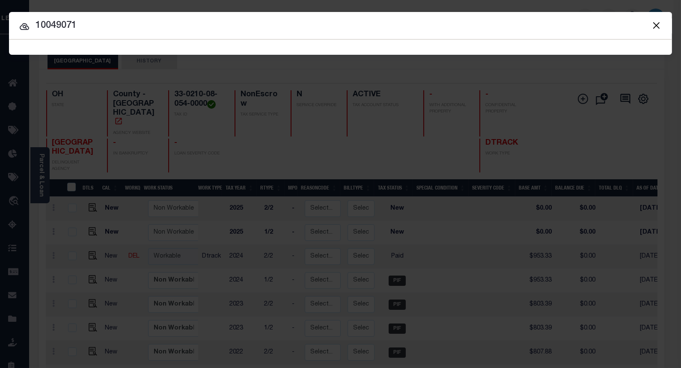
type input "10049071"
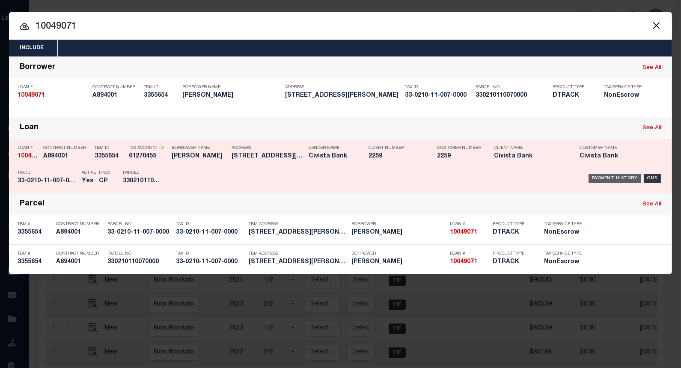
click at [606, 179] on div "Payment History" at bounding box center [615, 178] width 53 height 9
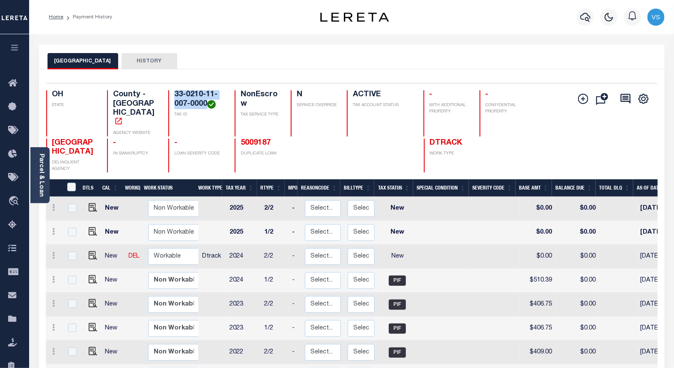
drag, startPoint x: 207, startPoint y: 106, endPoint x: 170, endPoint y: 93, distance: 38.5
click at [170, 93] on div "33-0210-11-007-0000 TAX ID" at bounding box center [196, 113] width 56 height 46
copy h4 "33-0210-11-007-0000"
click at [326, 50] on div "HURON COUNTY HISTORY" at bounding box center [352, 57] width 626 height 25
click at [91, 251] on img "" at bounding box center [93, 255] width 9 height 9
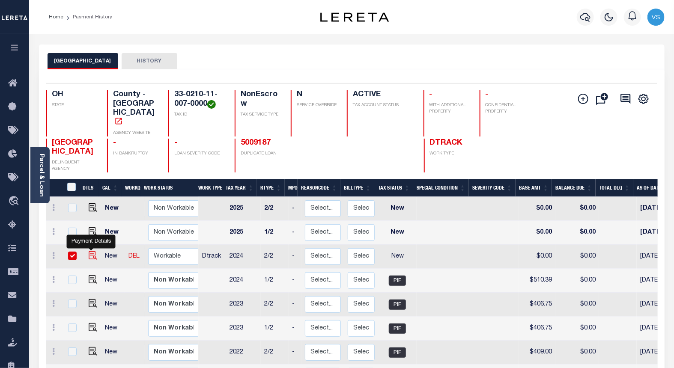
checkbox input "true"
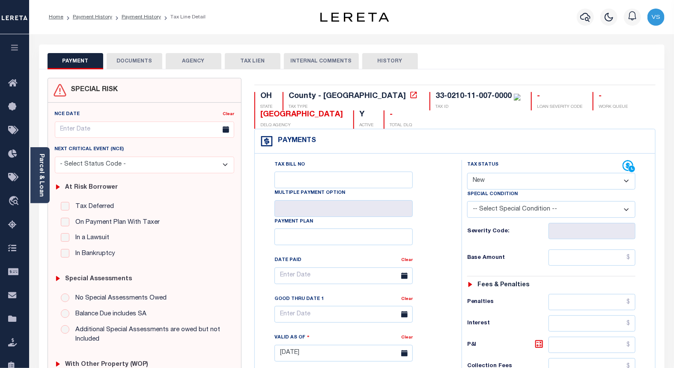
click at [483, 181] on select "- Select Status Code - Open Due/Unpaid Paid Incomplete No Tax Due Internal Refu…" at bounding box center [551, 181] width 169 height 17
select select "PYD"
click at [467, 173] on select "- Select Status Code - Open Due/Unpaid Paid Incomplete No Tax Due Internal Refu…" at bounding box center [551, 181] width 169 height 17
type input "[DATE]"
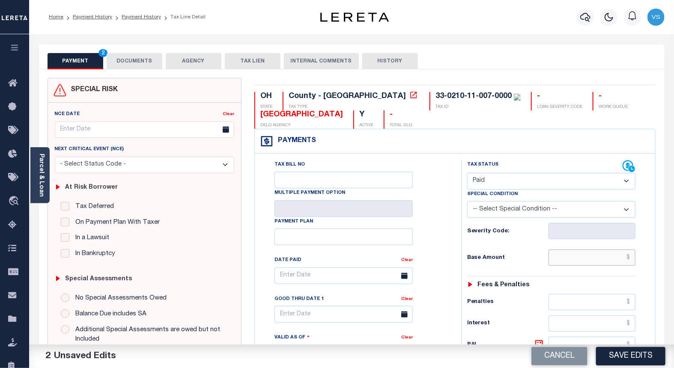
click at [571, 260] on input "text" at bounding box center [592, 258] width 87 height 16
paste input "510.39"
type input "$510.39"
click at [606, 356] on button "Save Edits" at bounding box center [630, 356] width 69 height 18
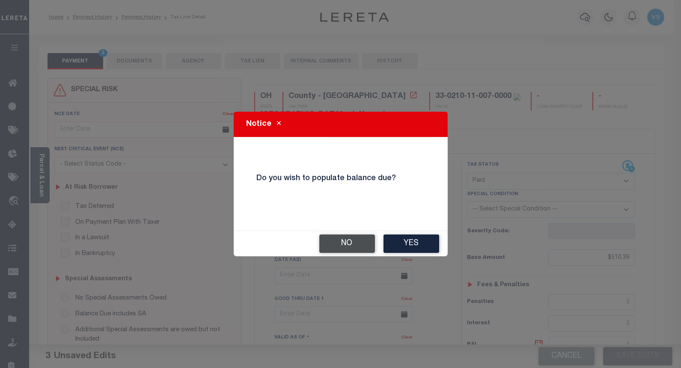
click at [341, 240] on button "No" at bounding box center [348, 244] width 56 height 18
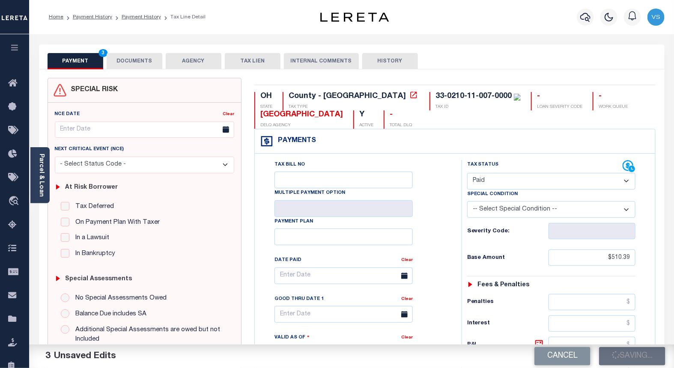
checkbox input "false"
type input "$510.39"
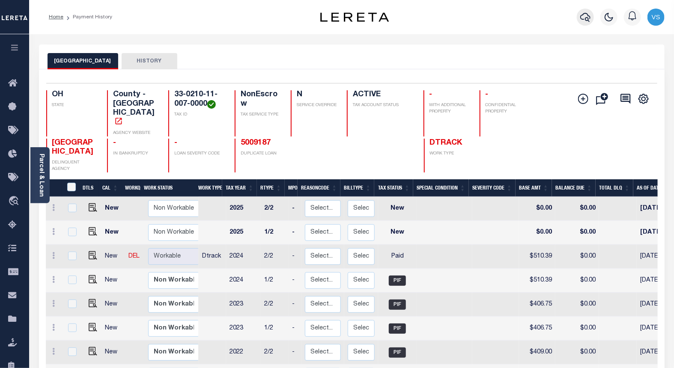
click at [587, 16] on icon "button" at bounding box center [585, 17] width 10 height 10
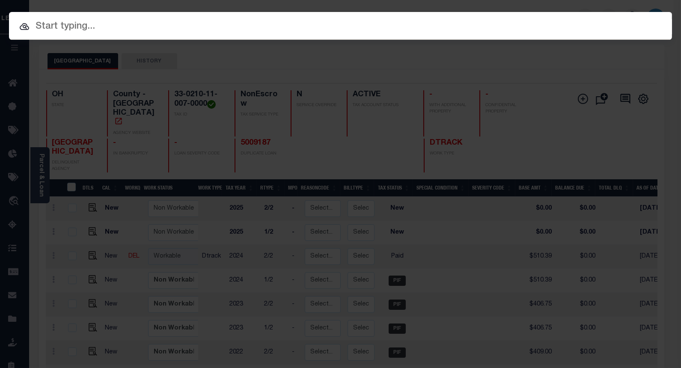
paste input "10044758"
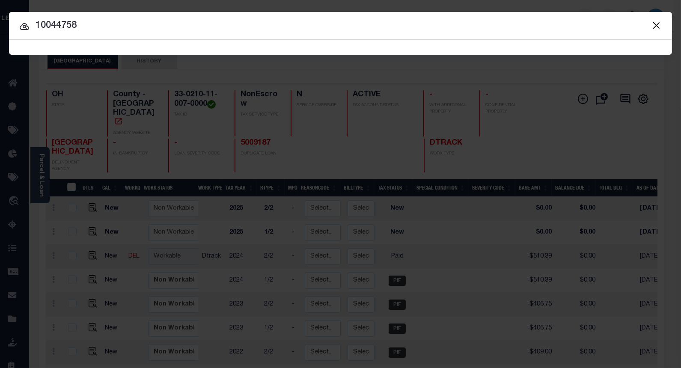
type input "10044758"
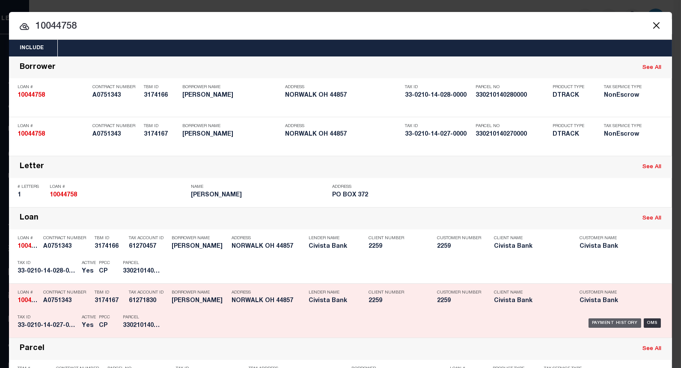
click at [594, 319] on div "Payment History" at bounding box center [615, 323] width 53 height 9
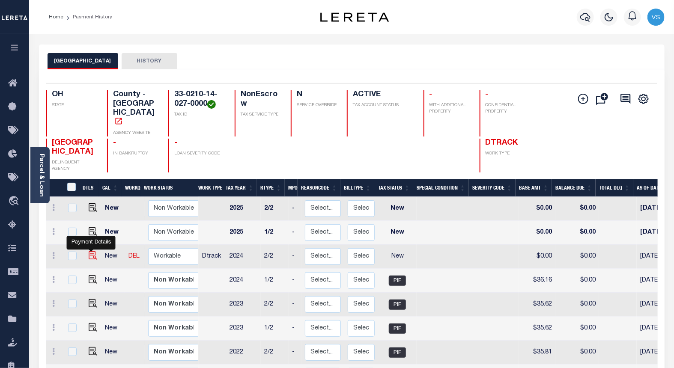
click at [90, 251] on img "" at bounding box center [93, 255] width 9 height 9
checkbox input "true"
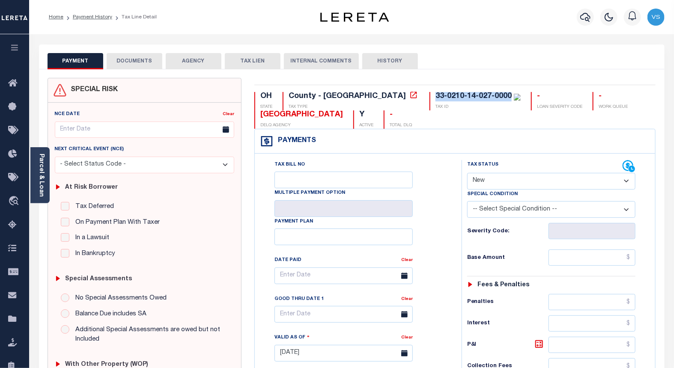
drag, startPoint x: 438, startPoint y: 99, endPoint x: 365, endPoint y: 95, distance: 72.9
click at [436, 95] on div "33-0210-14-027-0000" at bounding box center [474, 97] width 76 height 8
drag, startPoint x: 495, startPoint y: 185, endPoint x: 493, endPoint y: 190, distance: 6.1
click at [495, 185] on select "- Select Status Code - Open Due/Unpaid Paid Incomplete No Tax Due Internal Refu…" at bounding box center [551, 181] width 169 height 17
select select "PYD"
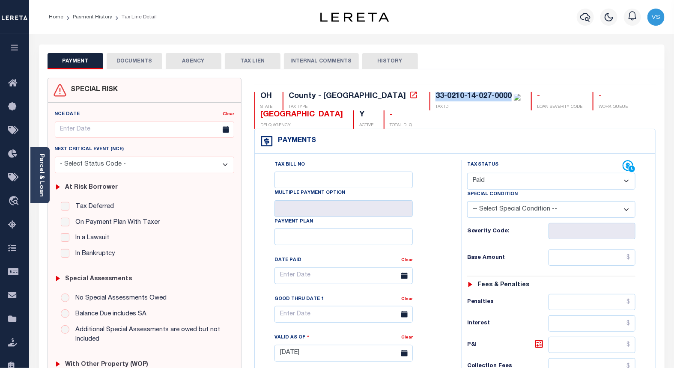
click at [467, 173] on select "- Select Status Code - Open Due/Unpaid Paid Incomplete No Tax Due Internal Refu…" at bounding box center [551, 181] width 169 height 17
type input "[DATE]"
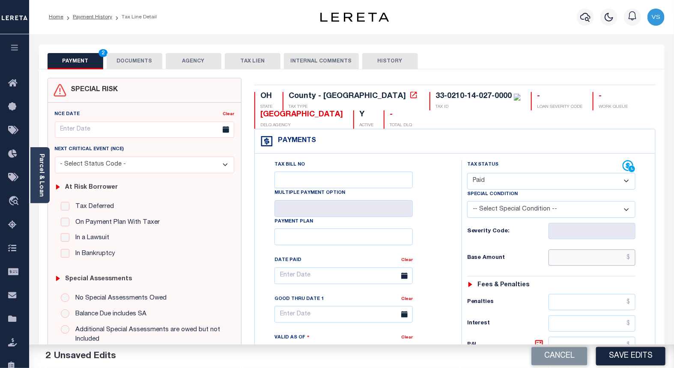
click at [575, 257] on input "text" at bounding box center [592, 258] width 87 height 16
paste input "36.16"
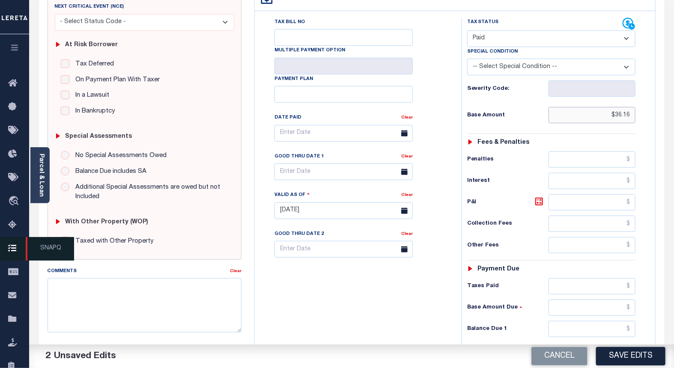
type input "$36.16"
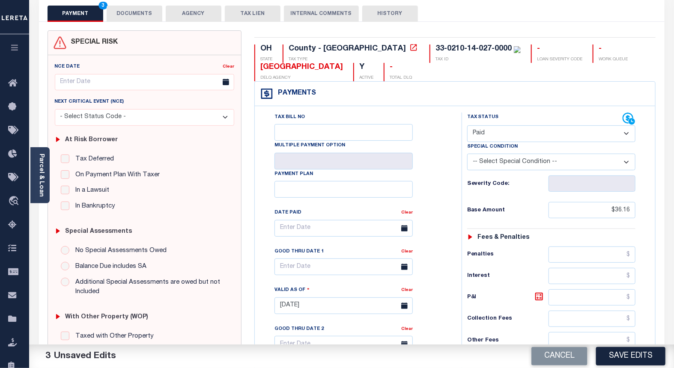
click at [134, 11] on button "DOCUMENTS" at bounding box center [135, 14] width 56 height 16
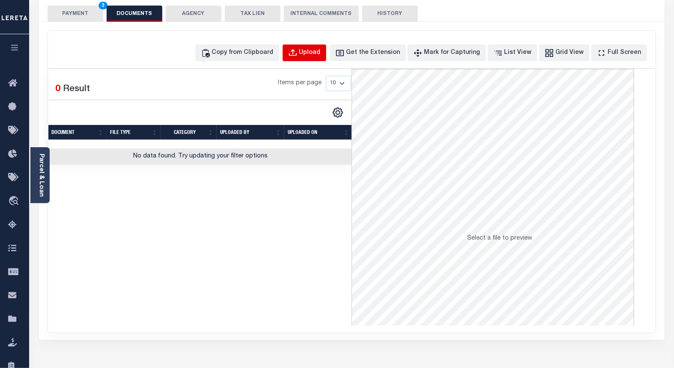
click at [314, 50] on button "Upload" at bounding box center [305, 53] width 44 height 17
select select "POP"
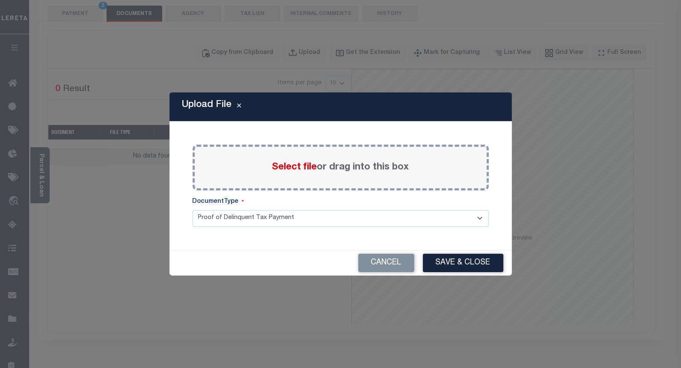
click at [293, 168] on span "Select file" at bounding box center [294, 167] width 45 height 9
click at [0, 0] on input "Select file or drag into this box" at bounding box center [0, 0] width 0 height 0
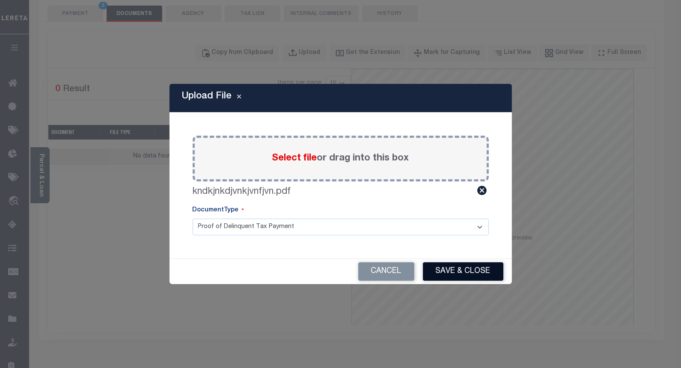
click at [467, 269] on button "Save & Close" at bounding box center [463, 272] width 81 height 18
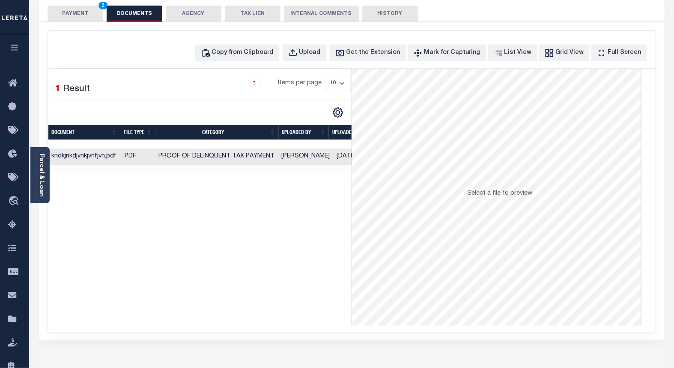
click at [80, 14] on button "PAYMENT 3" at bounding box center [76, 14] width 56 height 16
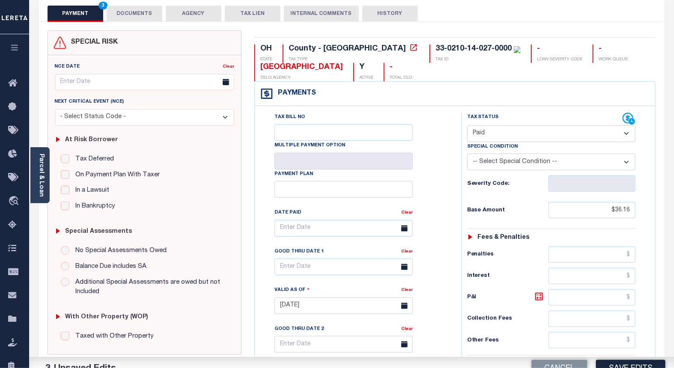
scroll to position [143, 0]
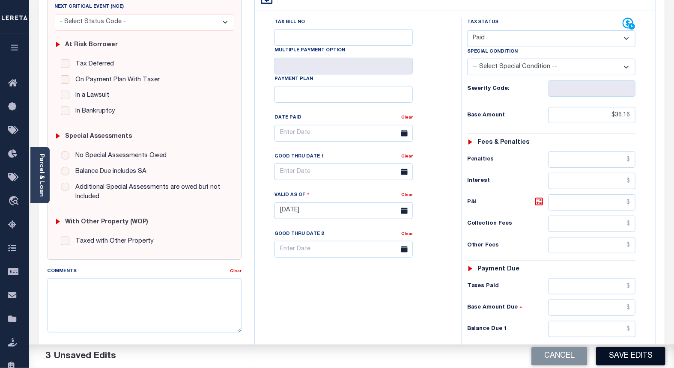
click at [611, 352] on button "Save Edits" at bounding box center [630, 356] width 69 height 18
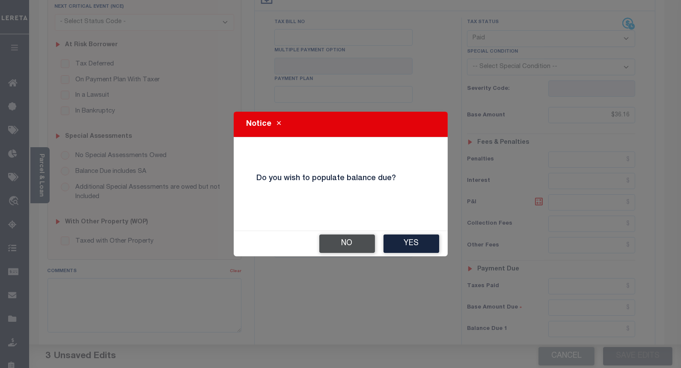
click at [344, 245] on button "No" at bounding box center [348, 244] width 56 height 18
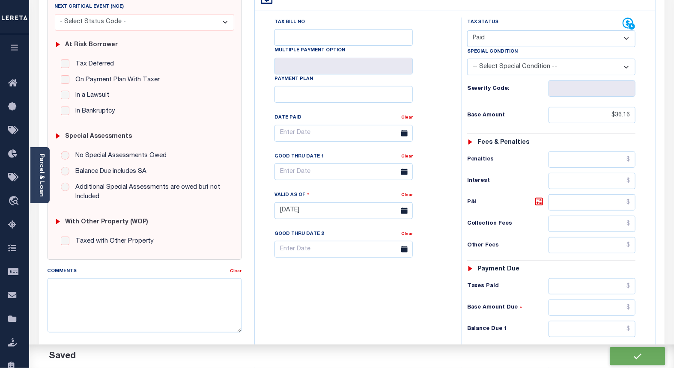
checkbox input "false"
type input "$36.16"
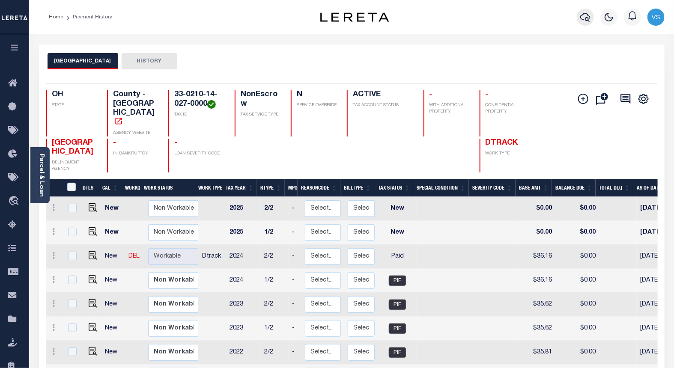
click at [584, 18] on icon "button" at bounding box center [585, 17] width 10 height 10
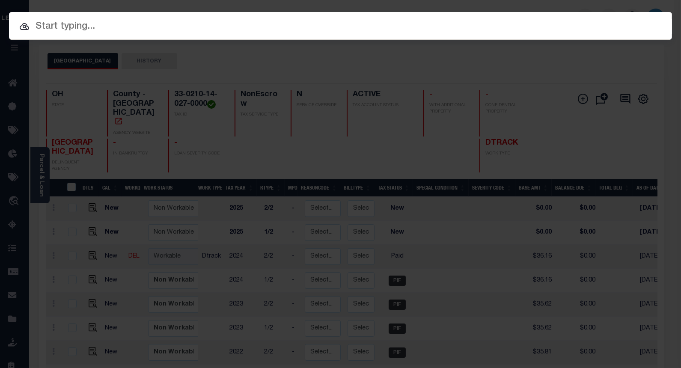
paste input "10044758"
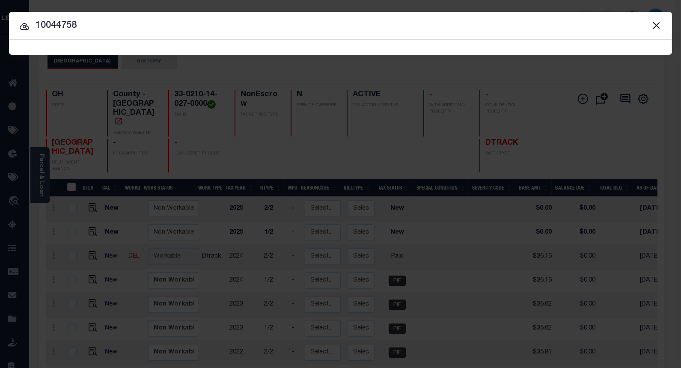
type input "10044758"
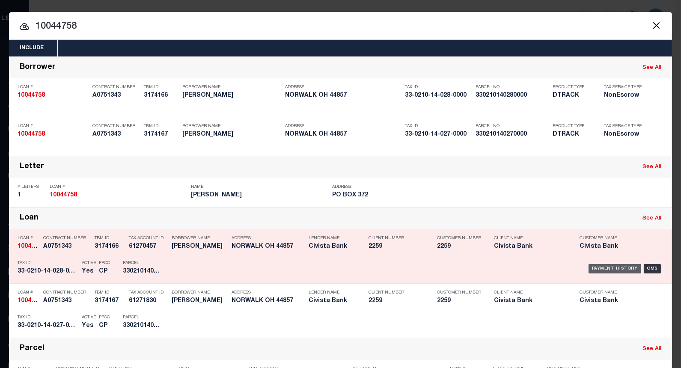
click at [615, 267] on div "Payment History" at bounding box center [615, 268] width 53 height 9
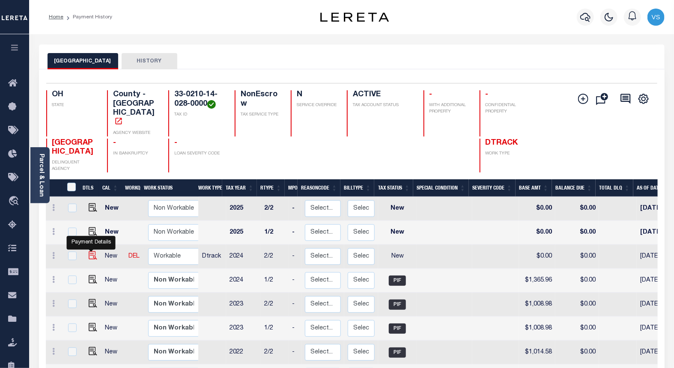
click at [90, 251] on img "" at bounding box center [93, 255] width 9 height 9
checkbox input "true"
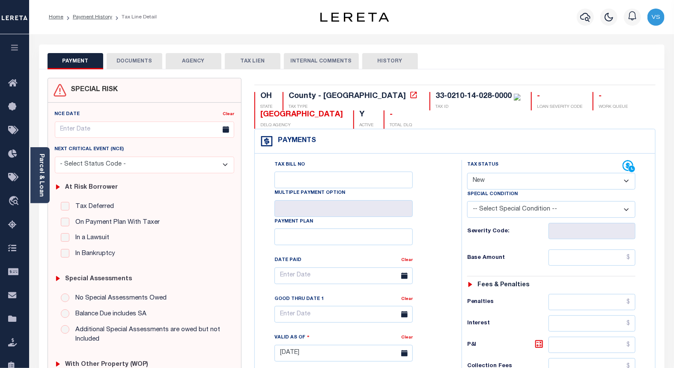
click at [474, 180] on select "- Select Status Code - Open Due/Unpaid Paid Incomplete No Tax Due Internal Refu…" at bounding box center [551, 181] width 169 height 17
select select "PYD"
click at [467, 173] on select "- Select Status Code - Open Due/Unpaid Paid Incomplete No Tax Due Internal Refu…" at bounding box center [551, 181] width 169 height 17
type input "10/10/2025"
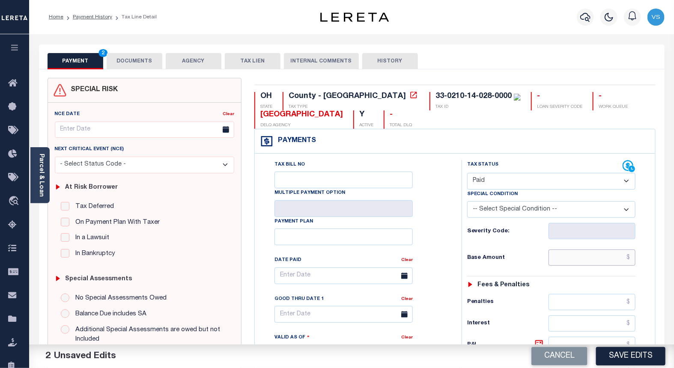
click at [574, 263] on input "text" at bounding box center [592, 258] width 87 height 16
paste input "1,365.96"
type input "$1,365.96"
click at [617, 357] on button "Save Edits" at bounding box center [630, 356] width 69 height 18
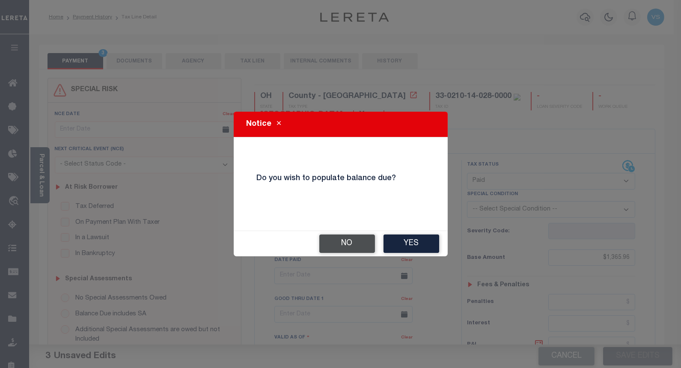
click at [329, 248] on button "No" at bounding box center [348, 244] width 56 height 18
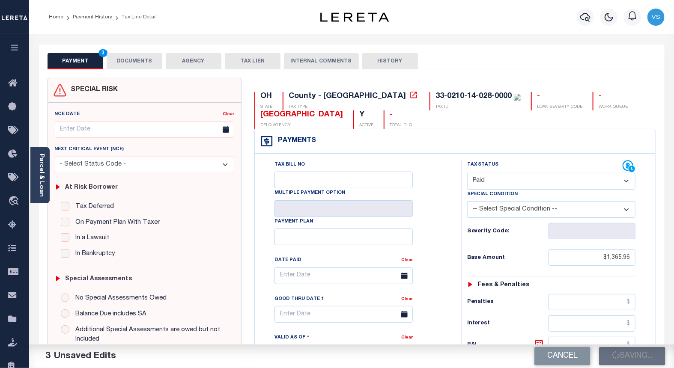
checkbox input "false"
type input "$1,365.96"
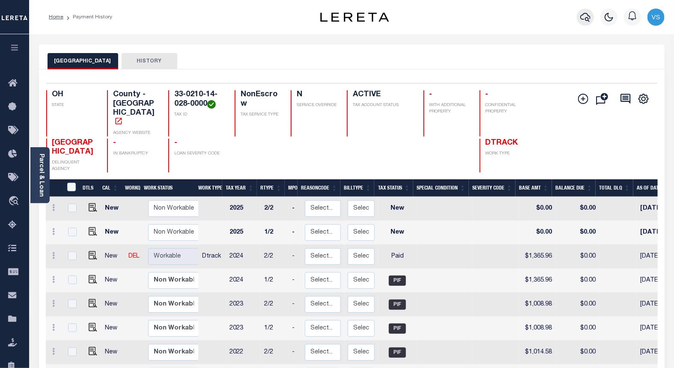
click at [585, 15] on icon "button" at bounding box center [585, 17] width 10 height 10
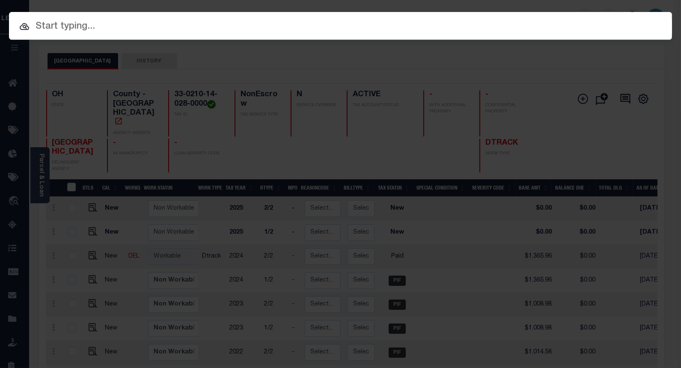
paste input "10027243"
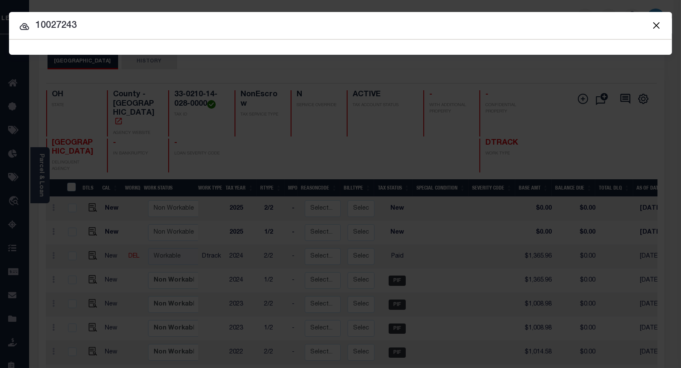
type input "10027243"
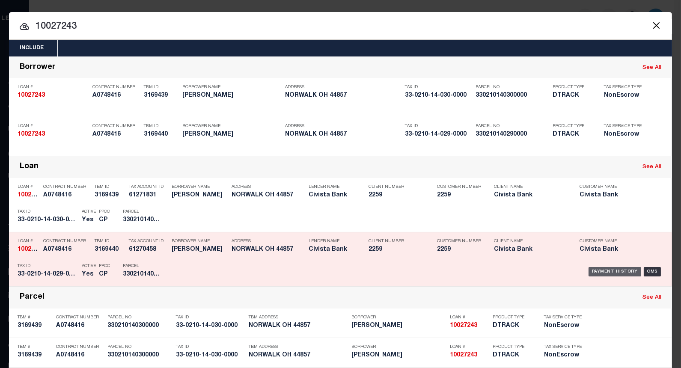
click at [598, 273] on div "Payment History" at bounding box center [615, 271] width 53 height 9
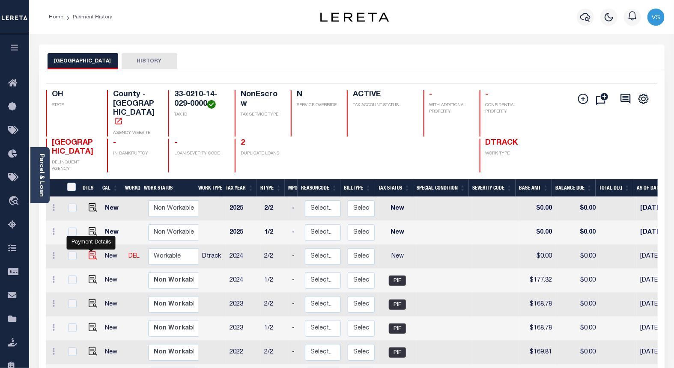
click at [91, 251] on img "" at bounding box center [93, 255] width 9 height 9
checkbox input "true"
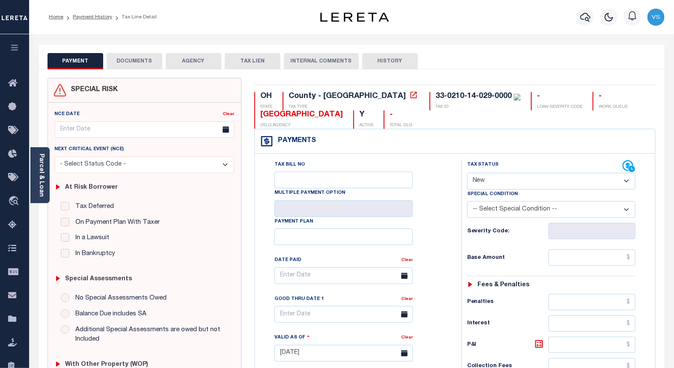
click at [482, 185] on select "- Select Status Code - Open Due/Unpaid Paid Incomplete No Tax Due Internal Refu…" at bounding box center [551, 181] width 169 height 17
select select "PYD"
click at [467, 173] on select "- Select Status Code - Open Due/Unpaid Paid Incomplete No Tax Due Internal Refu…" at bounding box center [551, 181] width 169 height 17
type input "[DATE]"
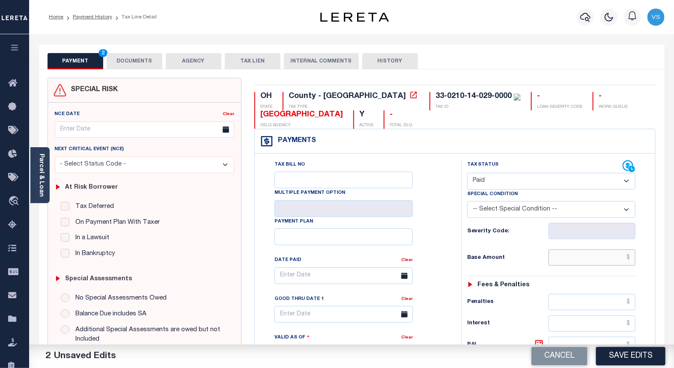
click at [571, 261] on input "text" at bounding box center [592, 258] width 87 height 16
paste input "177.32"
type input "$177.32"
click at [122, 63] on button "DOCUMENTS" at bounding box center [135, 61] width 56 height 16
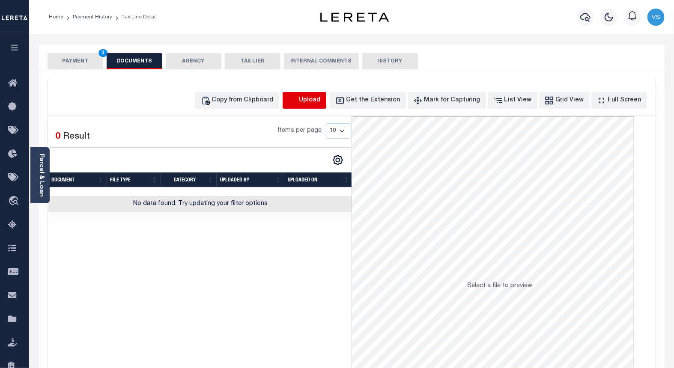
click at [298, 99] on icon "button" at bounding box center [292, 100] width 9 height 9
select select "POP"
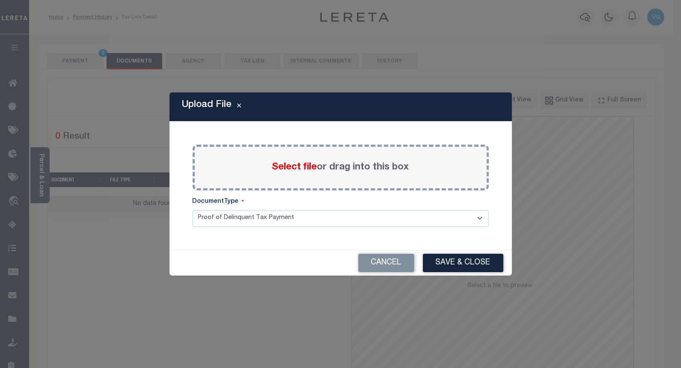
click at [275, 166] on span "Select file" at bounding box center [294, 167] width 45 height 9
click at [0, 0] on input "Select file or drag into this box" at bounding box center [0, 0] width 0 height 0
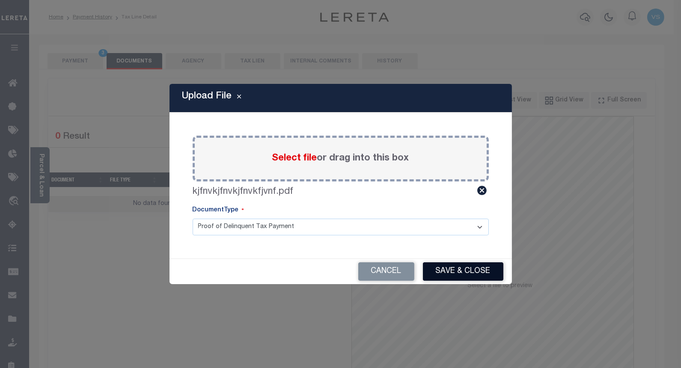
click at [485, 266] on button "Save & Close" at bounding box center [463, 272] width 81 height 18
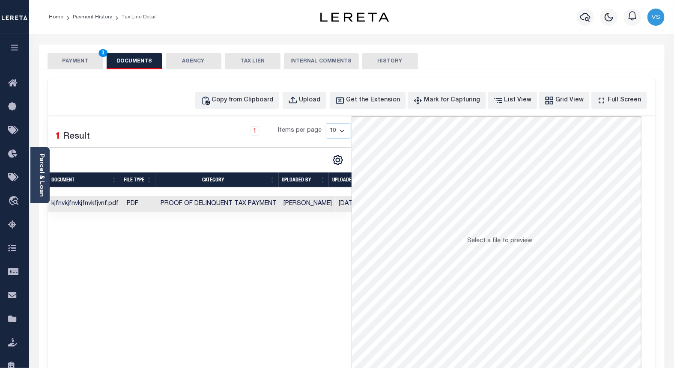
click at [75, 57] on button "PAYMENT 3" at bounding box center [76, 61] width 56 height 16
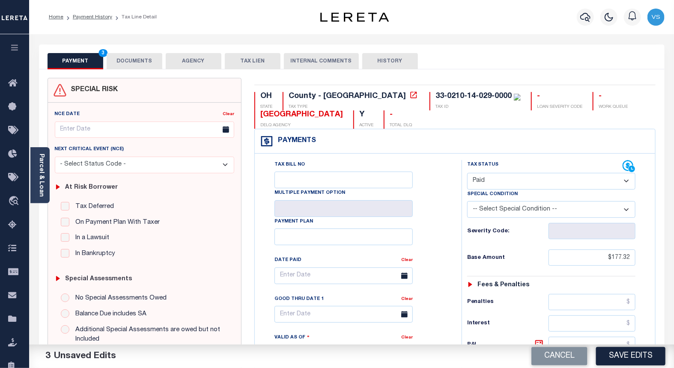
scroll to position [143, 0]
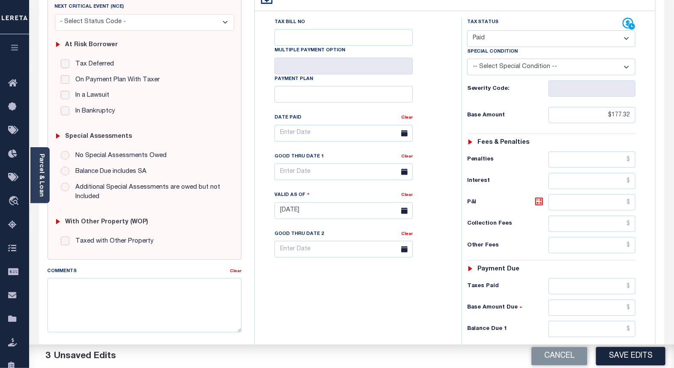
click at [617, 350] on button "Save Edits" at bounding box center [630, 356] width 69 height 18
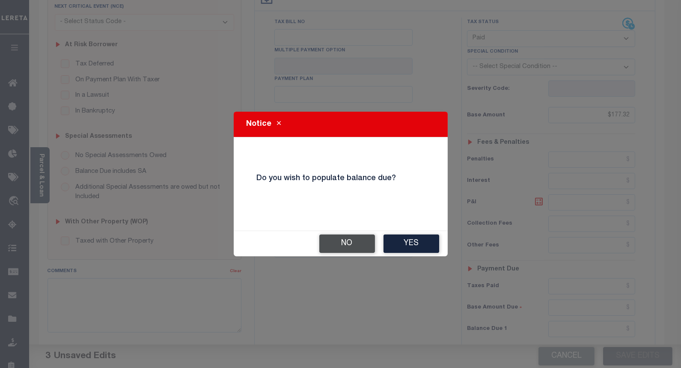
click at [344, 238] on button "No" at bounding box center [348, 244] width 56 height 18
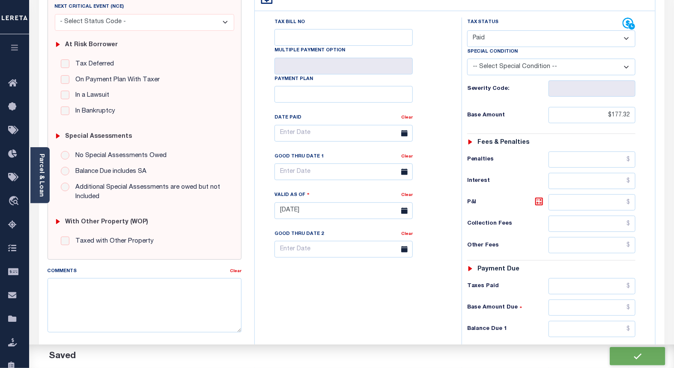
checkbox input "false"
type input "$177.32"
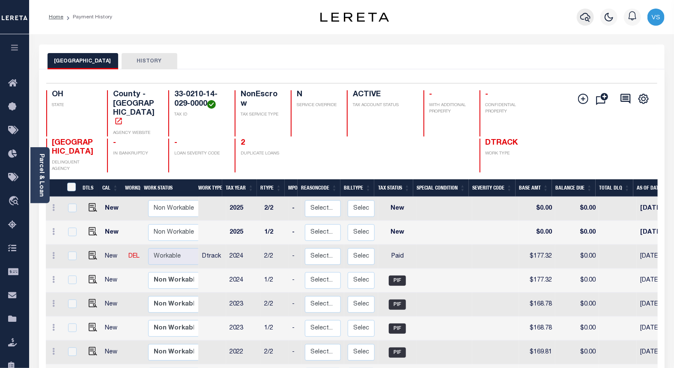
click at [582, 18] on icon "button" at bounding box center [585, 17] width 10 height 10
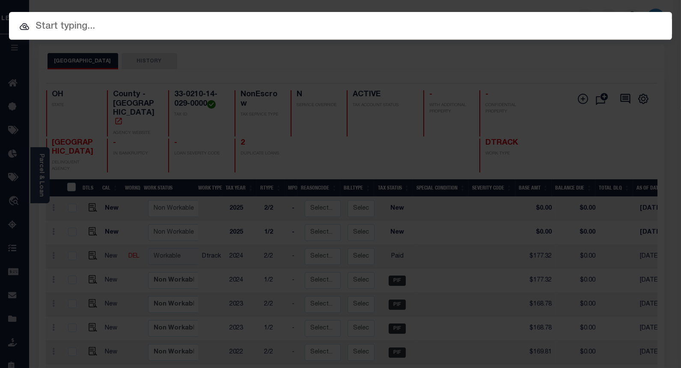
paste input "10037830"
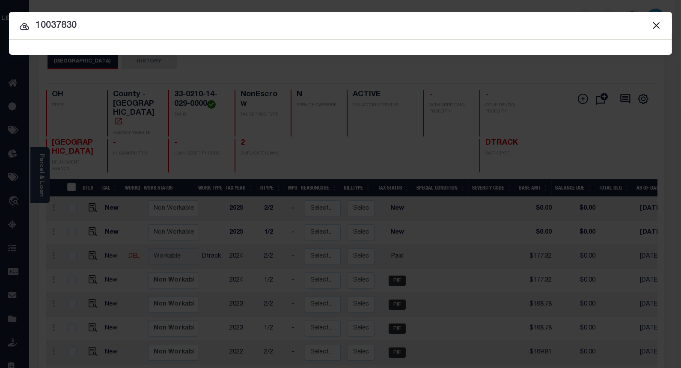
type input "10037830"
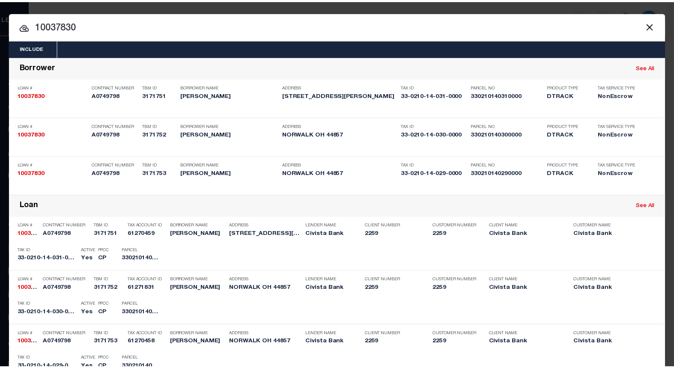
scroll to position [190, 0]
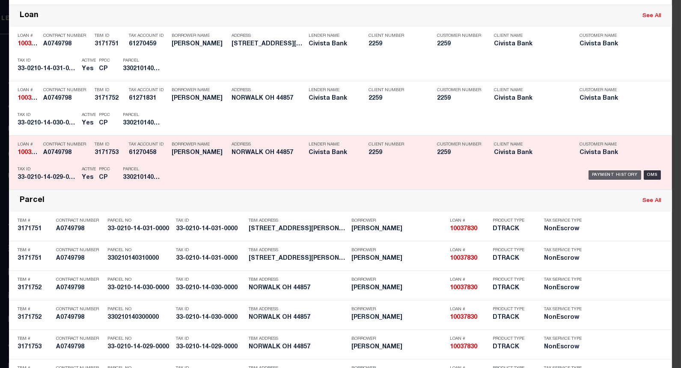
click at [597, 171] on div "Payment History" at bounding box center [615, 174] width 53 height 9
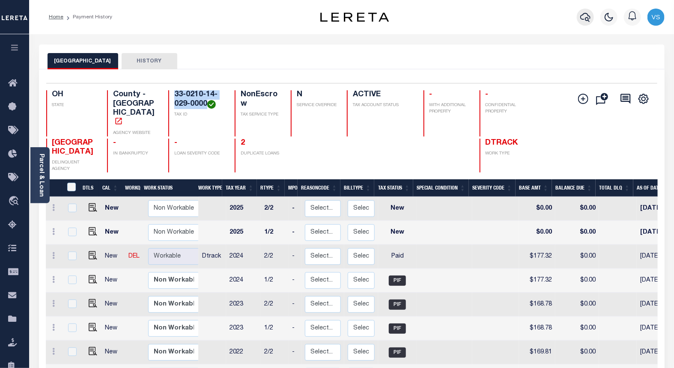
click at [584, 18] on icon "button" at bounding box center [585, 17] width 10 height 10
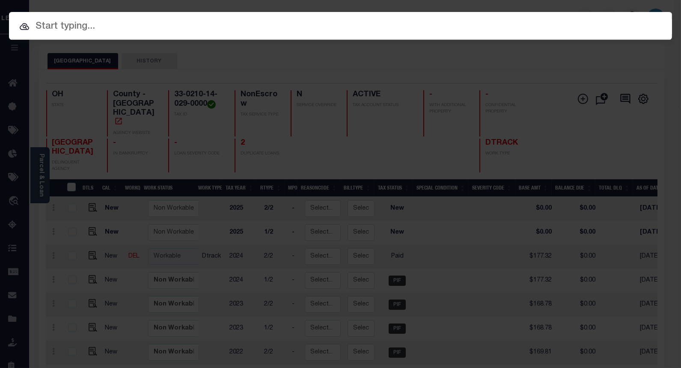
paste input "10027243"
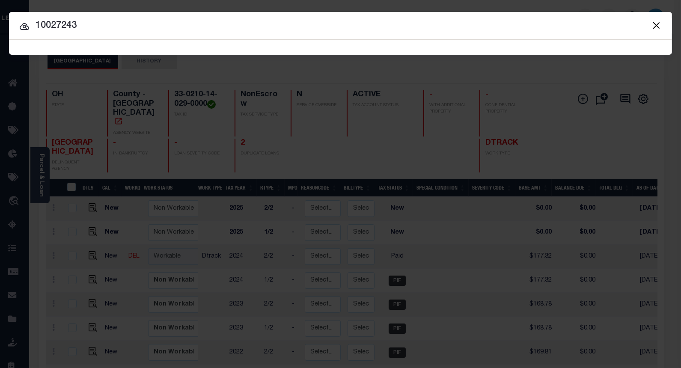
type input "10027243"
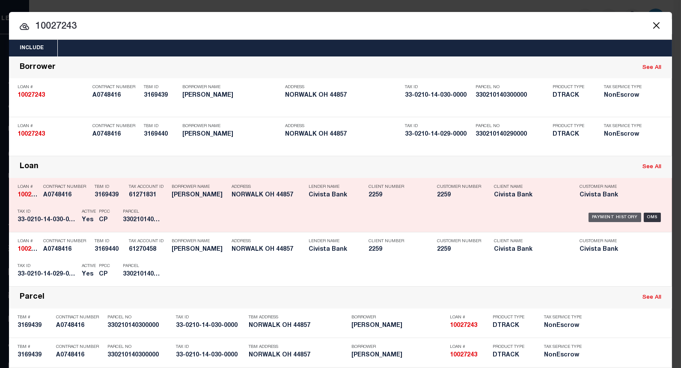
click at [604, 219] on div "Payment History" at bounding box center [615, 217] width 53 height 9
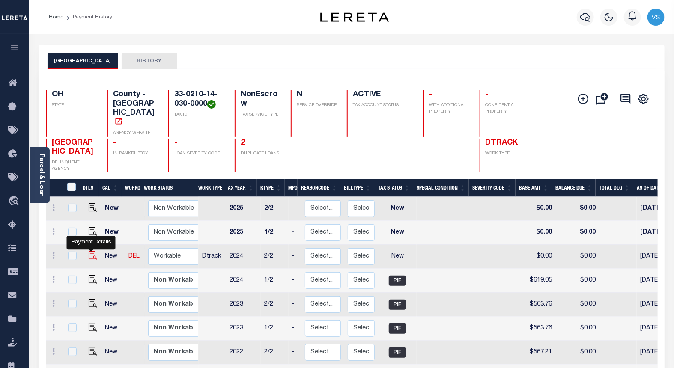
click at [92, 251] on img "" at bounding box center [93, 255] width 9 height 9
checkbox input "true"
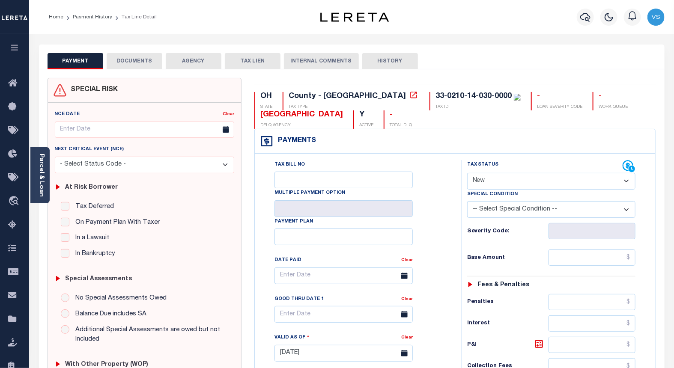
drag, startPoint x: 481, startPoint y: 181, endPoint x: 483, endPoint y: 189, distance: 8.4
click at [481, 181] on select "- Select Status Code - Open Due/Unpaid Paid Incomplete No Tax Due Internal Refu…" at bounding box center [551, 181] width 169 height 17
select select "PYD"
click at [467, 173] on select "- Select Status Code - Open Due/Unpaid Paid Incomplete No Tax Due Internal Refu…" at bounding box center [551, 181] width 169 height 17
type input "[DATE]"
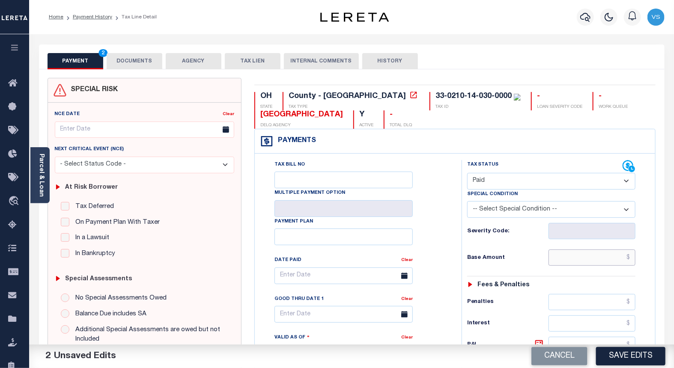
click at [588, 258] on input "text" at bounding box center [592, 258] width 87 height 16
paste input "619.05"
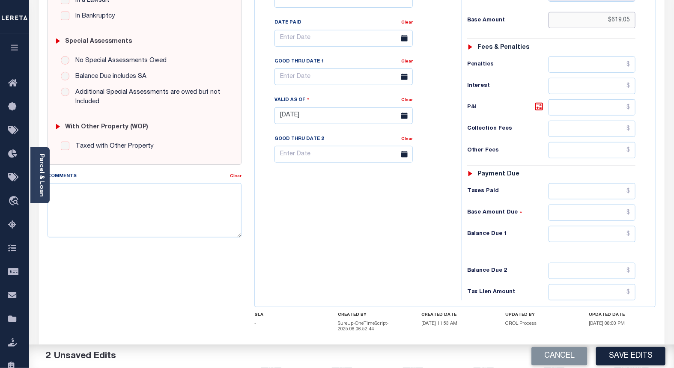
type input "$619.05"
click at [596, 234] on input "text" at bounding box center [592, 234] width 87 height 16
type input "$0.00"
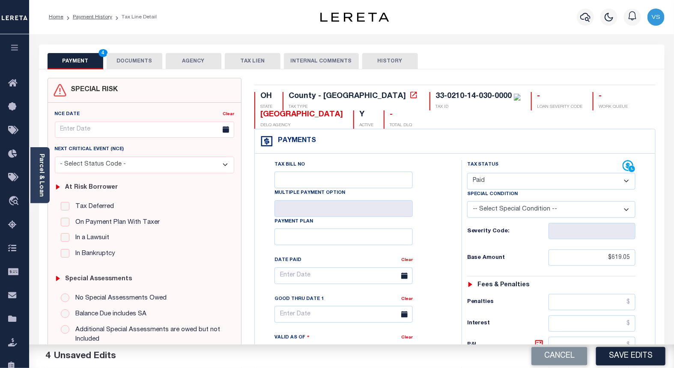
scroll to position [143, 0]
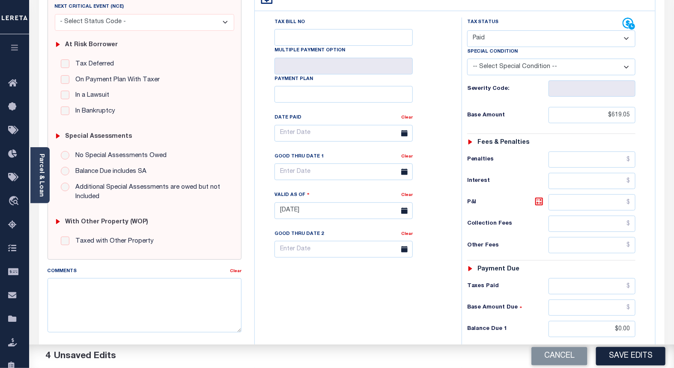
drag, startPoint x: 630, startPoint y: 354, endPoint x: 632, endPoint y: 315, distance: 39.4
click at [630, 354] on button "Save Edits" at bounding box center [630, 356] width 69 height 18
checkbox input "false"
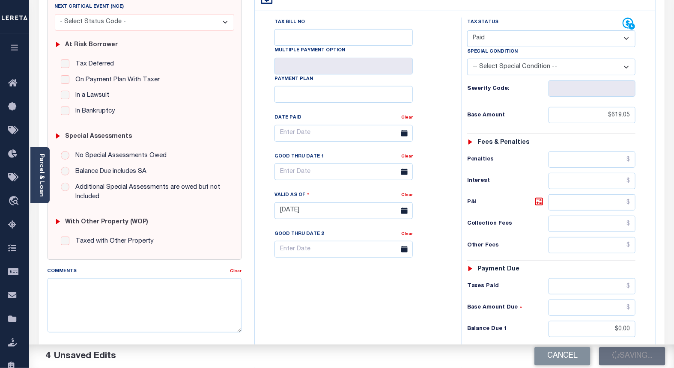
checkbox input "false"
type input "$619.05"
type input "$0"
